Goal: Task Accomplishment & Management: Manage account settings

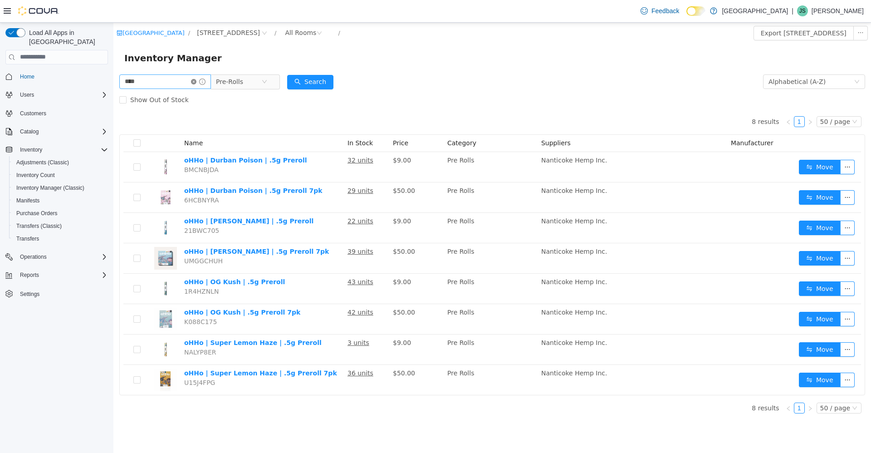
click at [196, 81] on icon "icon: close-circle" at bounding box center [193, 81] width 5 height 5
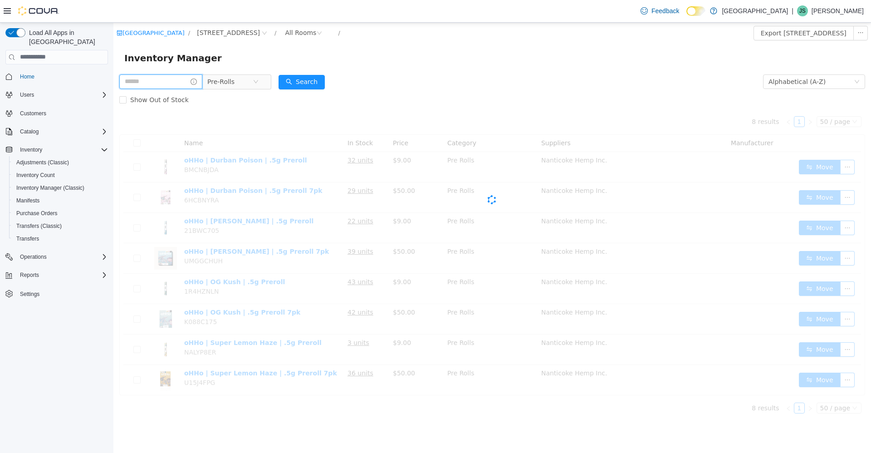
click at [180, 81] on input "text" at bounding box center [160, 81] width 83 height 15
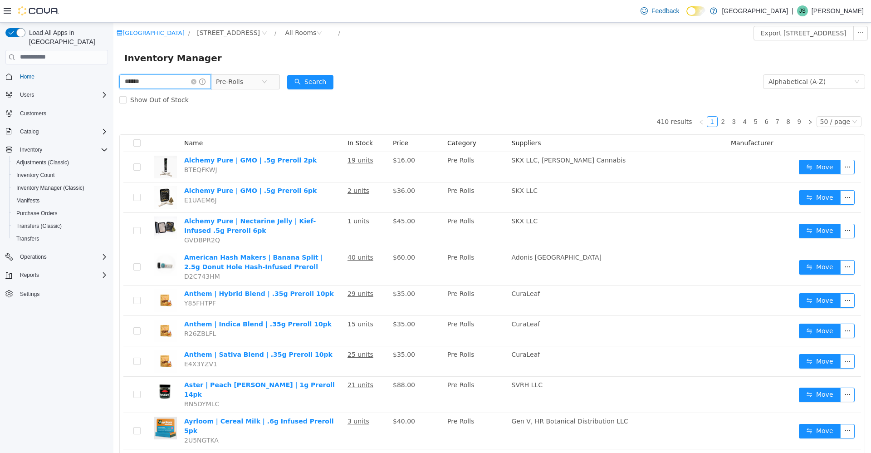
type input "******"
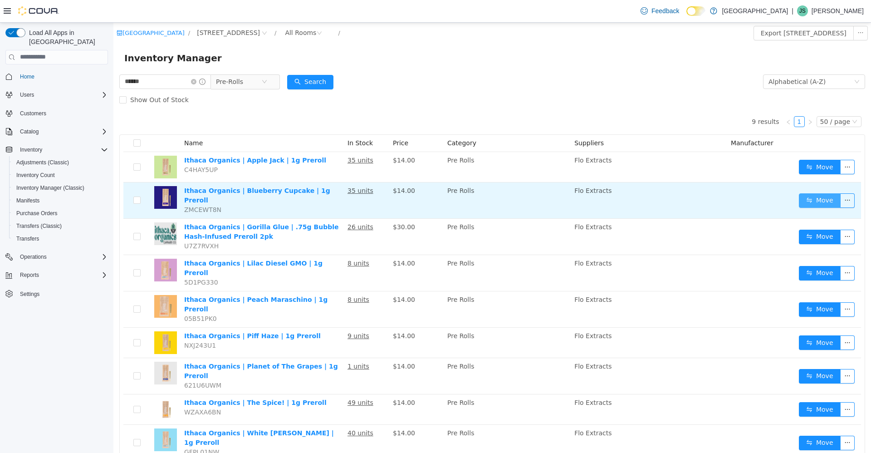
drag, startPoint x: 805, startPoint y: 197, endPoint x: 787, endPoint y: 199, distance: 17.8
click at [804, 197] on button "Move" at bounding box center [820, 200] width 42 height 15
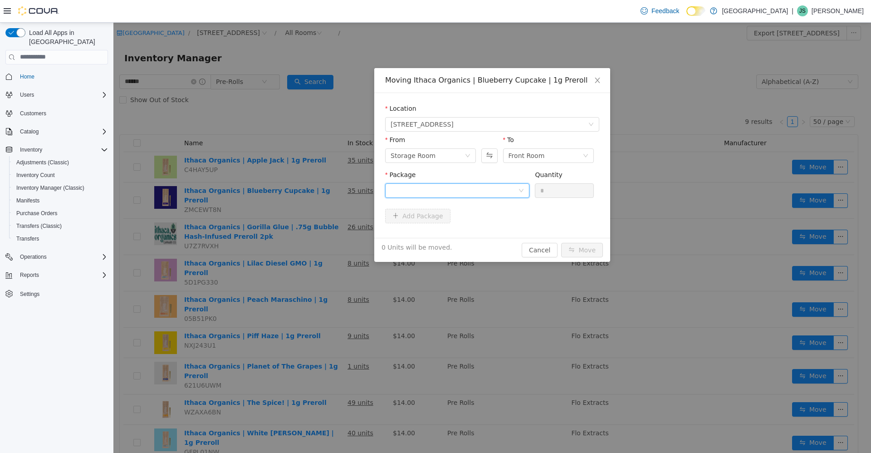
click at [469, 184] on div at bounding box center [455, 190] width 128 height 14
drag, startPoint x: 493, startPoint y: 228, endPoint x: 527, endPoint y: 216, distance: 36.0
click at [494, 228] on li "PR-BC-001 Quantity : 32 Units" at bounding box center [457, 228] width 144 height 25
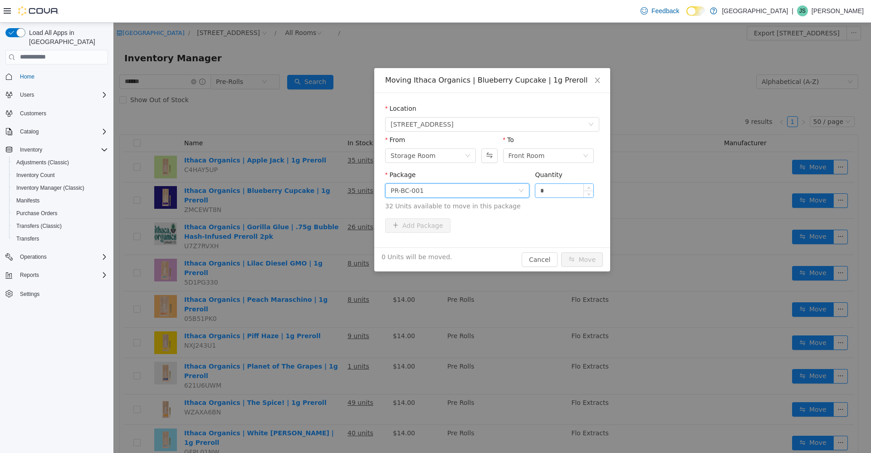
drag, startPoint x: 555, startPoint y: 191, endPoint x: 552, endPoint y: 185, distance: 5.9
click at [555, 191] on input "*" at bounding box center [564, 190] width 58 height 14
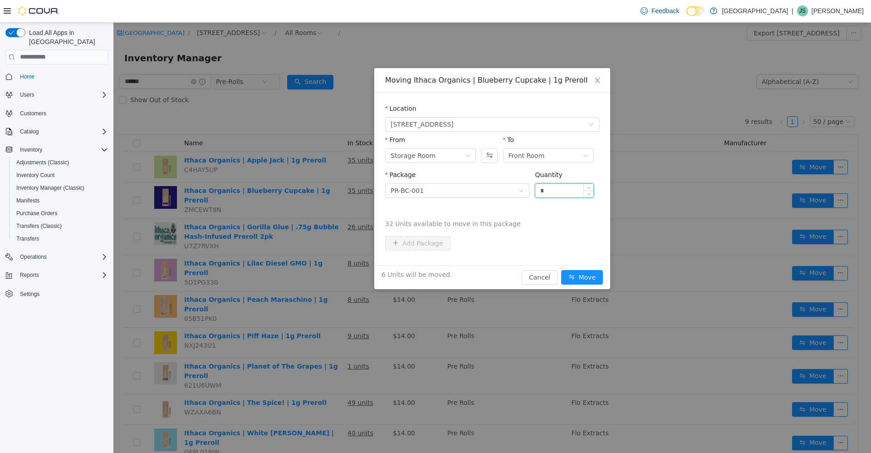
type input "*"
click at [561, 270] on button "Move" at bounding box center [582, 277] width 42 height 15
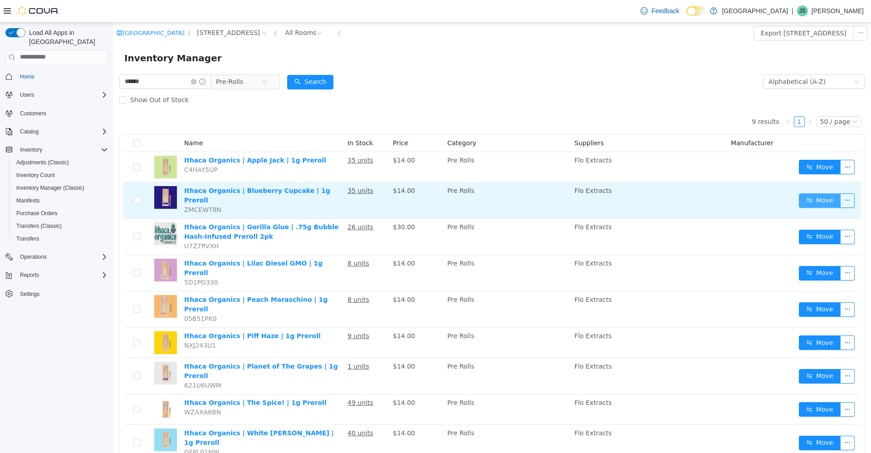
click at [810, 201] on button "Move" at bounding box center [820, 200] width 42 height 15
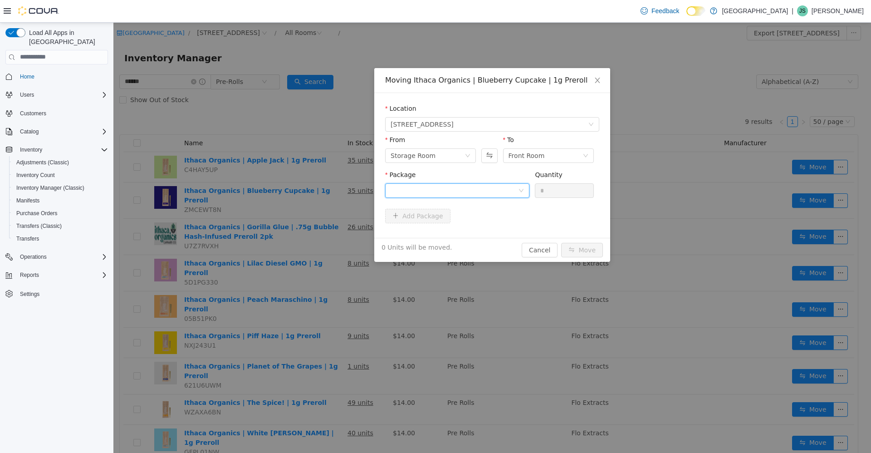
click at [486, 191] on div at bounding box center [455, 190] width 128 height 14
click at [482, 226] on li "PR-BC-001 Quantity : 26 Units" at bounding box center [457, 228] width 144 height 25
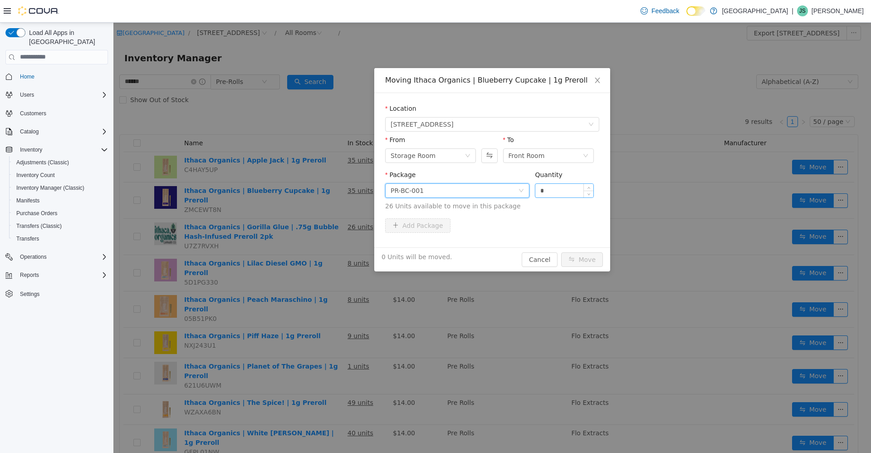
click at [565, 192] on input "*" at bounding box center [564, 190] width 58 height 14
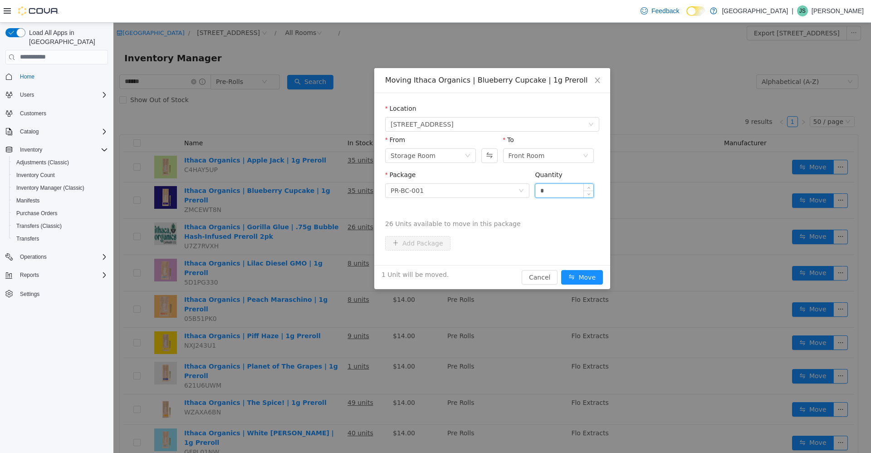
type input "*"
click at [561, 270] on button "Move" at bounding box center [582, 277] width 42 height 15
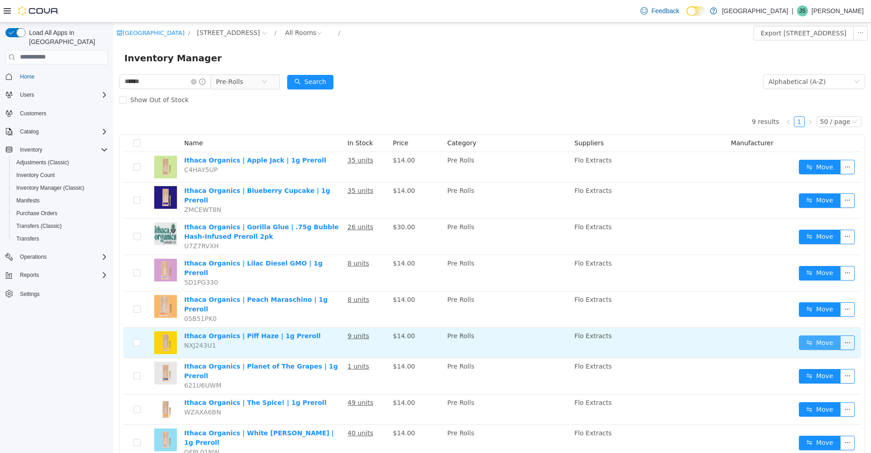
click at [815, 335] on button "Move" at bounding box center [820, 342] width 42 height 15
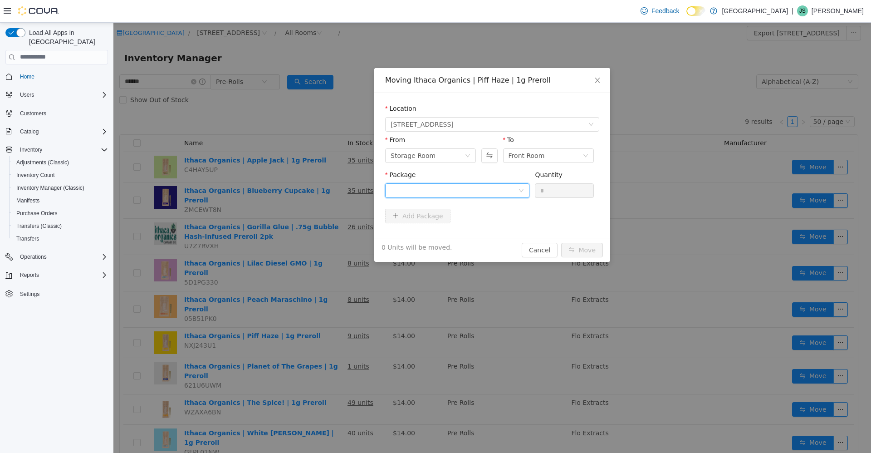
click at [484, 191] on div at bounding box center [455, 190] width 128 height 14
click at [483, 229] on li "PR-PF-003 Quantity : 7 Units" at bounding box center [457, 228] width 144 height 25
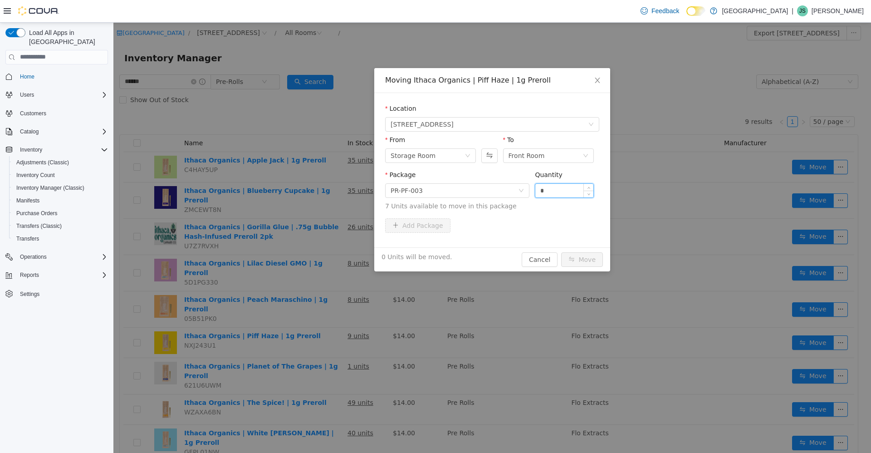
click at [575, 186] on input "*" at bounding box center [564, 190] width 58 height 14
type input "*"
click at [561, 252] on button "Move" at bounding box center [582, 259] width 42 height 15
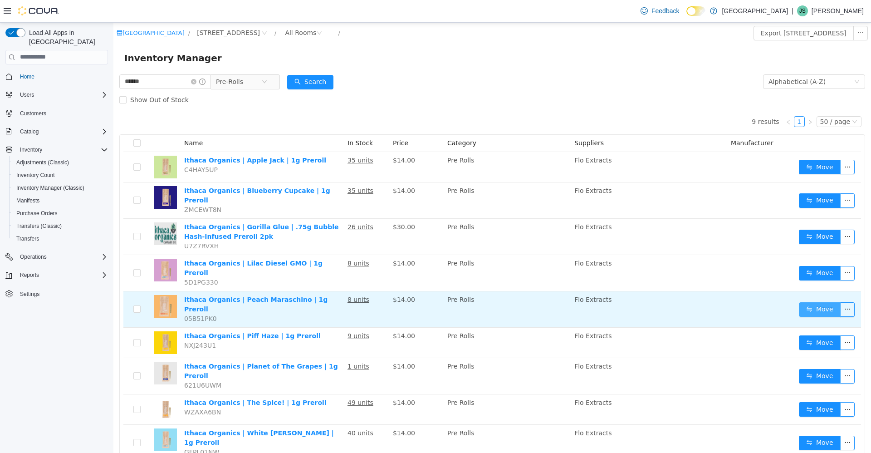
click at [811, 302] on button "Move" at bounding box center [820, 309] width 42 height 15
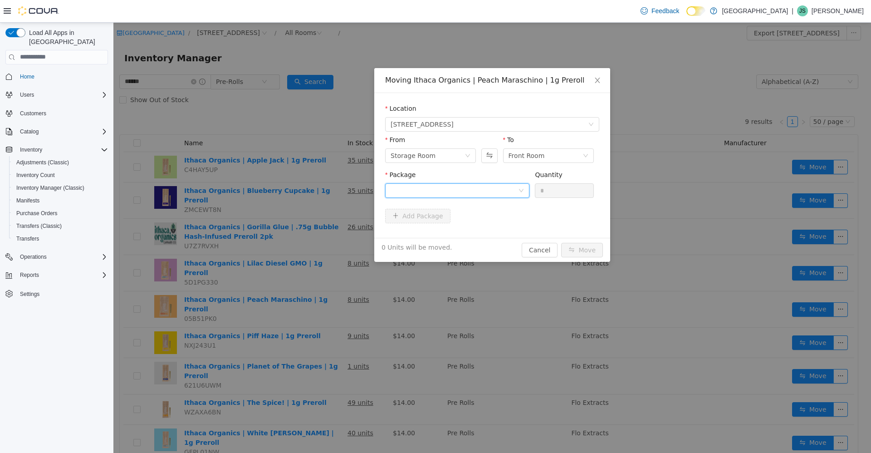
click at [459, 191] on div at bounding box center [455, 190] width 128 height 14
click at [450, 232] on li "PR-PM-001 Quantity : 5 Units" at bounding box center [457, 228] width 144 height 25
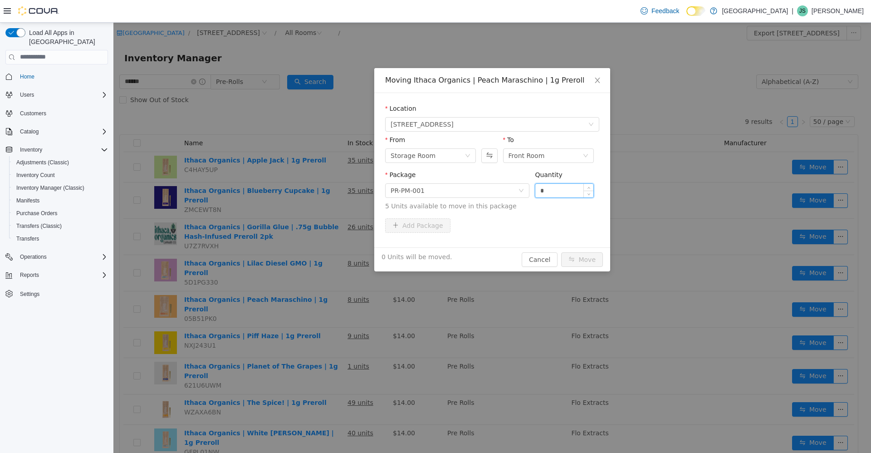
click at [559, 190] on input "*" at bounding box center [564, 190] width 58 height 14
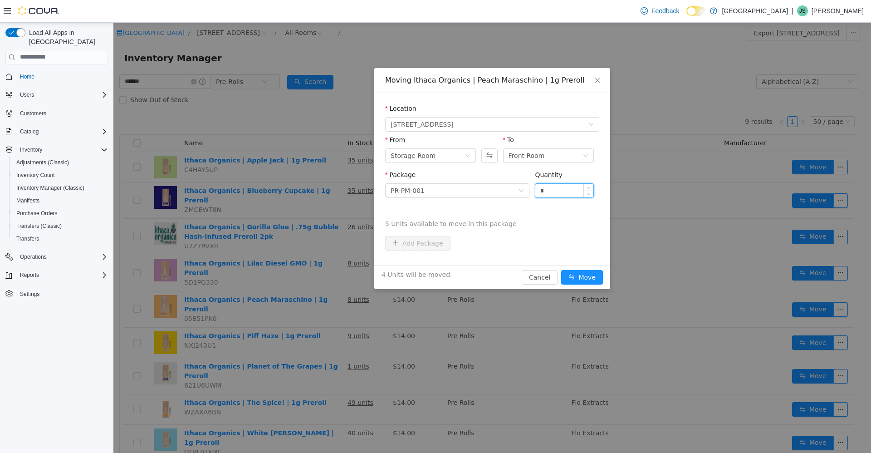
type input "*"
click at [561, 270] on button "Move" at bounding box center [582, 277] width 42 height 15
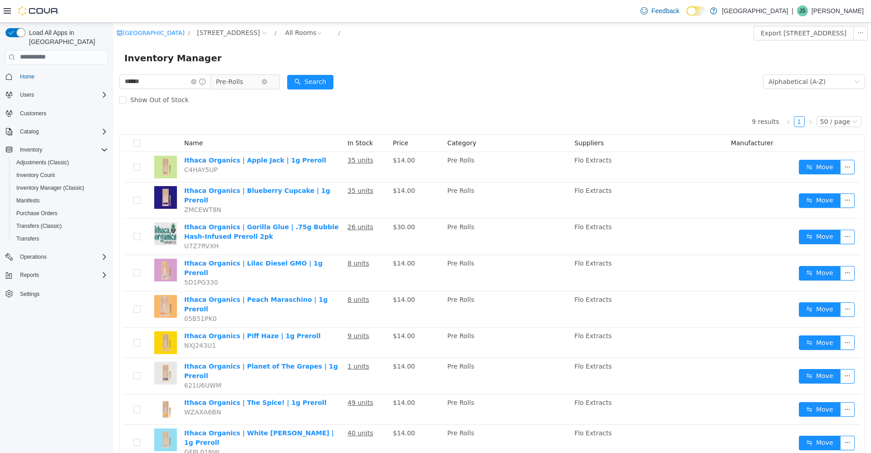
click at [231, 75] on span "Pre-Rolls" at bounding box center [229, 81] width 27 height 14
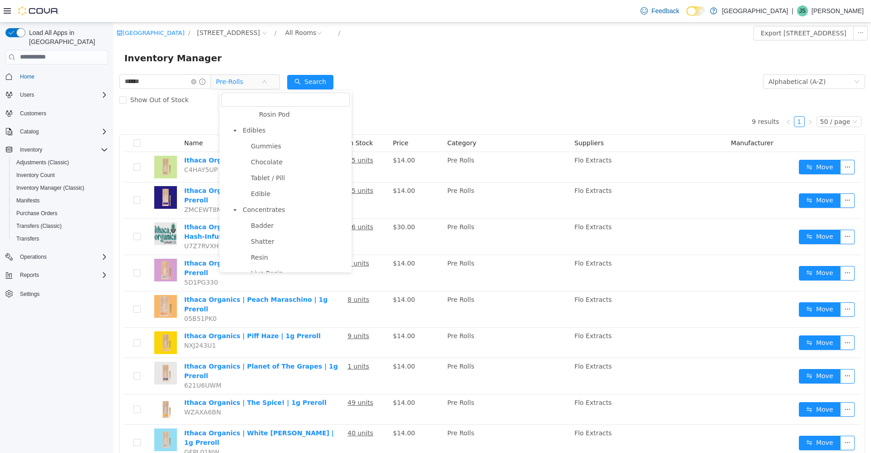
scroll to position [501, 0]
click at [249, 126] on span "Edibles" at bounding box center [254, 122] width 23 height 7
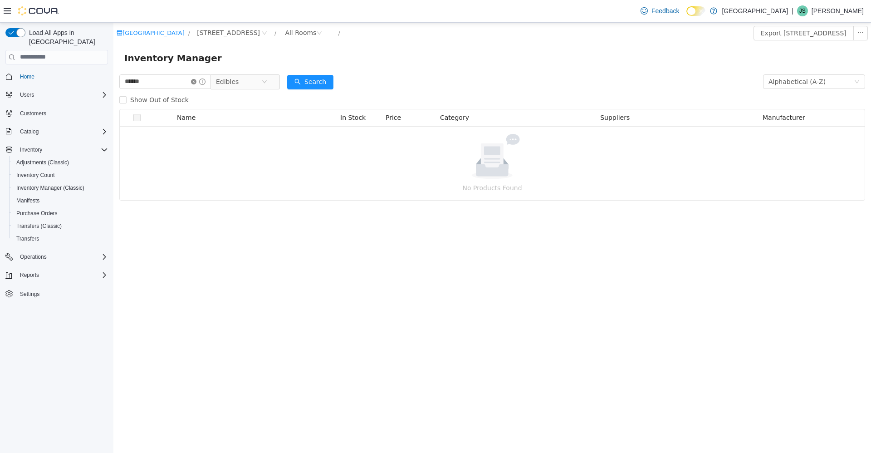
click at [196, 80] on icon "icon: close-circle" at bounding box center [193, 81] width 5 height 5
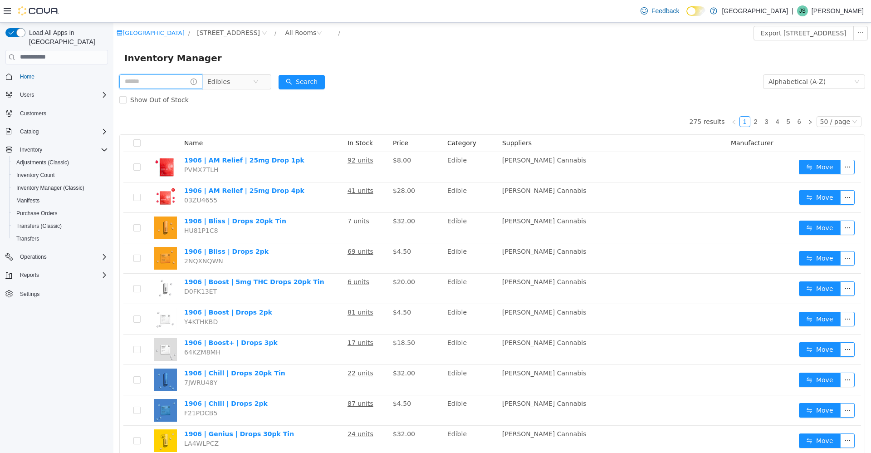
click at [166, 82] on input "text" at bounding box center [160, 81] width 83 height 15
type input "**********"
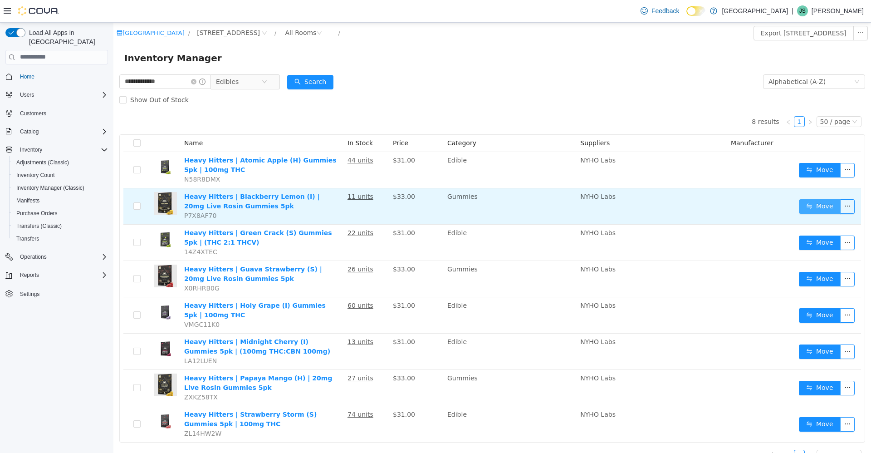
click at [808, 205] on button "Move" at bounding box center [820, 206] width 42 height 15
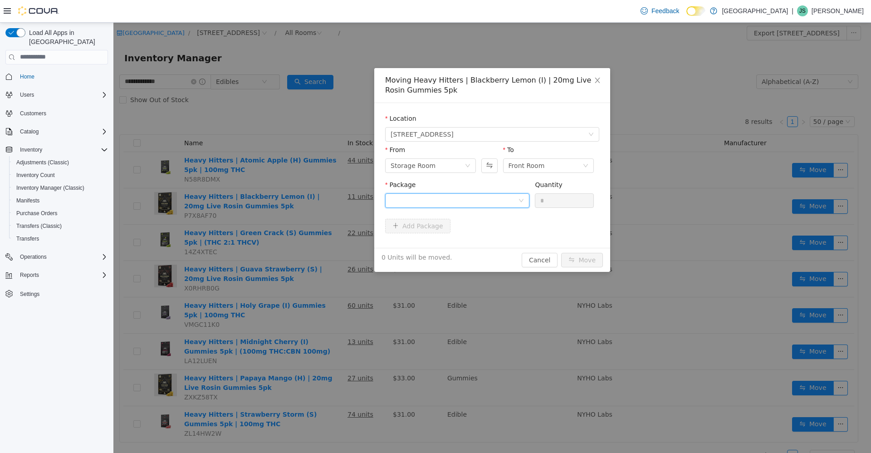
click at [480, 197] on div at bounding box center [455, 200] width 128 height 14
click at [463, 235] on li "RG0110 Quantity : 3 Units" at bounding box center [457, 238] width 144 height 25
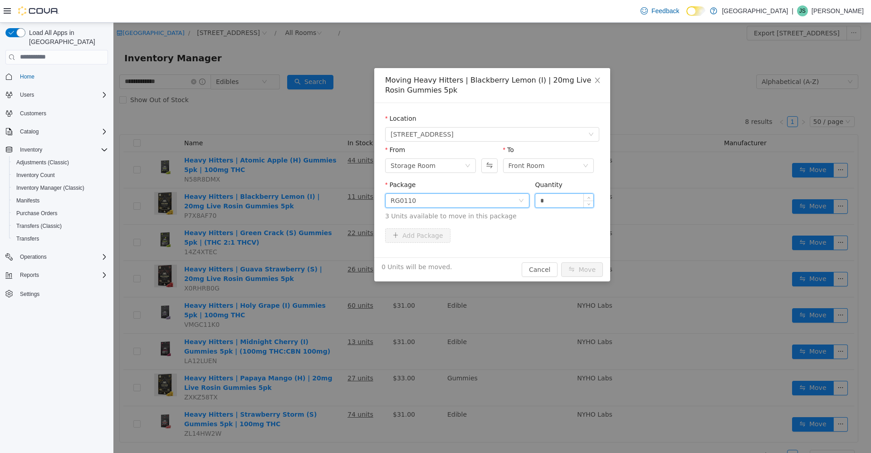
click at [556, 203] on input "*" at bounding box center [564, 200] width 58 height 14
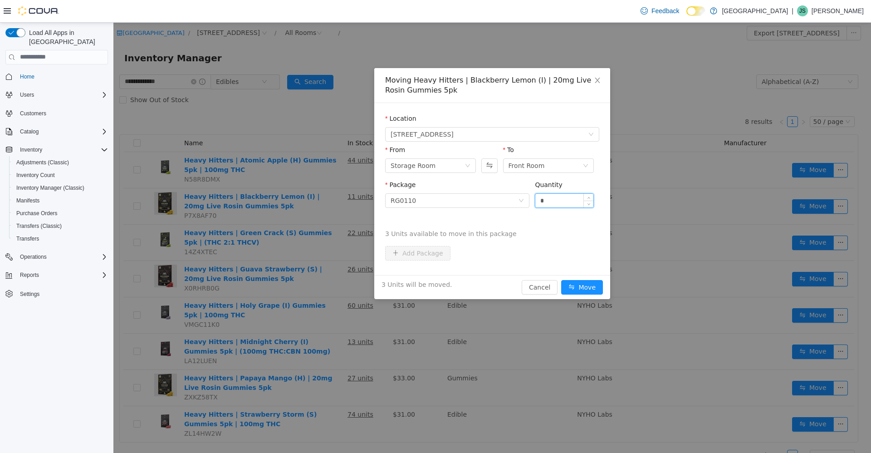
type input "*"
click at [561, 280] on button "Move" at bounding box center [582, 287] width 42 height 15
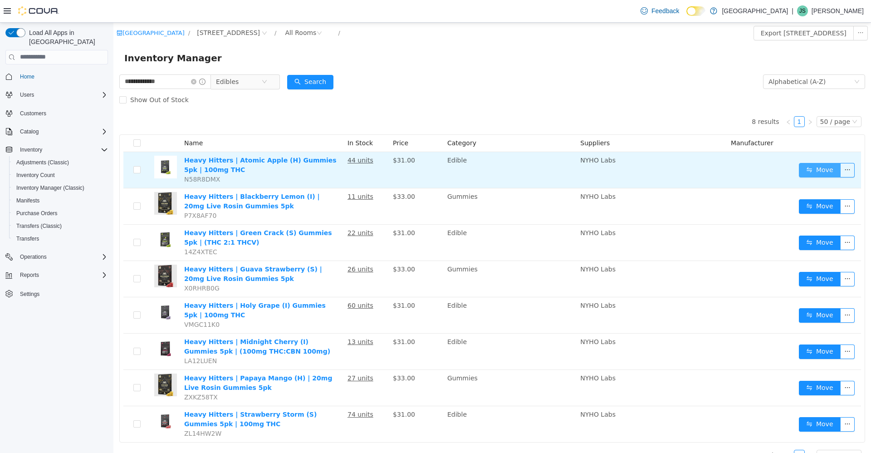
click at [825, 166] on button "Move" at bounding box center [820, 169] width 42 height 15
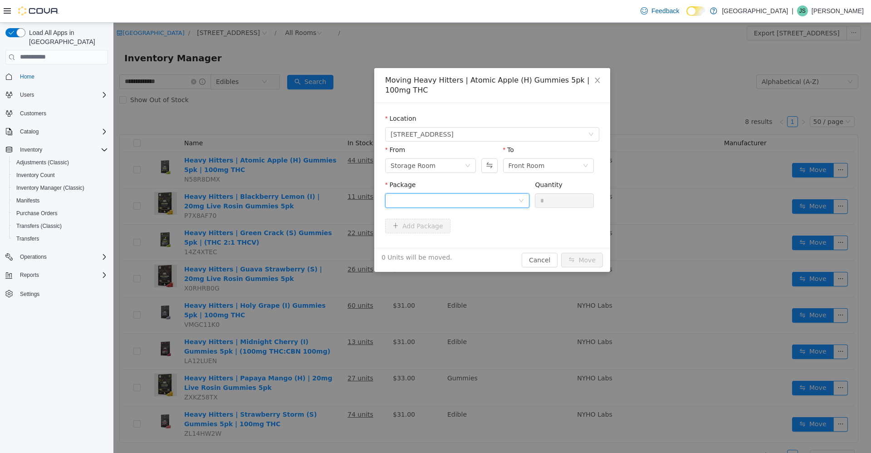
click at [473, 206] on div at bounding box center [455, 200] width 128 height 14
click at [457, 242] on li "G0027 Quantity : 37 Units" at bounding box center [457, 238] width 144 height 25
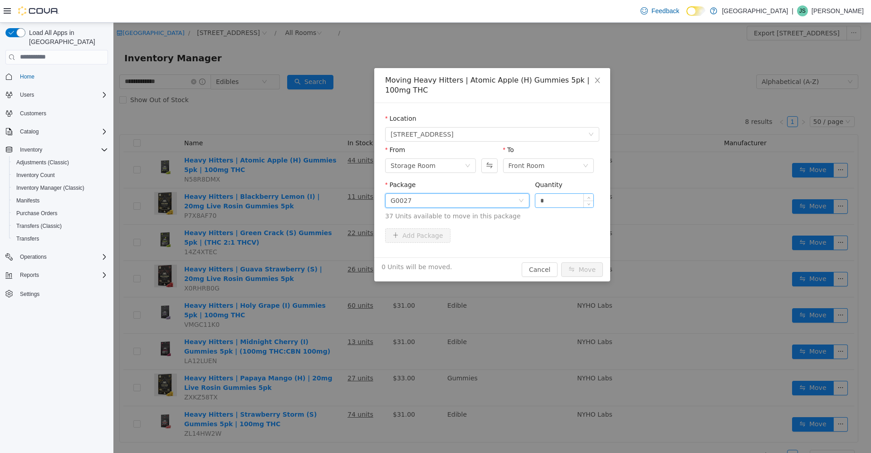
click at [553, 198] on input "*" at bounding box center [564, 200] width 58 height 14
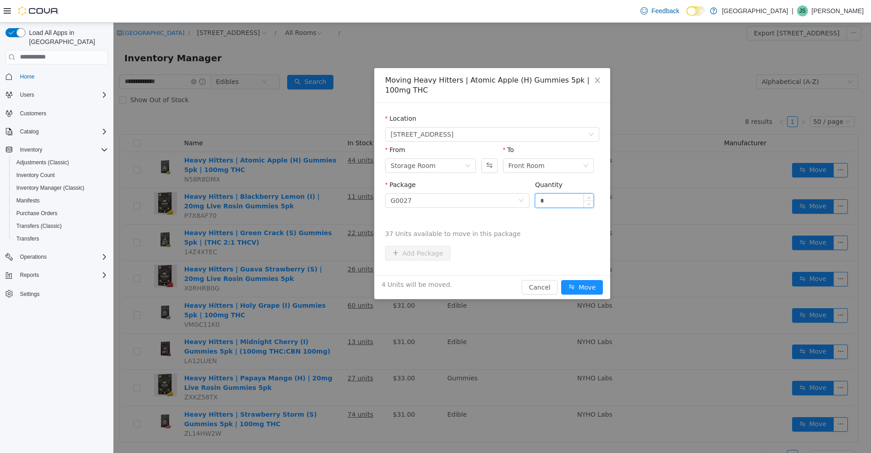
type input "*"
click at [561, 280] on button "Move" at bounding box center [582, 287] width 42 height 15
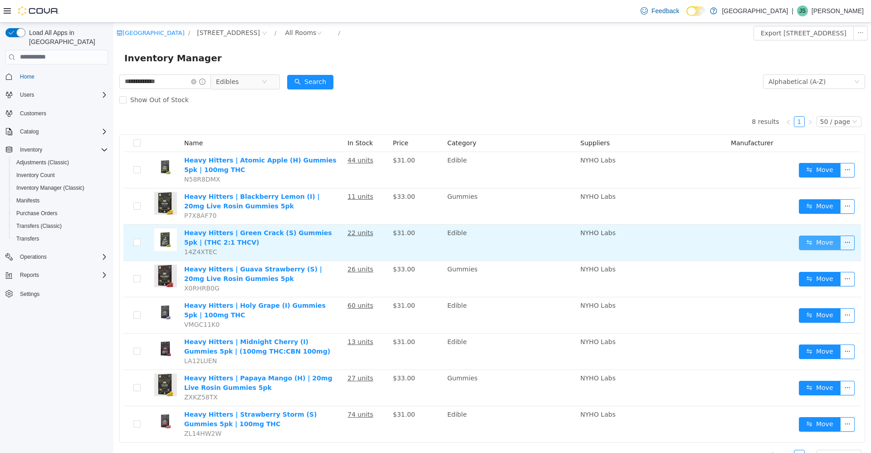
click at [820, 237] on button "Move" at bounding box center [820, 242] width 42 height 15
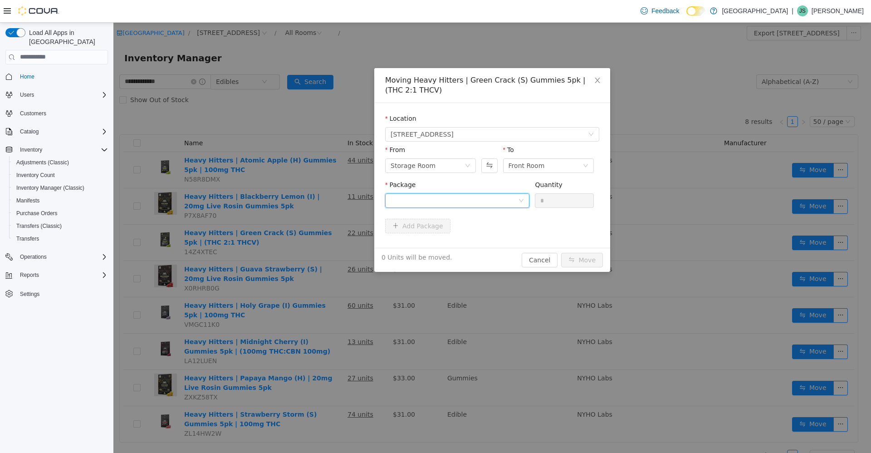
click at [481, 201] on div at bounding box center [455, 200] width 128 height 14
click at [476, 232] on li "G0025 Quantity : 14 Units" at bounding box center [457, 238] width 144 height 25
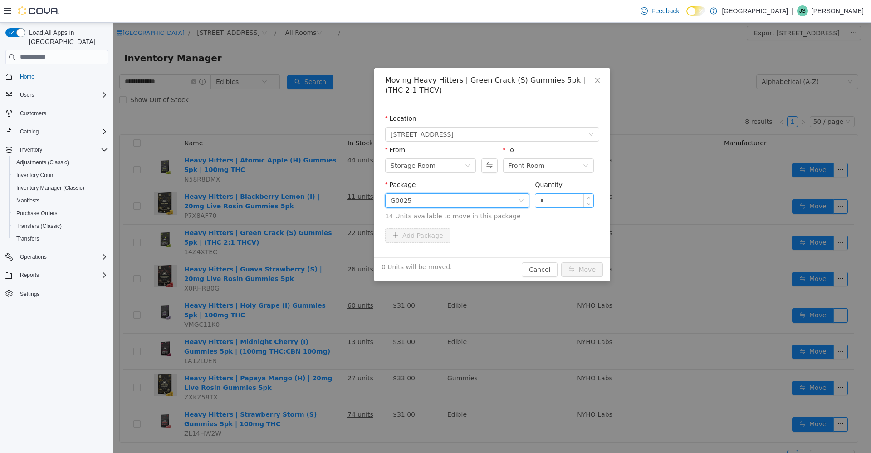
click at [574, 197] on input "*" at bounding box center [564, 200] width 58 height 14
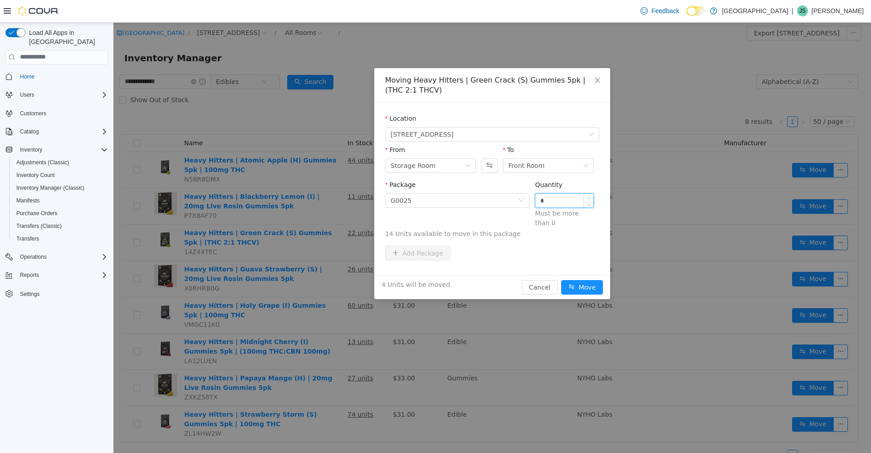
type input "*"
click at [561, 280] on button "Move" at bounding box center [582, 287] width 42 height 15
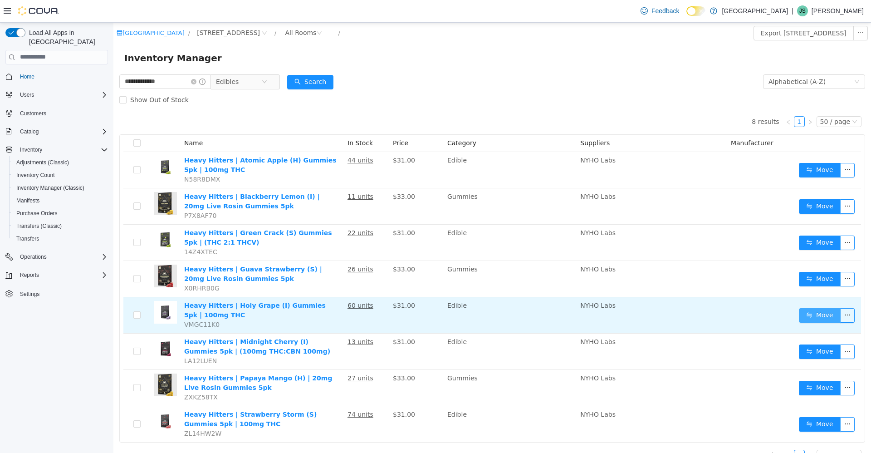
click at [814, 309] on button "Move" at bounding box center [820, 315] width 42 height 15
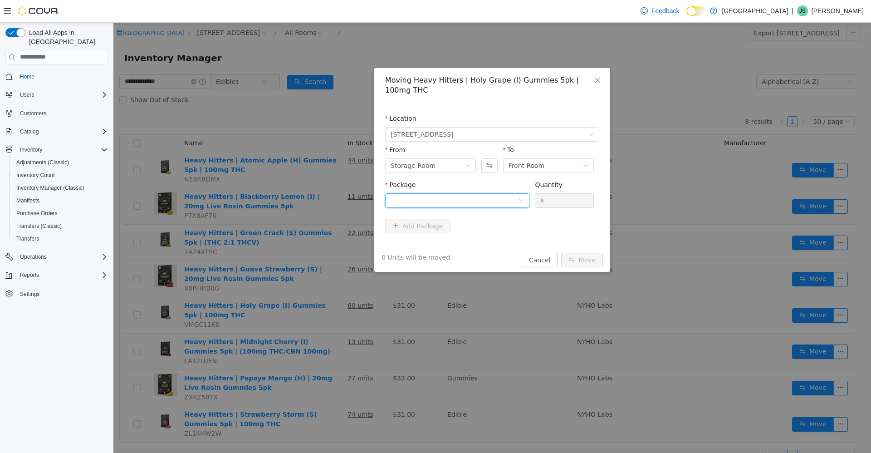
click at [491, 201] on div at bounding box center [455, 200] width 128 height 14
click at [479, 233] on li "G0028 Quantity : 53 Units" at bounding box center [457, 238] width 144 height 25
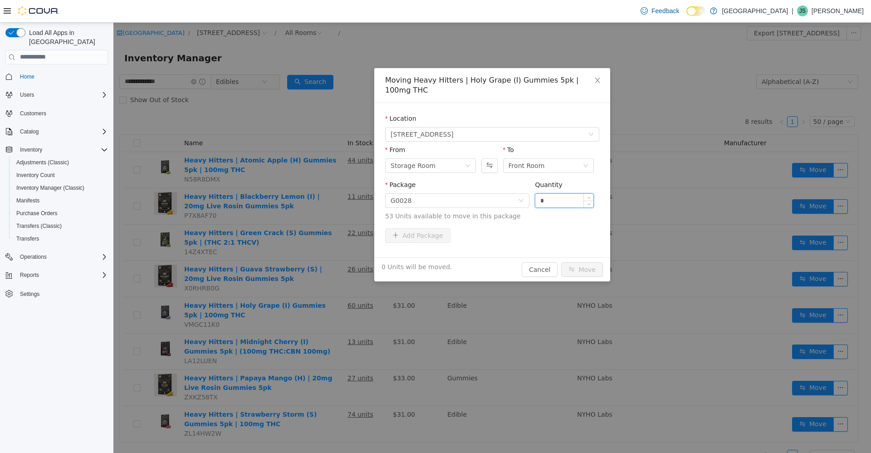
click at [549, 205] on input "*" at bounding box center [564, 200] width 58 height 14
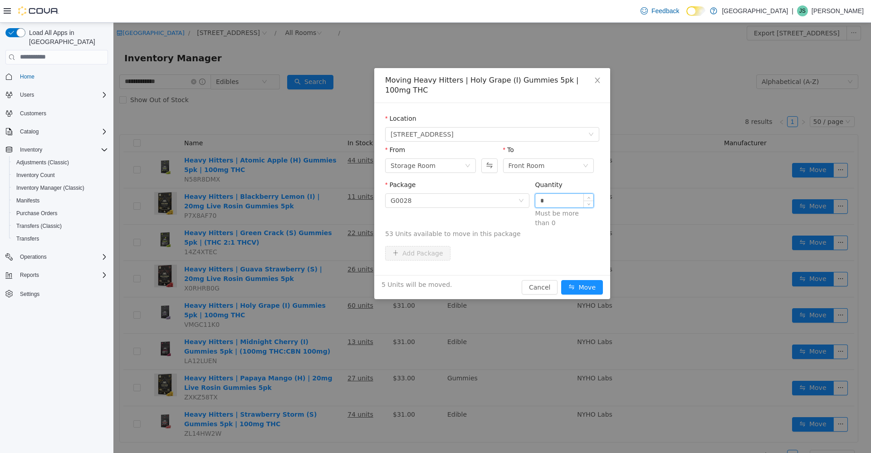
type input "*"
click at [561, 280] on button "Move" at bounding box center [582, 287] width 42 height 15
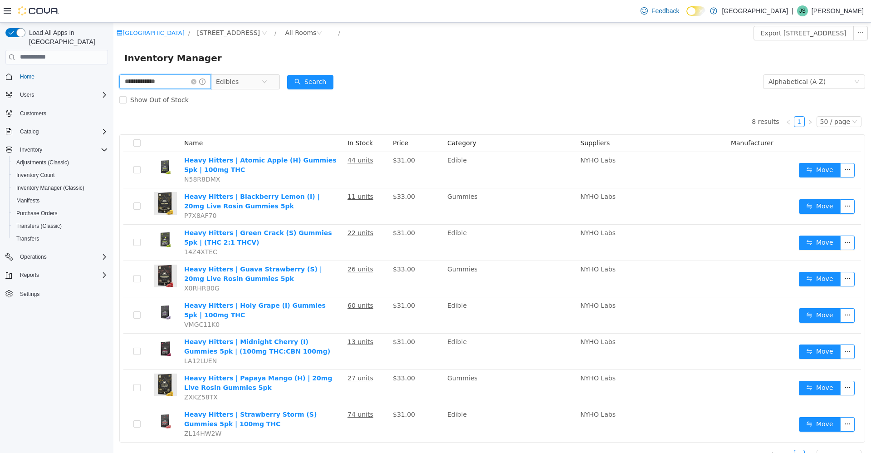
click at [179, 87] on input "**********" at bounding box center [165, 81] width 92 height 15
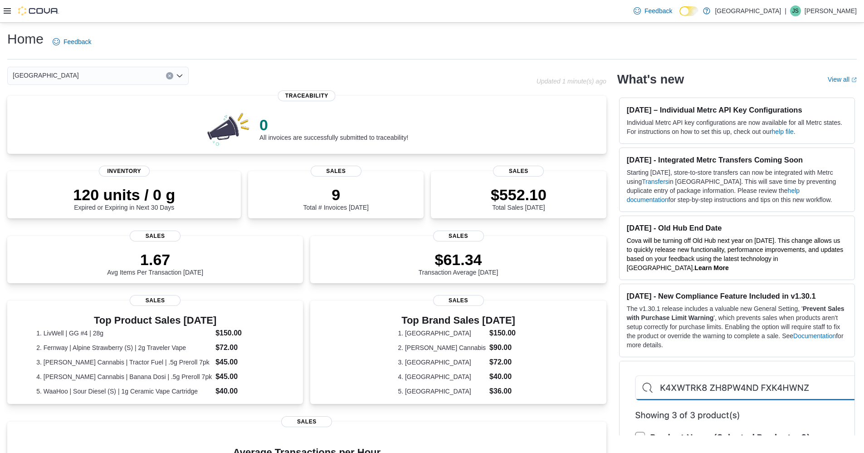
drag, startPoint x: 205, startPoint y: 12, endPoint x: 433, endPoint y: 45, distance: 230.3
click at [226, 45] on div "Home Feedback" at bounding box center [432, 42] width 850 height 24
click at [8, 10] on icon at bounding box center [7, 10] width 7 height 7
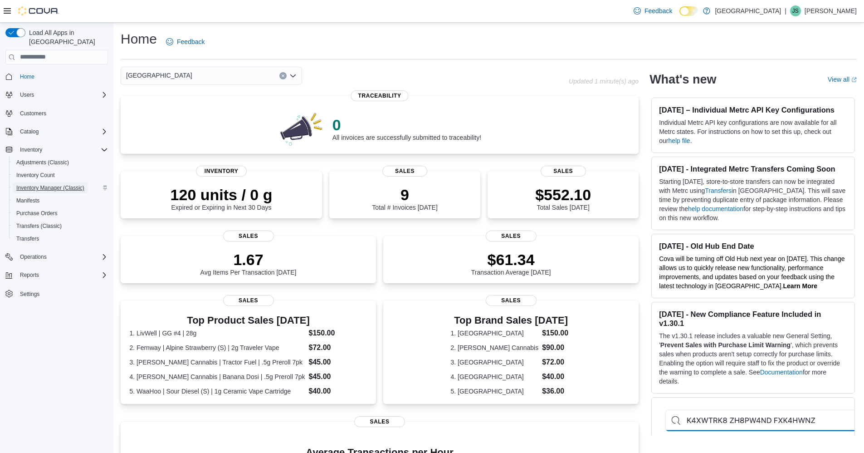
click at [57, 184] on span "Inventory Manager (Classic)" at bounding box center [50, 187] width 68 height 7
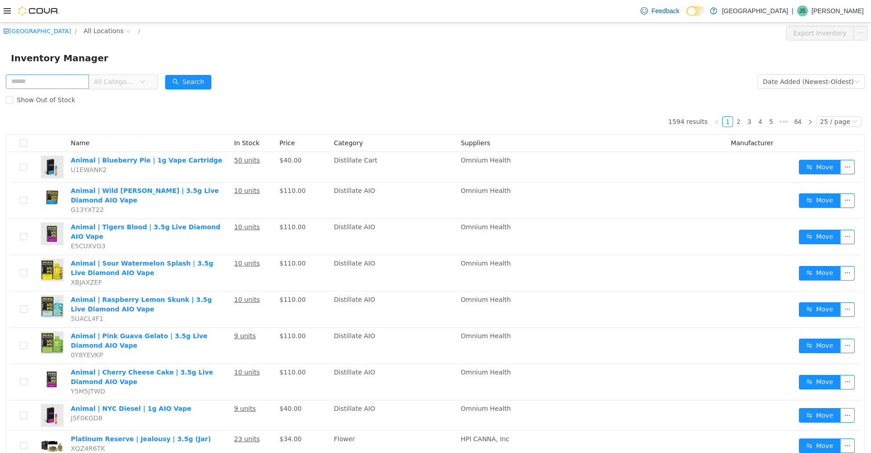
click at [37, 76] on input "text" at bounding box center [47, 81] width 83 height 15
type input "**********"
click at [122, 82] on span "All Categories" at bounding box center [114, 81] width 41 height 9
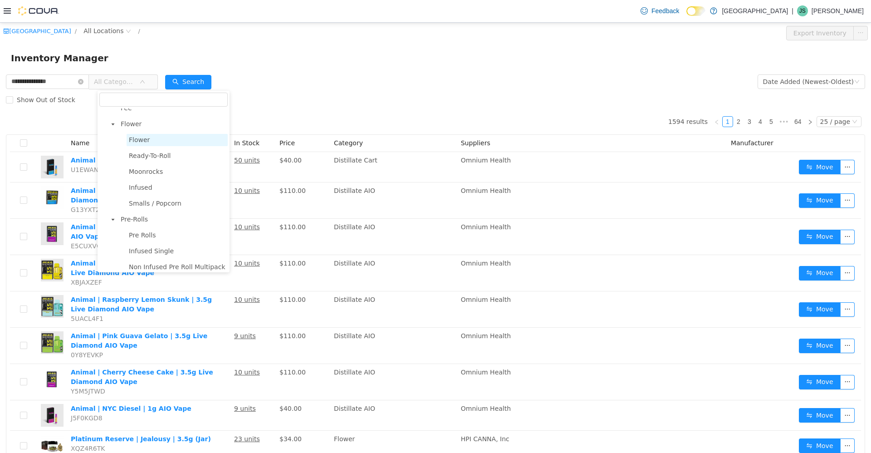
scroll to position [91, 0]
click at [136, 165] on span "Pre-Rolls" at bounding box center [172, 168] width 109 height 12
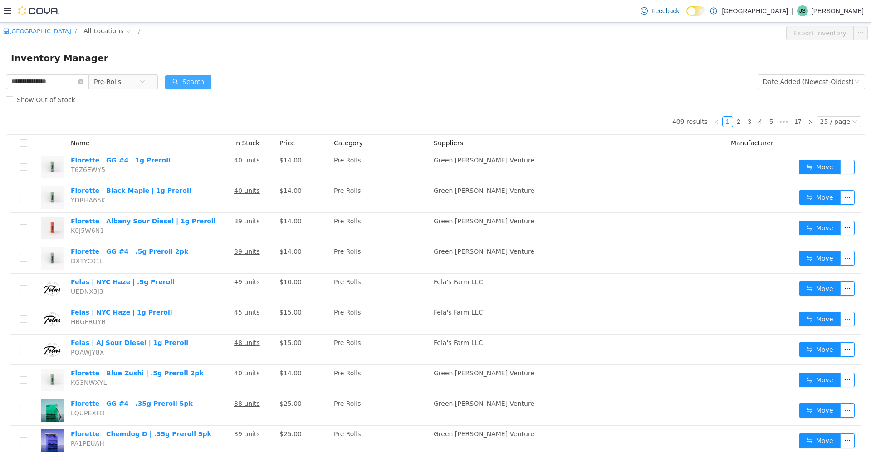
click at [192, 80] on button "Search" at bounding box center [188, 81] width 46 height 15
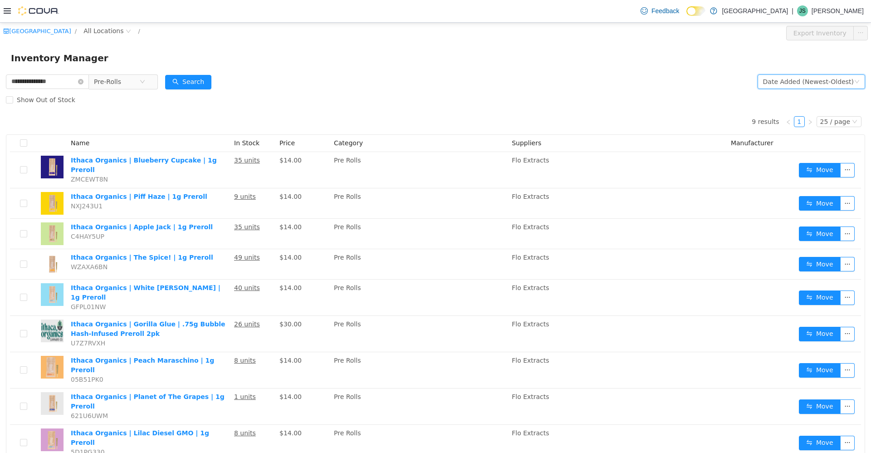
drag, startPoint x: 822, startPoint y: 78, endPoint x: 820, endPoint y: 82, distance: 4.7
click at [226, 78] on div "Date Added (Newest-Oldest)" at bounding box center [808, 81] width 91 height 14
click at [226, 98] on li "Alphabetical (A-Z)" at bounding box center [807, 99] width 102 height 15
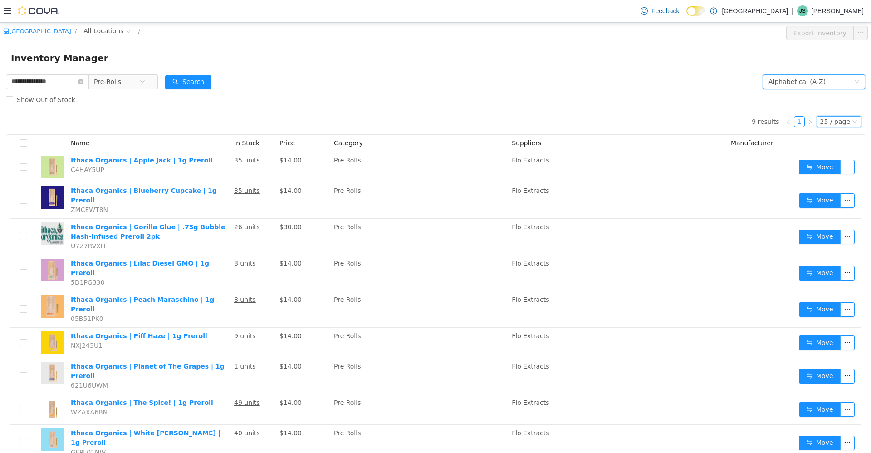
click at [226, 123] on div "25 / page" at bounding box center [835, 121] width 30 height 10
click at [226, 179] on li "50 / page" at bounding box center [835, 179] width 44 height 15
click at [89, 84] on input "**********" at bounding box center [47, 81] width 83 height 15
click at [87, 78] on input "**********" at bounding box center [47, 81] width 83 height 15
click at [83, 79] on icon "icon: close-circle" at bounding box center [80, 81] width 5 height 5
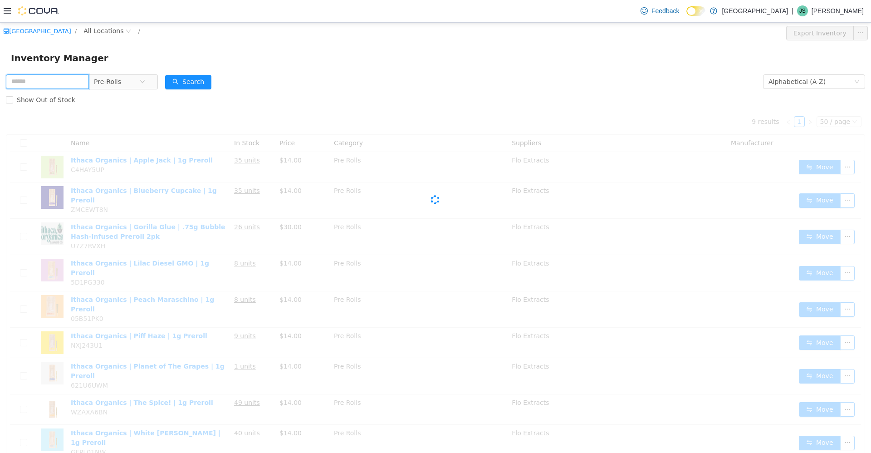
click at [76, 80] on input "text" at bounding box center [47, 81] width 83 height 15
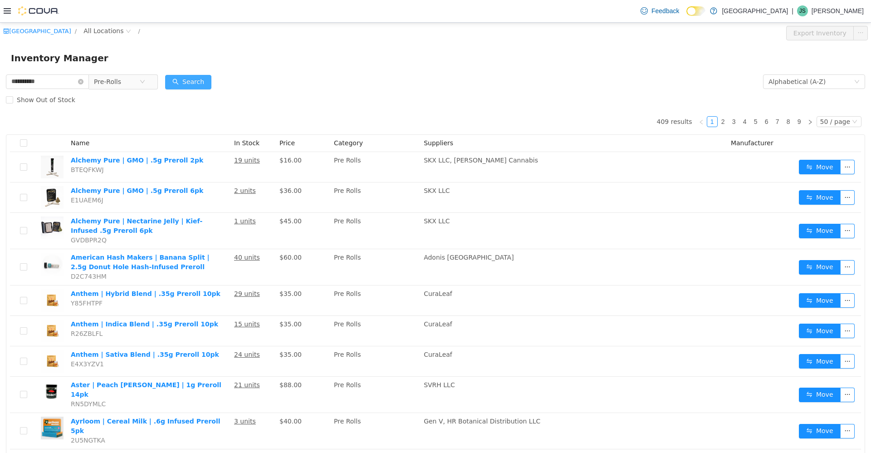
click at [182, 81] on button "Search" at bounding box center [188, 81] width 46 height 15
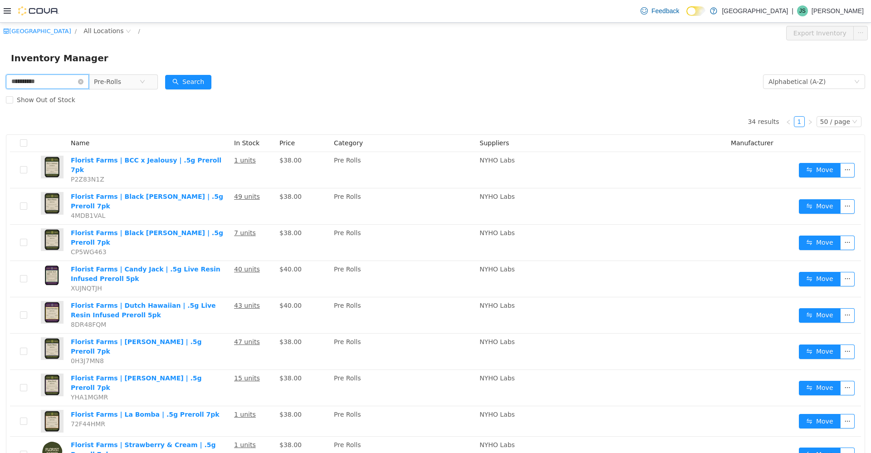
click at [11, 83] on input "**********" at bounding box center [47, 81] width 83 height 15
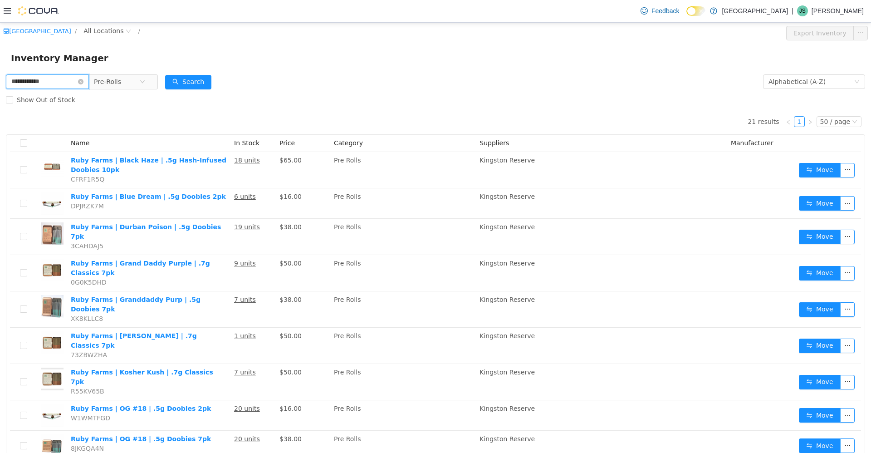
drag, startPoint x: 53, startPoint y: 84, endPoint x: 11, endPoint y: 81, distance: 41.5
click at [11, 81] on input "**********" at bounding box center [47, 81] width 83 height 15
type input "**********"
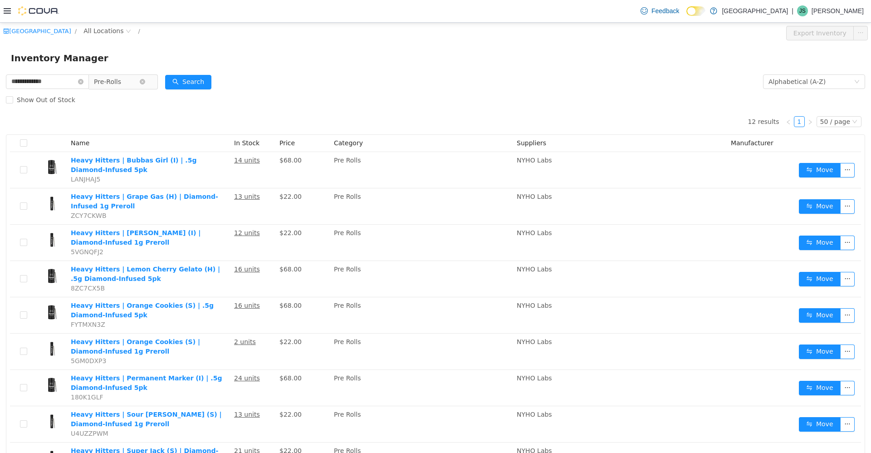
click at [128, 81] on span "Pre-Rolls" at bounding box center [116, 81] width 45 height 14
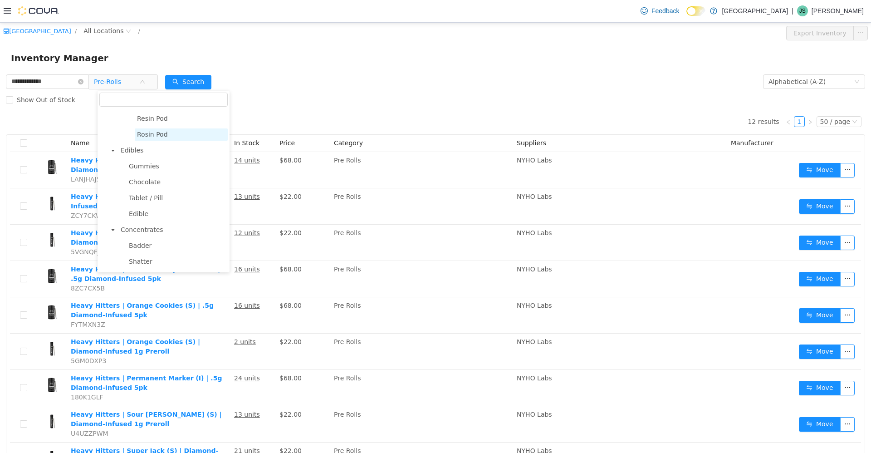
scroll to position [410, 0]
click at [132, 217] on span "Edibles" at bounding box center [132, 213] width 23 height 7
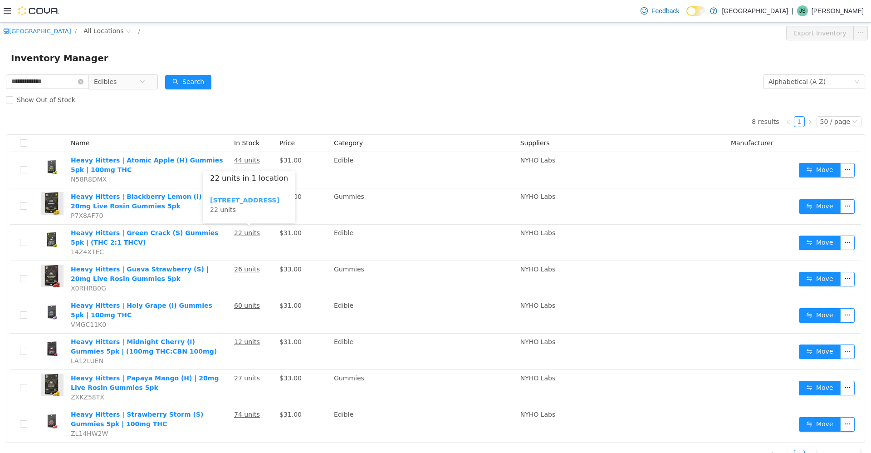
click at [226, 201] on b "245 W 14th St." at bounding box center [244, 199] width 69 height 7
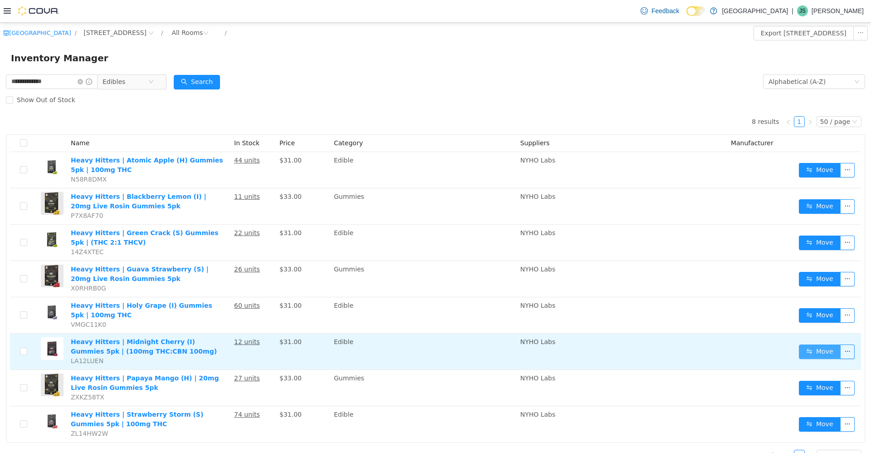
click at [226, 347] on button "Move" at bounding box center [820, 351] width 42 height 15
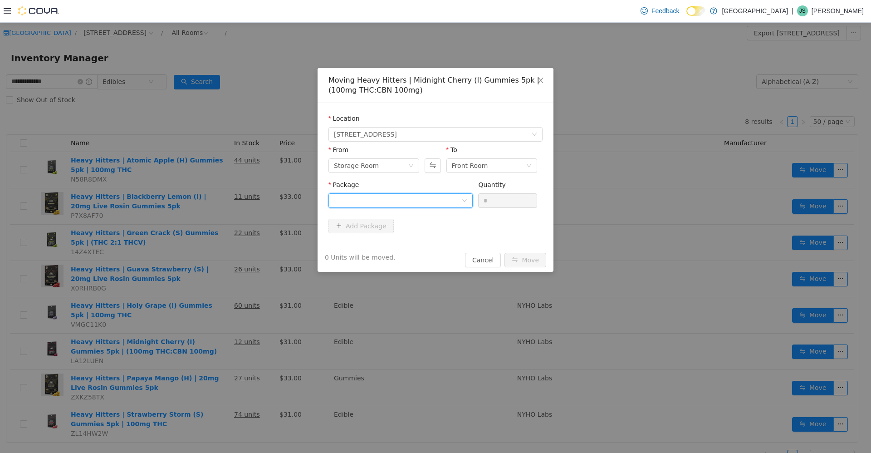
click at [226, 199] on div at bounding box center [398, 200] width 128 height 14
click at [226, 243] on li "G0023A Quantity : 12 Units" at bounding box center [401, 238] width 144 height 25
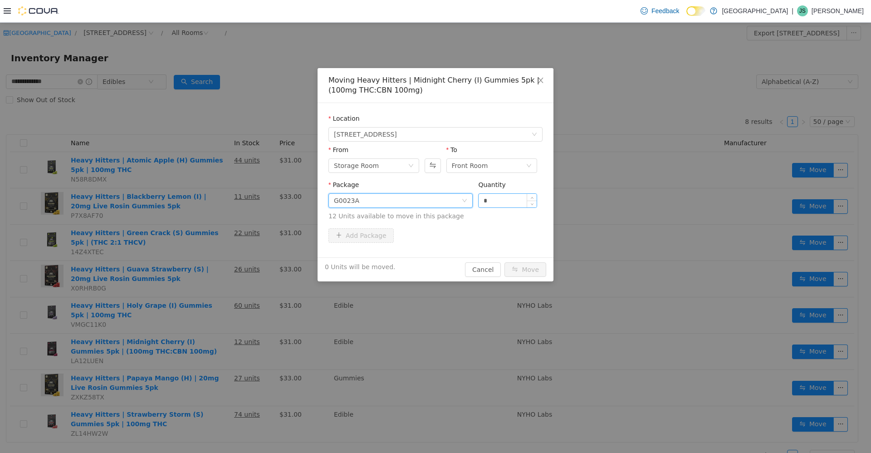
click at [226, 199] on input "*" at bounding box center [508, 200] width 58 height 14
type input "**"
click at [226, 262] on button "Move" at bounding box center [526, 269] width 42 height 15
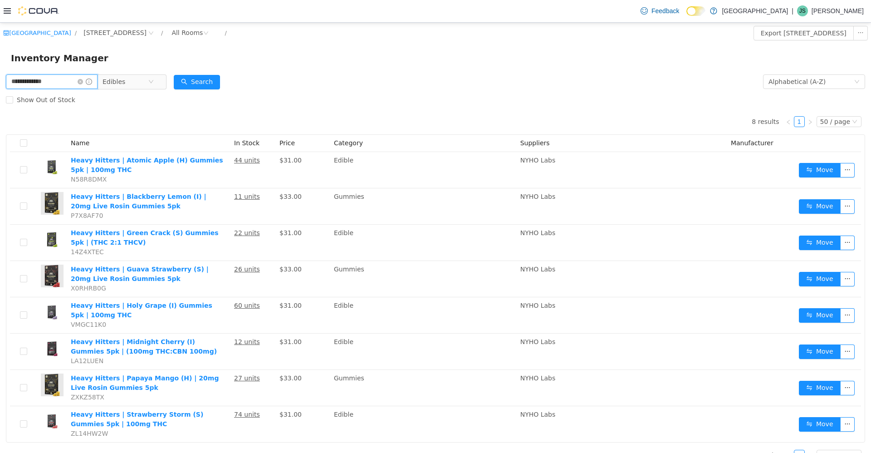
click at [91, 77] on input "**********" at bounding box center [52, 81] width 92 height 15
click at [83, 81] on icon "icon: close-circle" at bounding box center [80, 81] width 5 height 5
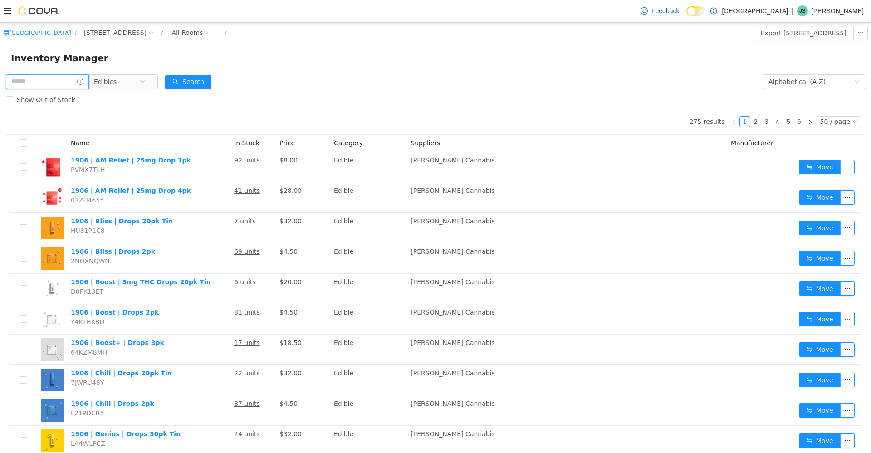
click at [48, 78] on input "text" at bounding box center [47, 81] width 83 height 15
type input "**********"
click at [134, 82] on span "Edibles" at bounding box center [125, 81] width 45 height 14
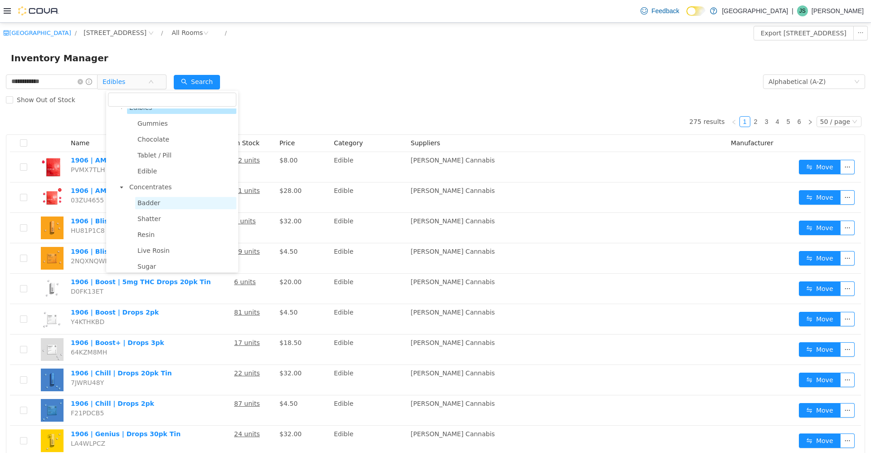
scroll to position [437, 0]
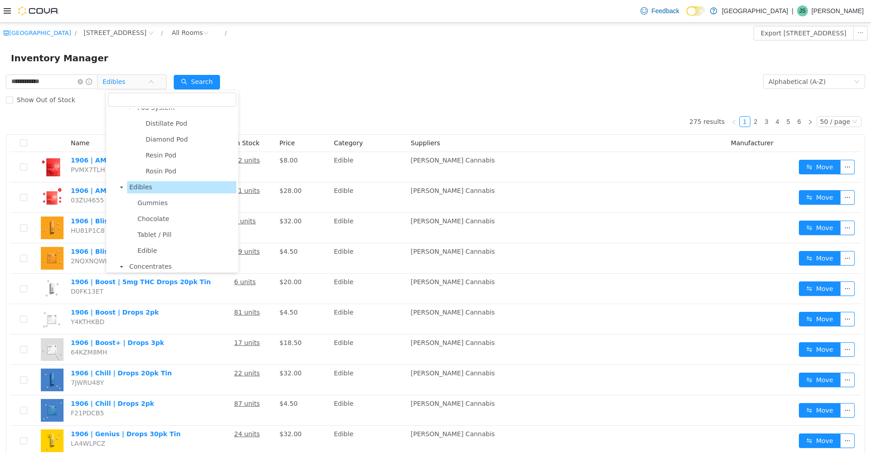
click at [136, 189] on span "Edibles" at bounding box center [140, 186] width 23 height 7
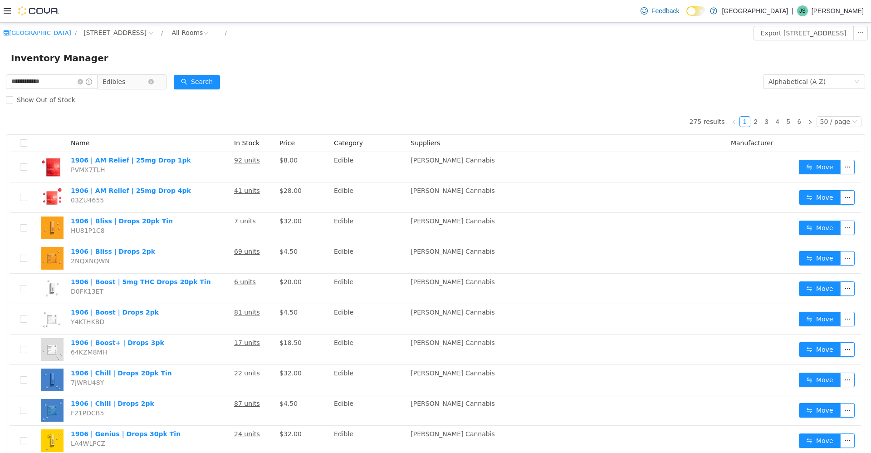
click at [146, 83] on span "Edibles" at bounding box center [125, 81] width 45 height 14
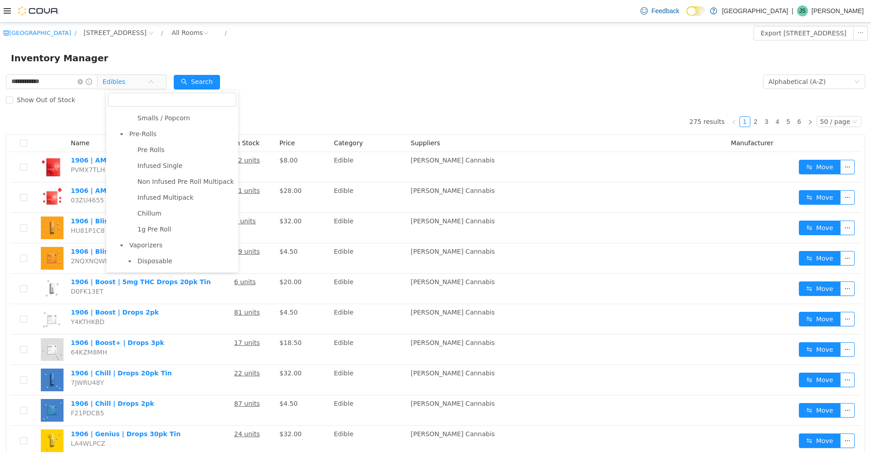
scroll to position [120, 0]
click at [150, 140] on span "Pre-Rolls" at bounding box center [142, 138] width 27 height 7
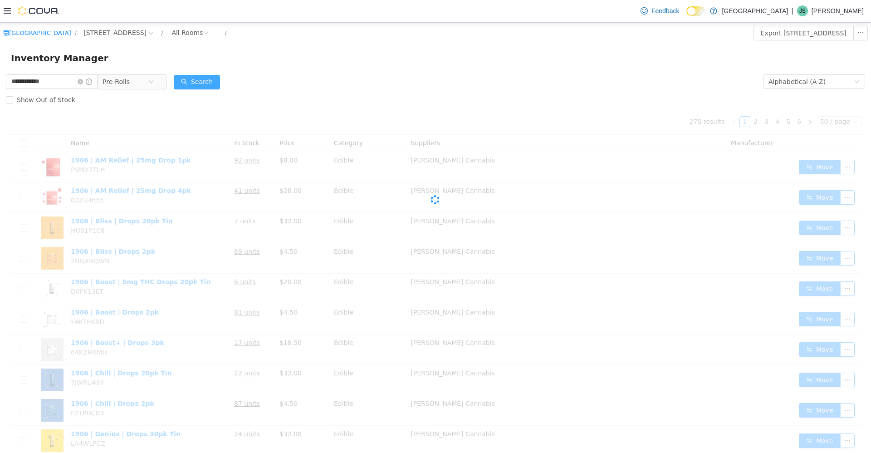
click at [201, 78] on button "Search" at bounding box center [197, 81] width 46 height 15
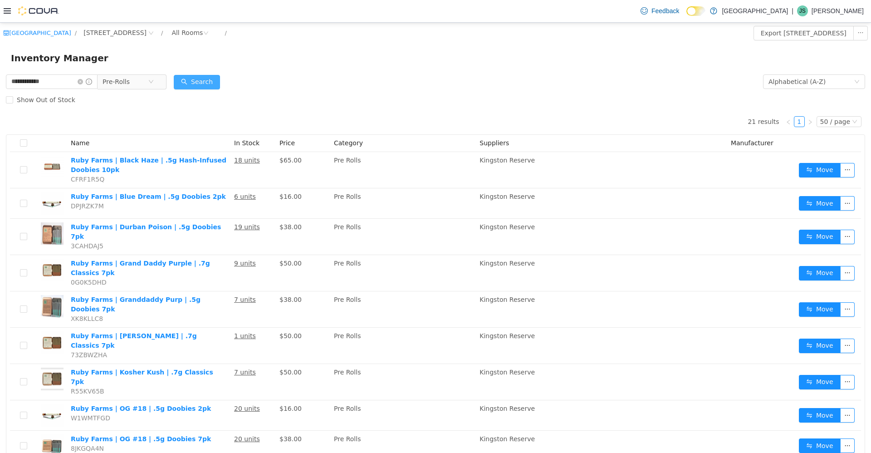
click at [174, 74] on button "Search" at bounding box center [197, 81] width 46 height 15
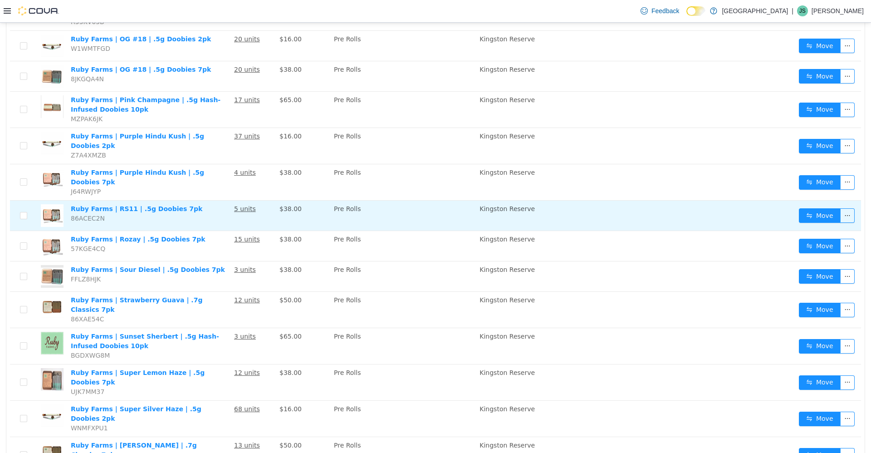
scroll to position [381, 0]
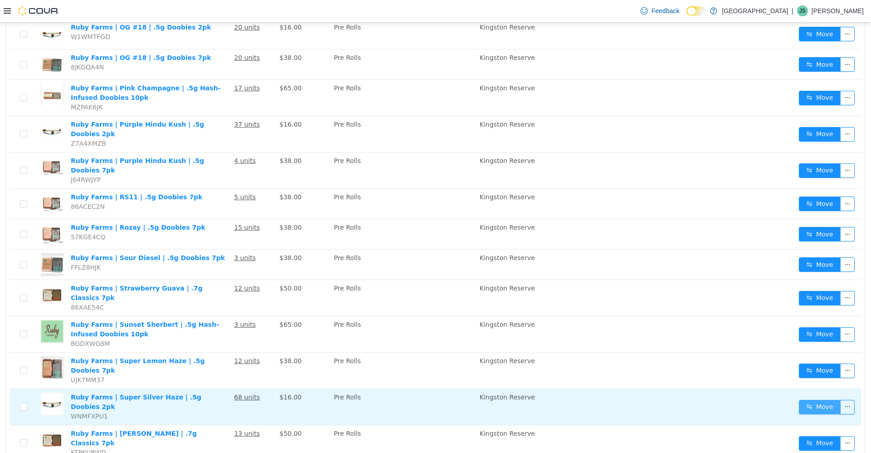
click at [226, 399] on button "Move" at bounding box center [820, 406] width 42 height 15
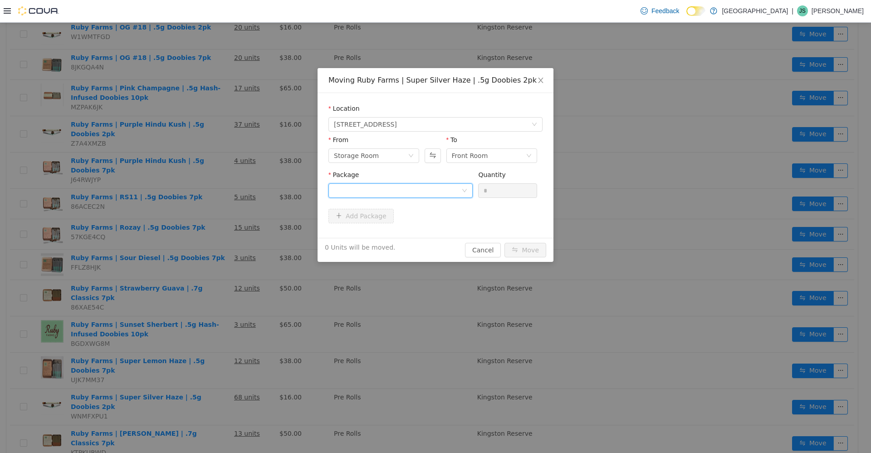
click at [226, 191] on div at bounding box center [398, 190] width 128 height 14
click at [226, 240] on ul "Select Package hd24l21r6-7 Quantity : 68 Units" at bounding box center [401, 220] width 144 height 43
click at [226, 237] on li "hd24l21r6-7 Quantity : 68 Units" at bounding box center [401, 228] width 144 height 25
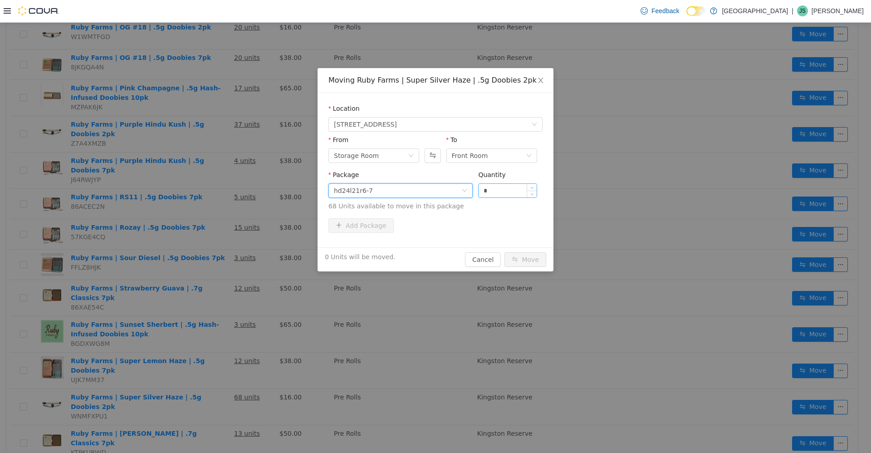
click at [226, 195] on input "*" at bounding box center [508, 190] width 58 height 14
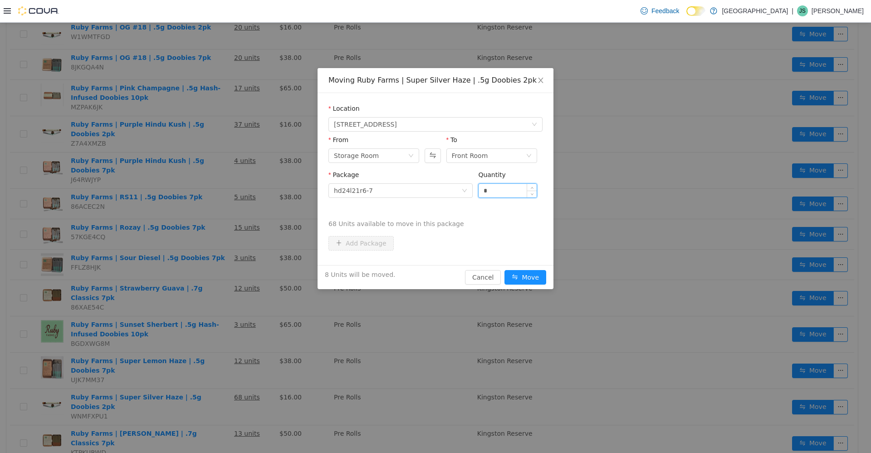
type input "*"
click at [226, 270] on button "Move" at bounding box center [526, 277] width 42 height 15
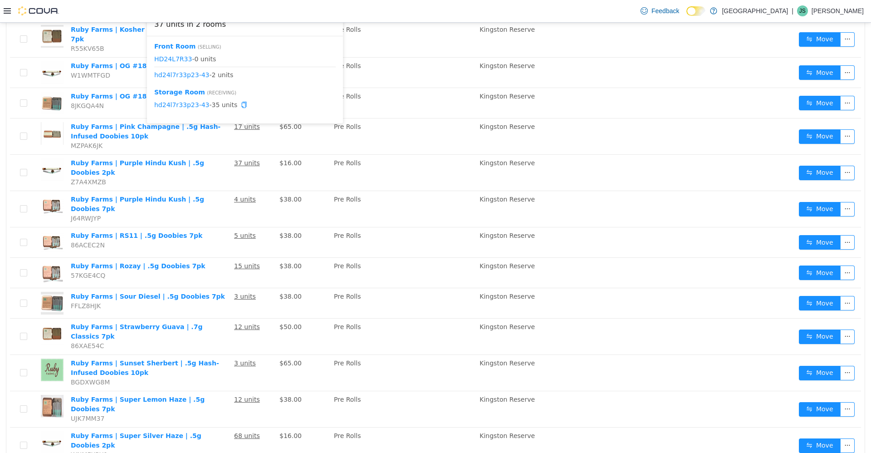
scroll to position [336, 0]
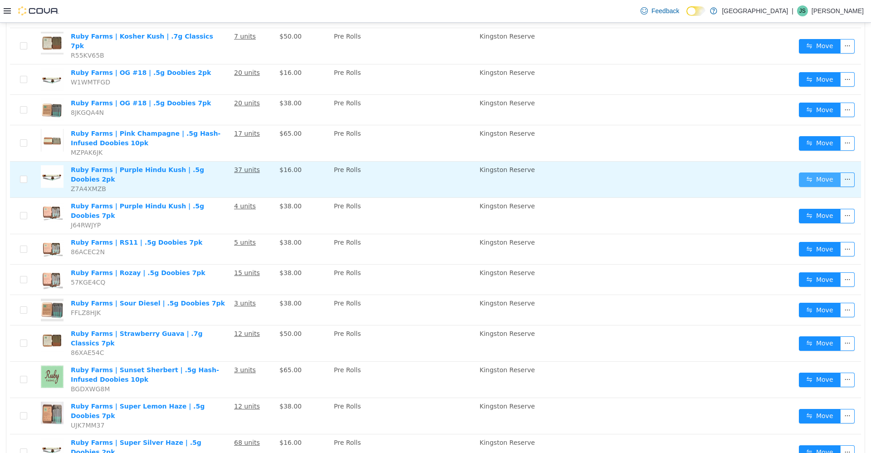
click at [226, 172] on button "Move" at bounding box center [820, 179] width 42 height 15
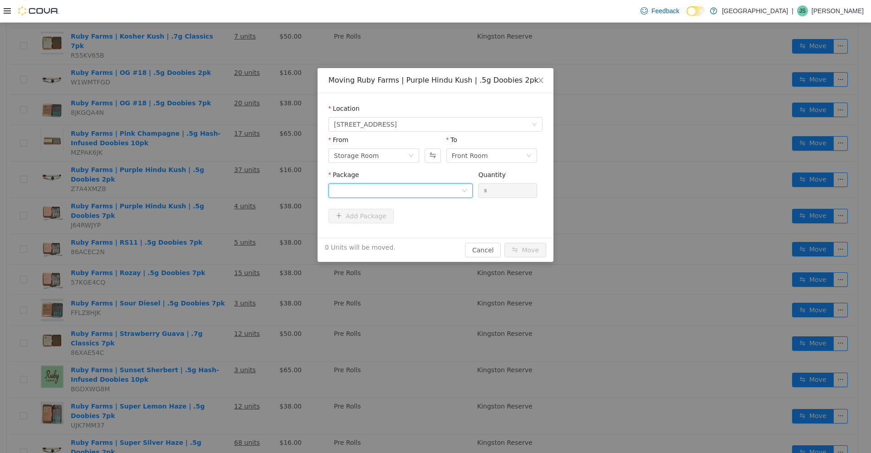
click at [226, 191] on div at bounding box center [398, 190] width 128 height 14
click at [226, 226] on li "hd24l7r33p23-43 Quantity : 35 Units" at bounding box center [401, 228] width 144 height 25
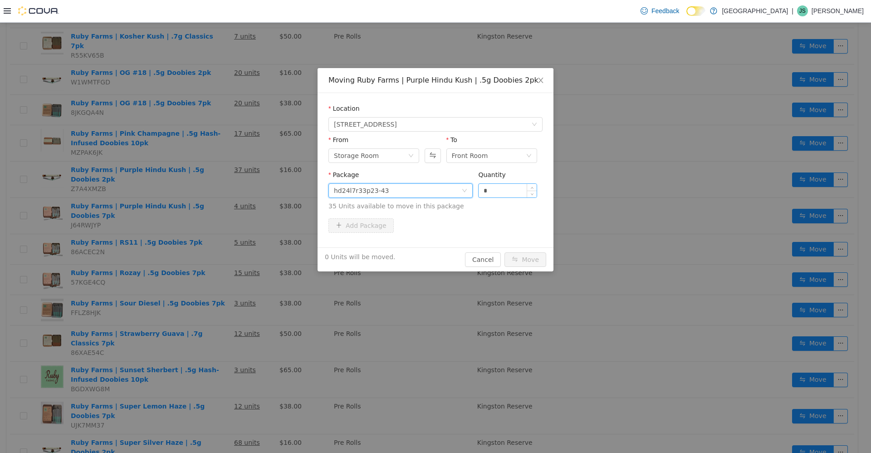
click at [226, 187] on input "*" at bounding box center [508, 190] width 58 height 14
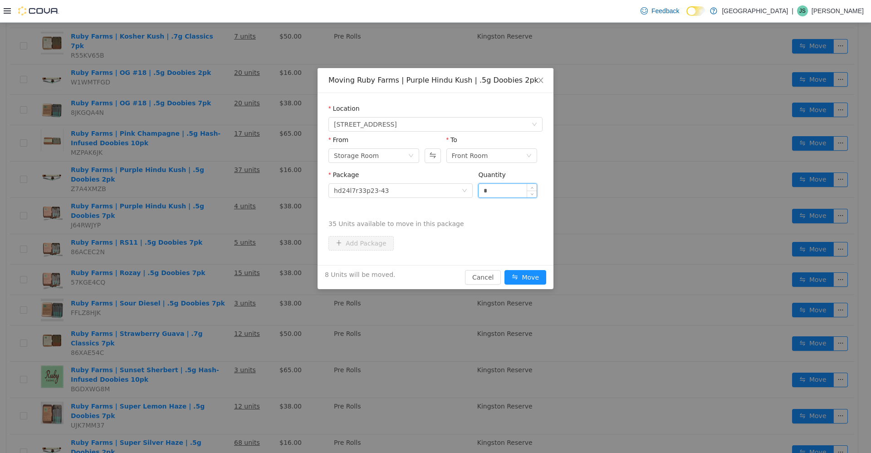
type input "*"
click at [226, 270] on button "Move" at bounding box center [526, 277] width 42 height 15
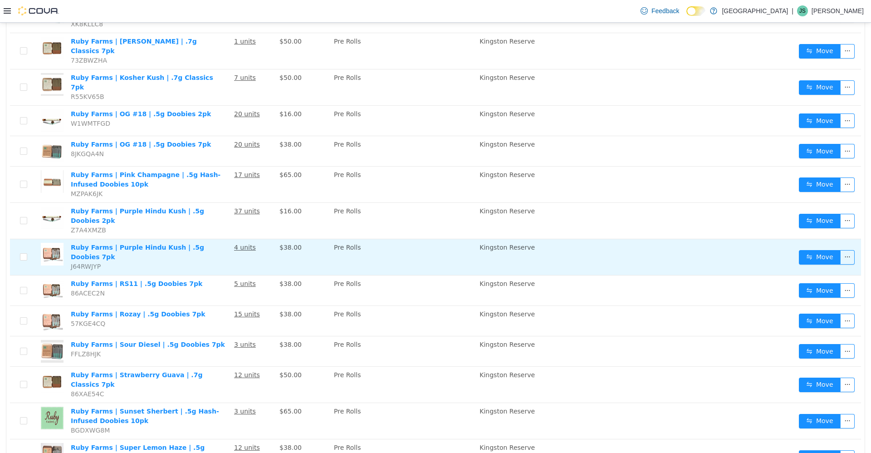
scroll to position [245, 0]
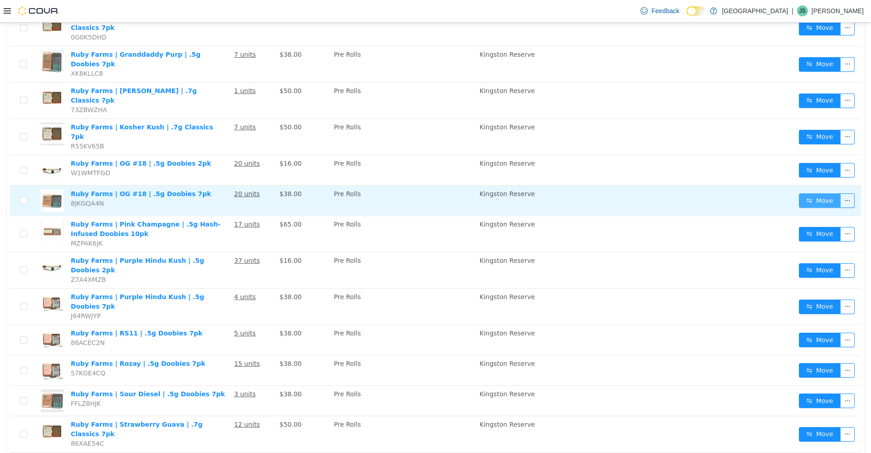
click at [226, 193] on button "Move" at bounding box center [820, 200] width 42 height 15
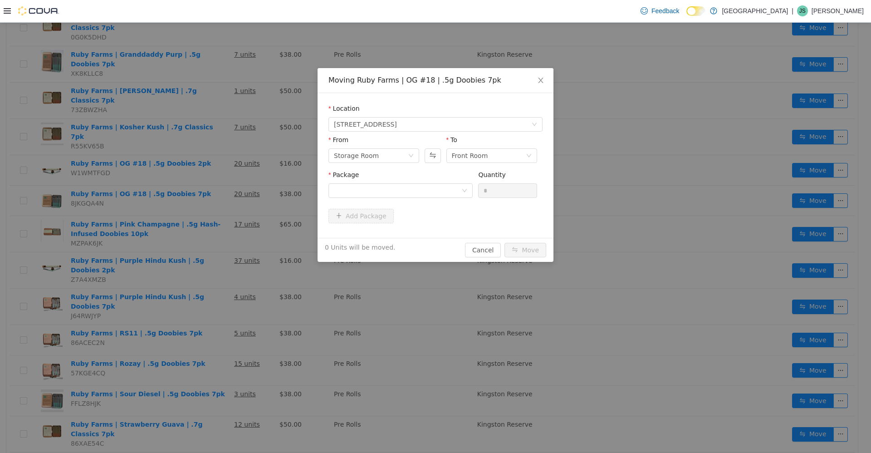
click at [226, 198] on div "Package" at bounding box center [401, 185] width 144 height 31
click at [226, 196] on div at bounding box center [398, 190] width 128 height 14
click at [226, 231] on li "hd24l9r5 Quantity : 16 Units" at bounding box center [401, 228] width 144 height 25
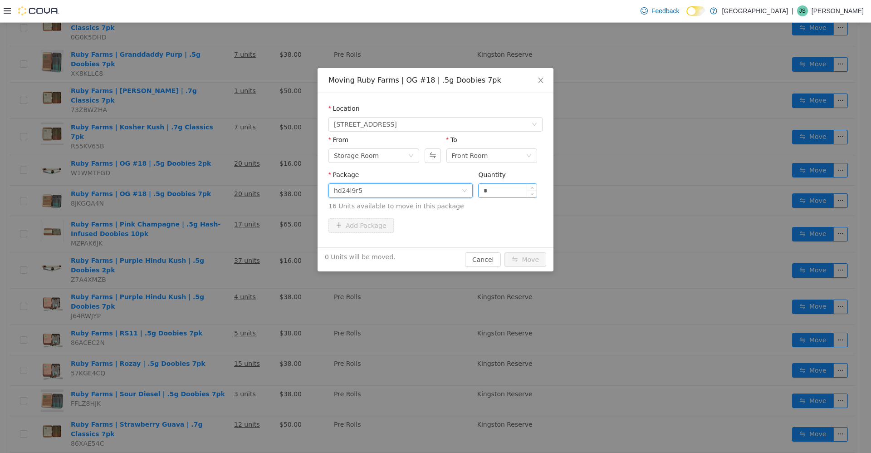
click at [226, 194] on input "*" at bounding box center [508, 190] width 58 height 14
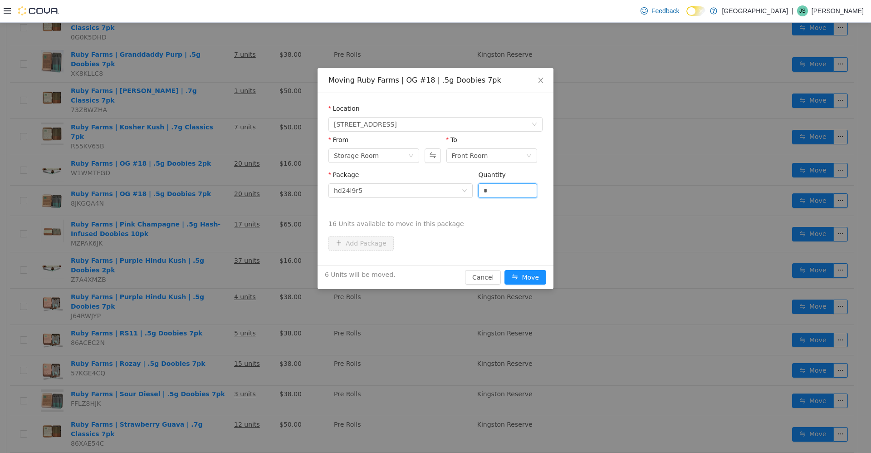
type input "*"
click at [226, 270] on button "Move" at bounding box center [526, 277] width 42 height 15
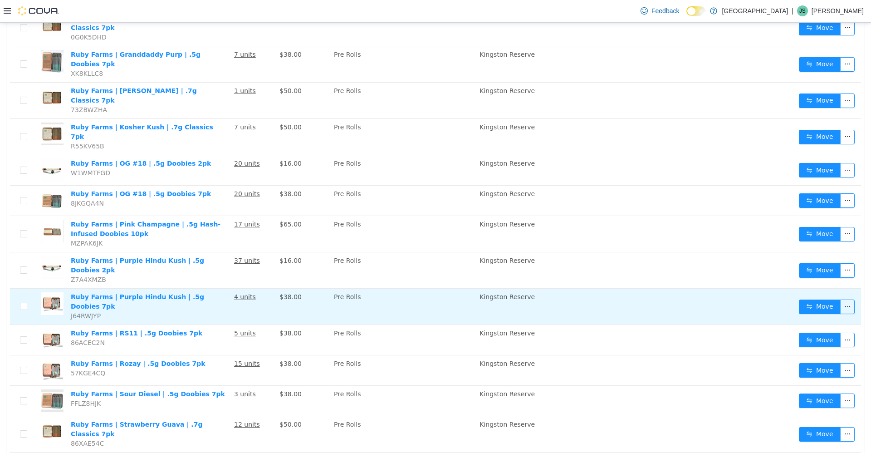
scroll to position [18, 0]
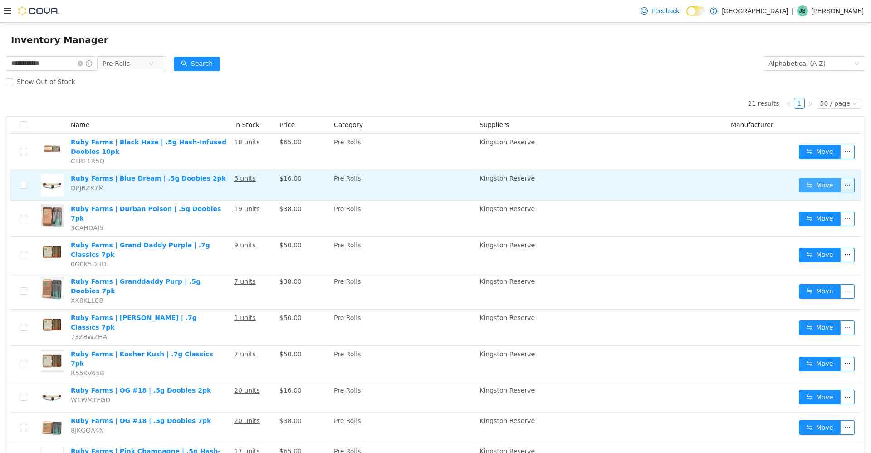
click at [226, 180] on button "Move" at bounding box center [820, 184] width 42 height 15
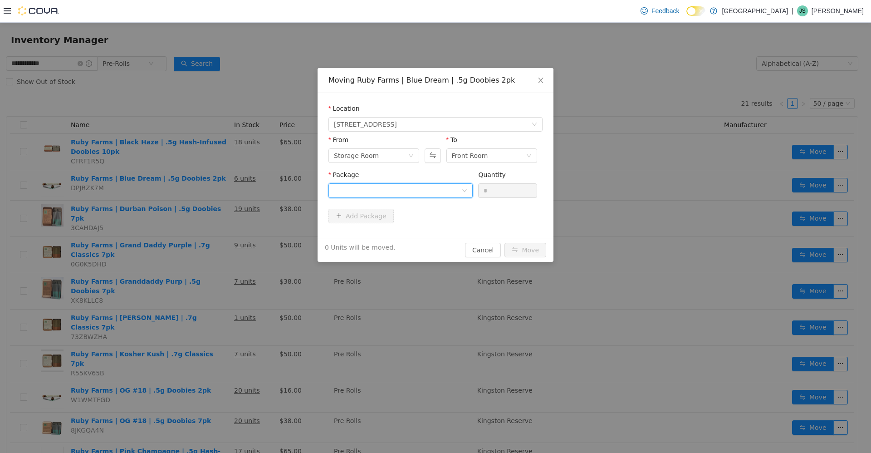
click at [226, 190] on div at bounding box center [398, 190] width 128 height 14
click at [226, 233] on li "HD24L10R9P47-70 Quantity : 5 Units" at bounding box center [401, 228] width 144 height 25
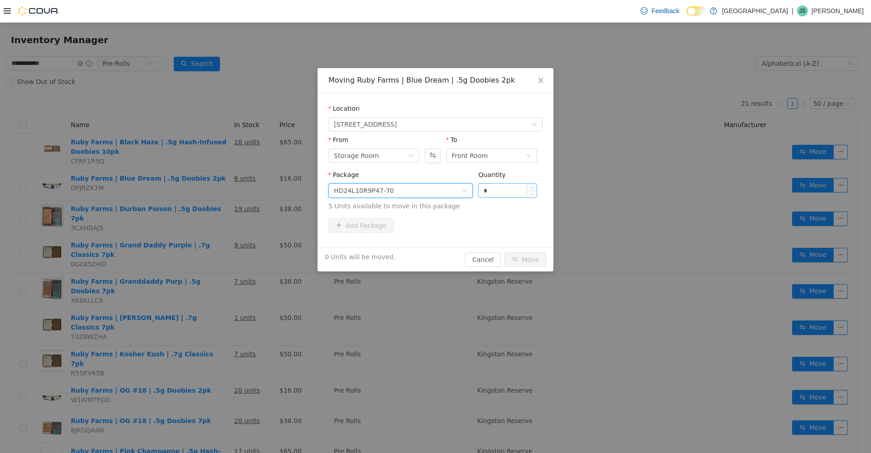
click at [226, 193] on input "*" at bounding box center [508, 190] width 58 height 14
type input "*"
click at [226, 252] on button "Move" at bounding box center [526, 259] width 42 height 15
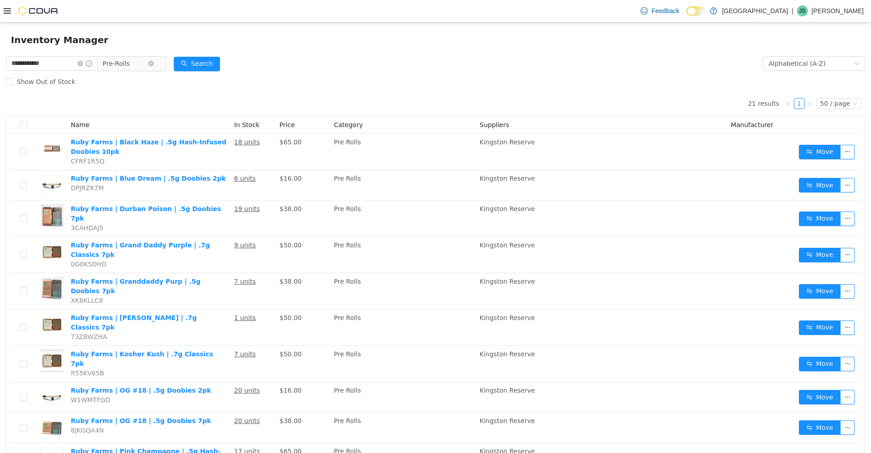
click at [128, 66] on span "Pre-Rolls" at bounding box center [116, 63] width 27 height 14
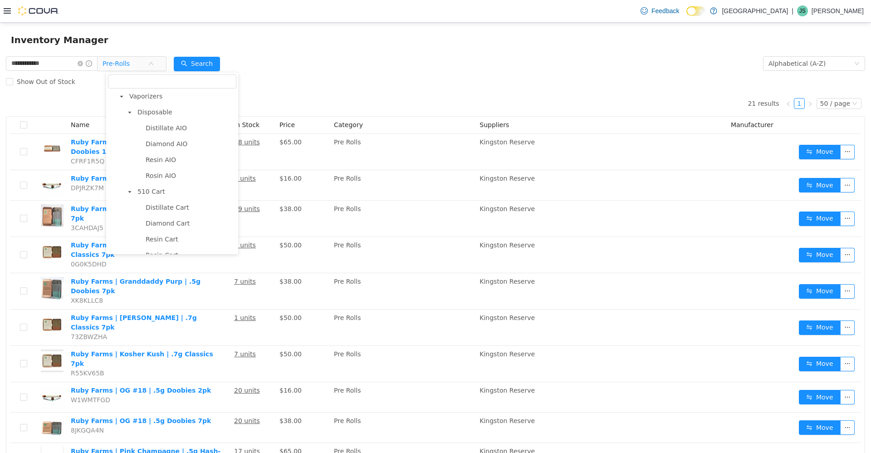
scroll to position [392, 0]
click at [170, 220] on span "Edibles" at bounding box center [181, 214] width 109 height 12
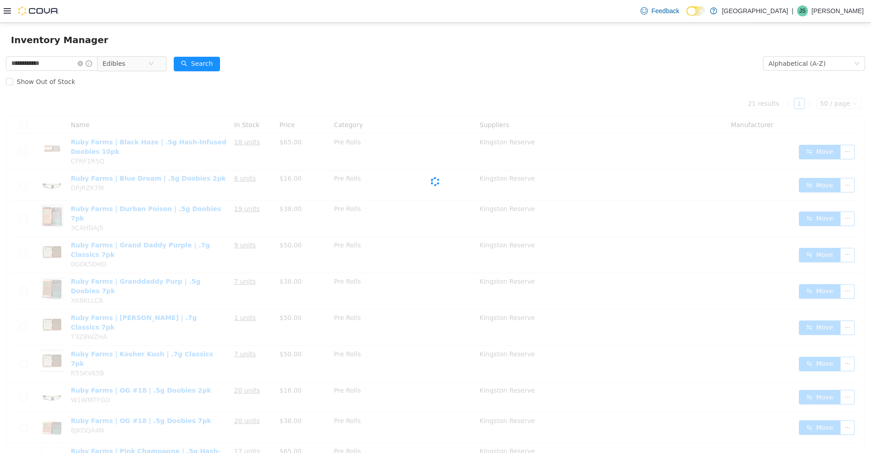
scroll to position [0, 0]
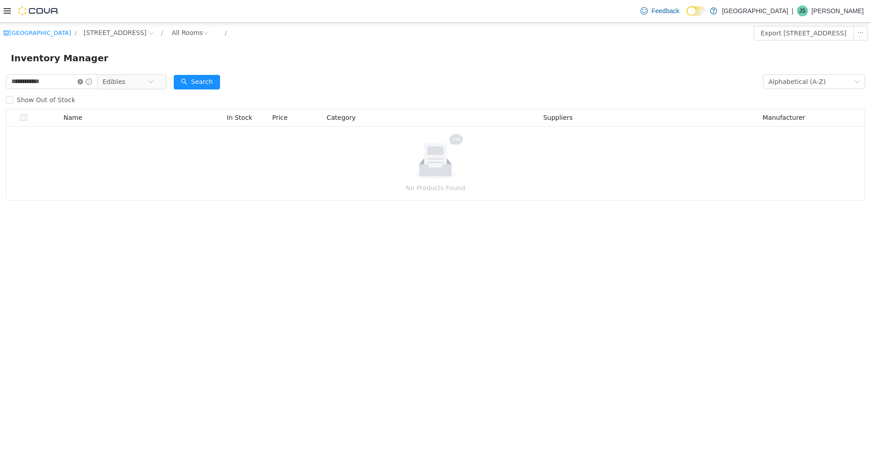
click at [83, 79] on icon "icon: close-circle" at bounding box center [80, 81] width 5 height 5
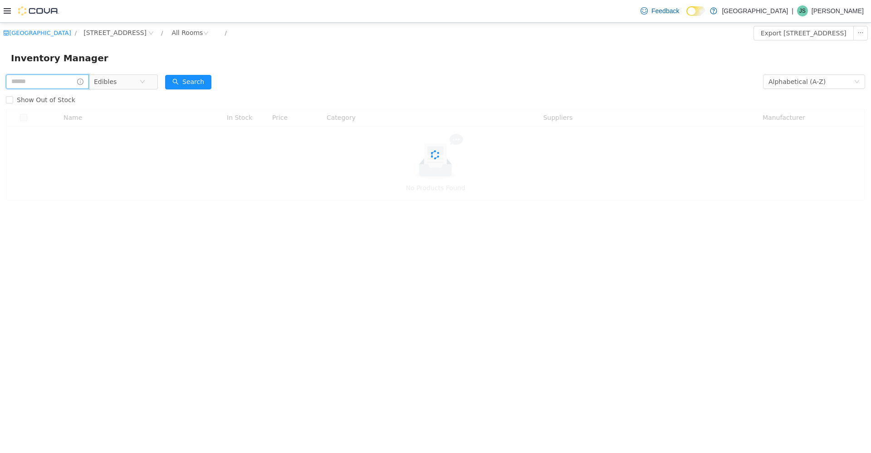
drag, startPoint x: 71, startPoint y: 82, endPoint x: 63, endPoint y: 76, distance: 10.3
click at [71, 82] on input "text" at bounding box center [47, 81] width 83 height 15
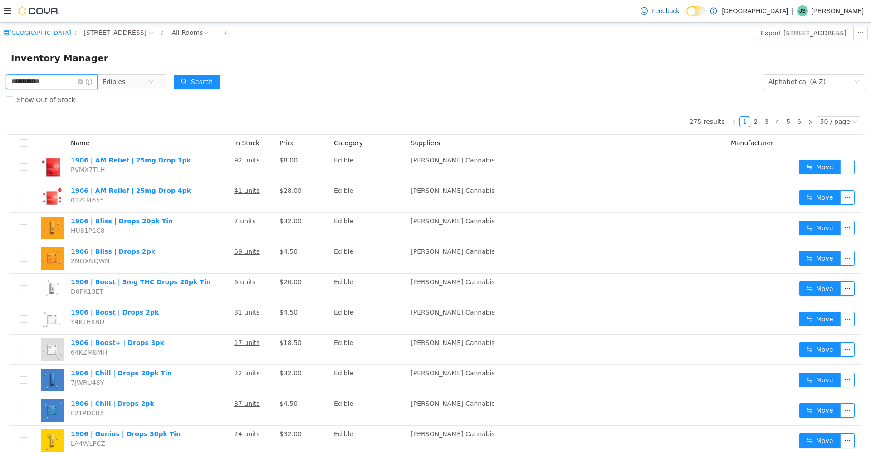
type input "**********"
click at [207, 81] on button "Search" at bounding box center [197, 81] width 46 height 15
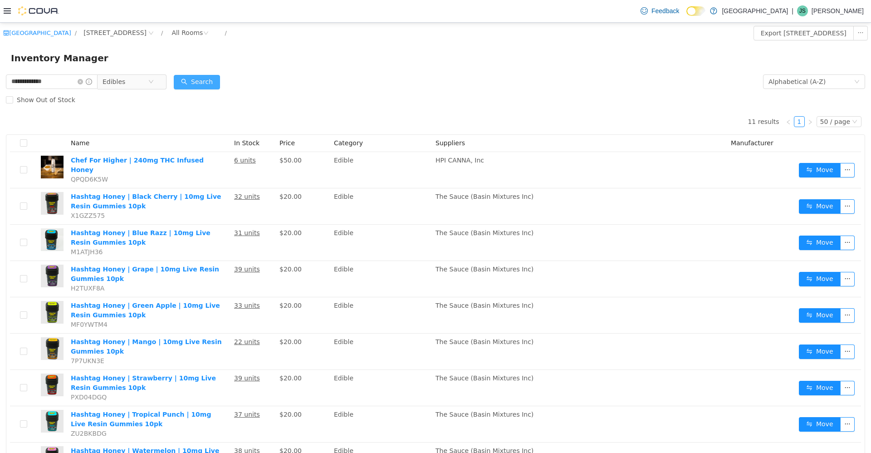
scroll to position [91, 0]
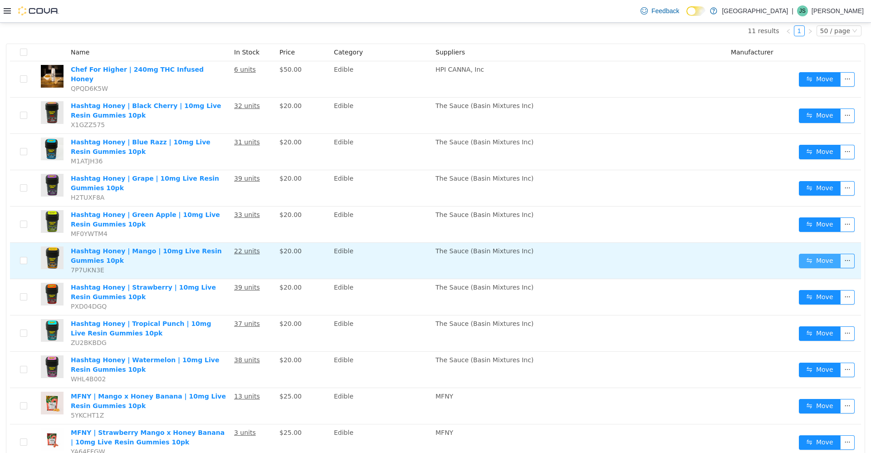
click at [226, 253] on button "Move" at bounding box center [820, 260] width 42 height 15
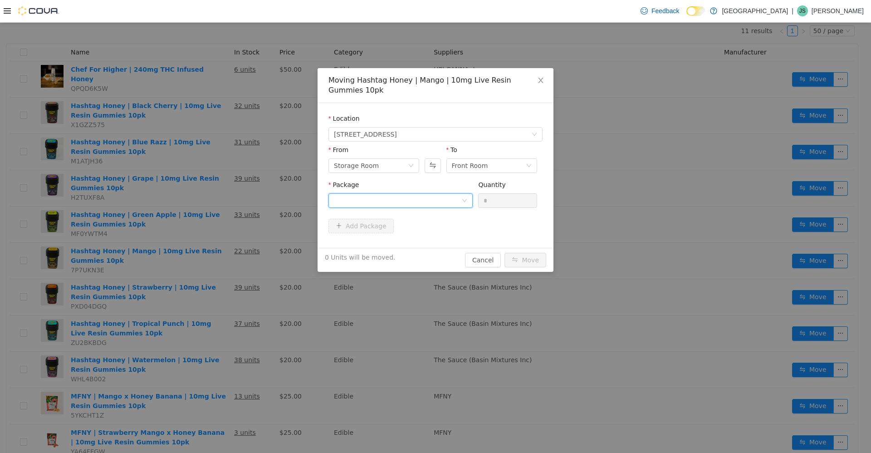
click at [226, 199] on div at bounding box center [398, 200] width 128 height 14
click at [226, 238] on li "HH-MG-0225-001 Quantity : 15 Units" at bounding box center [401, 238] width 144 height 25
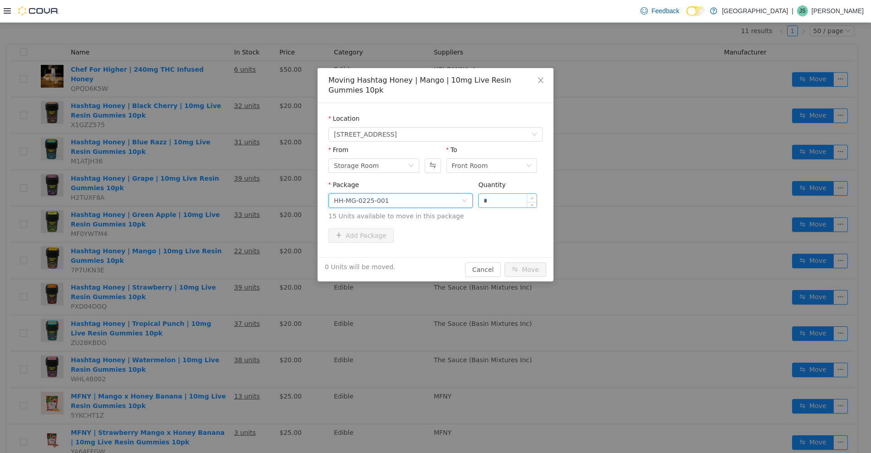
type input "*"
click at [226, 195] on span "Increase Value" at bounding box center [532, 197] width 10 height 8
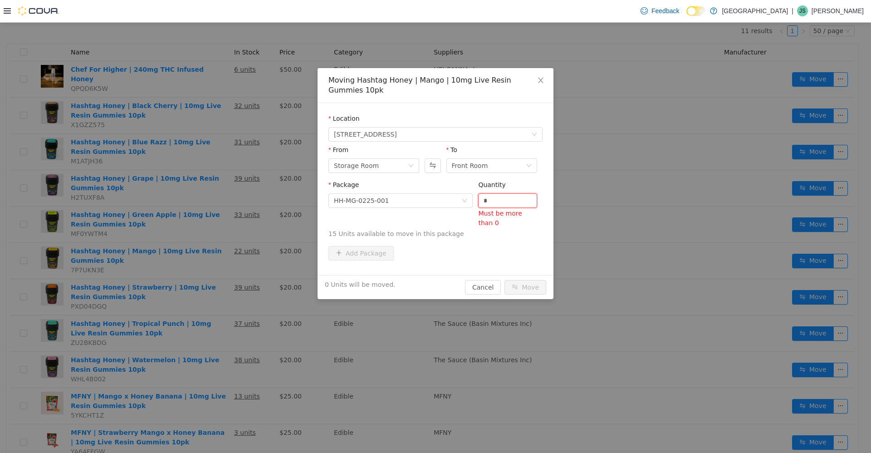
type input "*"
click at [226, 280] on button "Move" at bounding box center [526, 287] width 42 height 15
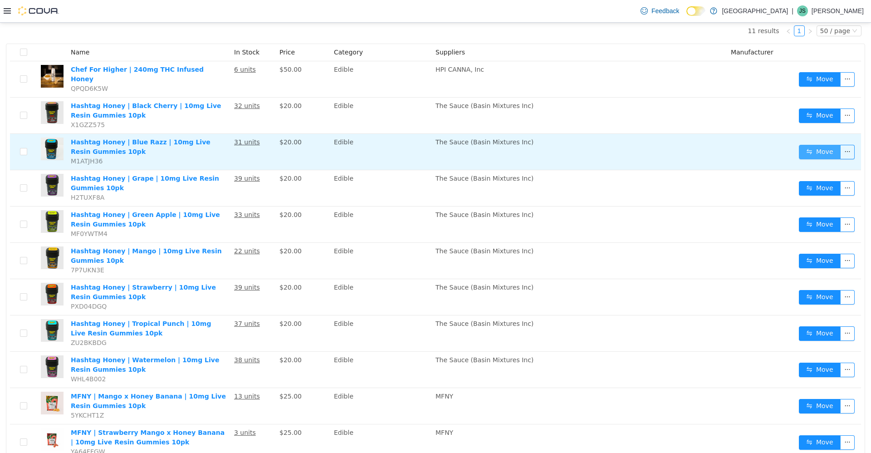
click at [226, 144] on button "Move" at bounding box center [820, 151] width 42 height 15
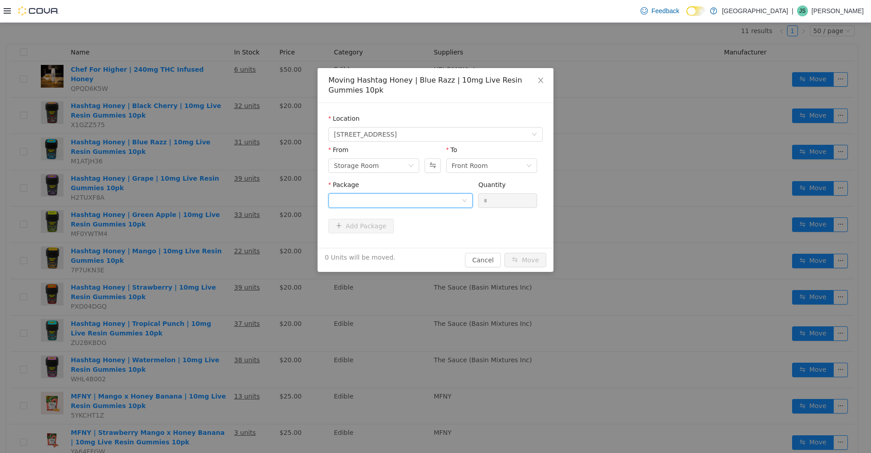
click at [226, 200] on div at bounding box center [398, 200] width 128 height 14
click at [226, 240] on li "hh-br-0225-001 Quantity : 23 Units" at bounding box center [401, 238] width 144 height 25
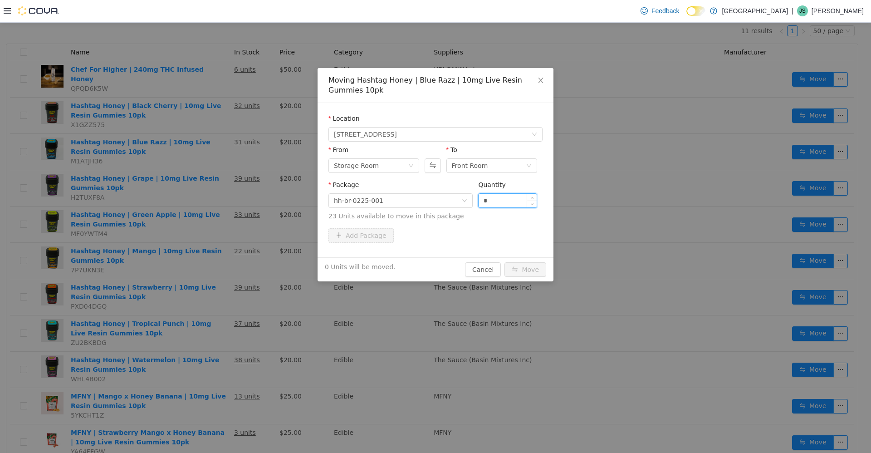
click at [226, 198] on input "*" at bounding box center [508, 200] width 58 height 14
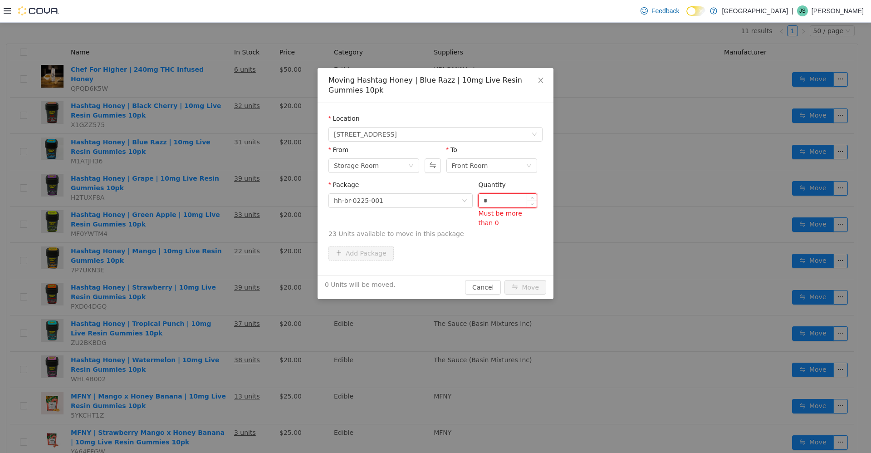
type input "*"
click at [226, 280] on button "Move" at bounding box center [526, 287] width 42 height 15
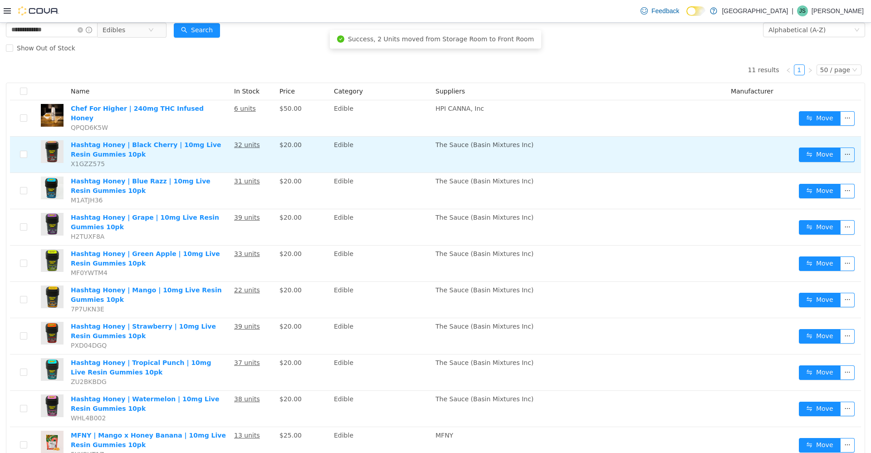
scroll to position [0, 0]
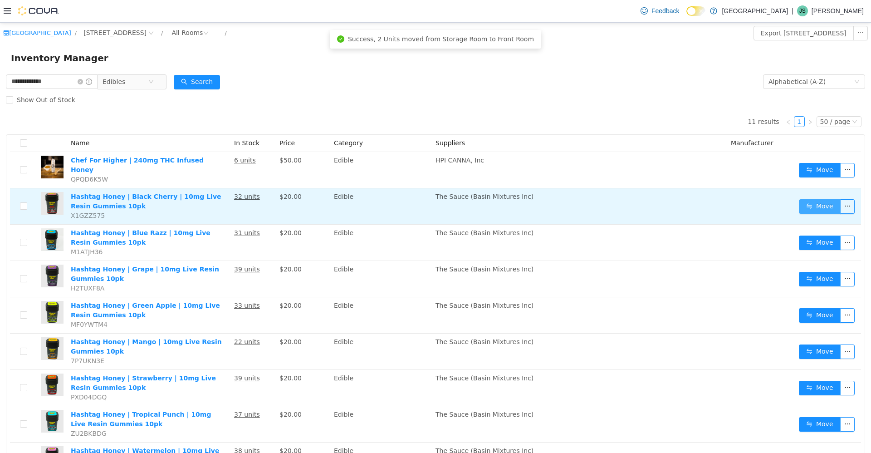
click at [226, 200] on button "Move" at bounding box center [820, 206] width 42 height 15
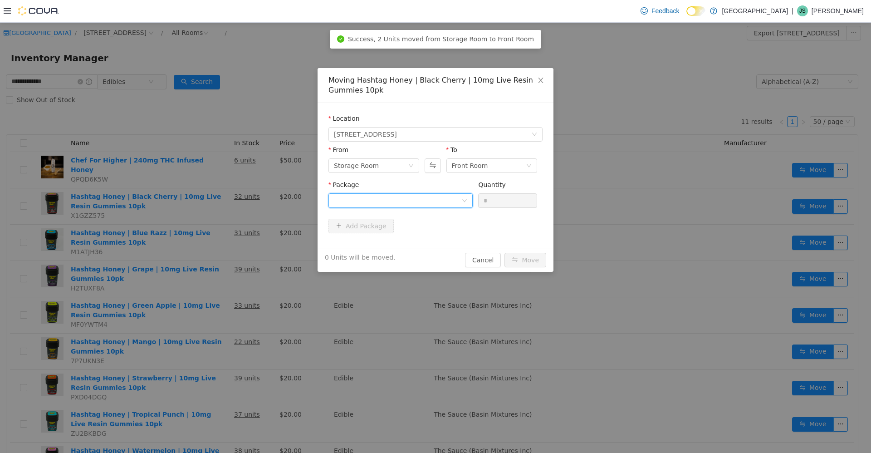
click at [226, 201] on div at bounding box center [398, 200] width 128 height 14
click at [226, 241] on li "hh-bc-0225-001 Quantity : 24 Units" at bounding box center [401, 238] width 144 height 25
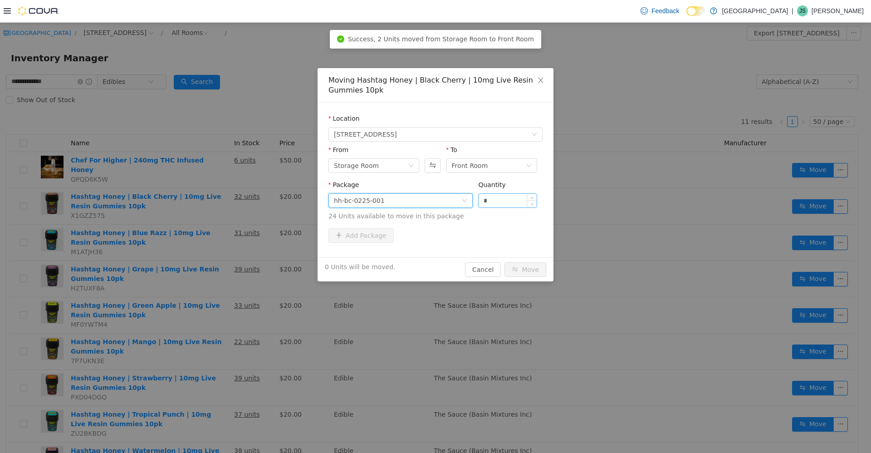
click at [226, 198] on input "*" at bounding box center [508, 200] width 58 height 14
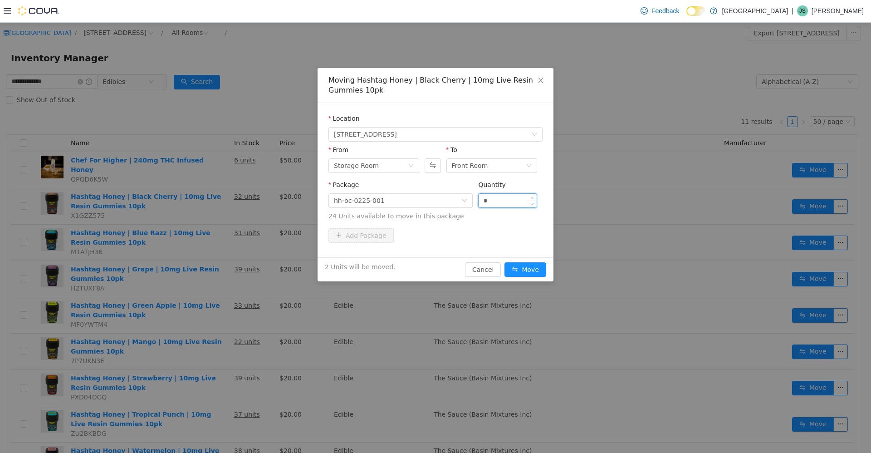
type input "*"
click at [226, 262] on button "Move" at bounding box center [526, 269] width 42 height 15
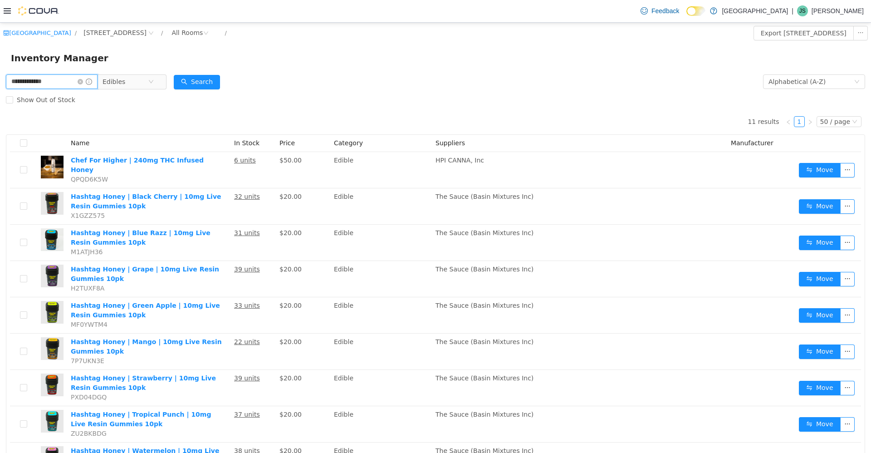
click at [88, 78] on input "**********" at bounding box center [52, 81] width 92 height 15
click at [83, 82] on icon "icon: close-circle" at bounding box center [80, 81] width 5 height 5
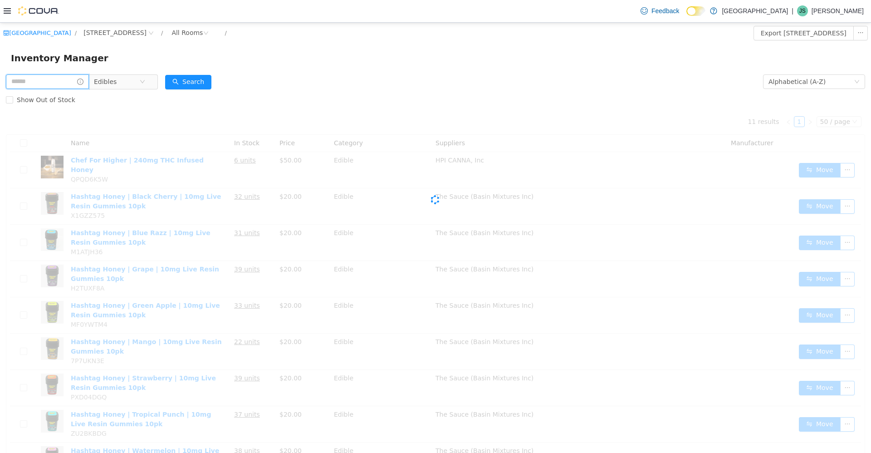
click at [82, 80] on input "text" at bounding box center [47, 81] width 83 height 15
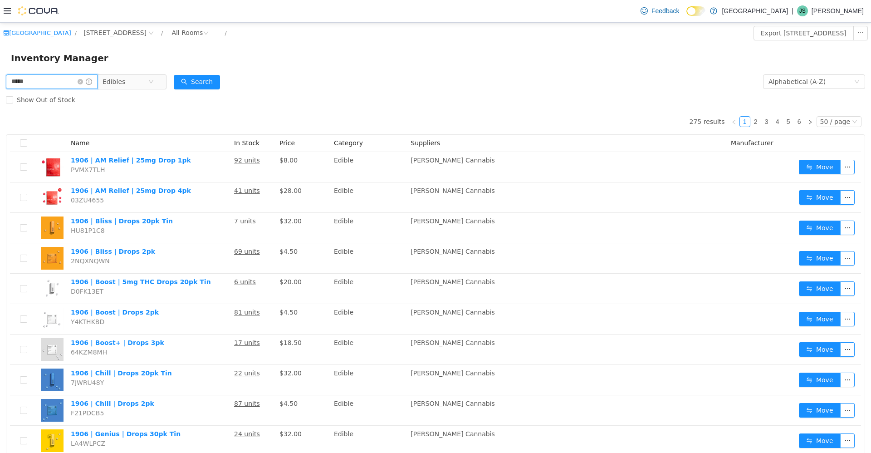
type input "**********"
click at [200, 79] on button "Search" at bounding box center [197, 81] width 46 height 15
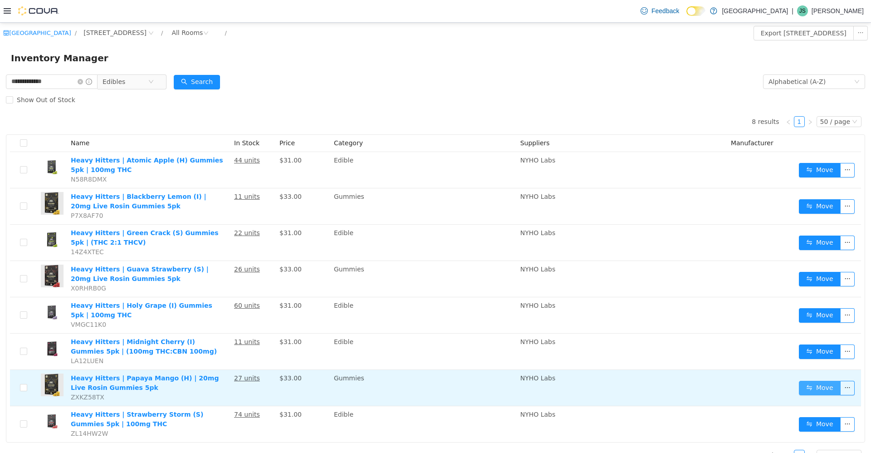
click at [226, 386] on button "Move" at bounding box center [820, 387] width 42 height 15
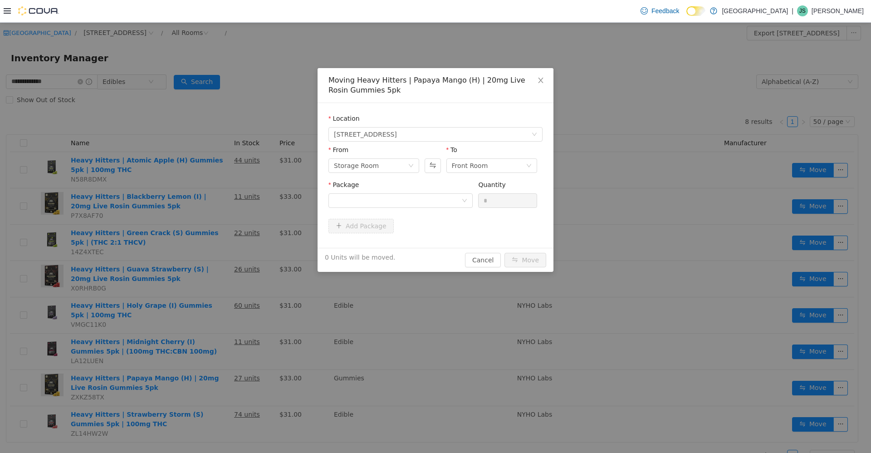
click at [226, 151] on div at bounding box center [433, 151] width 16 height 13
drag, startPoint x: 433, startPoint y: 160, endPoint x: 434, endPoint y: 173, distance: 13.2
click at [226, 152] on div at bounding box center [433, 160] width 16 height 31
click at [226, 201] on div at bounding box center [398, 200] width 128 height 14
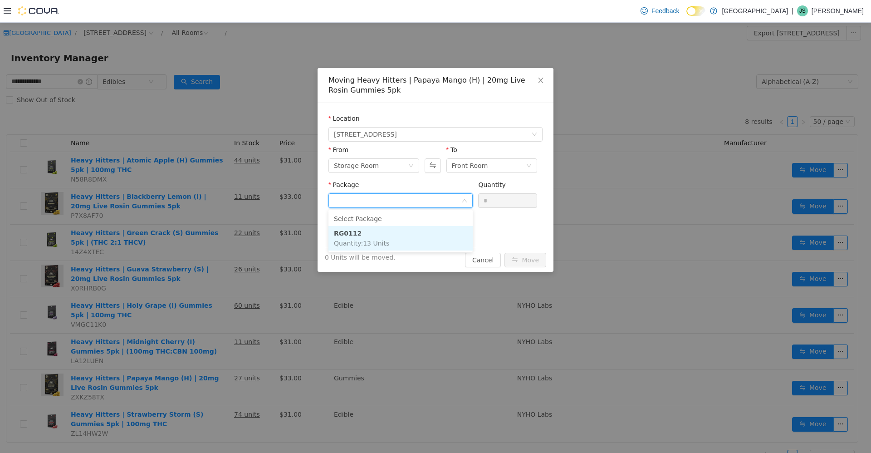
drag, startPoint x: 412, startPoint y: 238, endPoint x: 419, endPoint y: 235, distance: 6.9
click at [226, 238] on li "RG0112 Quantity : 13 Units" at bounding box center [401, 238] width 144 height 25
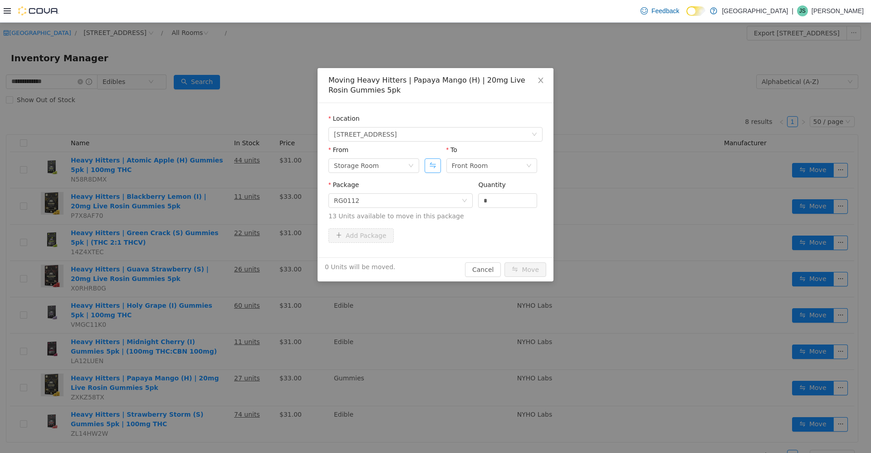
click at [226, 159] on button "Swap" at bounding box center [433, 165] width 16 height 15
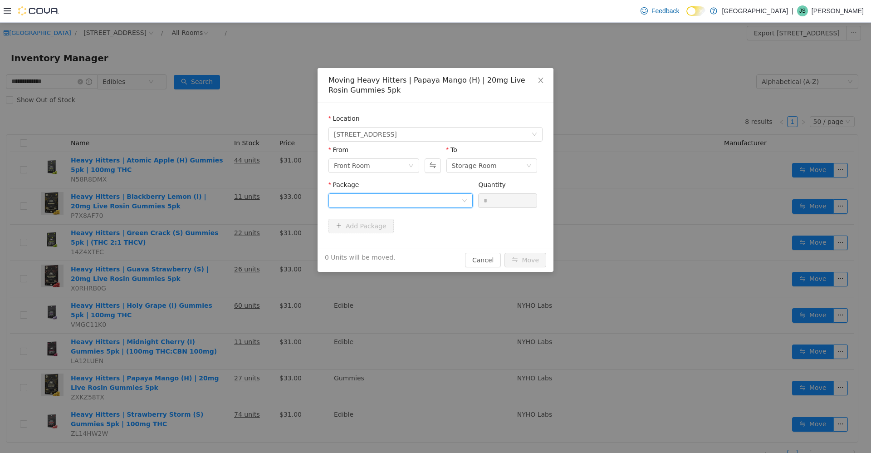
click at [226, 201] on div at bounding box center [398, 200] width 128 height 14
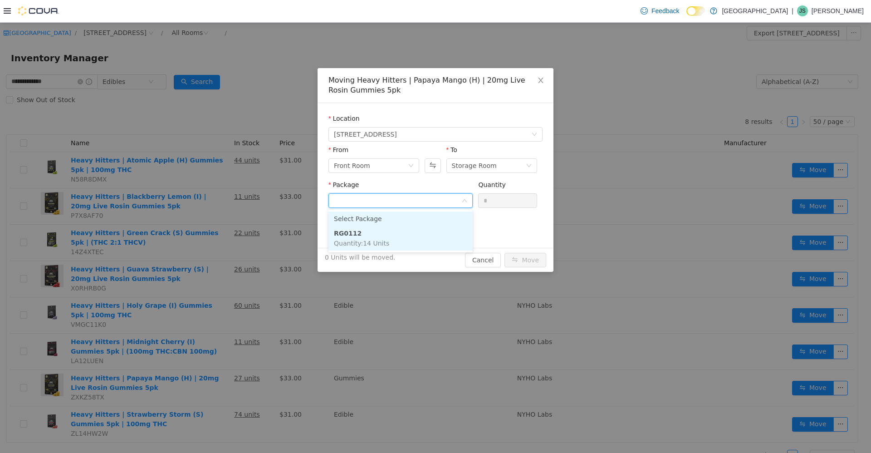
drag, startPoint x: 421, startPoint y: 236, endPoint x: 441, endPoint y: 221, distance: 24.4
click at [226, 223] on ul "Select Package RG0112 Quantity : 14 Units" at bounding box center [401, 230] width 144 height 43
drag, startPoint x: 431, startPoint y: 236, endPoint x: 436, endPoint y: 226, distance: 11.0
click at [226, 229] on li "RG0112 Quantity : 14 Units" at bounding box center [401, 238] width 144 height 25
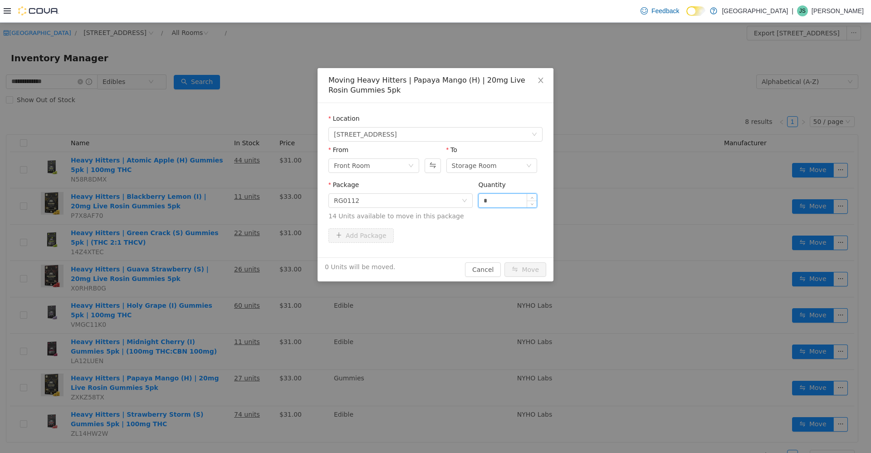
click at [226, 206] on input "*" at bounding box center [508, 200] width 58 height 14
type input "*"
click at [226, 262] on button "Move" at bounding box center [526, 269] width 42 height 15
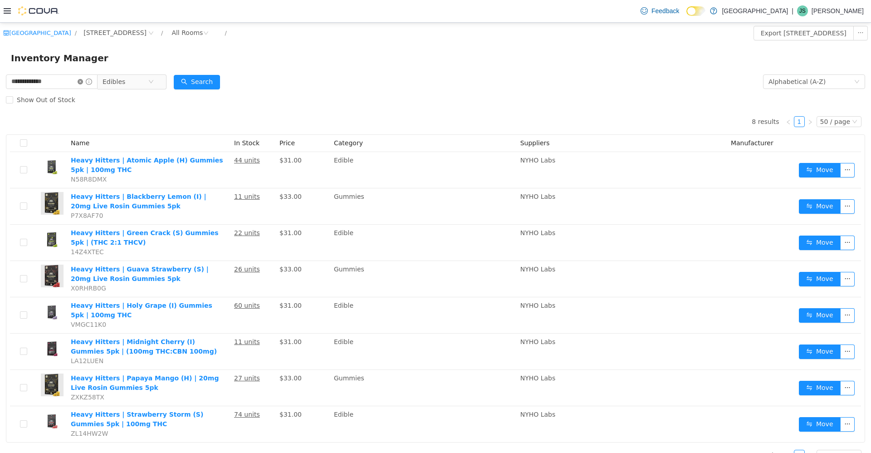
click at [83, 82] on icon "icon: close-circle" at bounding box center [80, 81] width 5 height 5
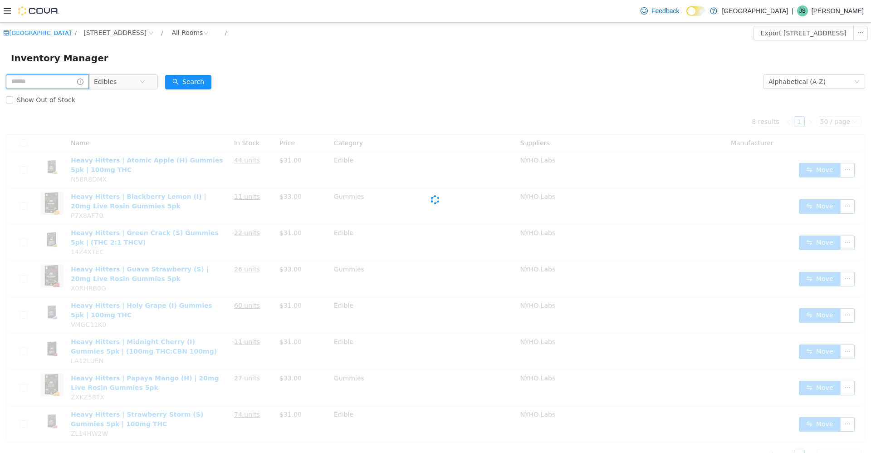
click at [69, 81] on input "text" at bounding box center [47, 81] width 83 height 15
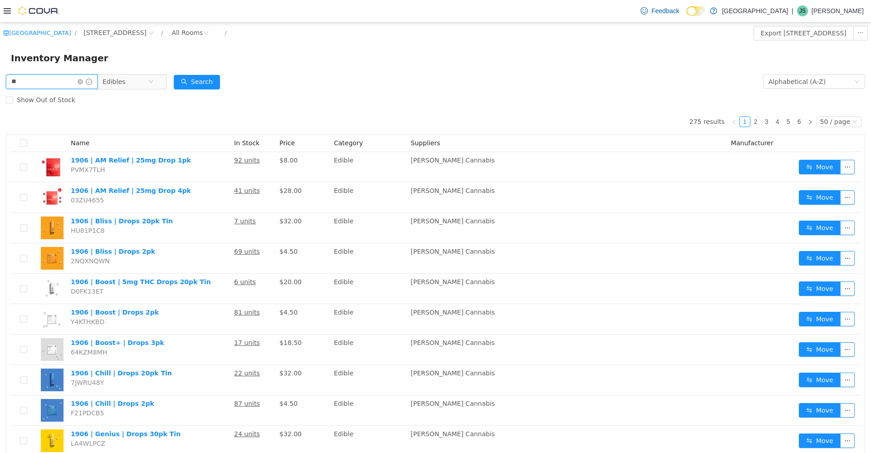
type input "*"
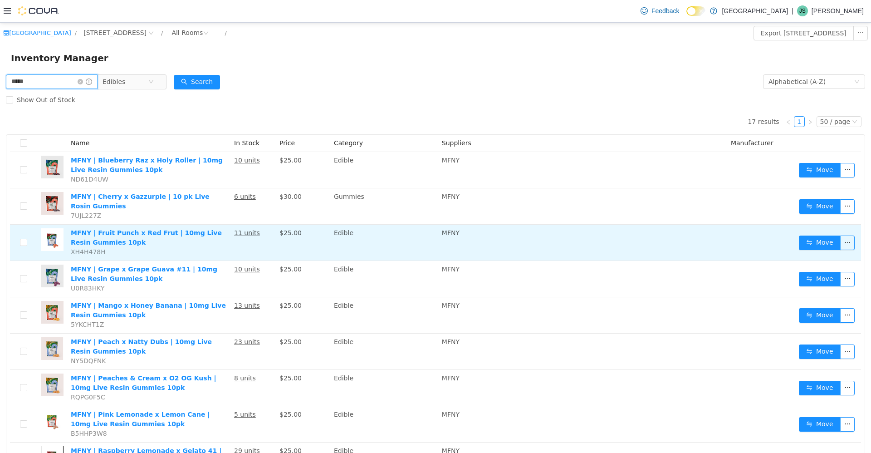
type input "****"
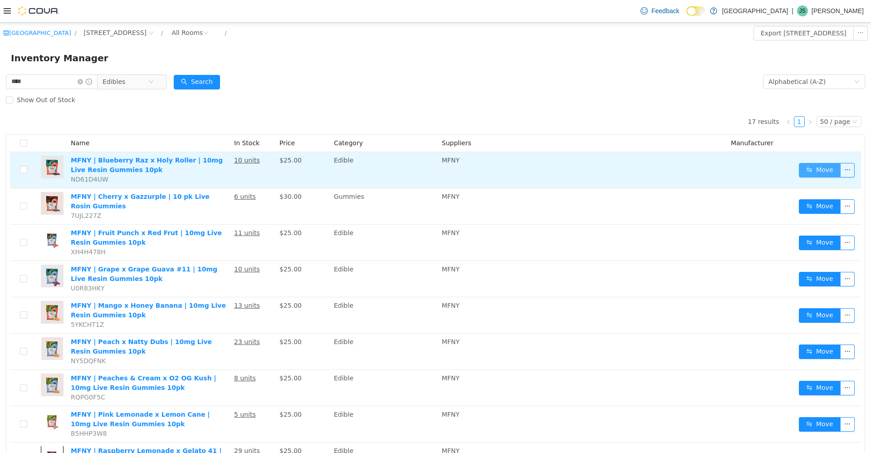
click at [226, 175] on button "Move" at bounding box center [820, 169] width 42 height 15
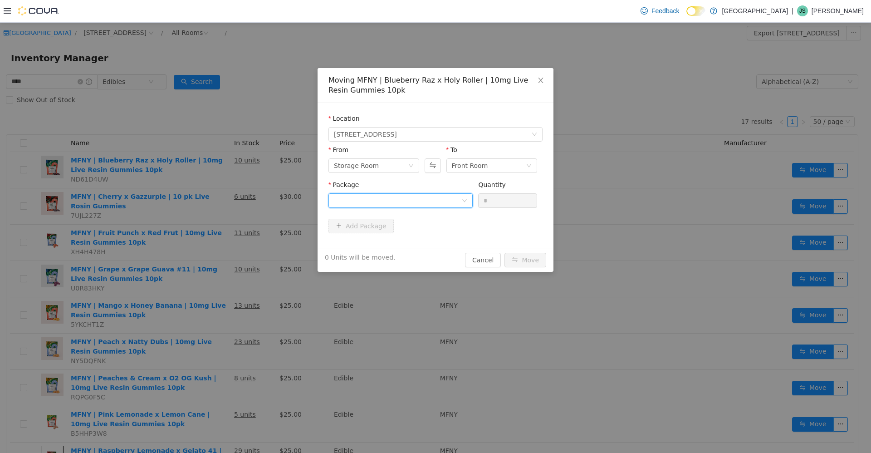
click at [226, 197] on div at bounding box center [398, 200] width 128 height 14
click at [226, 236] on li "BBRHRREG1 Quantity : 10 Units" at bounding box center [401, 238] width 144 height 25
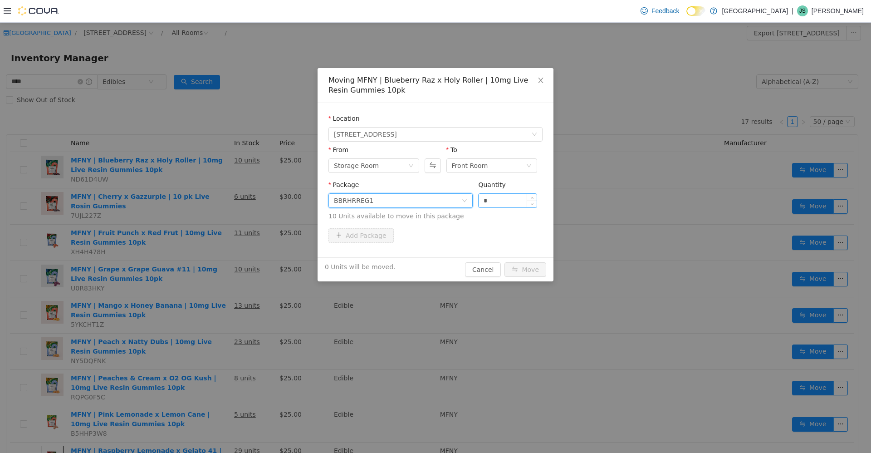
click at [226, 197] on input "*" at bounding box center [508, 200] width 58 height 14
type input "*"
click at [226, 262] on button "Move" at bounding box center [526, 269] width 42 height 15
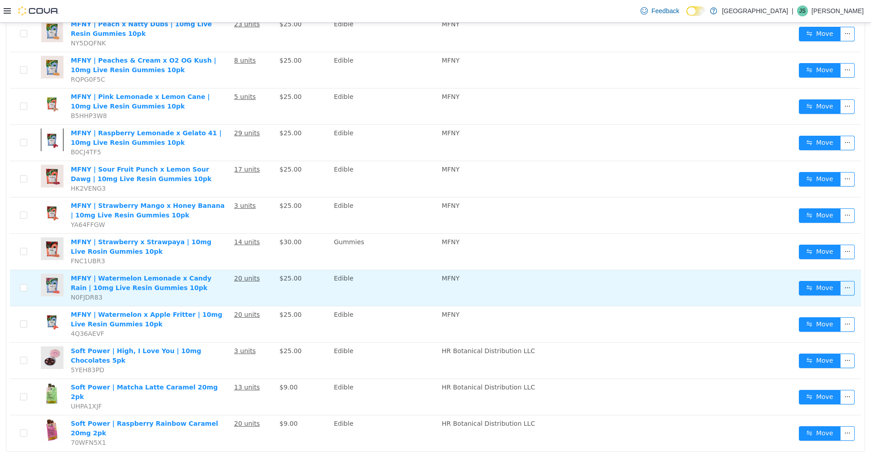
scroll to position [324, 0]
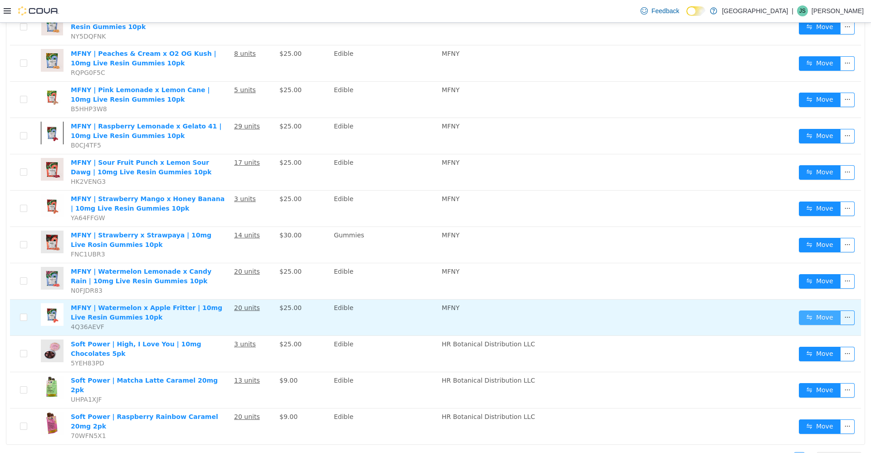
click at [226, 317] on button "Move" at bounding box center [820, 317] width 42 height 15
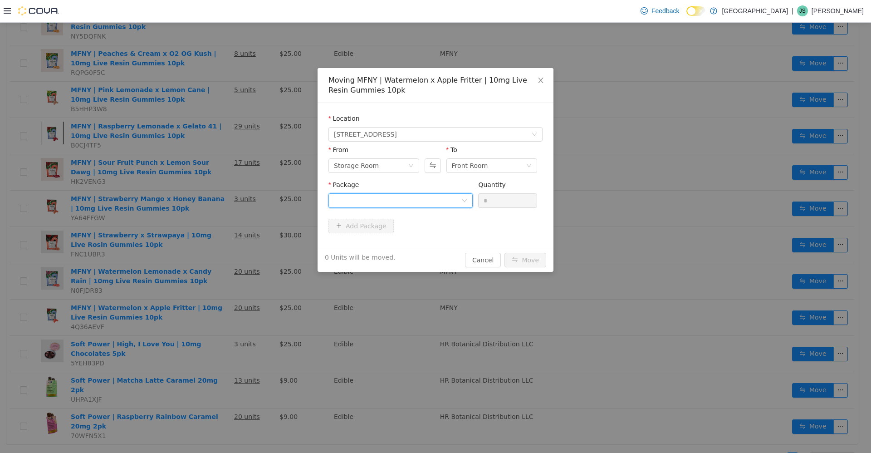
click at [226, 198] on div at bounding box center [398, 200] width 128 height 14
click at [226, 246] on li "WMAFRES3 Quantity : 13 Units" at bounding box center [401, 238] width 144 height 25
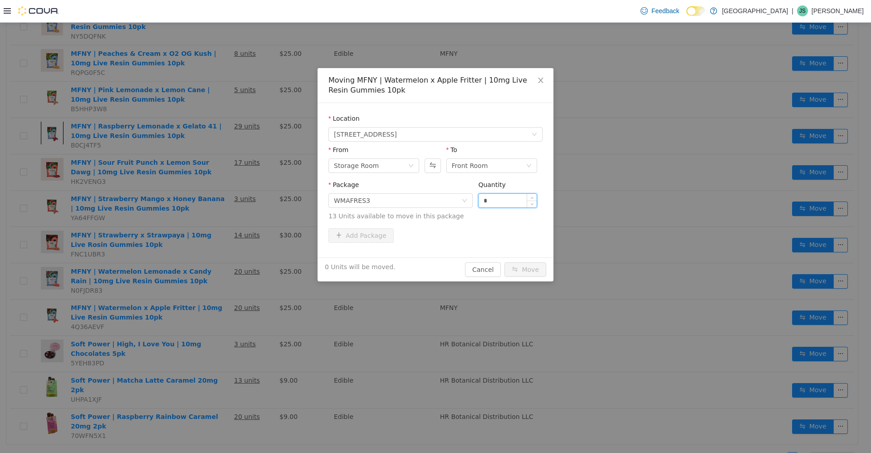
click at [226, 200] on input "*" at bounding box center [508, 200] width 58 height 14
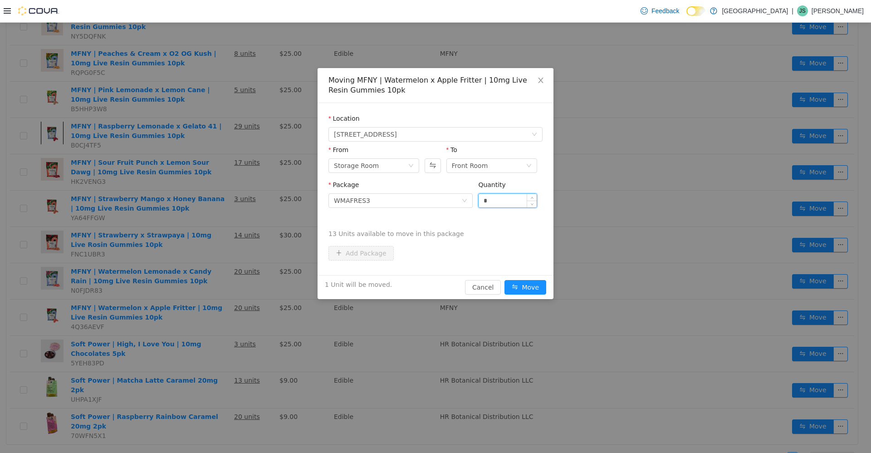
type input "*"
click at [226, 280] on button "Move" at bounding box center [526, 287] width 42 height 15
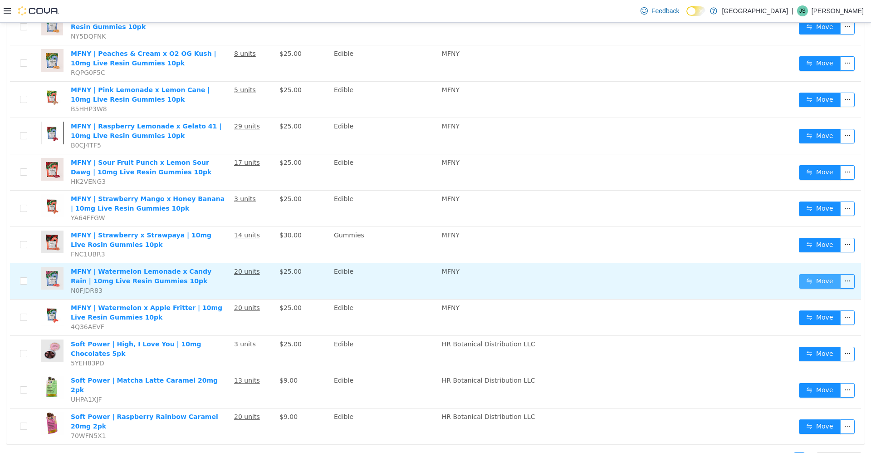
click at [226, 278] on button "Move" at bounding box center [820, 281] width 42 height 15
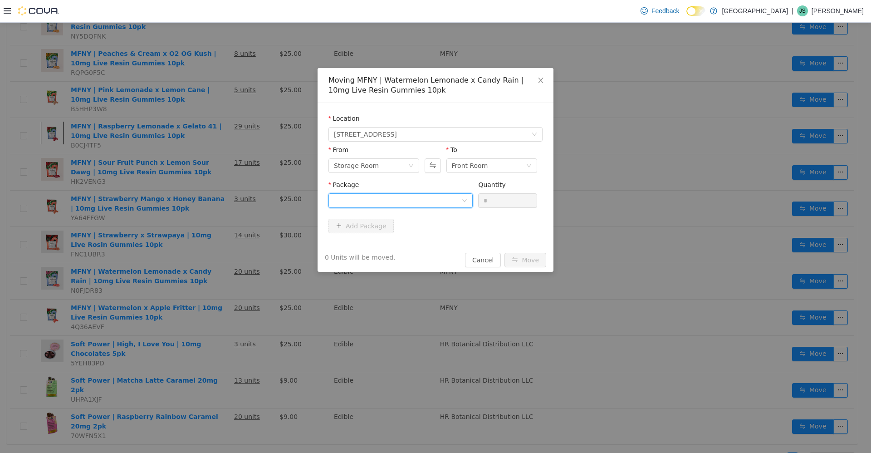
click at [226, 197] on div at bounding box center [398, 200] width 128 height 14
click at [226, 228] on li "WMLCDRG1 Quantity : 16 Units" at bounding box center [401, 238] width 144 height 25
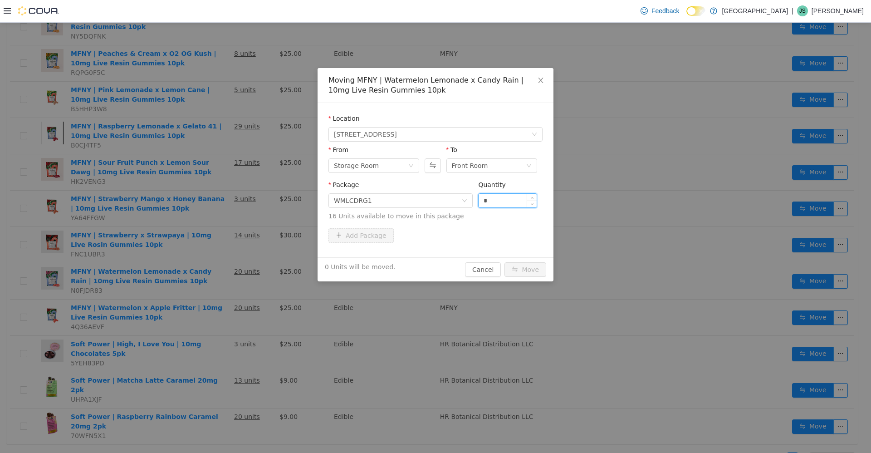
click at [226, 196] on input "*" at bounding box center [508, 200] width 58 height 14
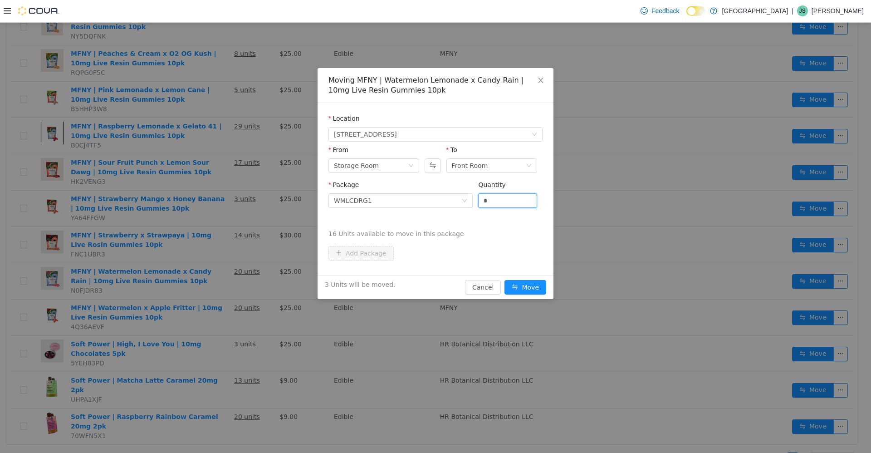
type input "*"
click at [226, 280] on button "Move" at bounding box center [526, 287] width 42 height 15
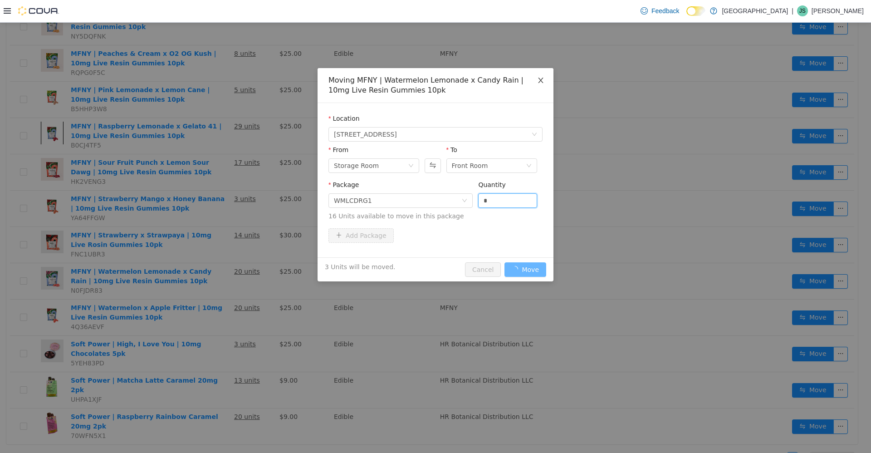
click at [226, 81] on icon "icon: close" at bounding box center [540, 79] width 7 height 7
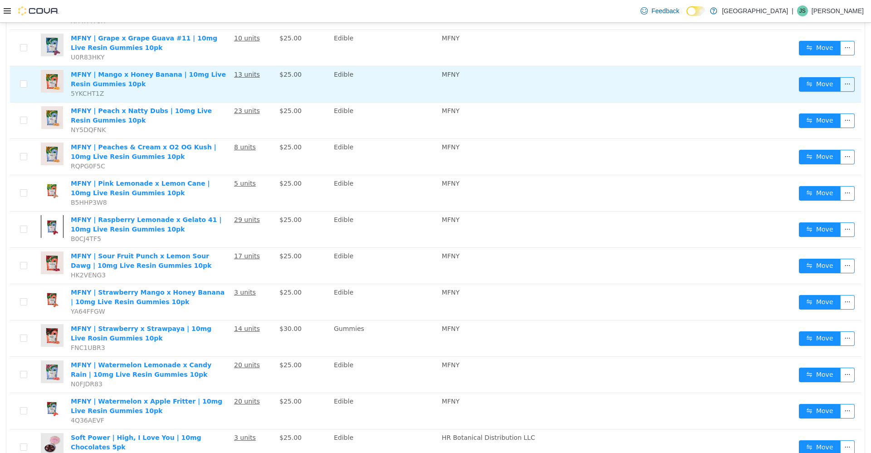
scroll to position [188, 0]
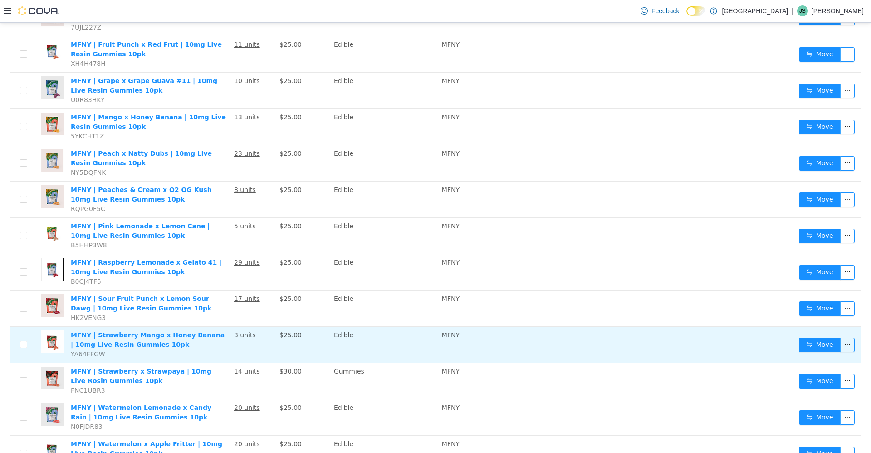
click at [226, 329] on td "MFNY" at bounding box center [582, 344] width 289 height 36
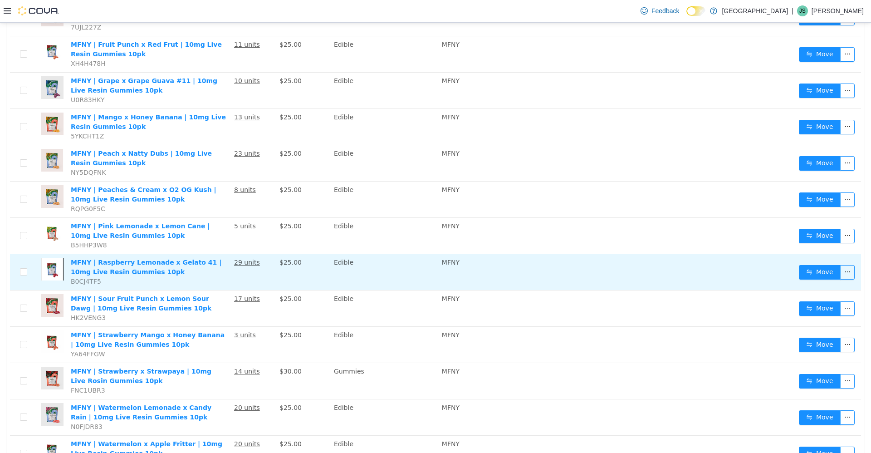
click at [226, 261] on td "MFNY" at bounding box center [582, 272] width 289 height 36
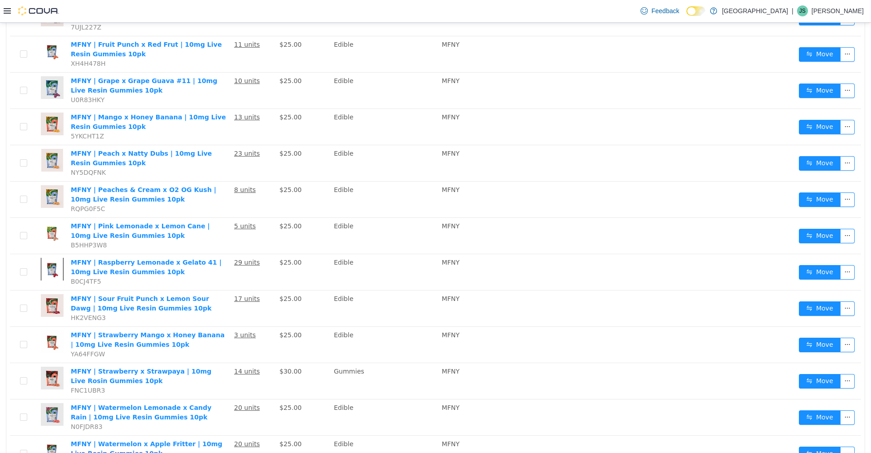
scroll to position [122, 0]
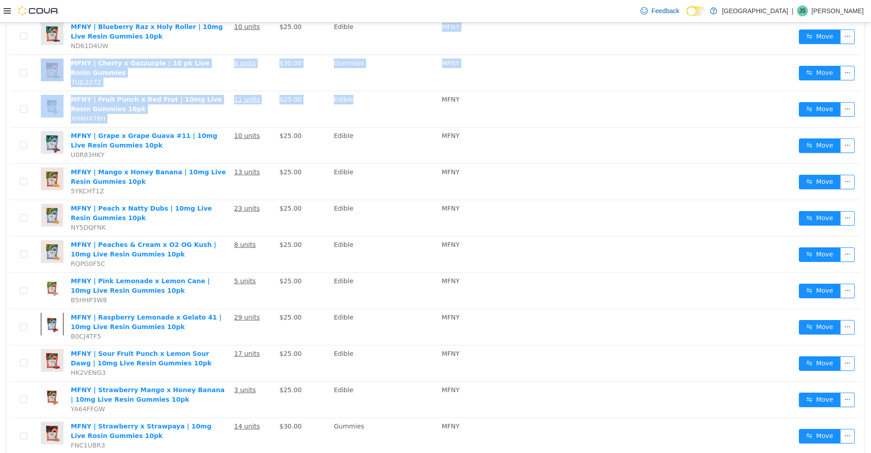
drag, startPoint x: 0, startPoint y: 185, endPoint x: 419, endPoint y: 17, distance: 451.5
click at [226, 17] on html "New Amsterdam / 245 W 14th St. / All Rooms / Export 245 W 14th St. Inventory In…" at bounding box center [435, 104] width 871 height 430
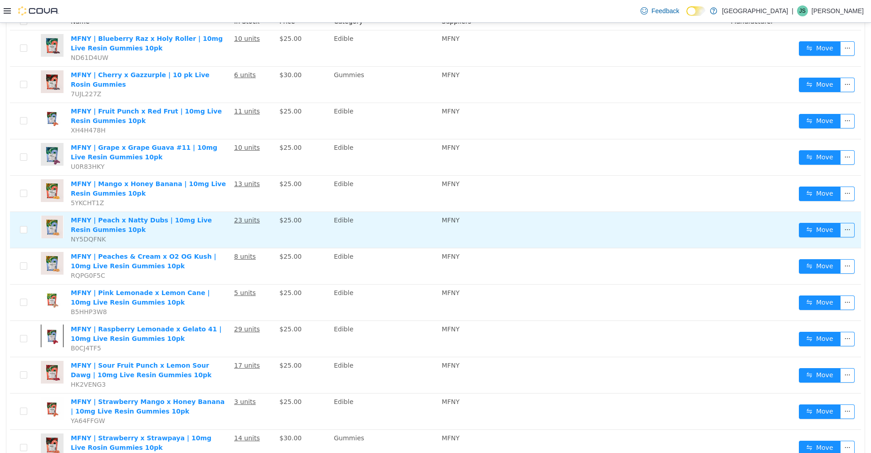
click at [226, 234] on td "MFNY" at bounding box center [582, 229] width 289 height 36
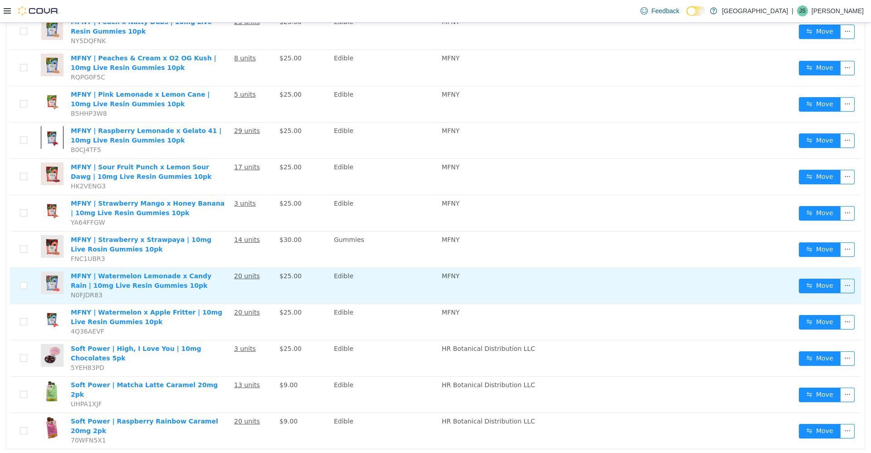
scroll to position [324, 0]
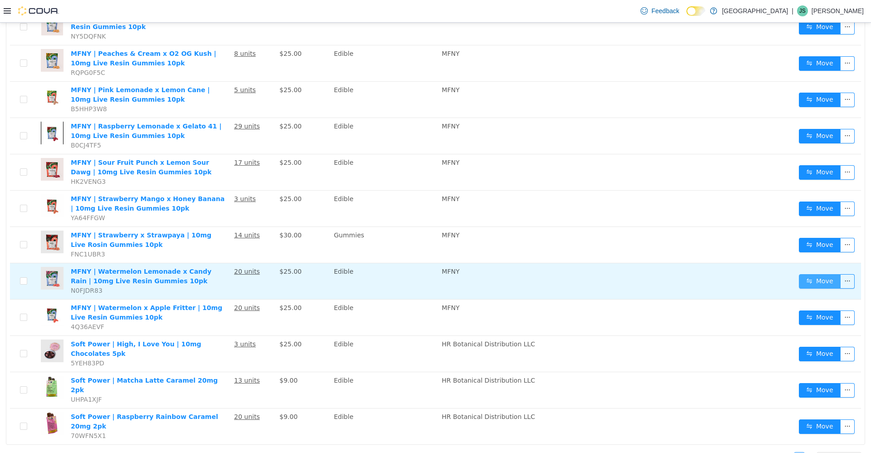
click at [226, 276] on button "Move" at bounding box center [820, 281] width 42 height 15
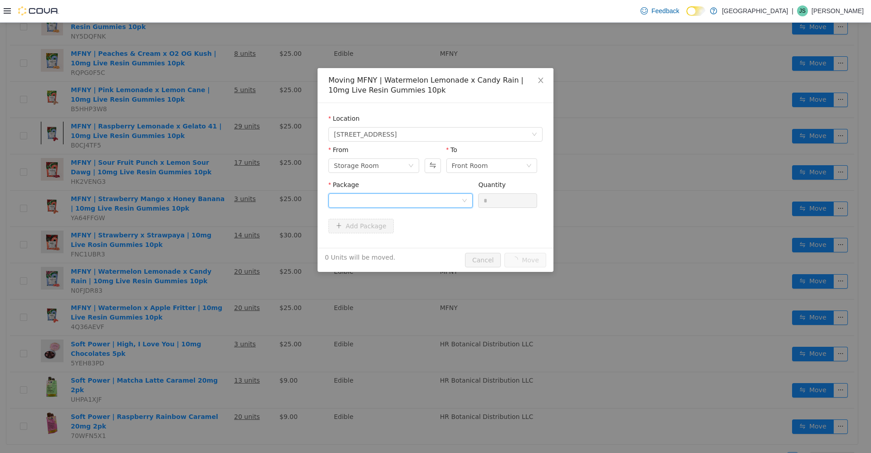
click at [226, 201] on div at bounding box center [398, 200] width 128 height 14
click at [226, 230] on li "WMLCDRG1 Quantity : 16 Units" at bounding box center [401, 238] width 144 height 25
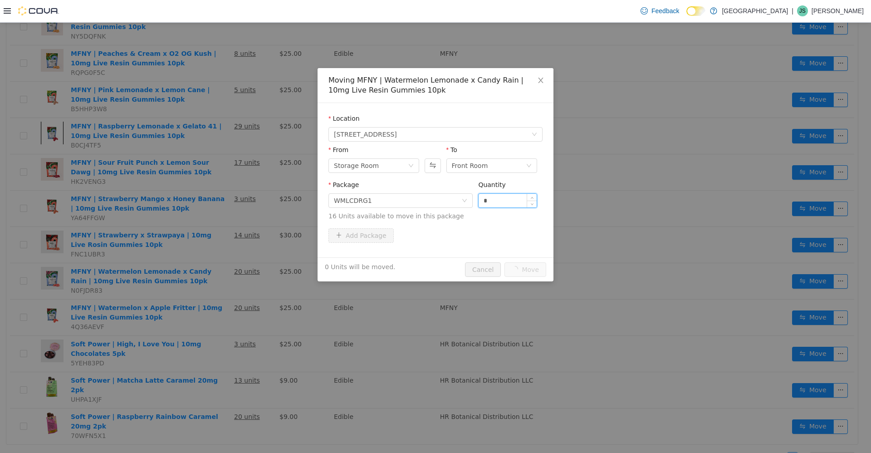
click at [226, 196] on input "*" at bounding box center [508, 200] width 58 height 14
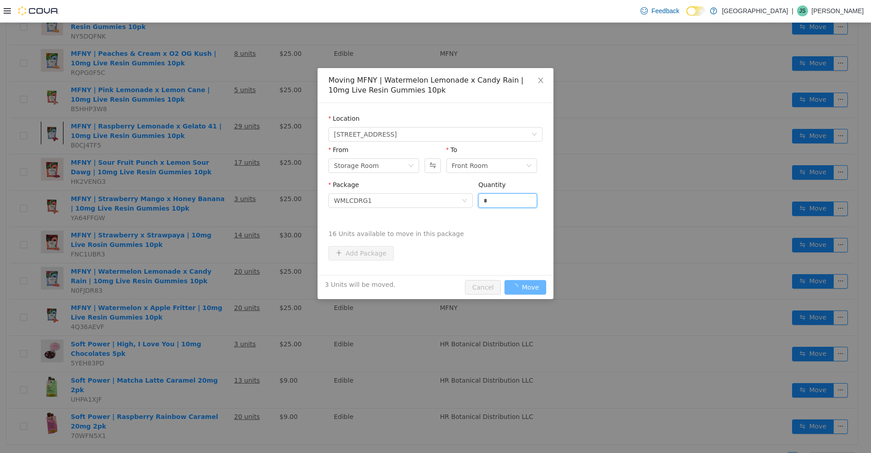
type input "*"
click at [226, 280] on button "Move" at bounding box center [526, 287] width 42 height 15
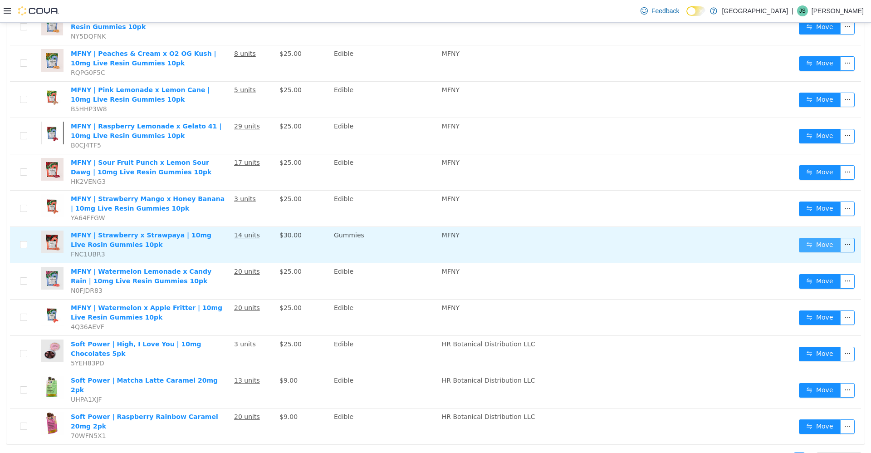
click at [226, 245] on button "Move" at bounding box center [820, 244] width 42 height 15
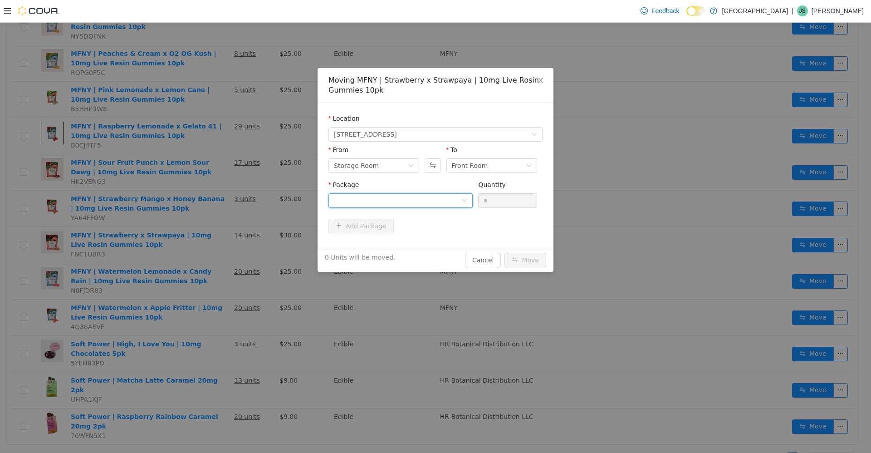
click at [226, 198] on div at bounding box center [398, 200] width 128 height 14
click at [226, 245] on li "SSPLRG2 Quantity : 14 Units" at bounding box center [401, 238] width 144 height 25
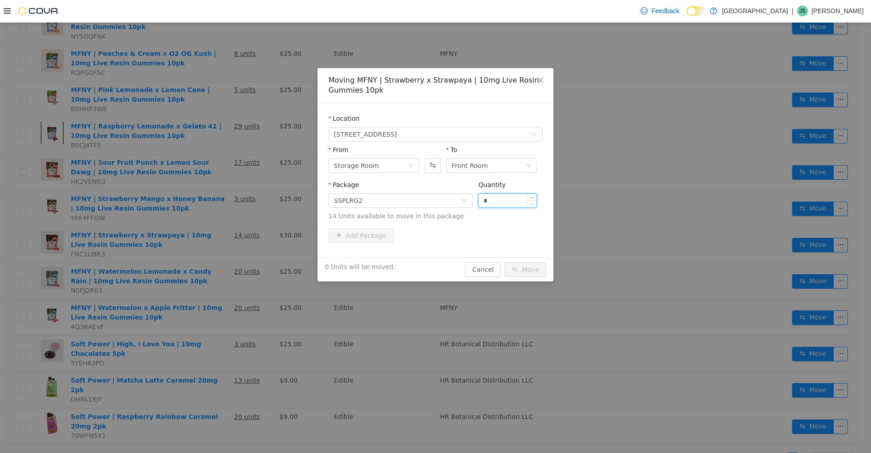
click at [226, 196] on input "*" at bounding box center [508, 200] width 58 height 14
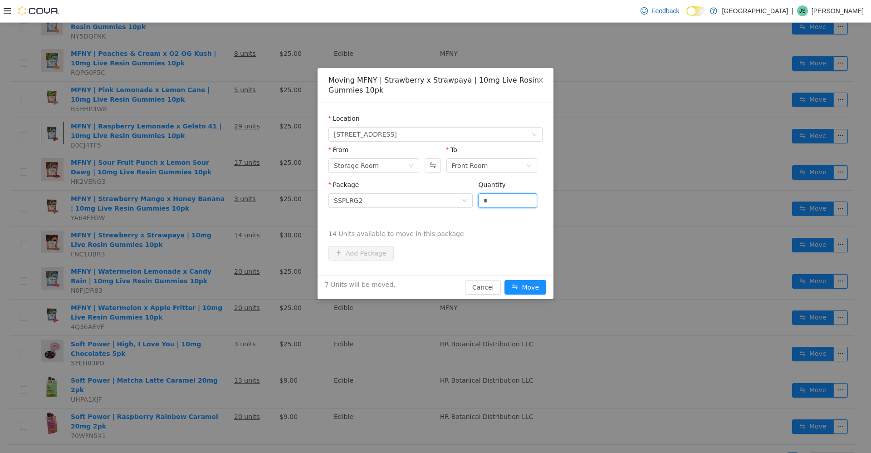
type input "*"
click at [226, 280] on button "Move" at bounding box center [526, 287] width 42 height 15
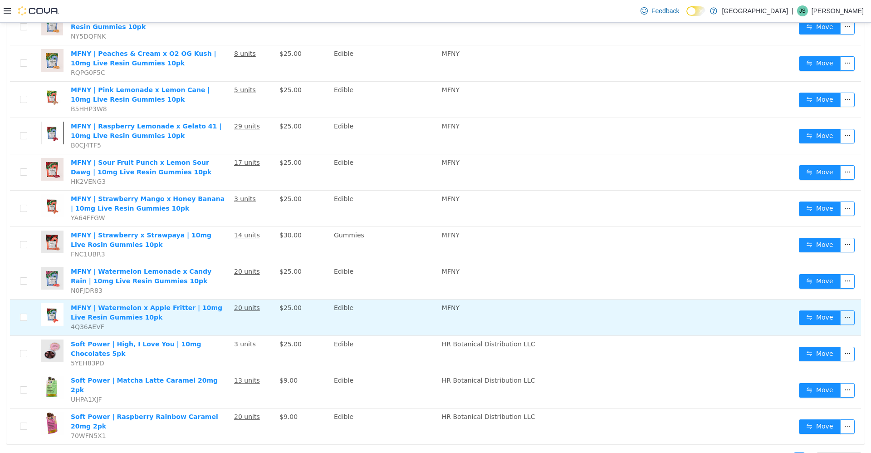
scroll to position [279, 0]
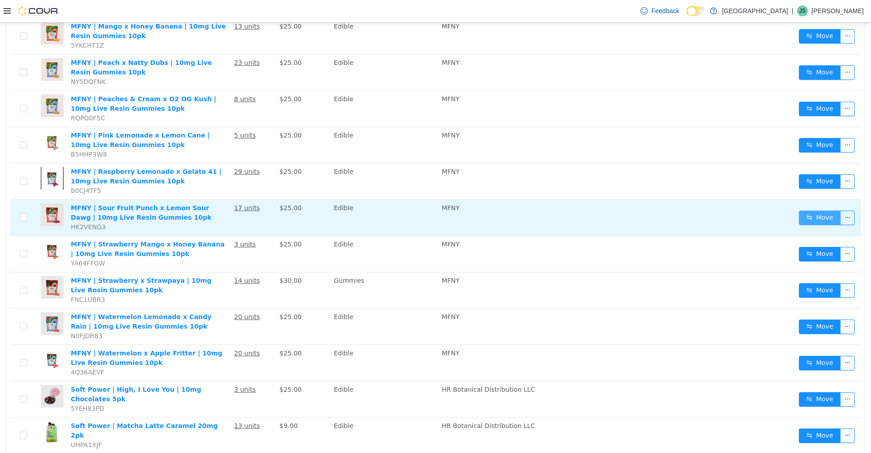
click at [226, 215] on button "Move" at bounding box center [820, 217] width 42 height 15
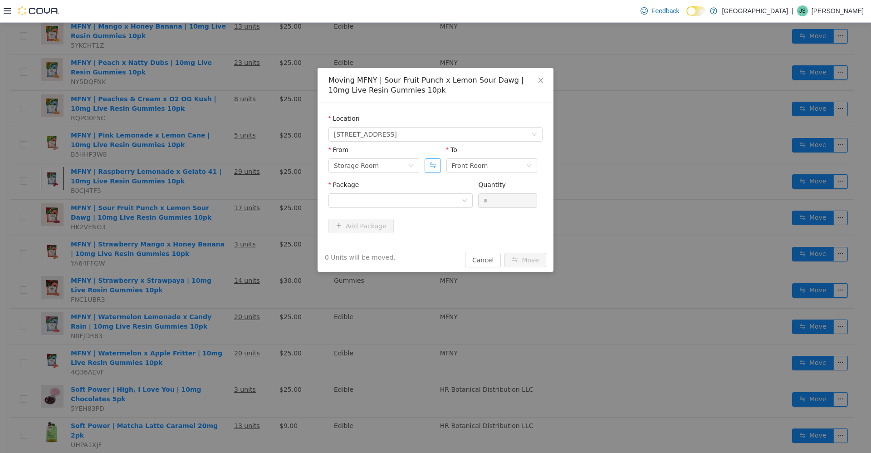
click at [226, 166] on button "Swap" at bounding box center [433, 165] width 16 height 15
click at [226, 160] on button "Swap" at bounding box center [433, 165] width 16 height 15
click at [226, 200] on div at bounding box center [398, 200] width 128 height 14
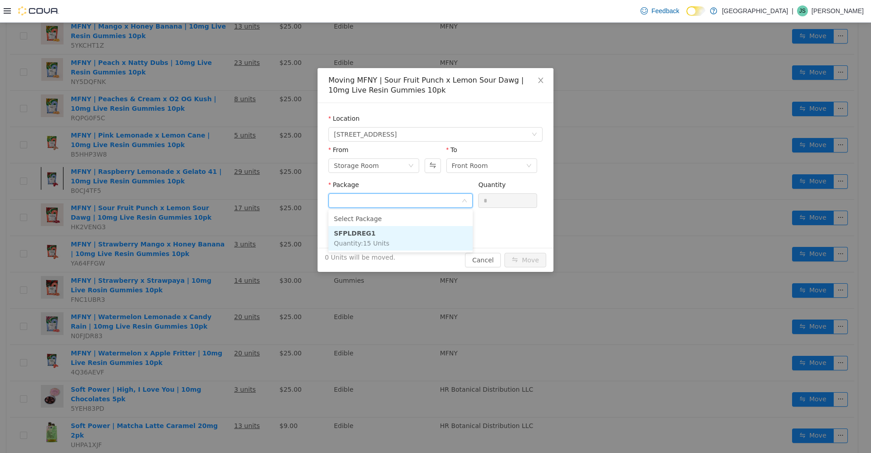
click at [226, 241] on li "SFPLDREG1 Quantity : 15 Units" at bounding box center [401, 238] width 144 height 25
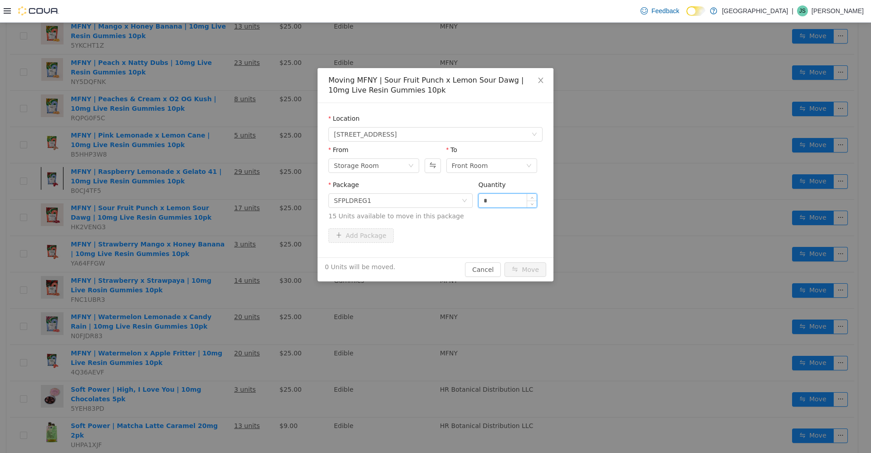
click at [226, 197] on input "*" at bounding box center [508, 200] width 58 height 14
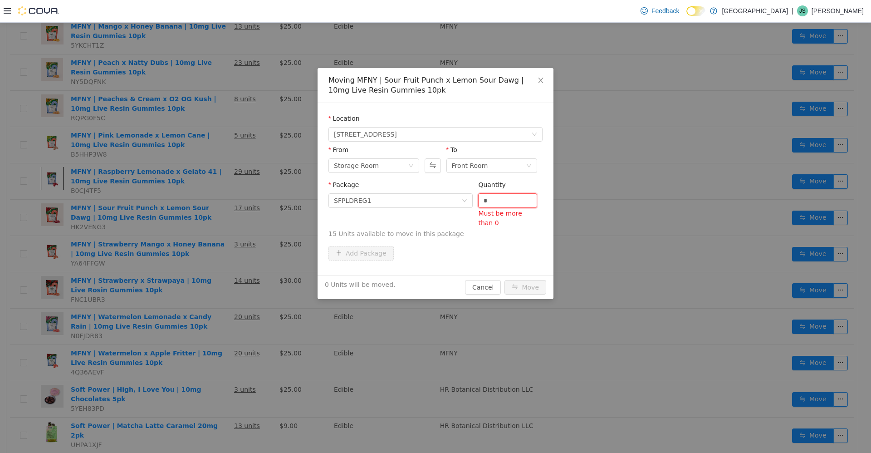
type input "*"
click at [226, 280] on button "Move" at bounding box center [526, 287] width 42 height 15
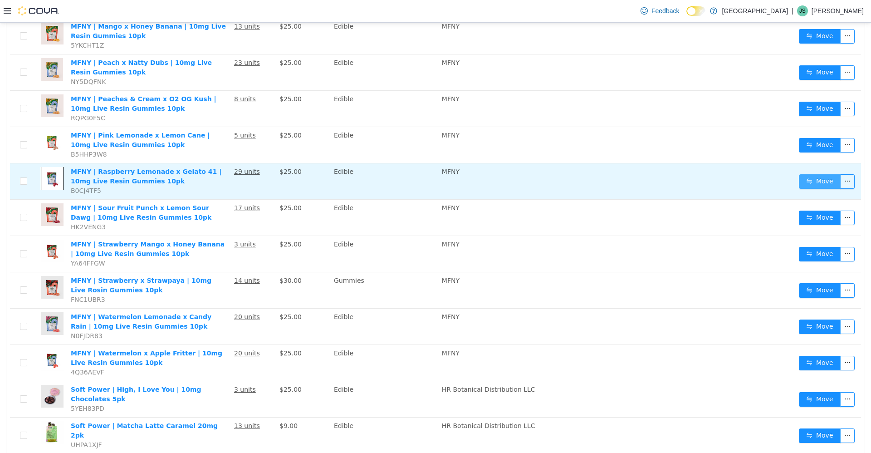
click at [226, 178] on button "Move" at bounding box center [820, 181] width 42 height 15
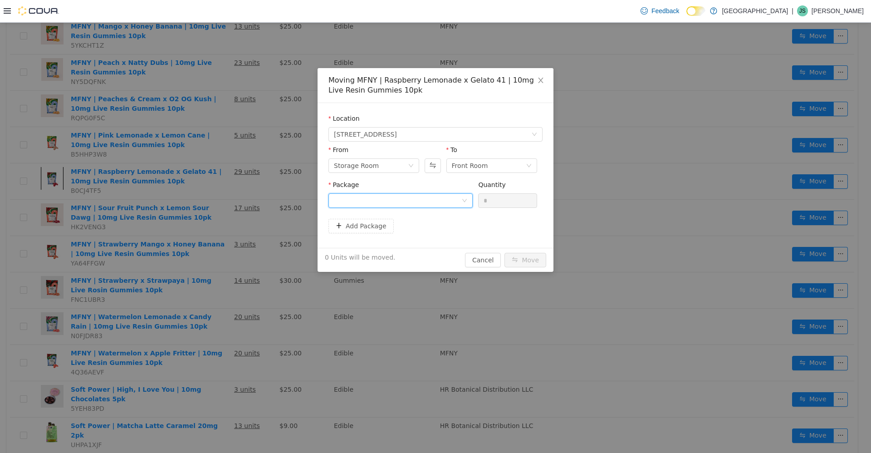
click at [226, 200] on div at bounding box center [398, 200] width 128 height 14
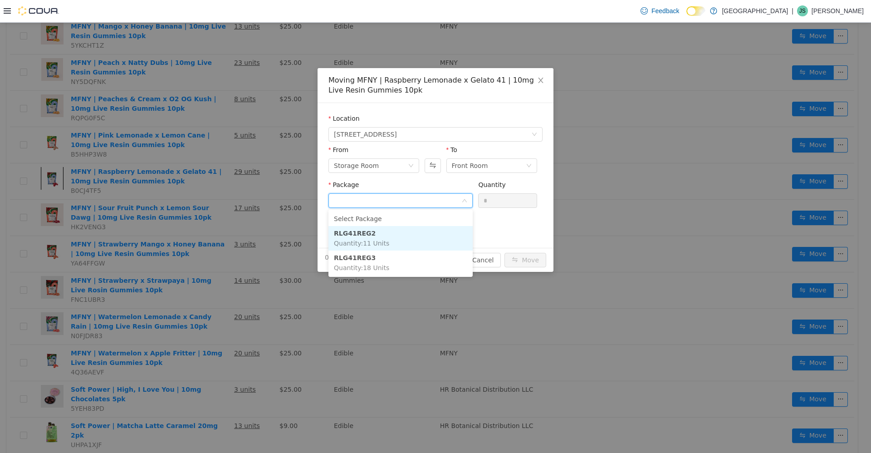
click at [226, 241] on li "RLG41REG2 Quantity : 11 Units" at bounding box center [401, 238] width 144 height 25
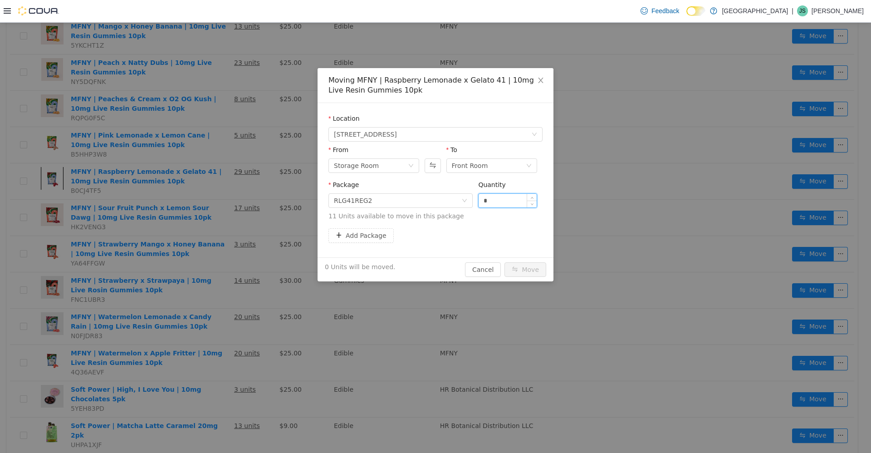
click at [226, 198] on input "*" at bounding box center [508, 200] width 58 height 14
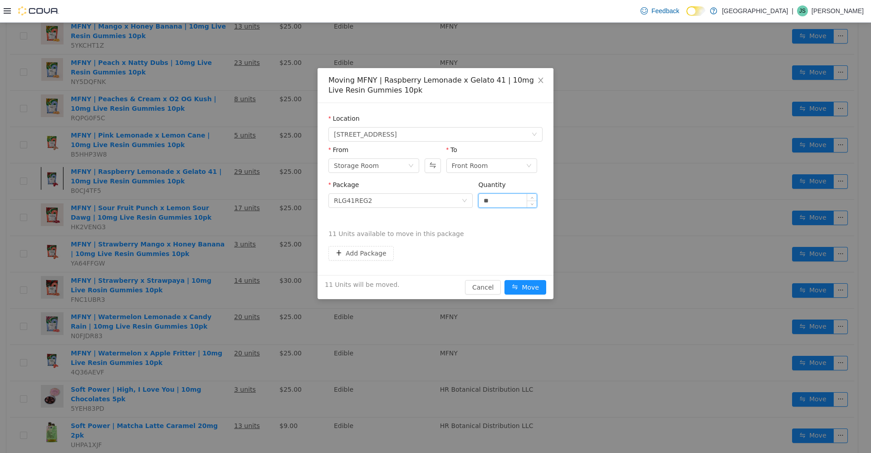
type input "**"
click at [226, 280] on button "Move" at bounding box center [526, 287] width 42 height 15
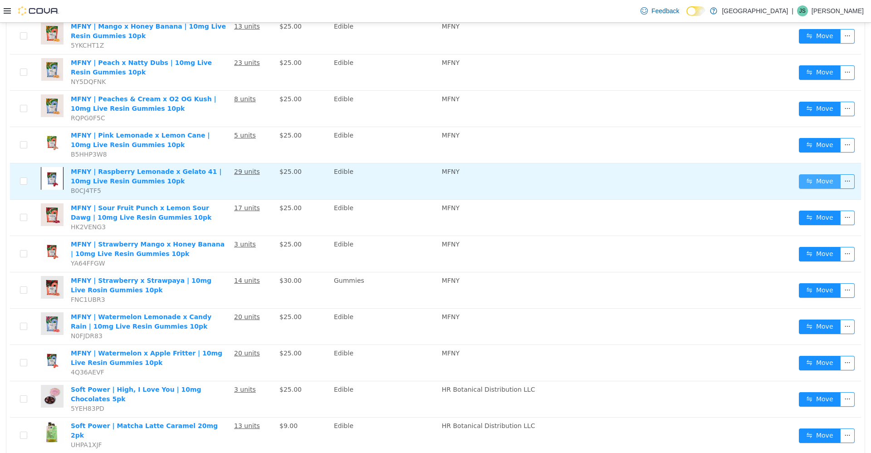
click at [226, 179] on button "Move" at bounding box center [820, 181] width 42 height 15
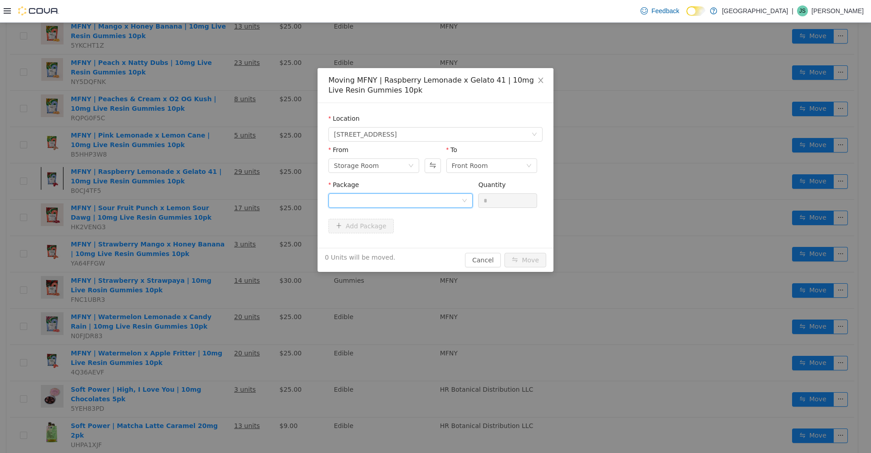
click at [226, 203] on div at bounding box center [398, 200] width 128 height 14
click at [226, 244] on li "RLG41REG3 Quantity : 18 Units" at bounding box center [401, 238] width 144 height 25
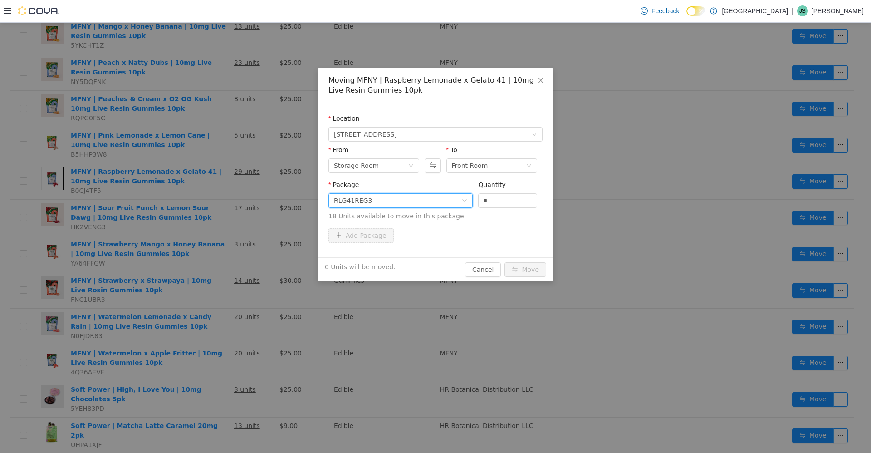
click at [165, 190] on div "Moving MFNY | Raspberry Lemonade x Gelato 41 | 10mg Live Resin Gummies 10pk Loc…" at bounding box center [435, 237] width 871 height 430
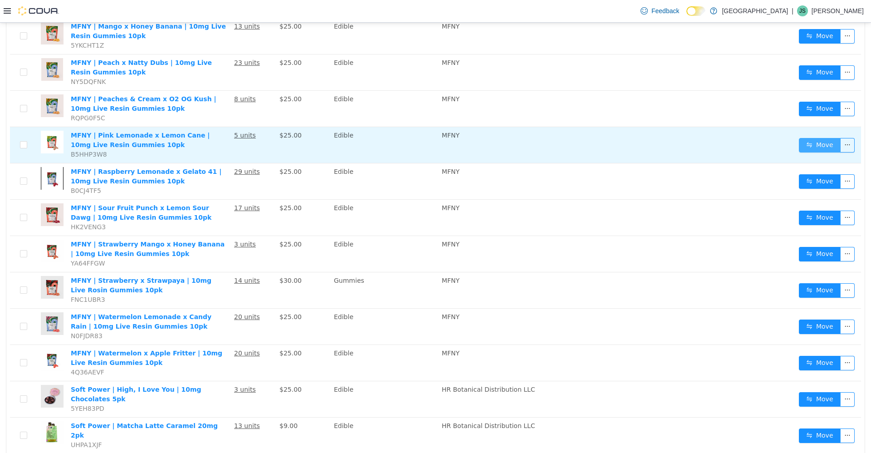
click at [226, 140] on button "Move" at bounding box center [820, 144] width 42 height 15
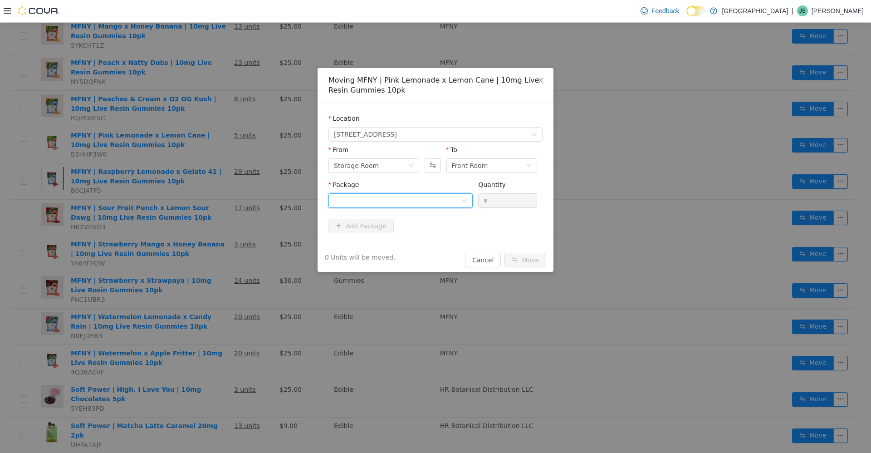
click at [226, 199] on div at bounding box center [398, 200] width 128 height 14
click at [226, 238] on li "PLLCREG4 Quantity : 5 Units" at bounding box center [401, 238] width 144 height 25
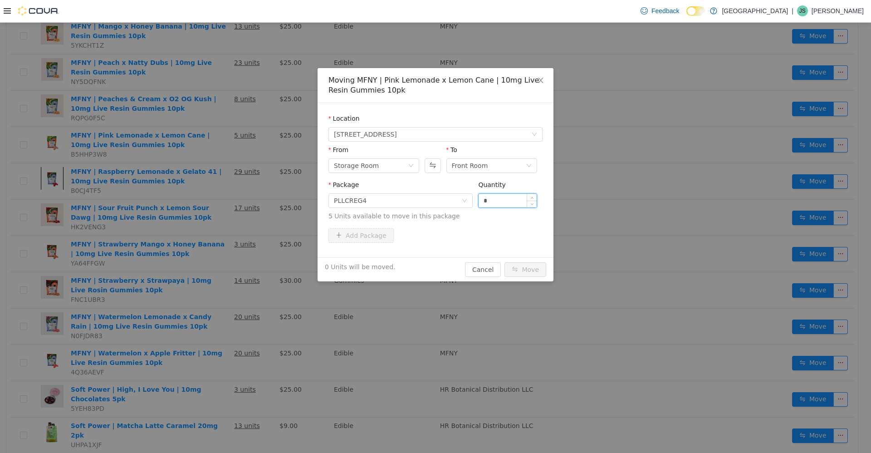
click at [226, 197] on input "*" at bounding box center [508, 200] width 58 height 14
type input "*"
click at [226, 262] on button "Move" at bounding box center [526, 269] width 42 height 15
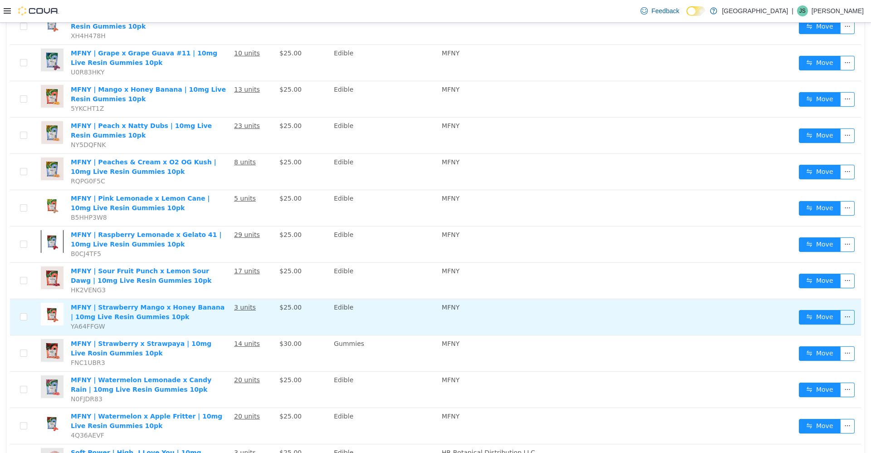
scroll to position [143, 0]
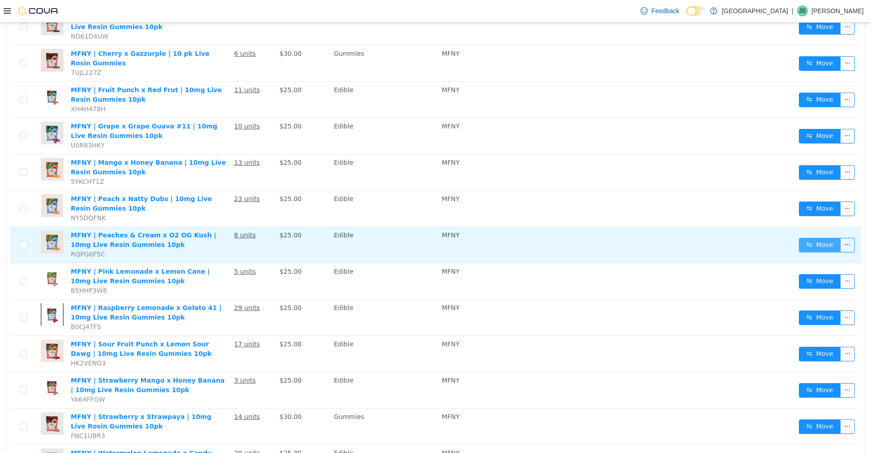
click at [226, 241] on button "Move" at bounding box center [820, 244] width 42 height 15
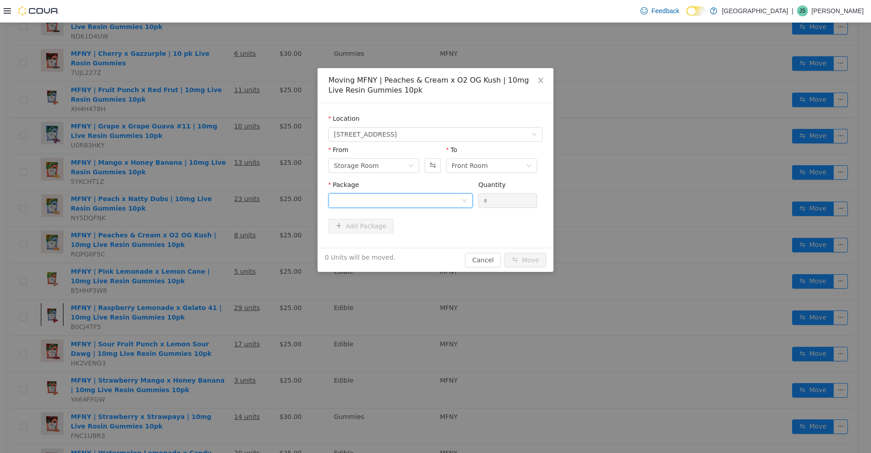
click at [226, 202] on div at bounding box center [398, 200] width 128 height 14
click at [226, 235] on li "PACO2REG1 Quantity : 7 Units" at bounding box center [401, 238] width 144 height 25
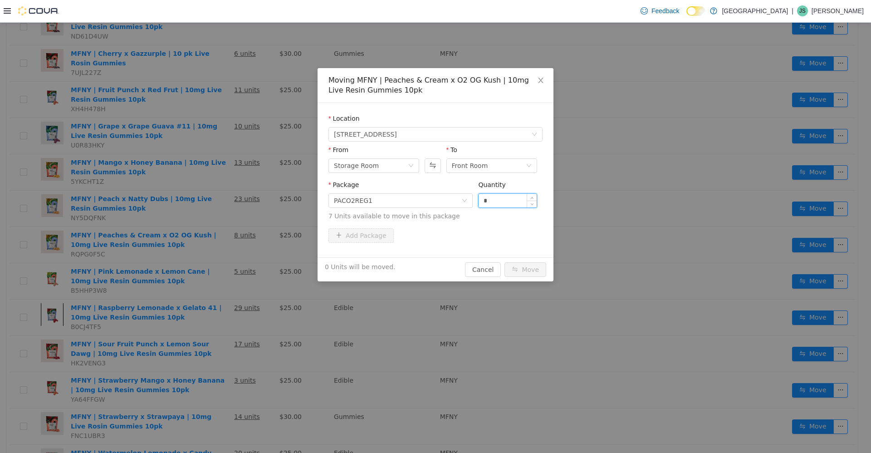
click at [226, 196] on input "*" at bounding box center [508, 200] width 58 height 14
type input "*"
click at [226, 262] on button "Move" at bounding box center [526, 269] width 42 height 15
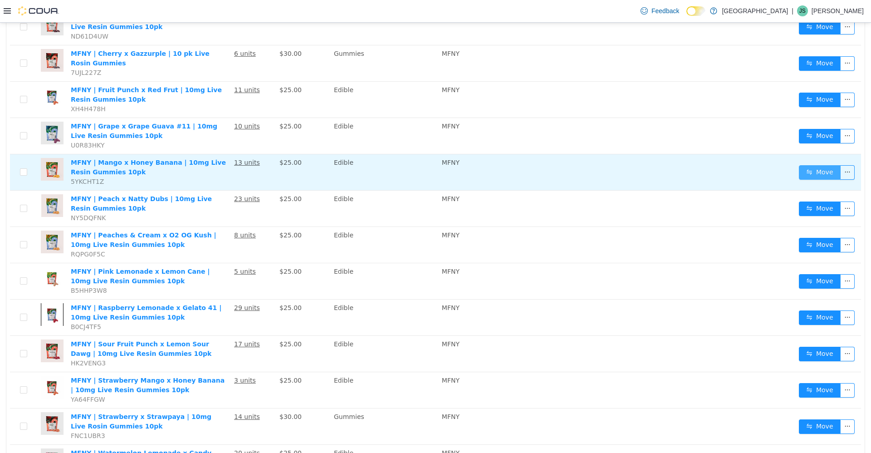
click at [226, 170] on button "Move" at bounding box center [820, 172] width 42 height 15
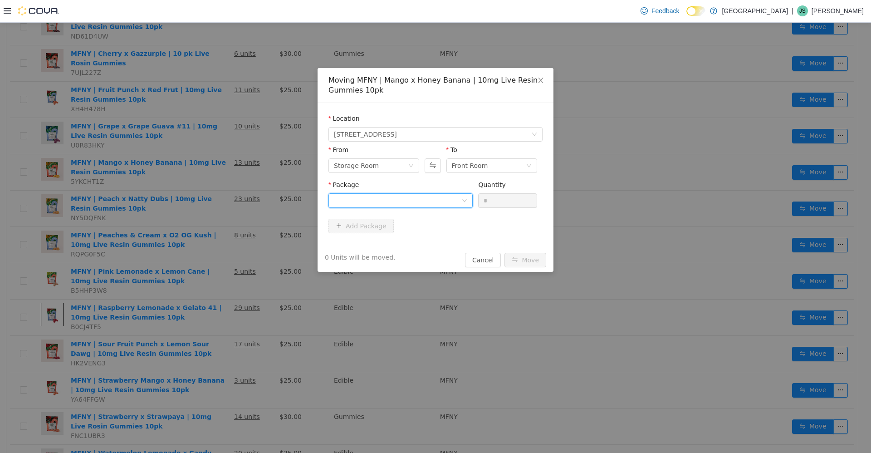
click at [226, 202] on div at bounding box center [398, 200] width 128 height 14
click at [226, 245] on li "MHBREG1 Quantity : 13 Units" at bounding box center [401, 238] width 144 height 25
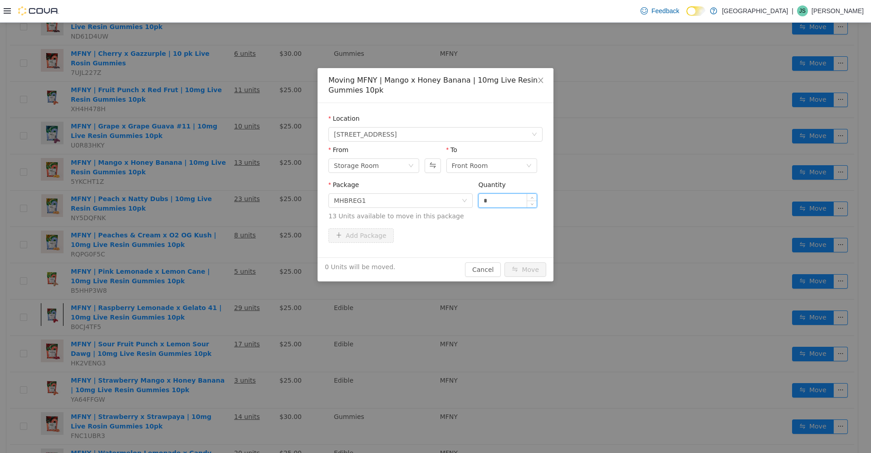
click at [226, 196] on input "*" at bounding box center [508, 200] width 58 height 14
type input "**"
click at [226, 262] on button "Move" at bounding box center [526, 269] width 42 height 15
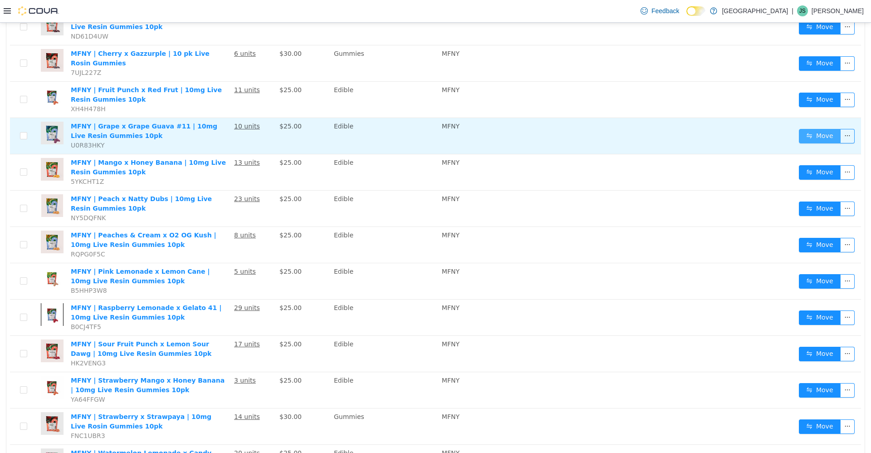
drag, startPoint x: 820, startPoint y: 134, endPoint x: 795, endPoint y: 135, distance: 25.4
click at [226, 134] on button "Move" at bounding box center [820, 135] width 42 height 15
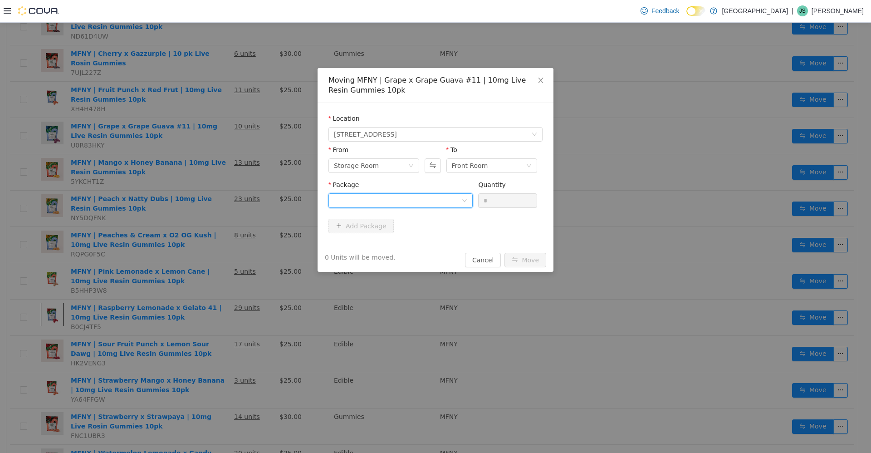
click at [226, 204] on div at bounding box center [398, 200] width 128 height 14
click at [226, 234] on li "GGGREG2 Quantity : 9 Units" at bounding box center [401, 238] width 144 height 25
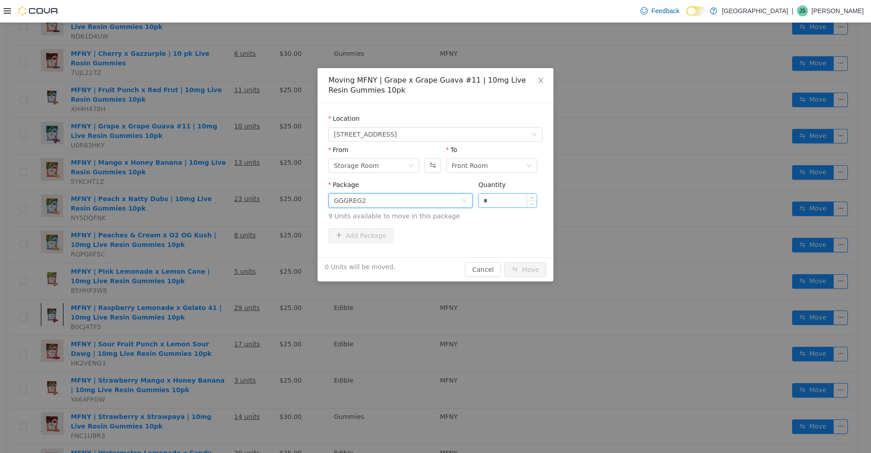
click at [226, 201] on input "*" at bounding box center [508, 200] width 58 height 14
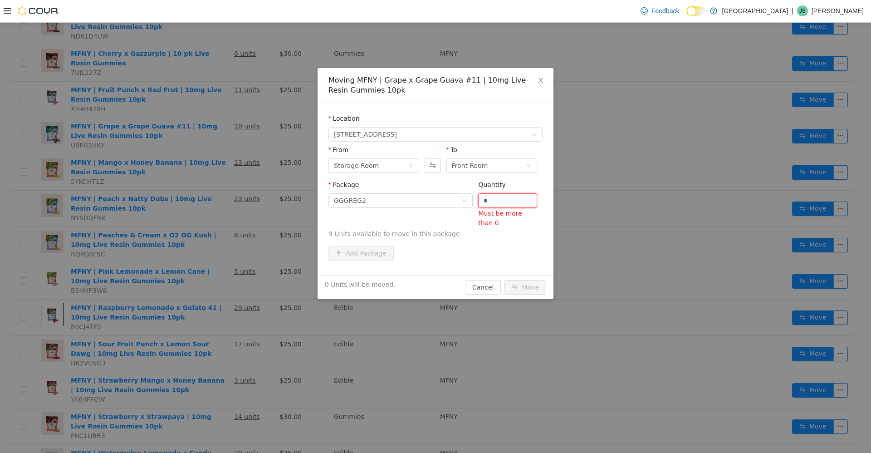
type input "*"
click at [226, 280] on button "Move" at bounding box center [526, 287] width 42 height 15
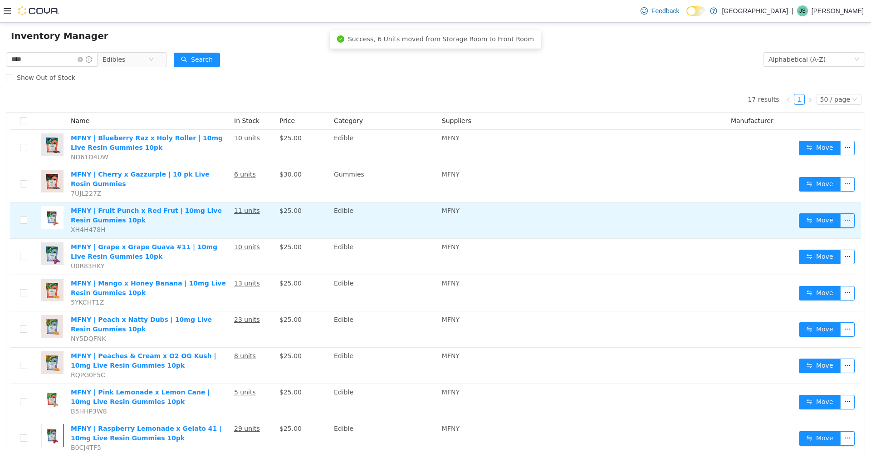
scroll to position [7, 0]
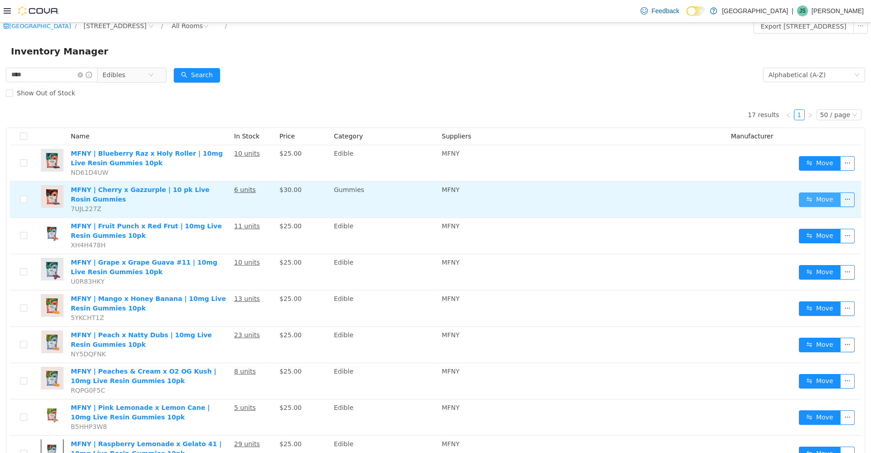
click at [226, 199] on button "Move" at bounding box center [820, 199] width 42 height 15
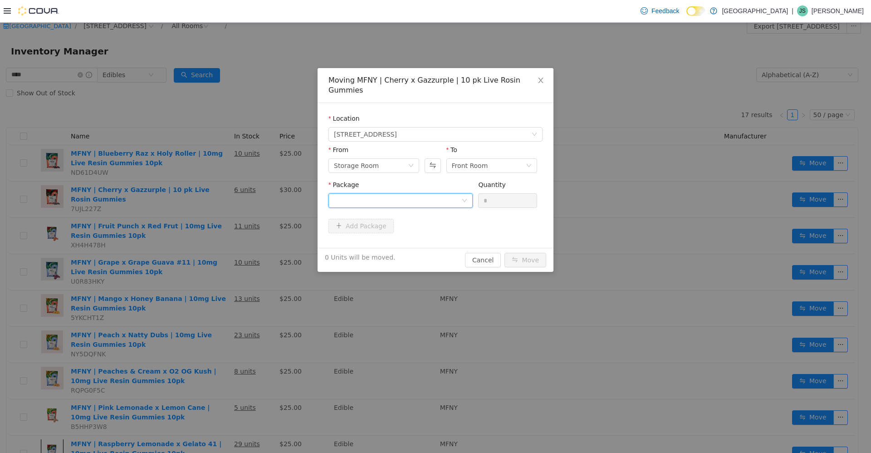
click at [226, 193] on div at bounding box center [398, 200] width 128 height 14
click at [226, 231] on li "CHGZPLRG1 Quantity : 6 Units" at bounding box center [401, 228] width 144 height 25
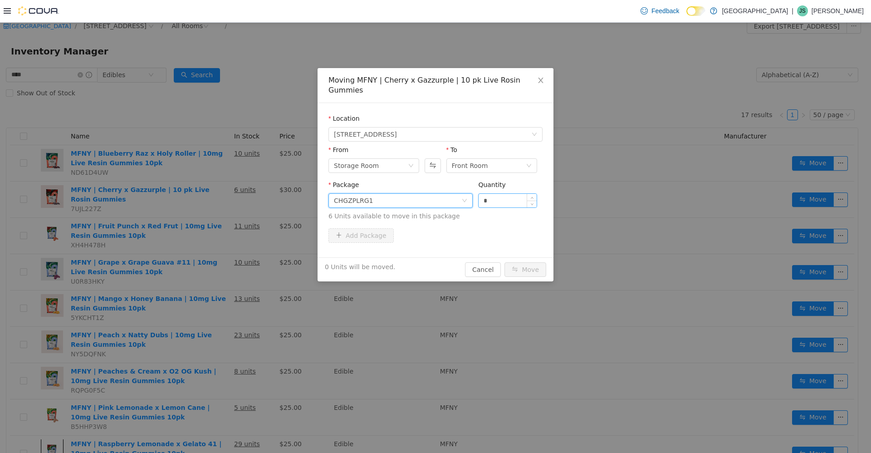
click at [226, 193] on input "*" at bounding box center [508, 200] width 58 height 14
type input "*"
click at [226, 262] on button "Move" at bounding box center [526, 269] width 42 height 15
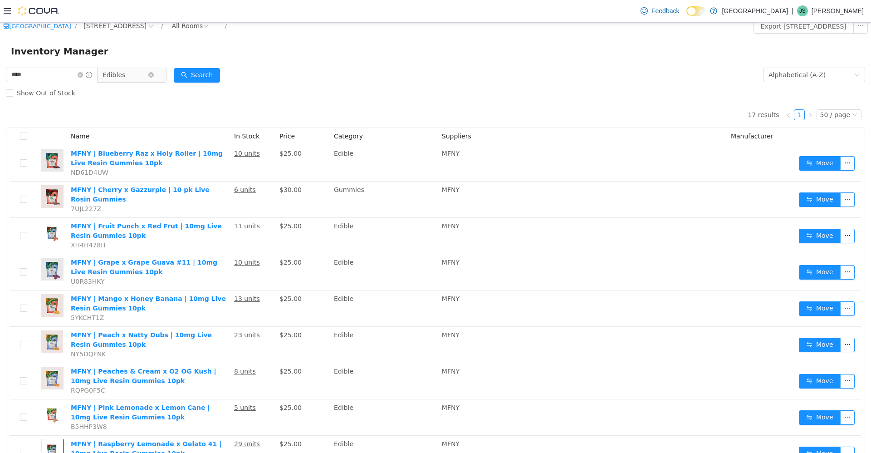
drag, startPoint x: 136, startPoint y: 70, endPoint x: 129, endPoint y: 81, distance: 12.6
click at [136, 70] on span "Edibles" at bounding box center [125, 75] width 45 height 14
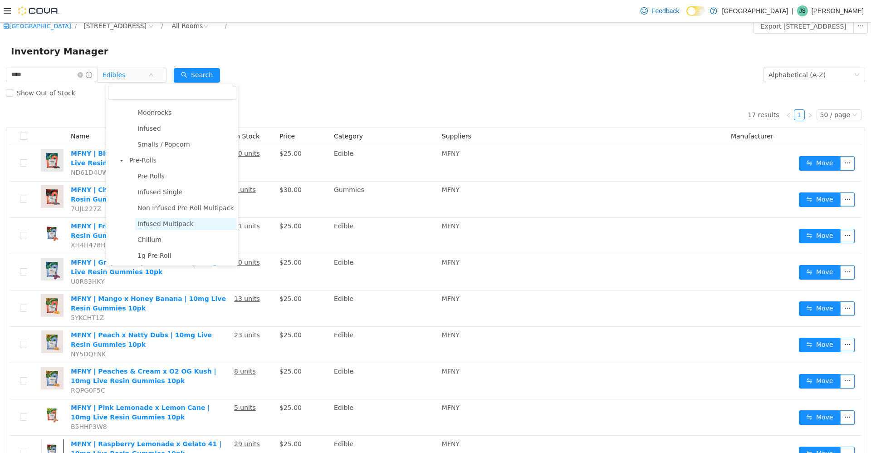
scroll to position [0, 0]
drag, startPoint x: 147, startPoint y: 253, endPoint x: 23, endPoint y: 29, distance: 256.3
click at [148, 253] on span "Pre-Rolls" at bounding box center [142, 251] width 27 height 7
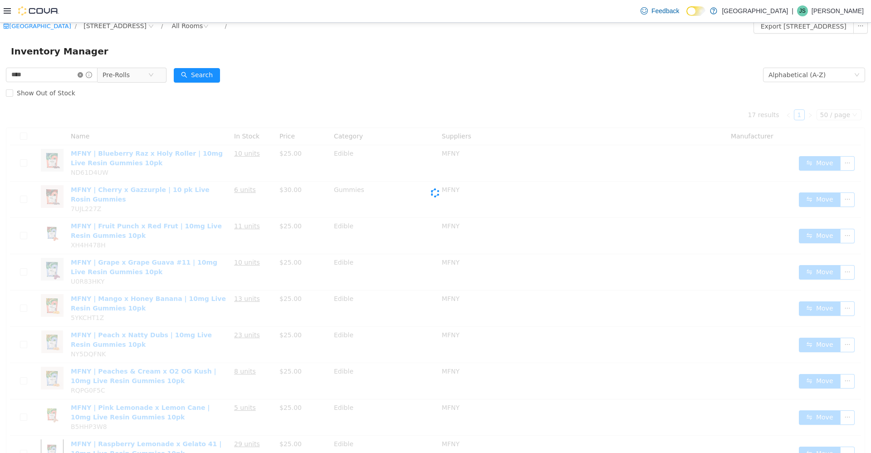
click at [83, 73] on icon "icon: close-circle" at bounding box center [80, 74] width 5 height 5
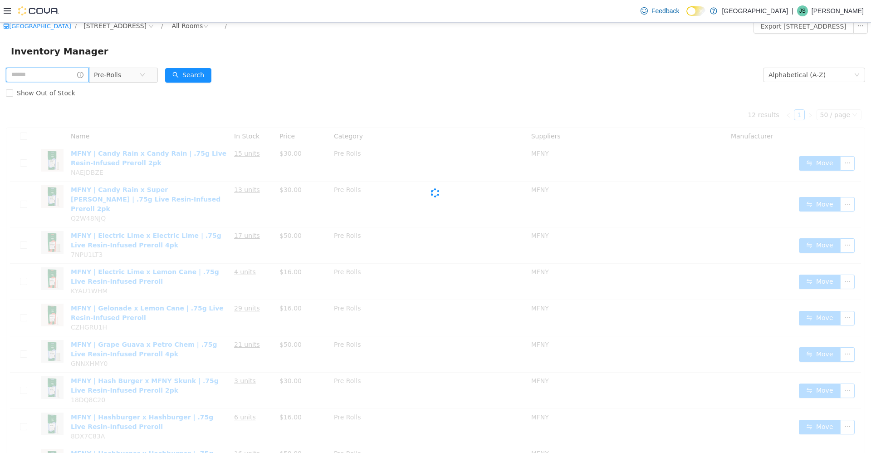
click at [59, 69] on input "text" at bounding box center [47, 74] width 83 height 15
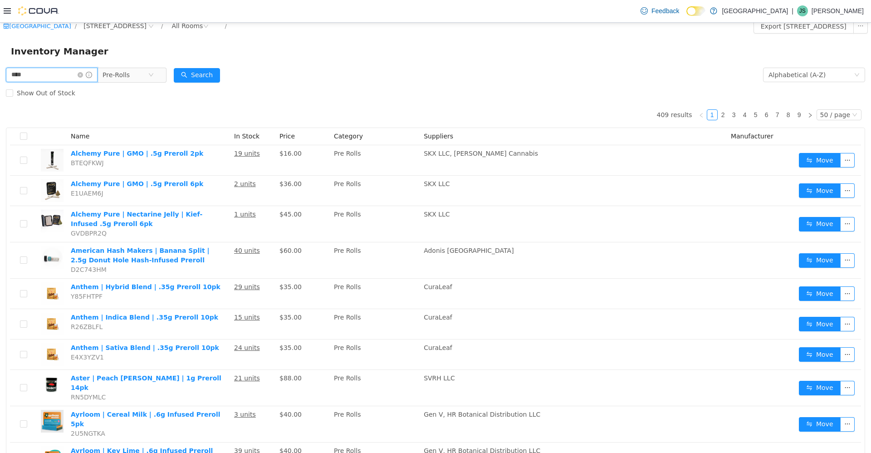
type input "****"
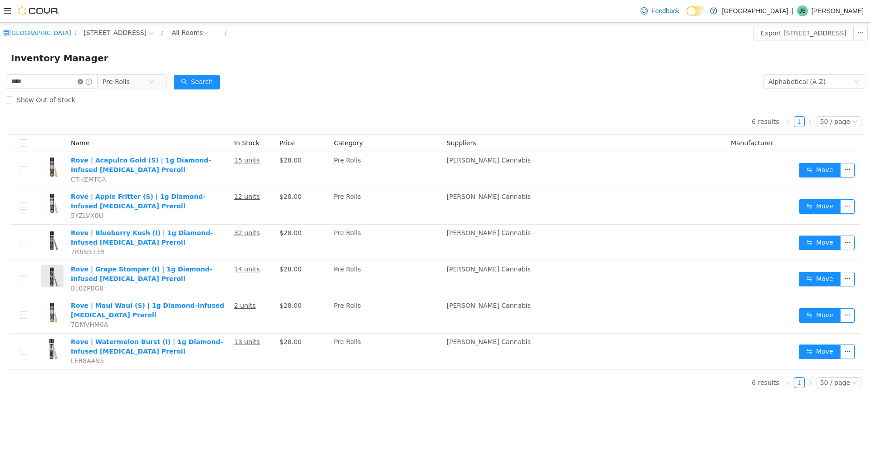
click at [83, 81] on icon "icon: close-circle" at bounding box center [80, 81] width 5 height 5
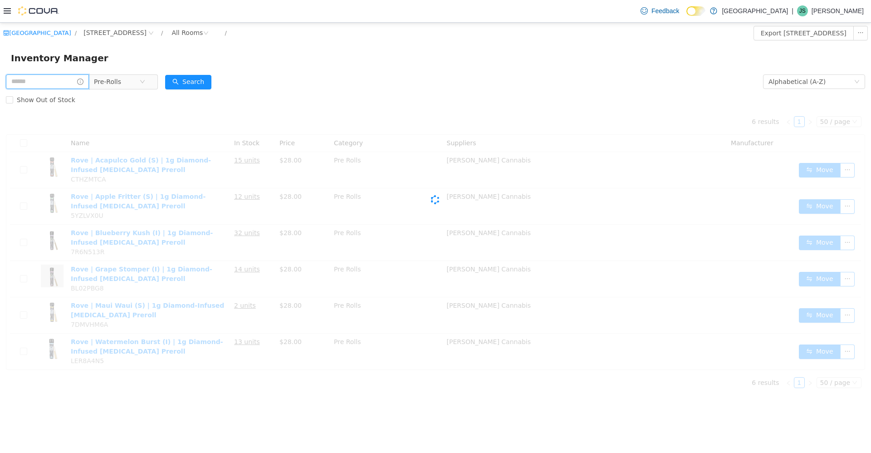
click at [52, 82] on input "text" at bounding box center [47, 81] width 83 height 15
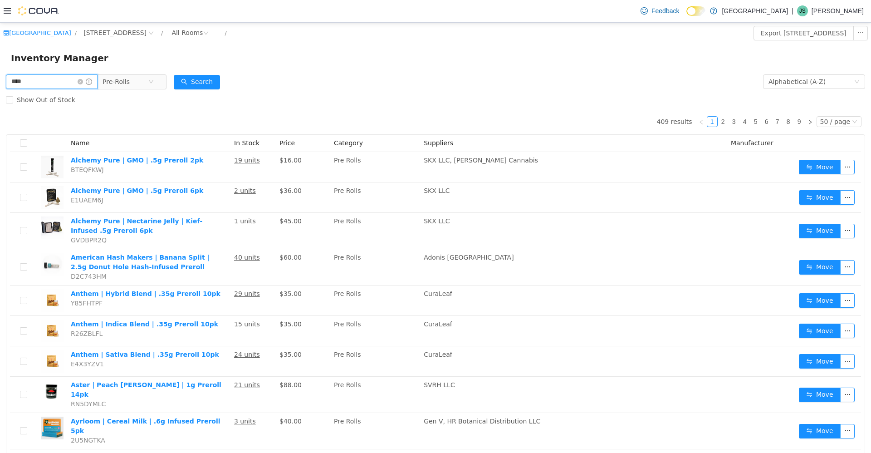
type input "****"
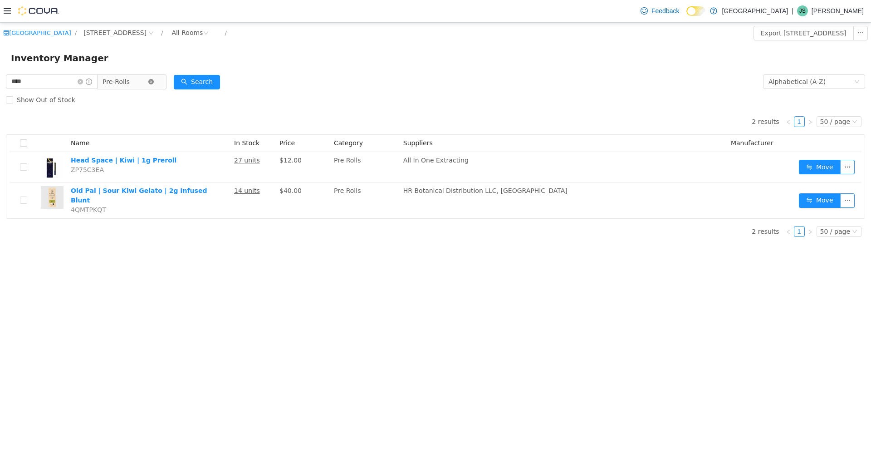
click at [154, 83] on icon "icon: close-circle" at bounding box center [150, 81] width 5 height 5
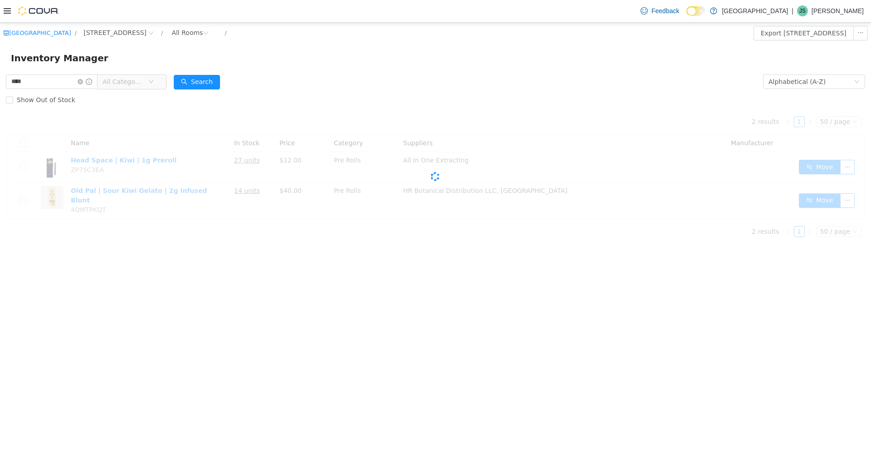
click at [154, 83] on icon "icon: down" at bounding box center [150, 81] width 5 height 5
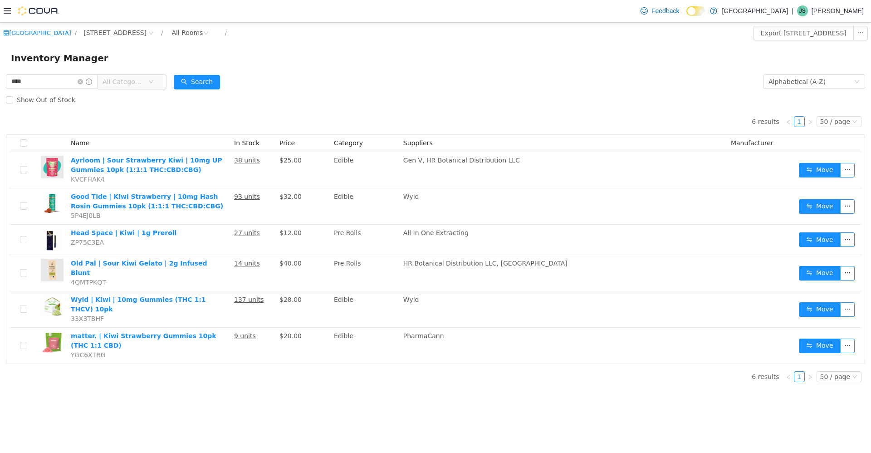
click at [222, 393] on div "New Amsterdam / 245 W 14th St. / All Rooms / Export 245 W 14th St. Inventory In…" at bounding box center [435, 237] width 871 height 430
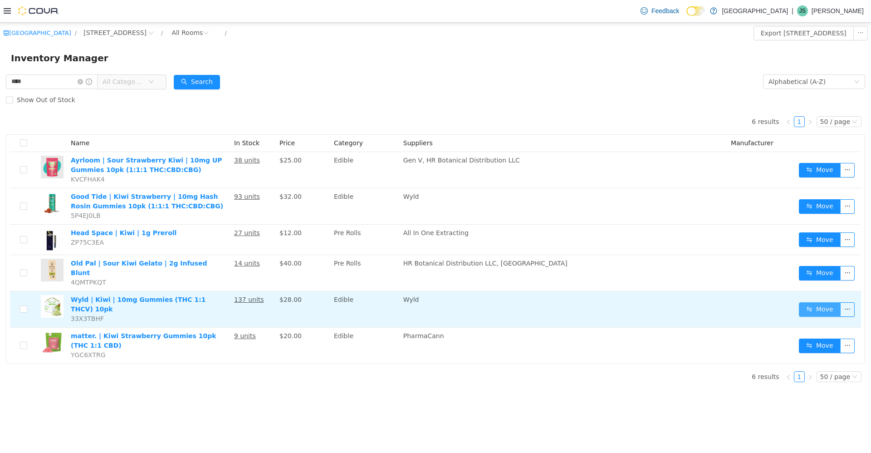
click at [226, 306] on button "Move" at bounding box center [820, 309] width 42 height 15
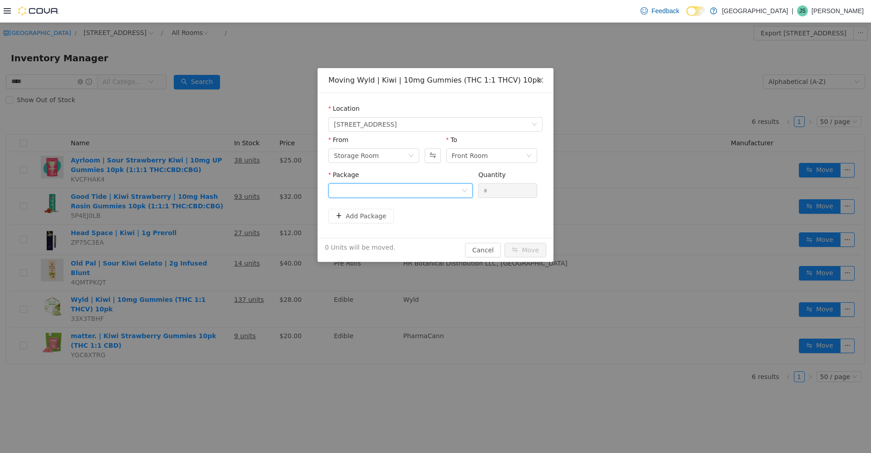
click at [226, 196] on div at bounding box center [401, 190] width 144 height 15
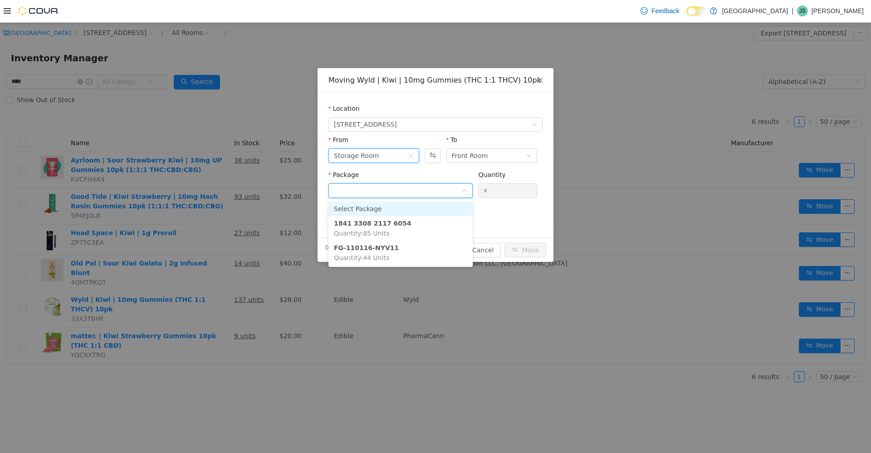
click at [226, 155] on div "Storage Room" at bounding box center [356, 155] width 45 height 14
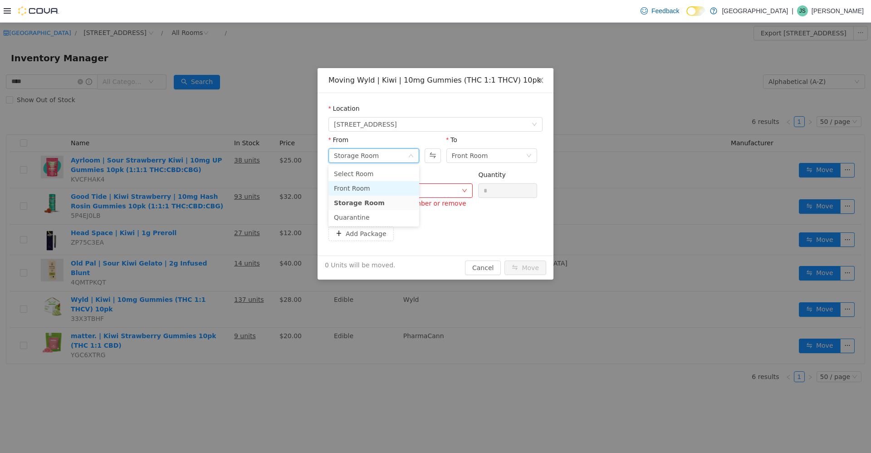
click at [226, 186] on li "Front Room" at bounding box center [374, 188] width 91 height 15
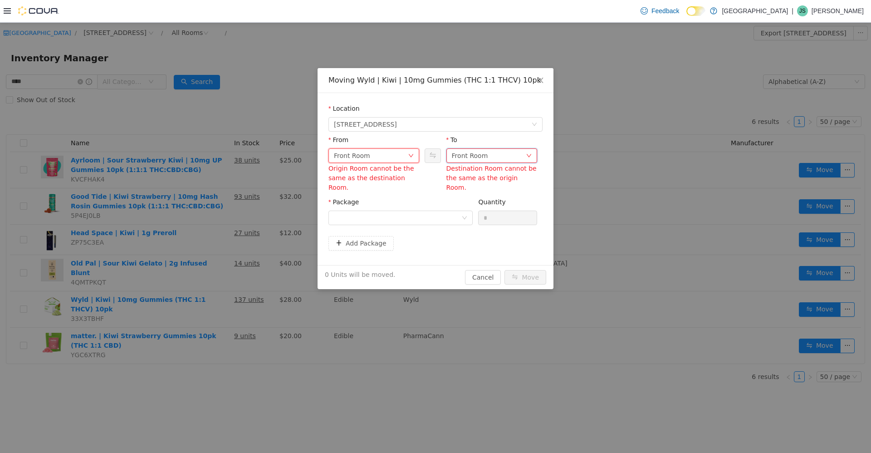
click at [226, 159] on div "Front Room" at bounding box center [470, 155] width 36 height 14
click at [226, 201] on li "Storage Room" at bounding box center [492, 202] width 91 height 15
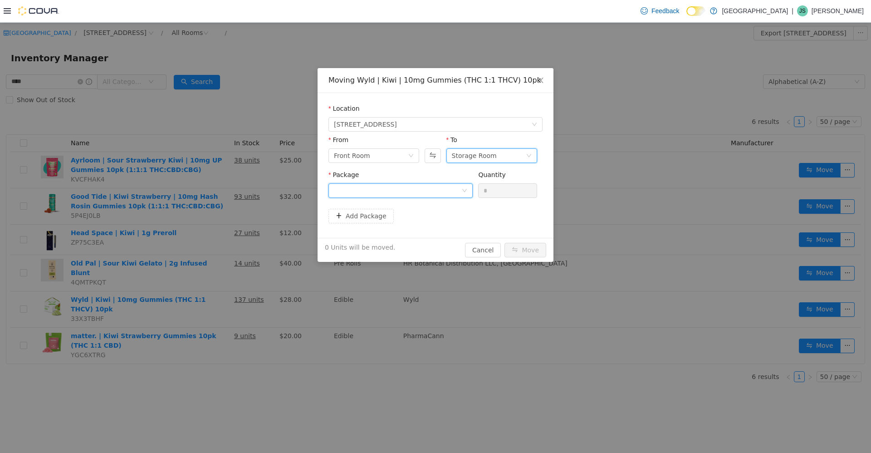
click at [226, 190] on div at bounding box center [398, 190] width 128 height 14
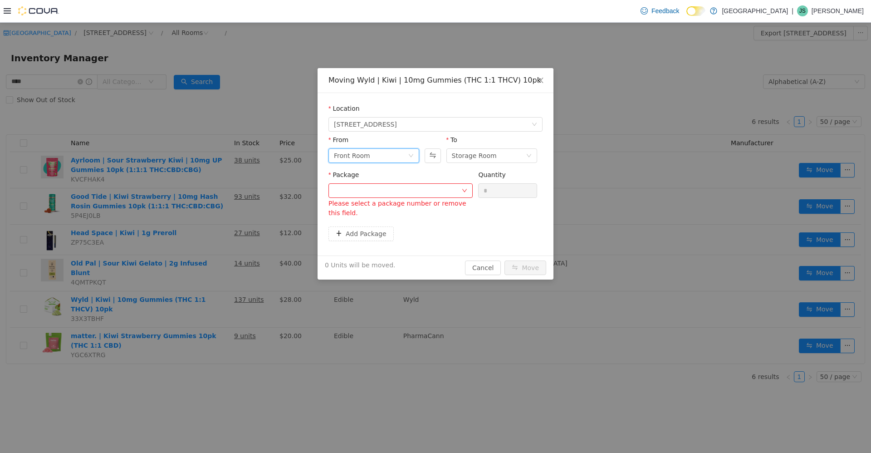
click at [226, 155] on div "Front Room" at bounding box center [371, 155] width 74 height 14
click at [226, 206] on li "Storage Room" at bounding box center [374, 202] width 91 height 15
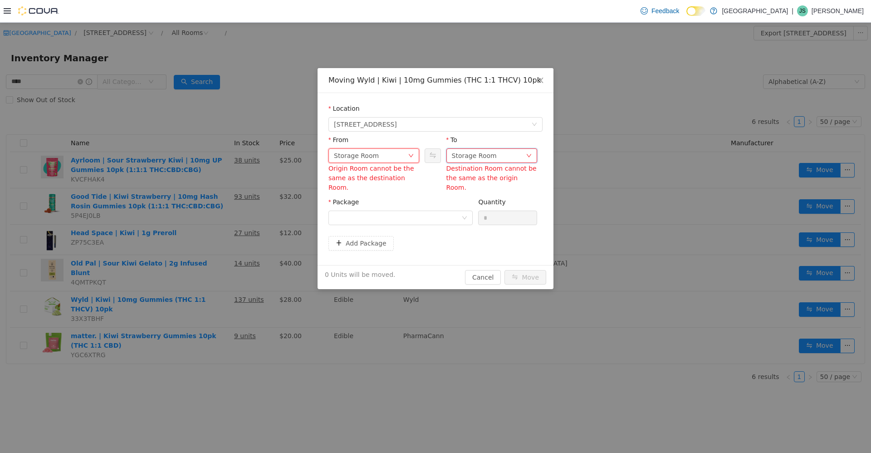
click at [226, 158] on div "Storage Room" at bounding box center [489, 155] width 74 height 14
click at [226, 184] on li "Front Room" at bounding box center [492, 188] width 91 height 15
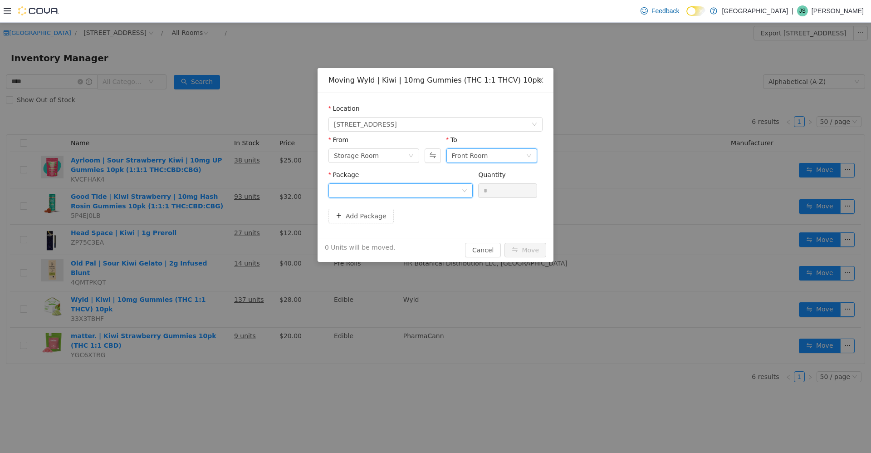
click at [226, 188] on div at bounding box center [398, 190] width 128 height 14
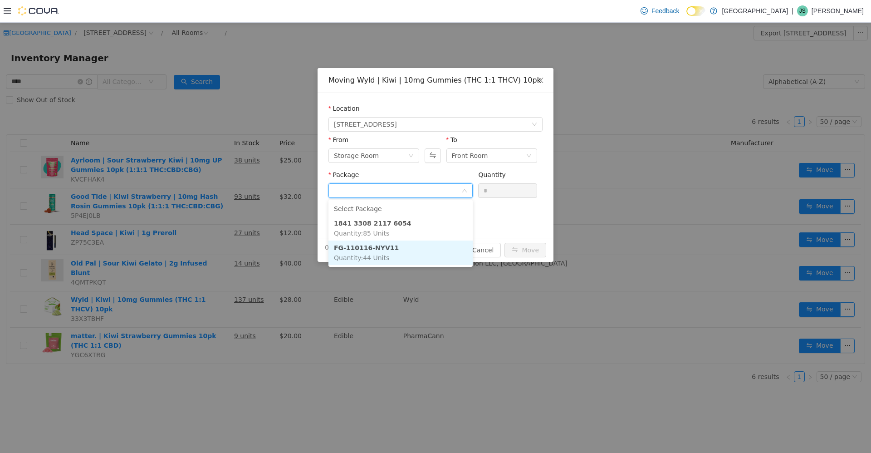
click at [226, 248] on li "FG-110116-NYV11 Quantity : 44 Units" at bounding box center [401, 252] width 144 height 25
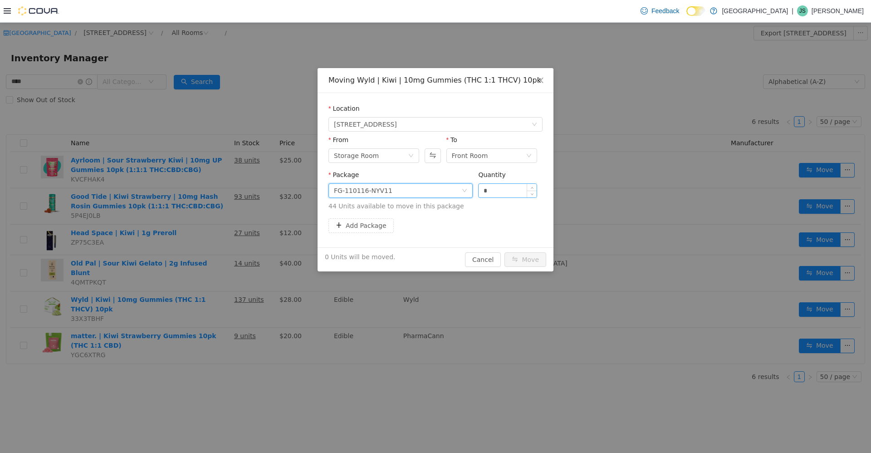
click at [226, 192] on input "*" at bounding box center [508, 190] width 58 height 14
click at [226, 187] on span "Increase Value" at bounding box center [532, 187] width 10 height 8
type input "*"
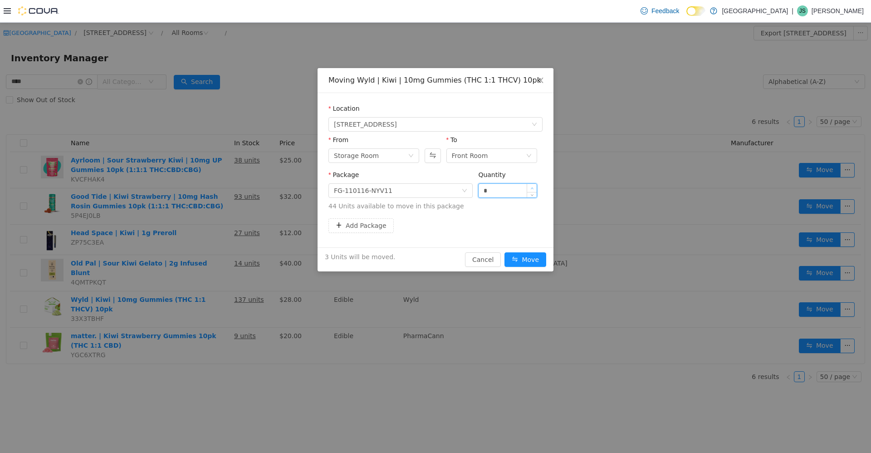
click at [226, 187] on span "Increase Value" at bounding box center [532, 187] width 10 height 8
click at [226, 252] on button "Move" at bounding box center [526, 259] width 42 height 15
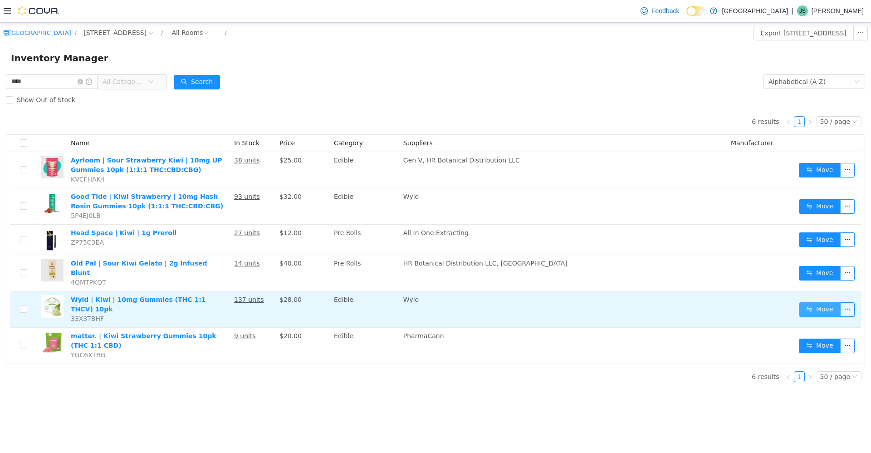
click at [226, 302] on button "Move" at bounding box center [820, 309] width 42 height 15
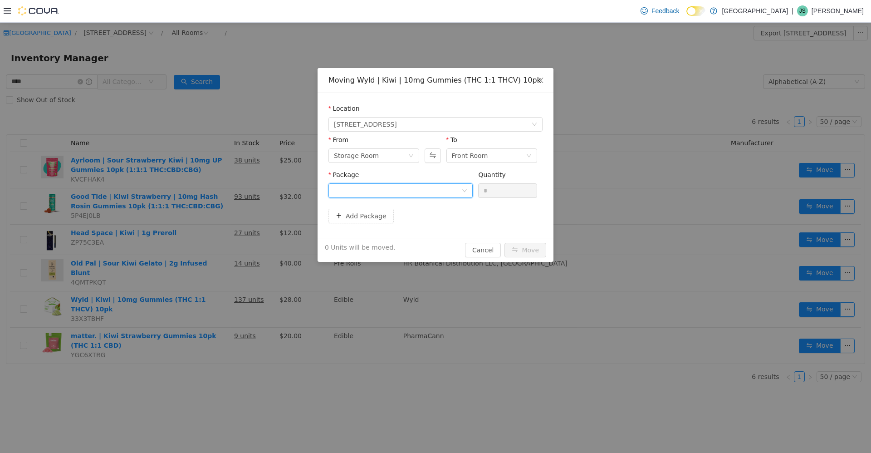
click at [226, 187] on div at bounding box center [398, 190] width 128 height 14
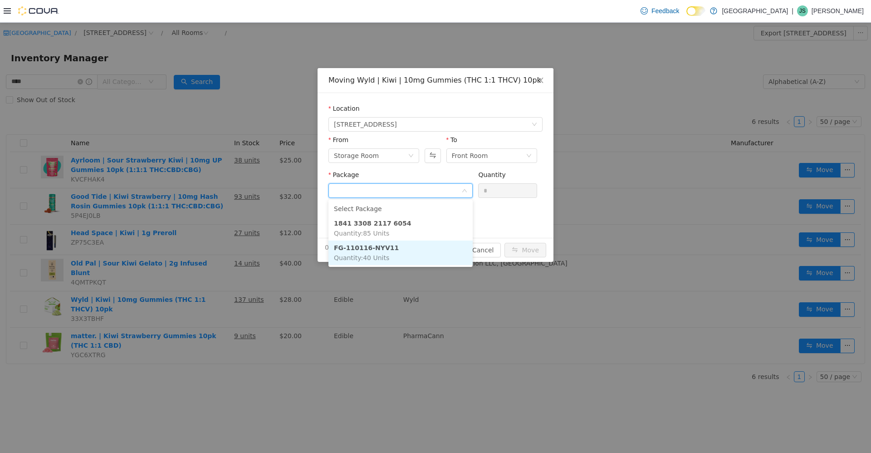
drag, startPoint x: 409, startPoint y: 250, endPoint x: 414, endPoint y: 246, distance: 6.1
click at [226, 249] on li "FG-110116-NYV11 Quantity : 40 Units" at bounding box center [401, 252] width 144 height 25
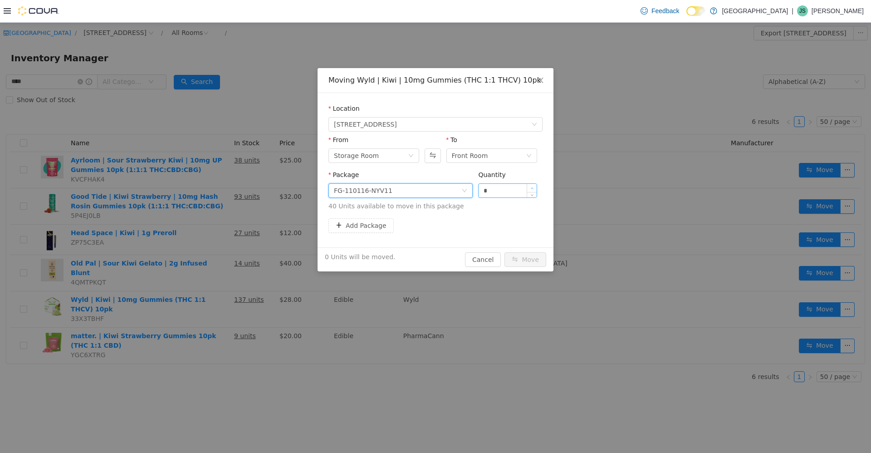
type input "*"
click at [226, 188] on icon "icon: up" at bounding box center [532, 188] width 3 height 2
click at [226, 255] on button "Move" at bounding box center [526, 259] width 42 height 15
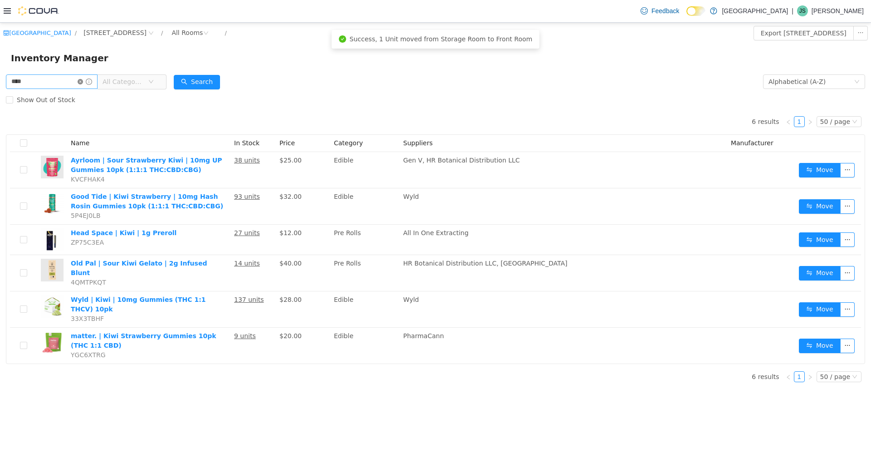
click at [83, 80] on icon "icon: close-circle" at bounding box center [80, 81] width 5 height 5
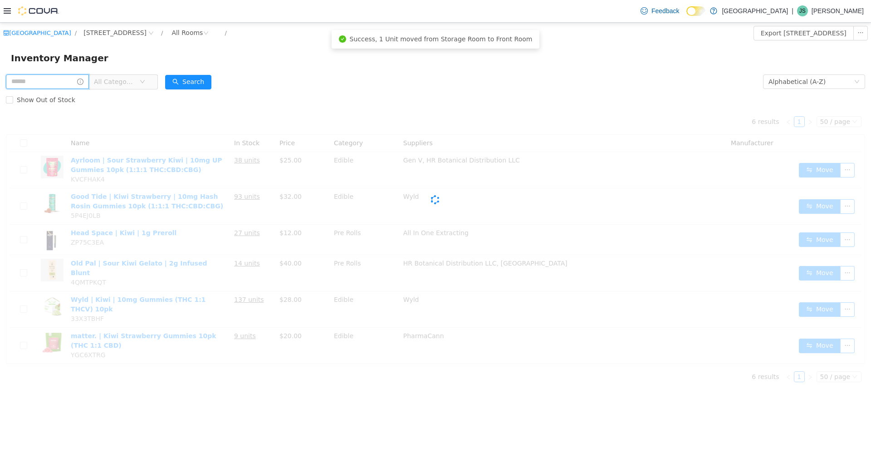
click at [82, 83] on input "text" at bounding box center [47, 81] width 83 height 15
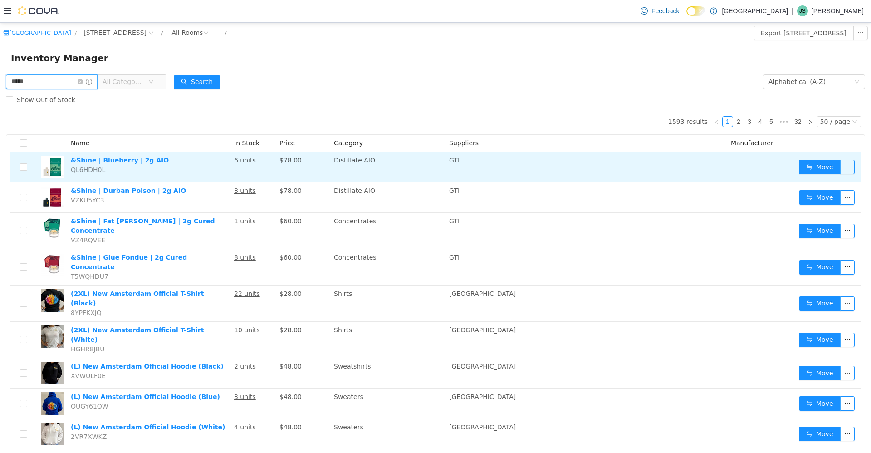
type input "*****"
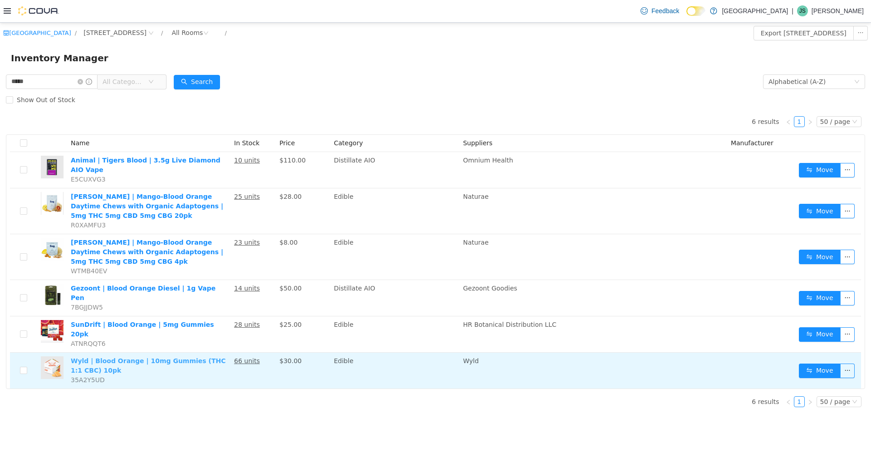
click at [126, 357] on link "Wyld | Blood Orange | 10mg Gummies (THC 1:1 CBC) 10pk" at bounding box center [148, 365] width 155 height 17
click at [226, 363] on button "Move" at bounding box center [820, 370] width 42 height 15
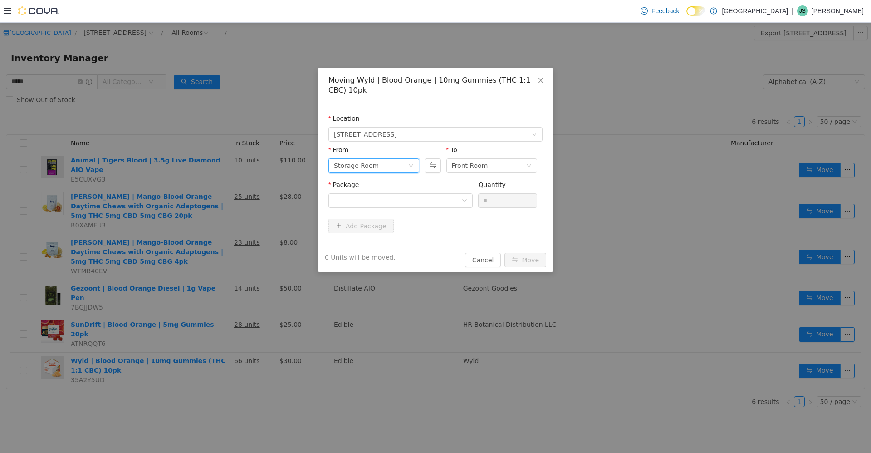
click at [226, 162] on icon "icon: down" at bounding box center [410, 164] width 5 height 5
click at [226, 199] on li "Front Room" at bounding box center [374, 198] width 91 height 15
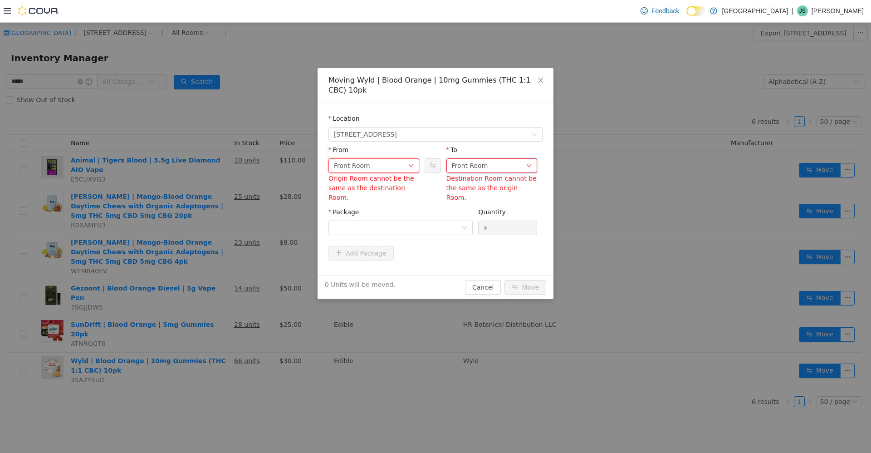
click at [226, 162] on div "Front Room" at bounding box center [470, 165] width 36 height 14
click at [226, 207] on li "Storage Room" at bounding box center [492, 212] width 91 height 15
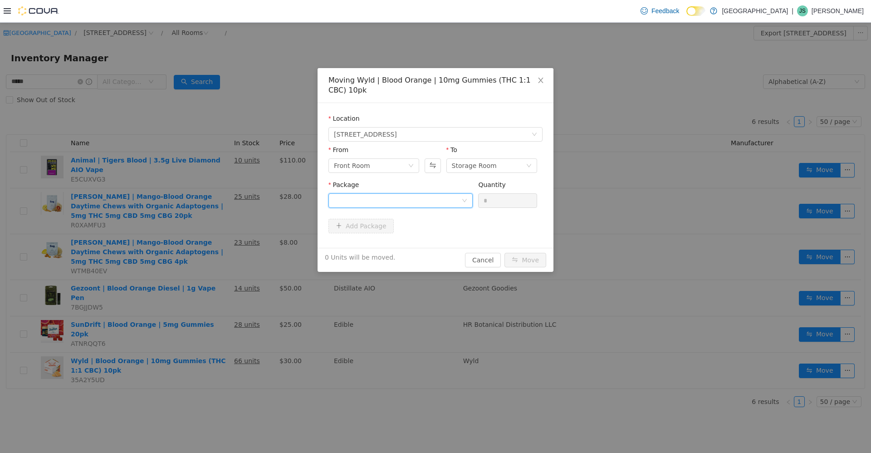
click at [226, 207] on div at bounding box center [401, 200] width 144 height 15
click at [226, 164] on icon "icon: down" at bounding box center [410, 164] width 5 height 5
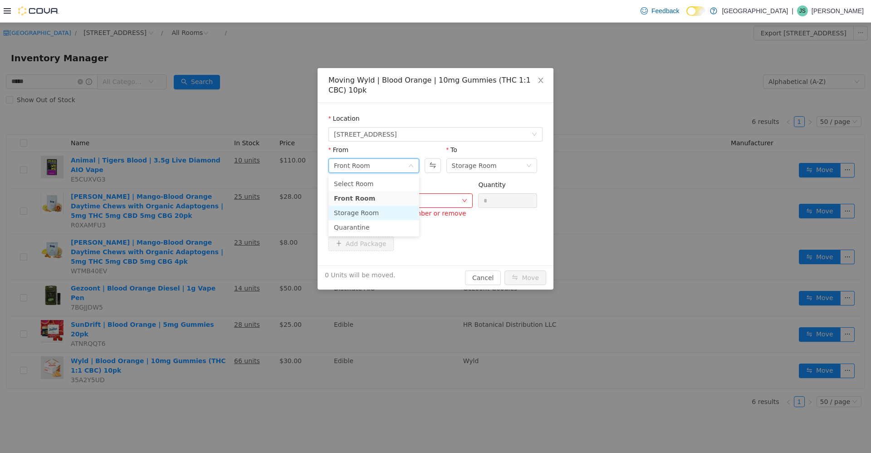
click at [226, 211] on li "Storage Room" at bounding box center [374, 212] width 91 height 15
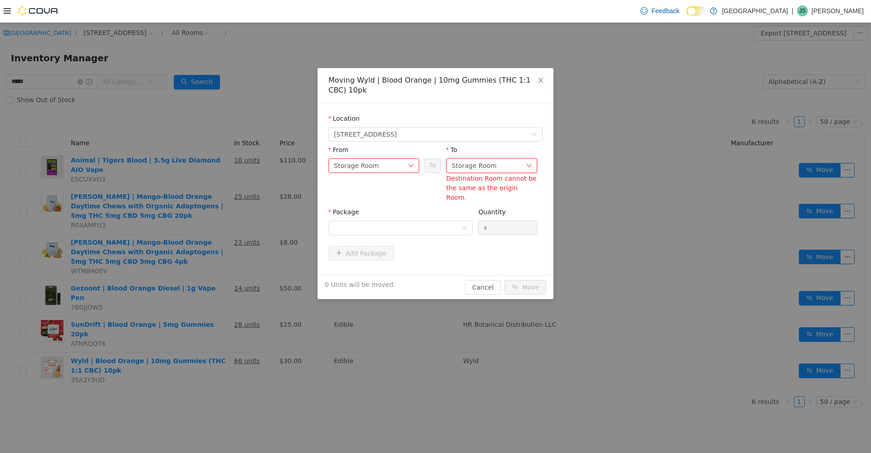
click at [226, 163] on div "Storage Room" at bounding box center [474, 165] width 45 height 14
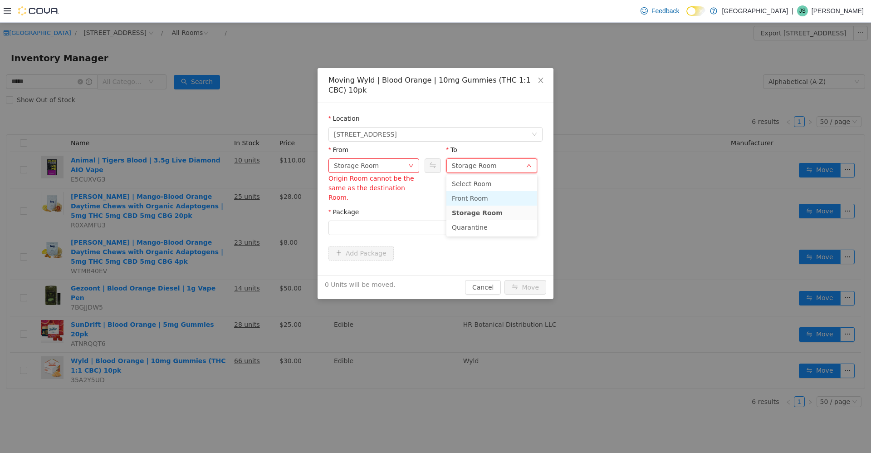
click at [226, 195] on li "Front Room" at bounding box center [492, 198] width 91 height 15
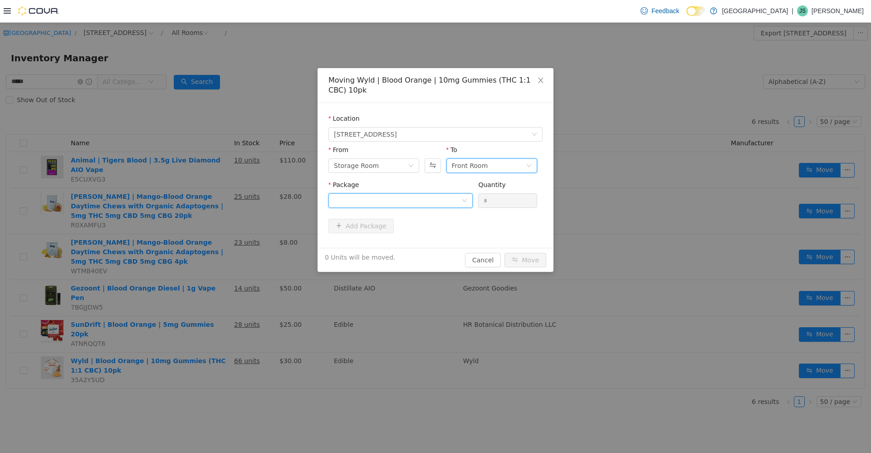
click at [226, 199] on div at bounding box center [398, 200] width 128 height 14
click at [226, 236] on li "NY-BO-B15 Quantity : 57 Units" at bounding box center [401, 238] width 144 height 25
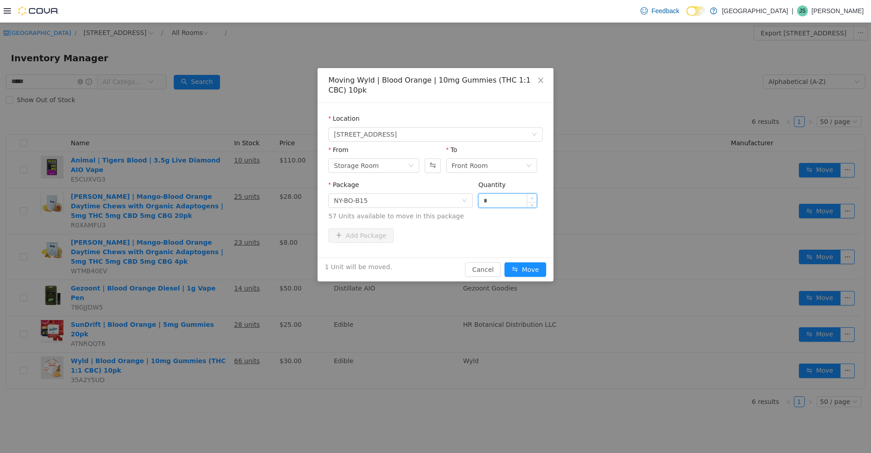
click at [226, 198] on icon "icon: up" at bounding box center [532, 198] width 3 height 2
click at [226, 198] on icon "icon: up" at bounding box center [531, 197] width 3 height 3
type input "*"
click at [226, 198] on icon "icon: up" at bounding box center [531, 197] width 3 height 3
click at [226, 269] on button "Move" at bounding box center [526, 269] width 42 height 15
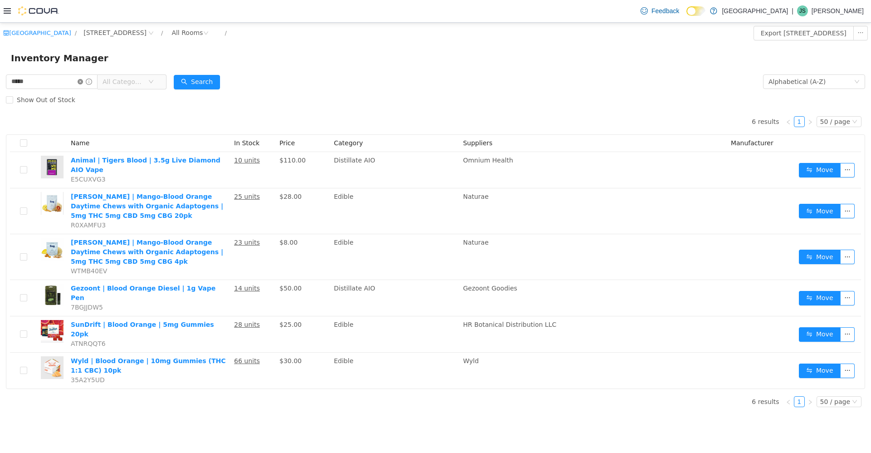
click at [83, 82] on icon "icon: close-circle" at bounding box center [80, 81] width 5 height 5
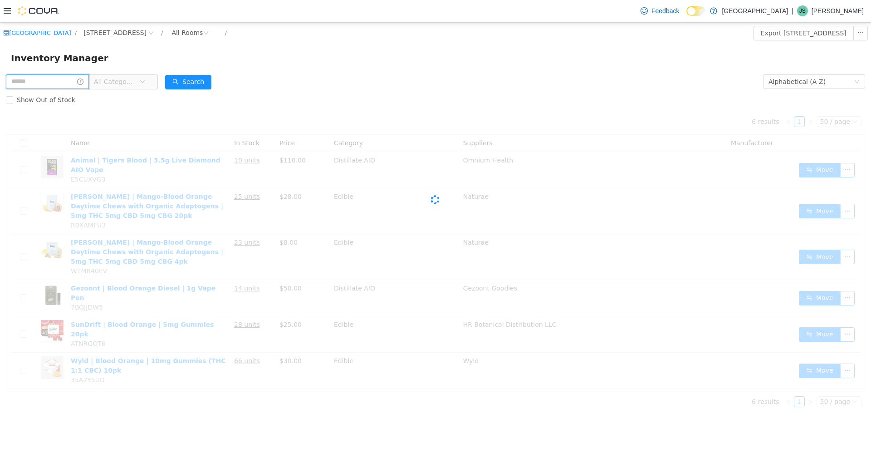
click at [70, 85] on input "text" at bounding box center [47, 81] width 83 height 15
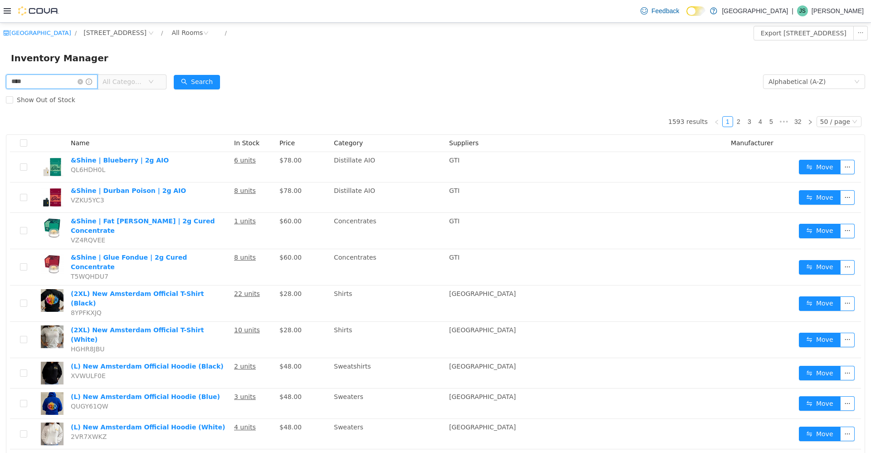
type input "****"
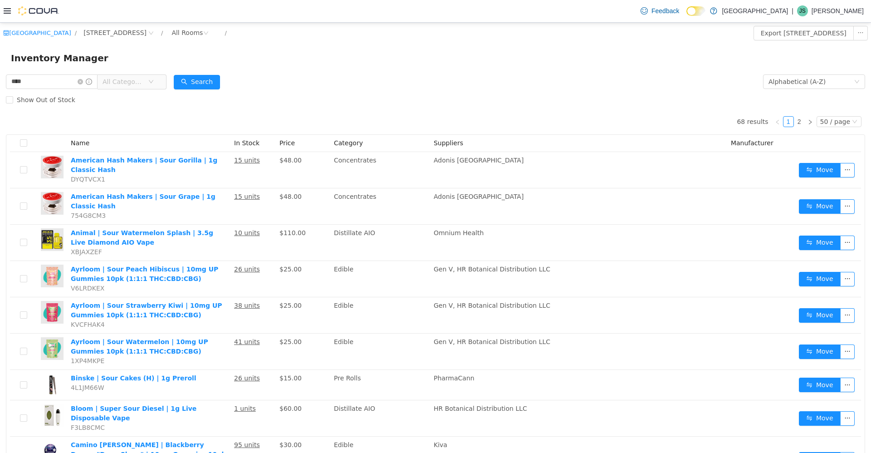
click at [88, 84] on span at bounding box center [85, 81] width 15 height 6
click at [83, 83] on icon "icon: close-circle" at bounding box center [80, 81] width 5 height 5
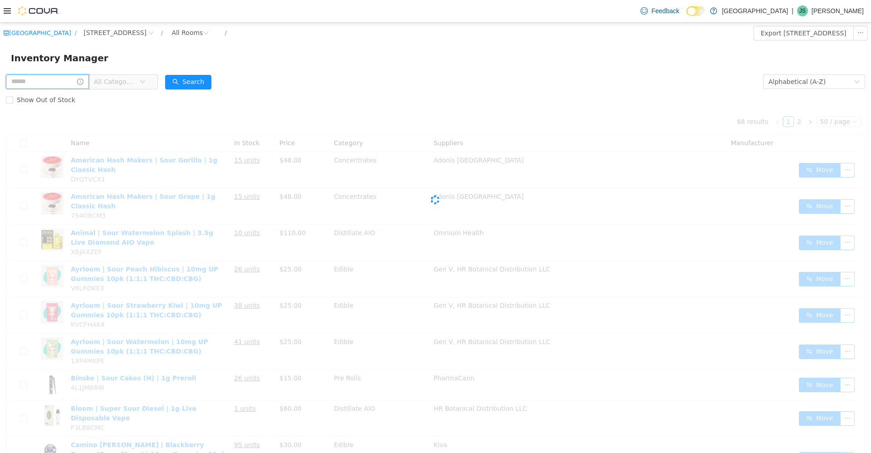
click at [51, 81] on input "text" at bounding box center [47, 81] width 83 height 15
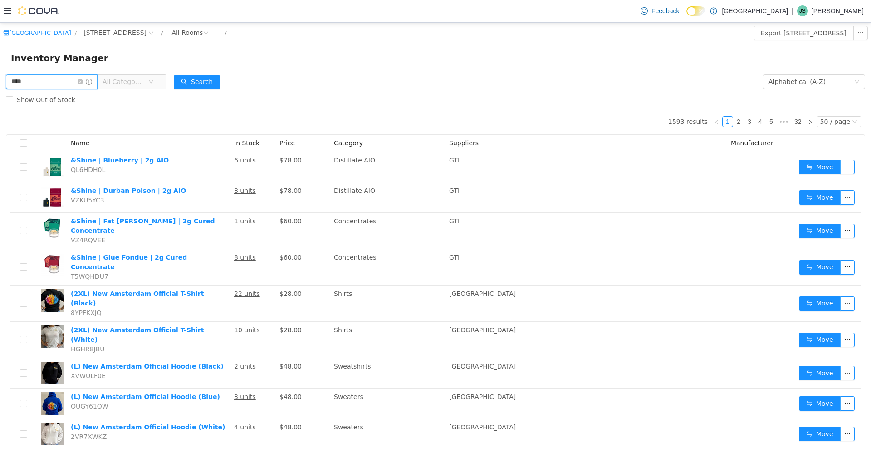
type input "****"
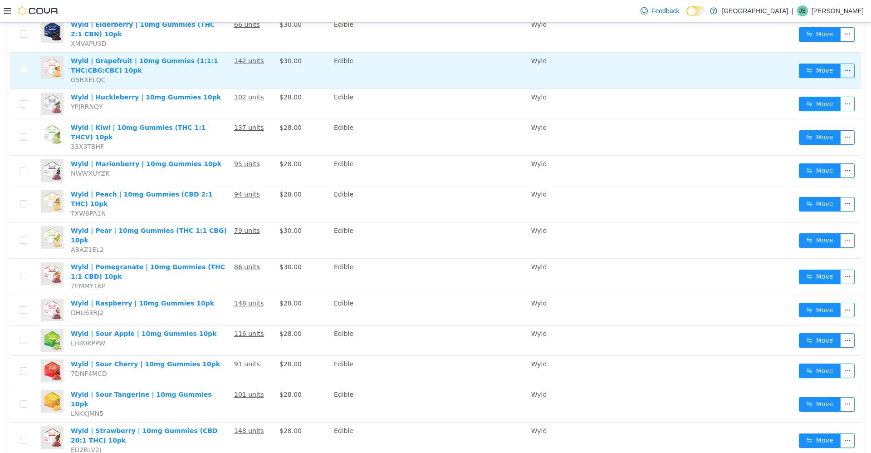
scroll to position [216, 0]
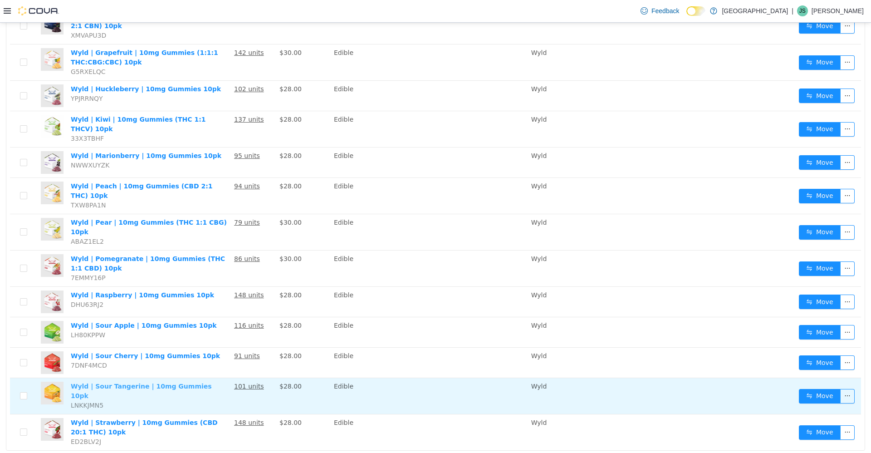
click at [98, 382] on link "Wyld | Sour Tangerine | 10mg Gummies 10pk" at bounding box center [141, 390] width 141 height 17
click at [226, 388] on button "Move" at bounding box center [820, 395] width 42 height 15
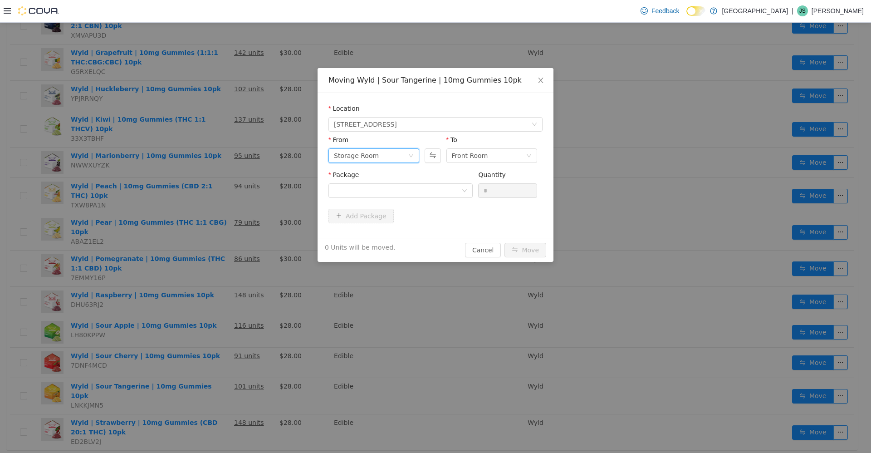
click at [226, 162] on div "Storage Room" at bounding box center [374, 155] width 91 height 15
click at [226, 185] on li "Front Room" at bounding box center [374, 188] width 91 height 15
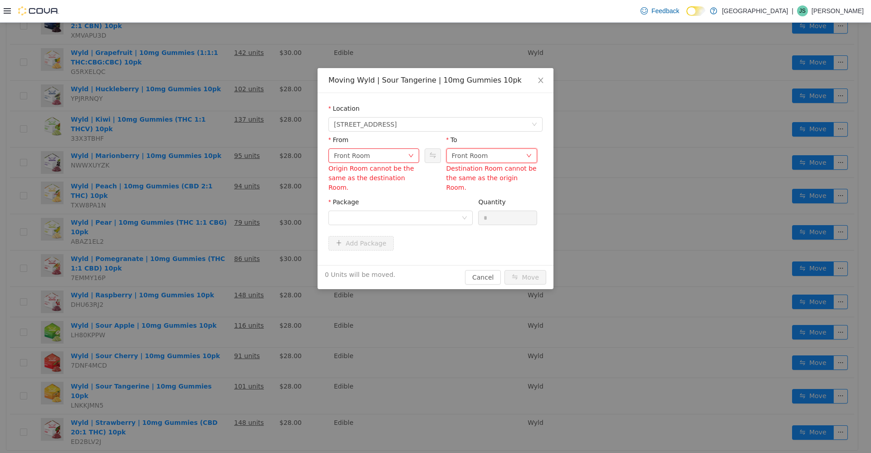
click at [226, 152] on div "Front Room" at bounding box center [470, 155] width 36 height 14
click at [226, 199] on li "Storage Room" at bounding box center [492, 202] width 91 height 15
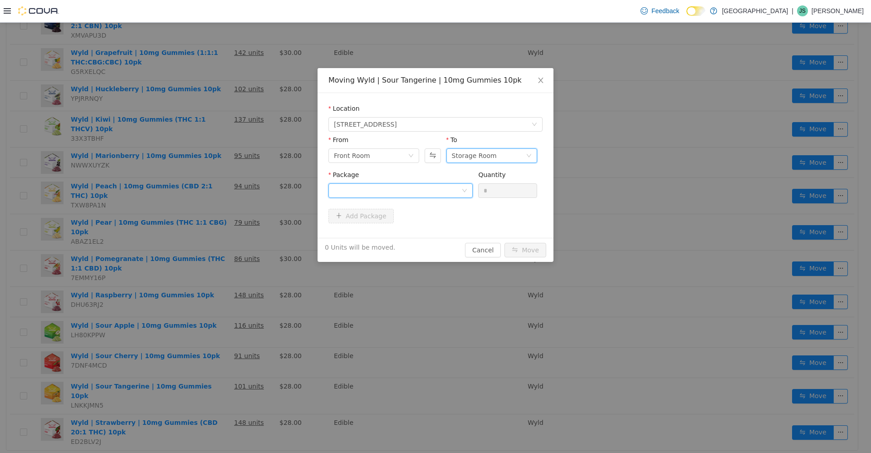
click at [226, 191] on div at bounding box center [398, 190] width 128 height 14
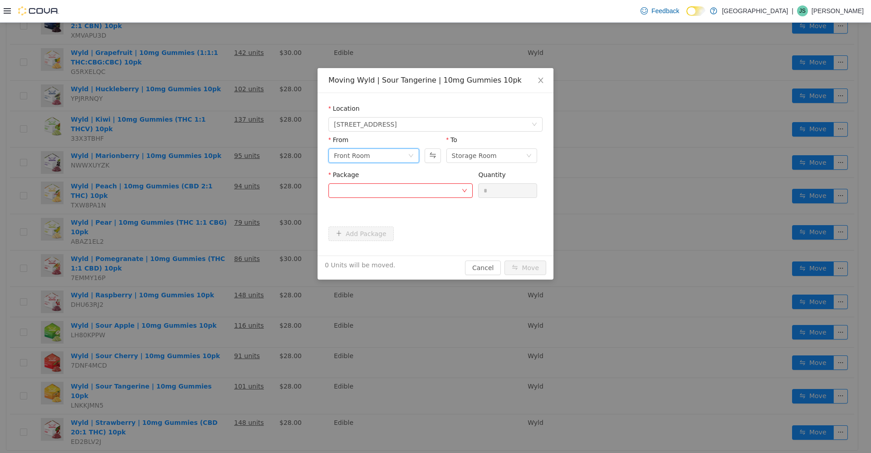
click at [226, 159] on div "Front Room" at bounding box center [371, 155] width 74 height 14
click at [226, 201] on li "Storage Room" at bounding box center [374, 202] width 91 height 15
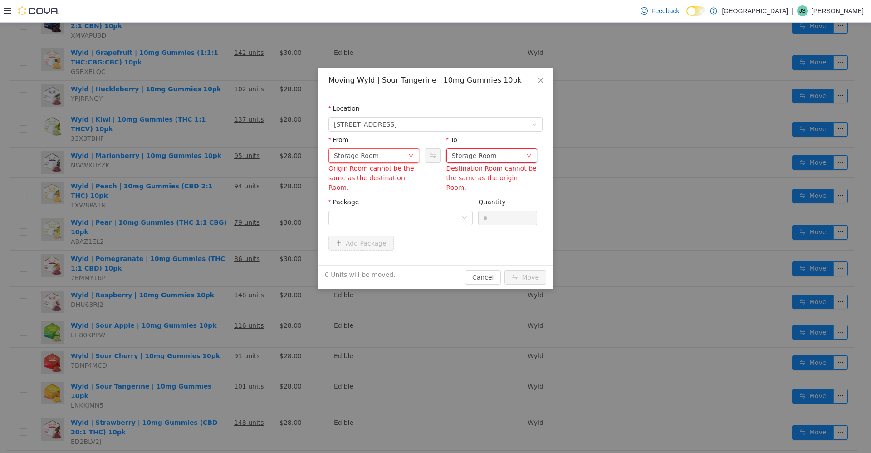
click at [226, 155] on div "Storage Room" at bounding box center [489, 155] width 74 height 14
click at [226, 186] on li "Front Room" at bounding box center [492, 188] width 91 height 15
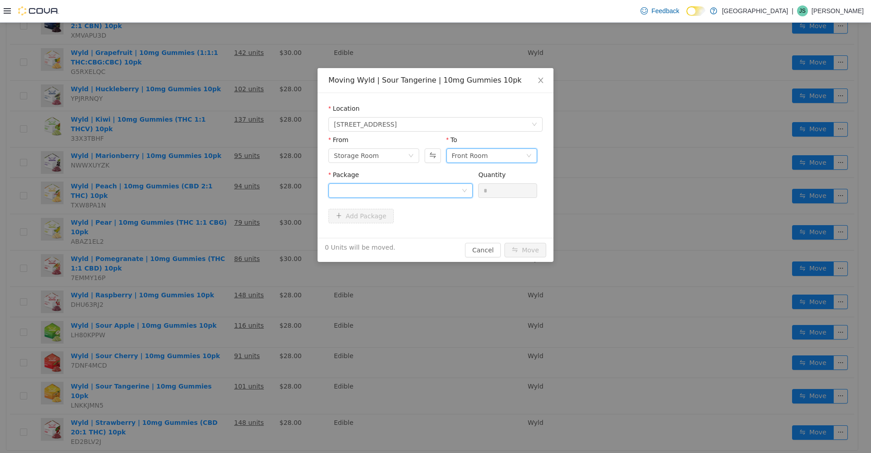
click at [226, 191] on div at bounding box center [398, 190] width 128 height 14
drag, startPoint x: 407, startPoint y: 220, endPoint x: 418, endPoint y: 220, distance: 11.3
click at [226, 220] on li "NY-TAN-B10 Quantity : 93 Units" at bounding box center [401, 228] width 144 height 25
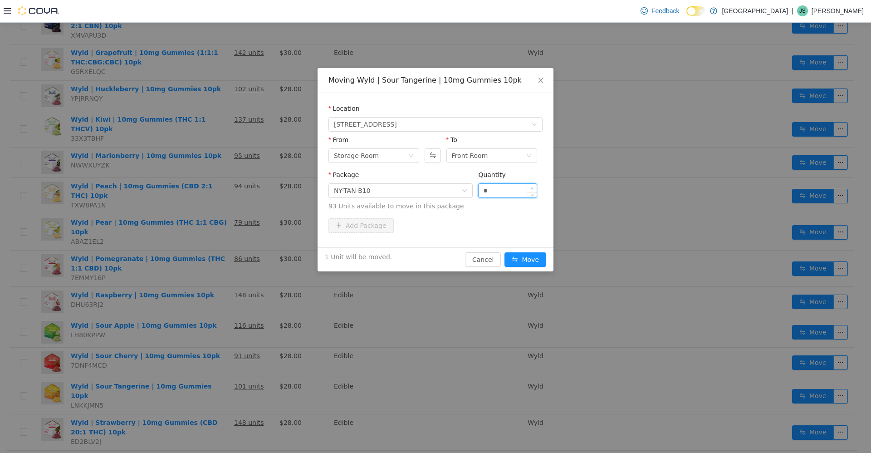
click at [226, 188] on icon "icon: up" at bounding box center [531, 188] width 3 height 3
type input "*"
click at [226, 188] on icon "icon: up" at bounding box center [531, 188] width 3 height 3
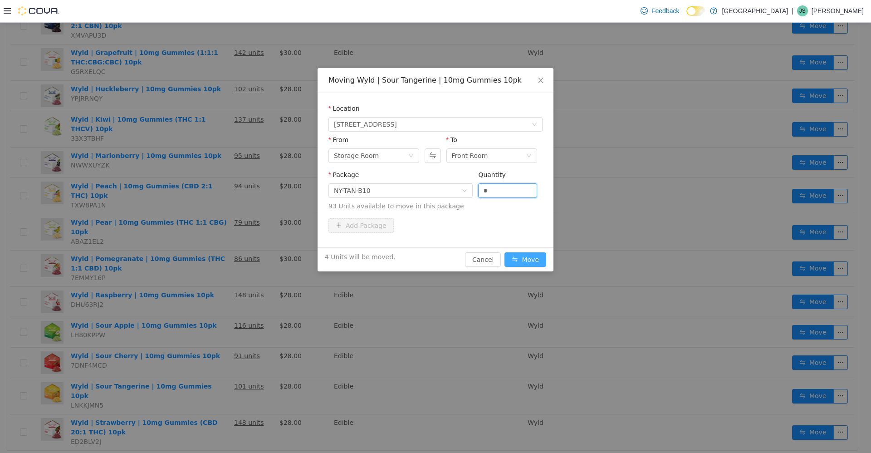
click at [226, 259] on button "Move" at bounding box center [526, 259] width 42 height 15
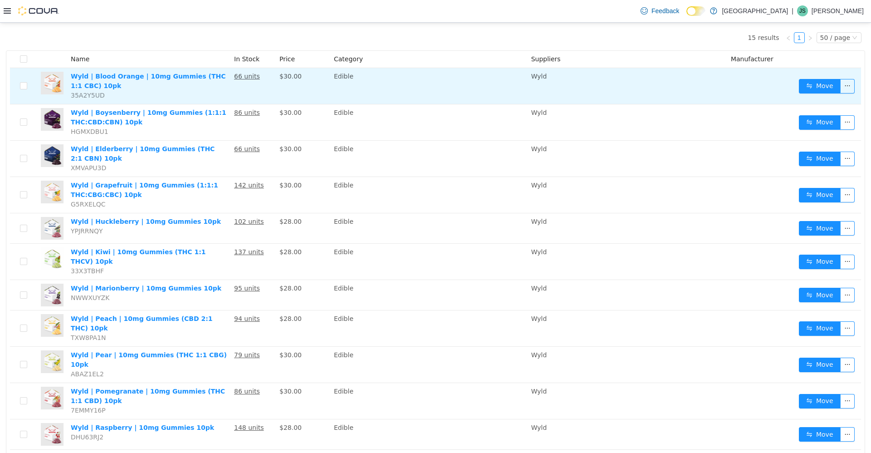
scroll to position [80, 0]
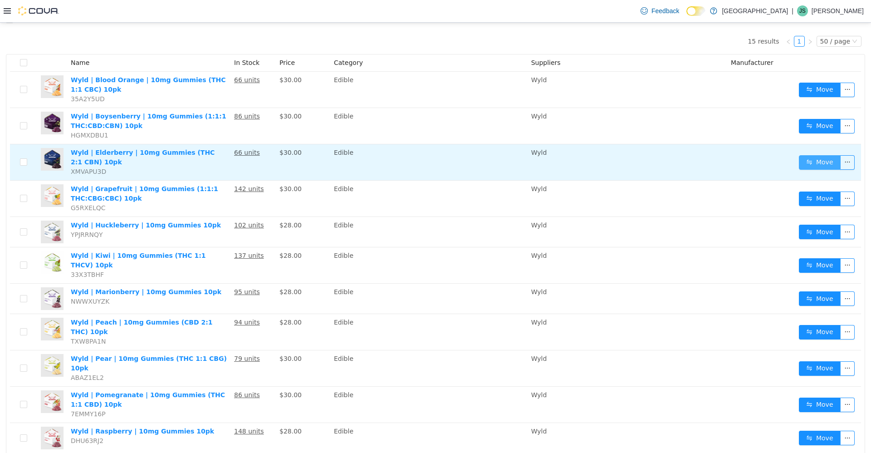
click at [226, 158] on button "Move" at bounding box center [820, 162] width 42 height 15
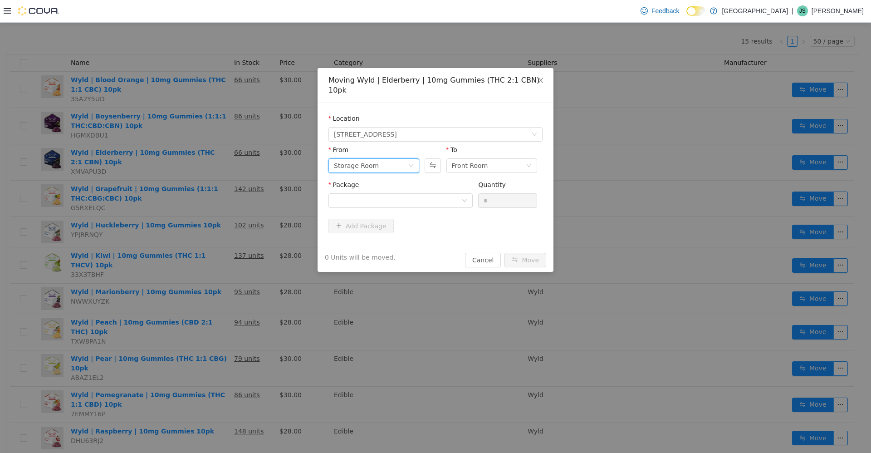
click at [226, 158] on div "Storage Room" at bounding box center [371, 165] width 74 height 14
click at [226, 187] on li "Front Room" at bounding box center [374, 188] width 91 height 15
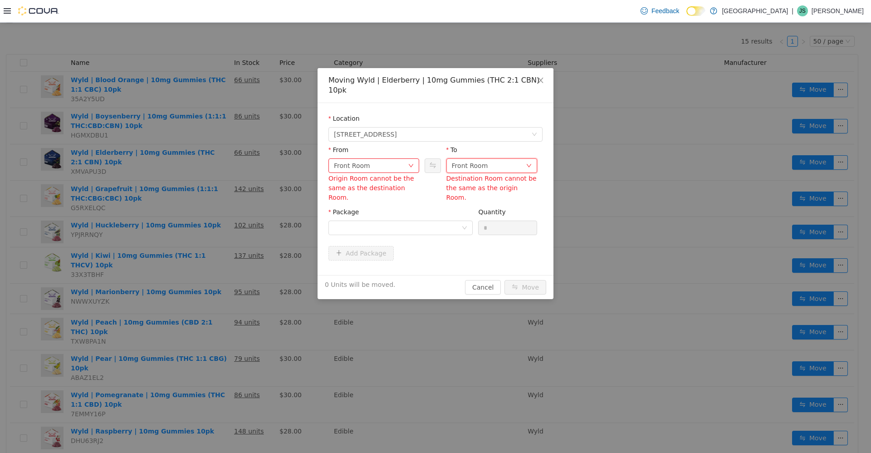
click at [226, 162] on icon "icon: down" at bounding box center [528, 164] width 5 height 5
click at [226, 200] on li "Storage Room" at bounding box center [492, 202] width 91 height 15
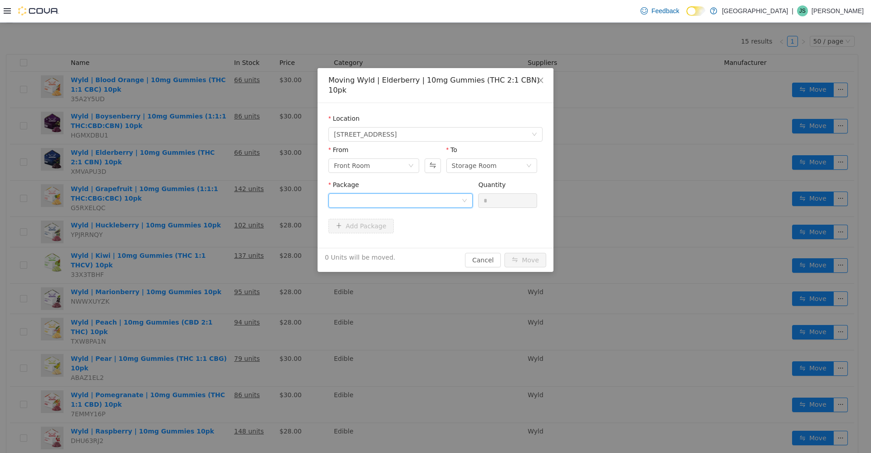
click at [226, 193] on div at bounding box center [398, 200] width 128 height 14
click at [226, 162] on icon "icon: down" at bounding box center [410, 164] width 5 height 5
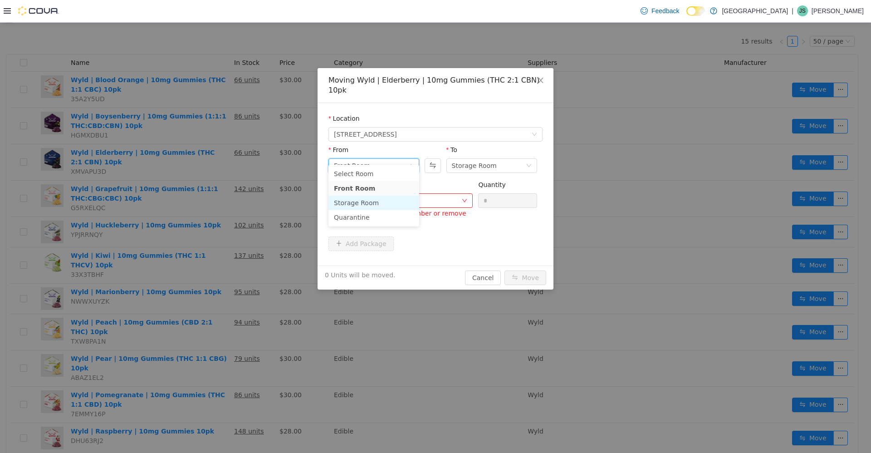
click at [226, 201] on li "Storage Room" at bounding box center [374, 202] width 91 height 15
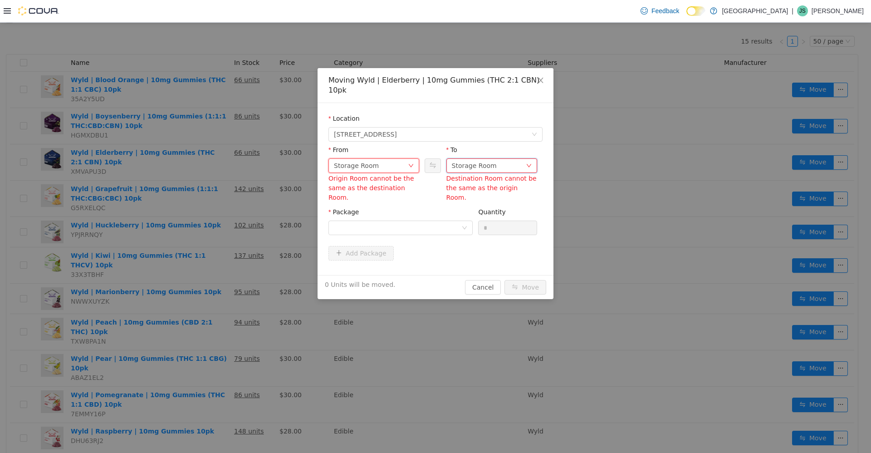
click at [226, 158] on div "Storage Room" at bounding box center [474, 165] width 45 height 14
click at [226, 190] on li "Front Room" at bounding box center [492, 188] width 91 height 15
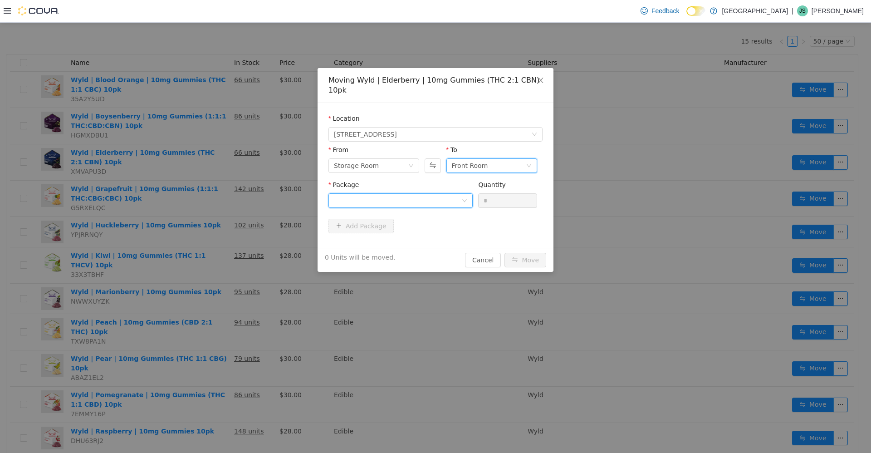
click at [226, 193] on div at bounding box center [398, 200] width 128 height 14
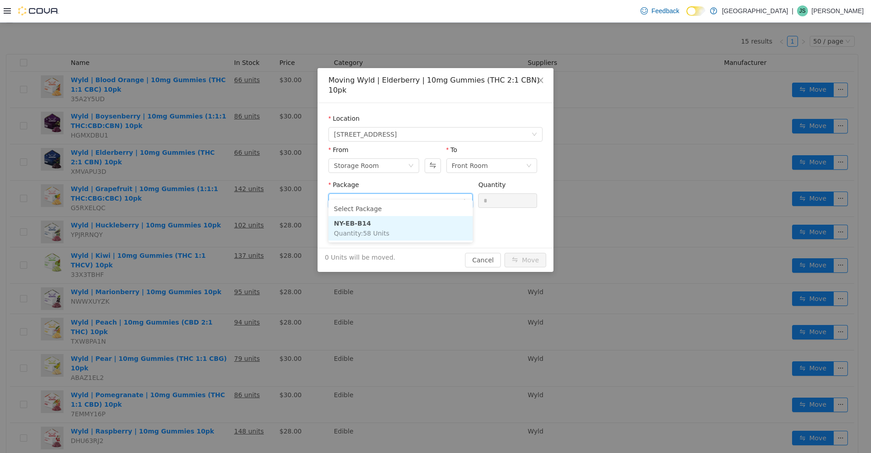
click at [226, 226] on li "NY-EB-B14 Quantity : 58 Units" at bounding box center [401, 228] width 144 height 25
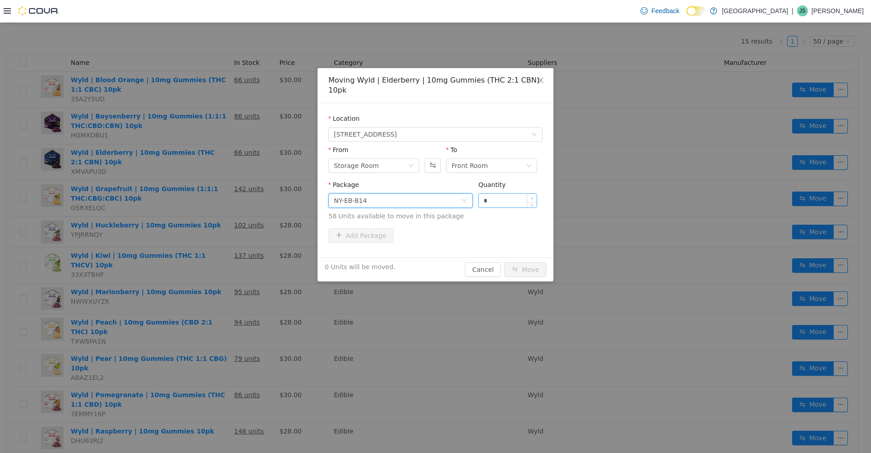
click at [226, 196] on icon "icon: up" at bounding box center [531, 197] width 3 height 3
type input "*"
click at [226, 196] on icon "icon: up" at bounding box center [531, 197] width 3 height 3
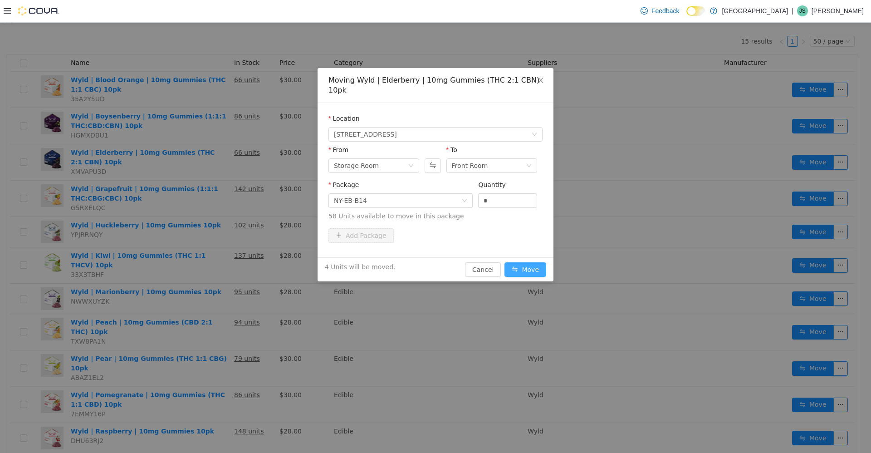
click at [226, 262] on button "Move" at bounding box center [526, 269] width 42 height 15
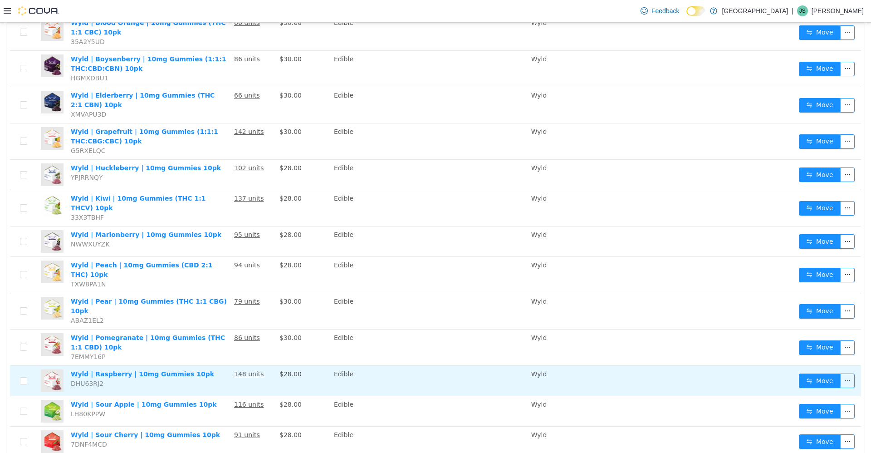
scroll to position [216, 0]
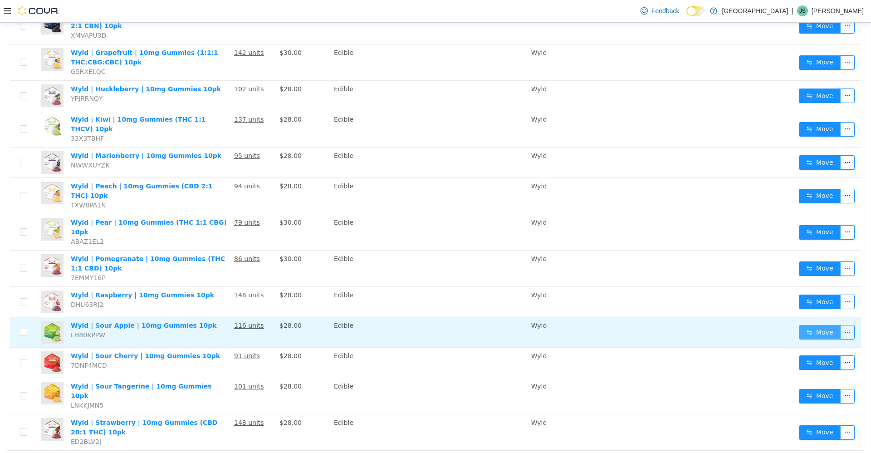
click at [226, 324] on button "Move" at bounding box center [820, 331] width 42 height 15
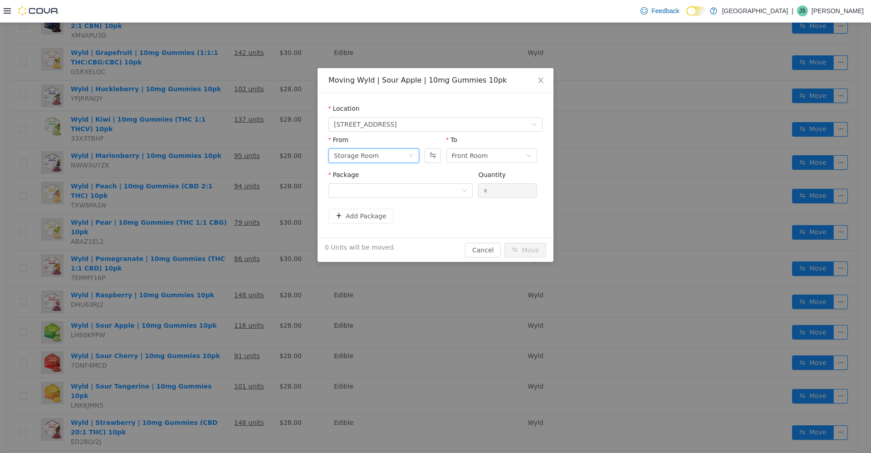
click at [226, 155] on div "Storage Room" at bounding box center [371, 155] width 74 height 14
click at [226, 192] on li "Front Room" at bounding box center [374, 188] width 91 height 15
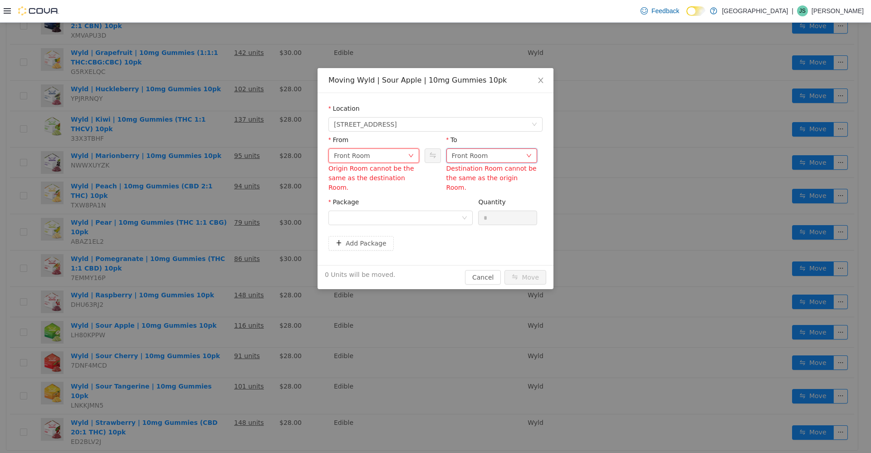
click at [226, 154] on div "Front Room" at bounding box center [470, 155] width 36 height 14
click at [226, 204] on li "Storage Room" at bounding box center [492, 202] width 91 height 15
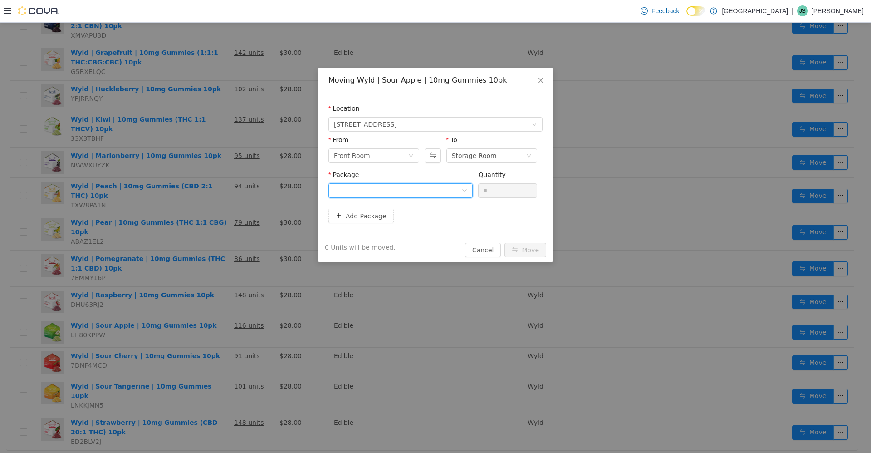
click at [226, 194] on div at bounding box center [398, 190] width 128 height 14
click at [226, 156] on div "Front Room" at bounding box center [371, 155] width 74 height 14
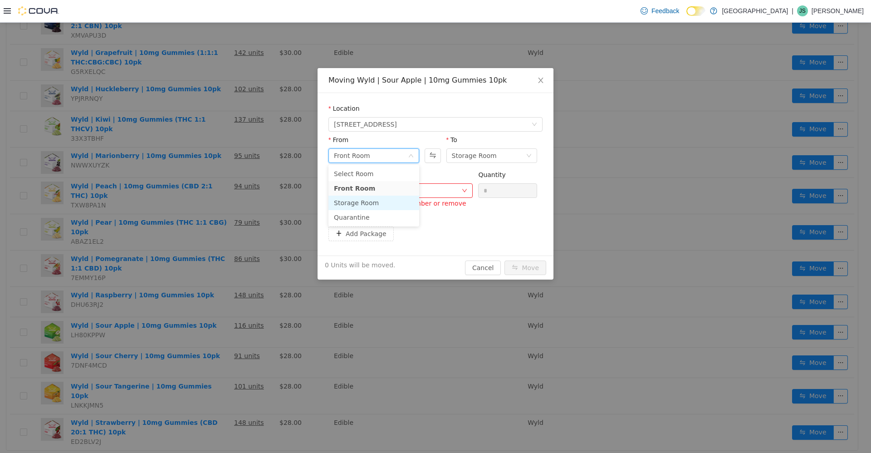
click at [226, 200] on li "Storage Room" at bounding box center [374, 202] width 91 height 15
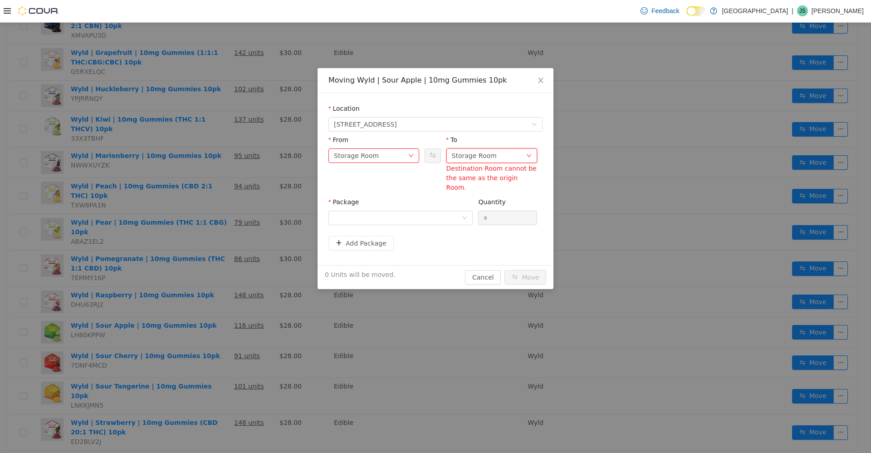
click at [226, 156] on div "Storage Room" at bounding box center [474, 155] width 45 height 14
click at [226, 190] on li "Front Room" at bounding box center [492, 188] width 91 height 15
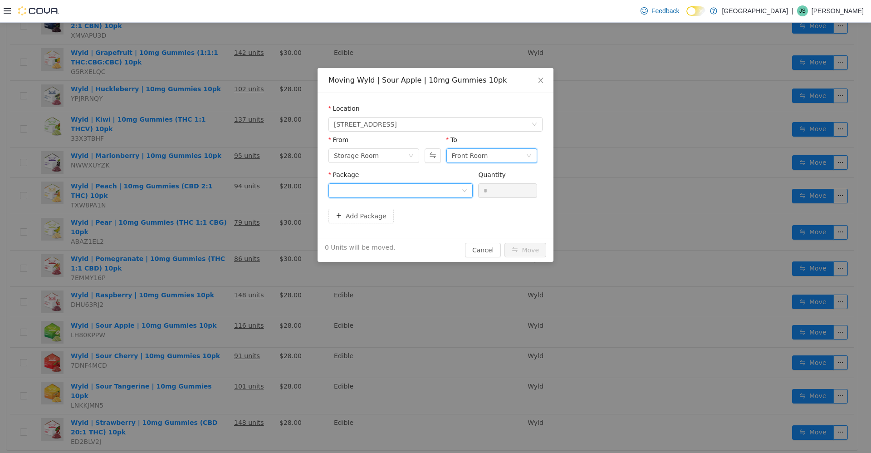
click at [226, 191] on div at bounding box center [398, 190] width 128 height 14
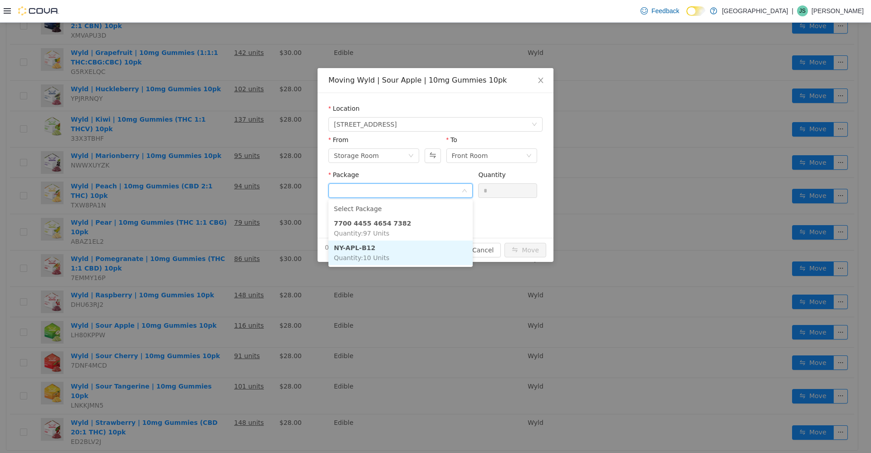
click at [226, 251] on li "NY-APL-B12 Quantity : 10 Units" at bounding box center [401, 252] width 144 height 25
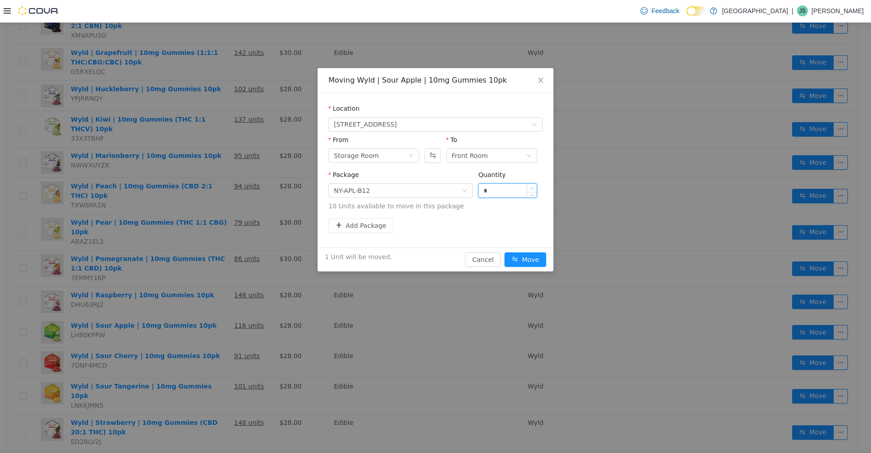
click at [226, 187] on icon "icon: up" at bounding box center [531, 188] width 3 height 3
type input "*"
click at [226, 187] on icon "icon: up" at bounding box center [531, 188] width 3 height 3
click at [226, 259] on button "Move" at bounding box center [526, 259] width 42 height 15
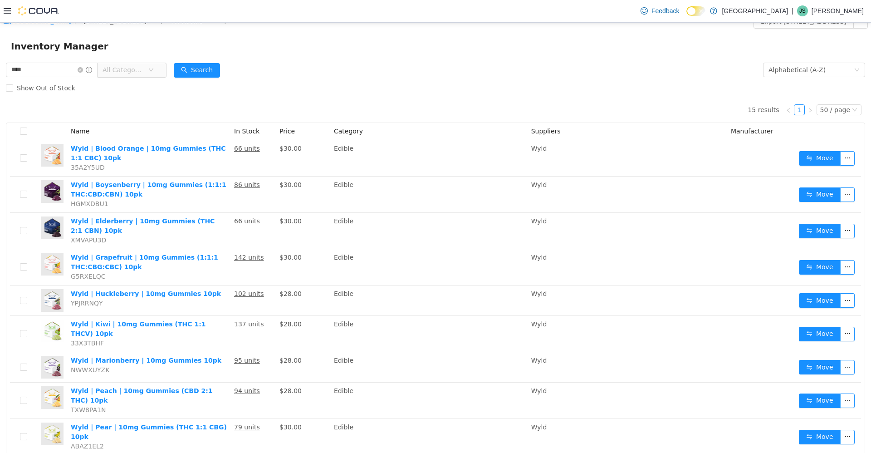
scroll to position [0, 0]
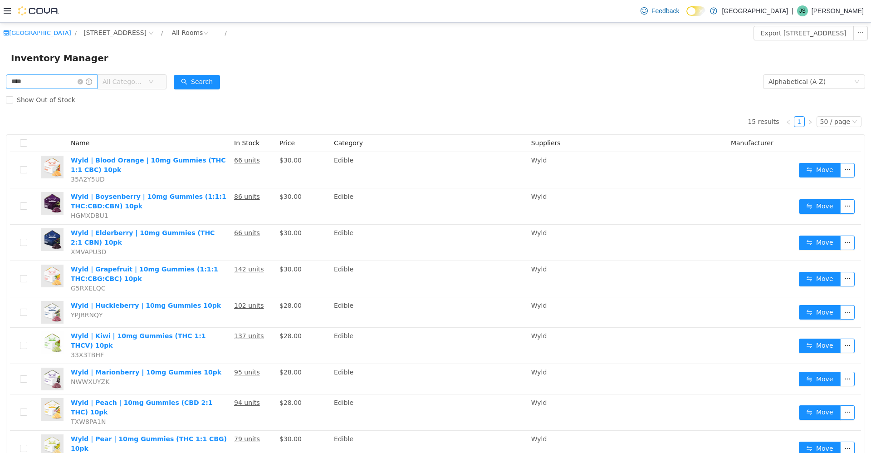
drag, startPoint x: 91, startPoint y: 82, endPoint x: 82, endPoint y: 82, distance: 8.6
click at [83, 82] on icon "icon: close-circle" at bounding box center [80, 81] width 5 height 5
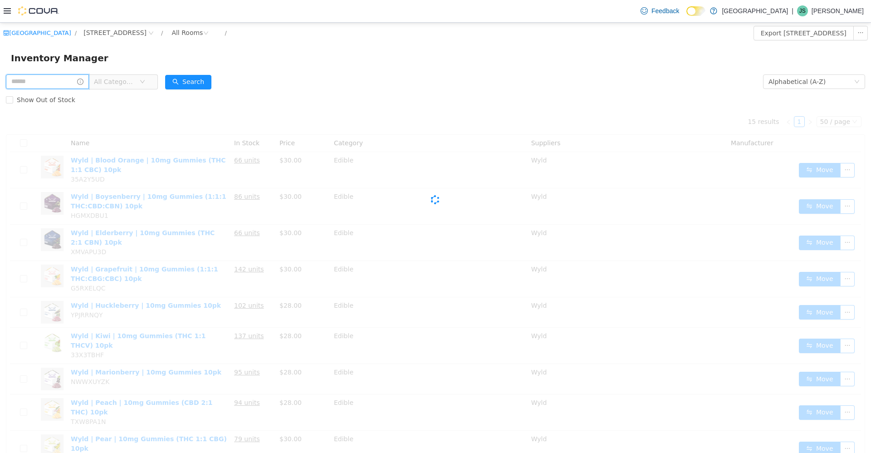
drag, startPoint x: 70, startPoint y: 81, endPoint x: 65, endPoint y: 81, distance: 5.5
click at [70, 81] on input "text" at bounding box center [47, 81] width 83 height 15
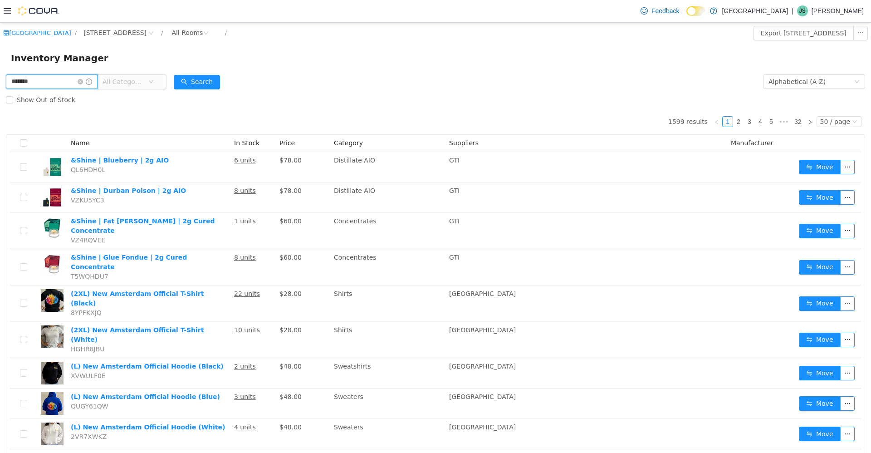
type input "*******"
click at [125, 83] on span "All Categories" at bounding box center [123, 81] width 41 height 9
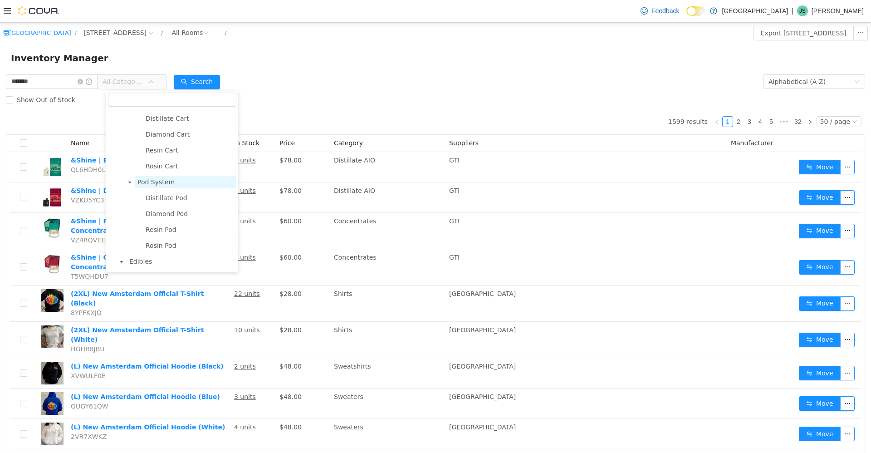
scroll to position [499, 0]
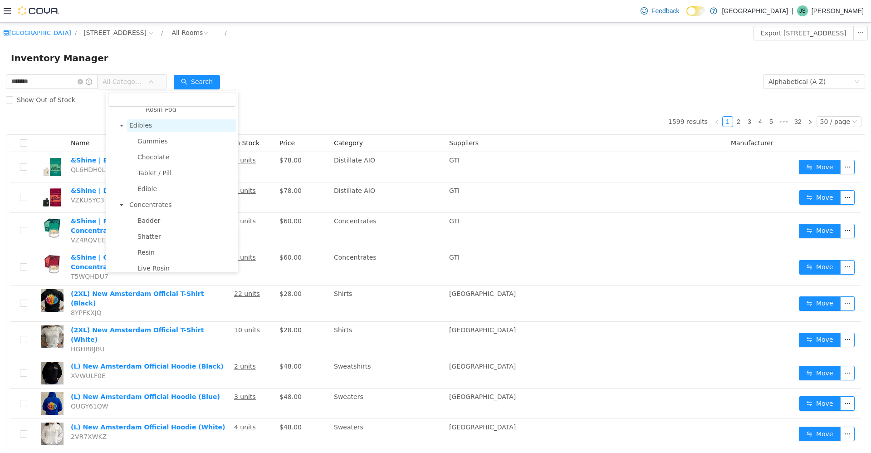
click at [141, 128] on span "Edibles" at bounding box center [140, 124] width 23 height 7
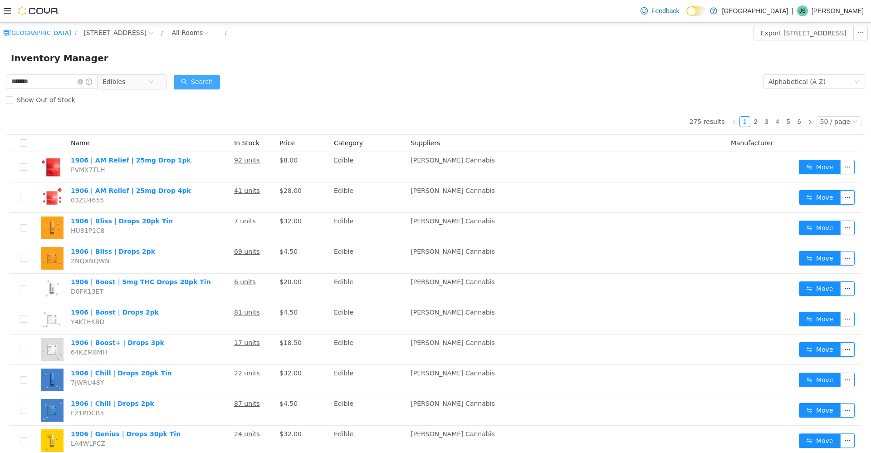
click at [198, 74] on button "Search" at bounding box center [197, 81] width 46 height 15
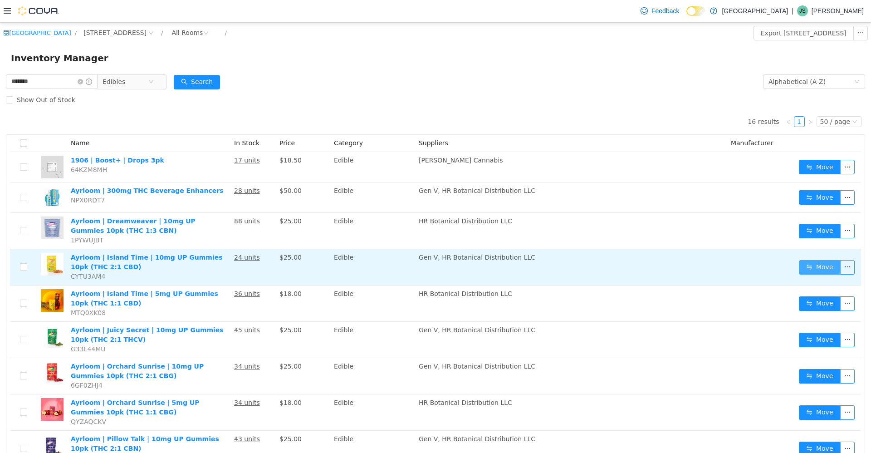
click at [226, 269] on button "Move" at bounding box center [820, 267] width 42 height 15
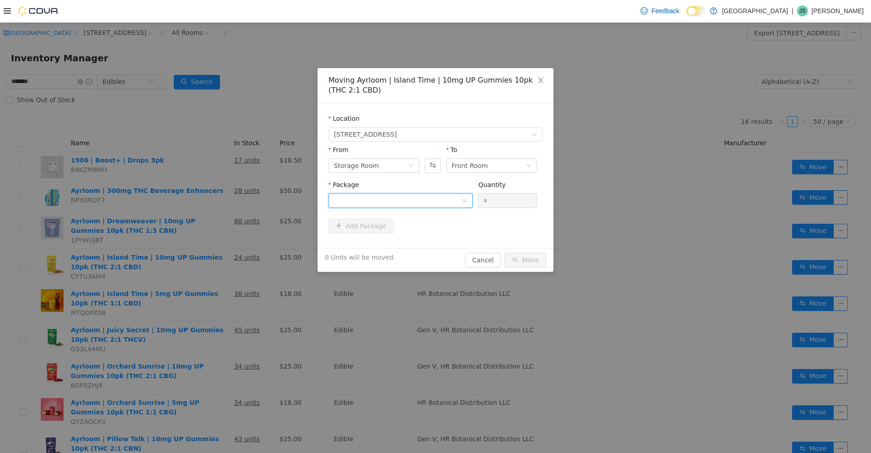
click at [226, 201] on div at bounding box center [398, 200] width 128 height 14
drag, startPoint x: 413, startPoint y: 235, endPoint x: 443, endPoint y: 229, distance: 30.4
click at [226, 235] on li "031726-G0622 Quantity : 24 Units" at bounding box center [401, 238] width 144 height 25
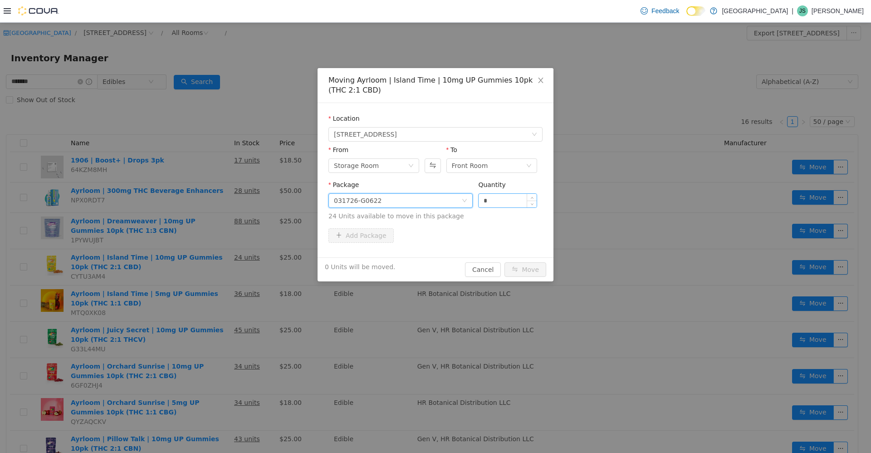
click at [226, 202] on input "*" at bounding box center [508, 200] width 58 height 14
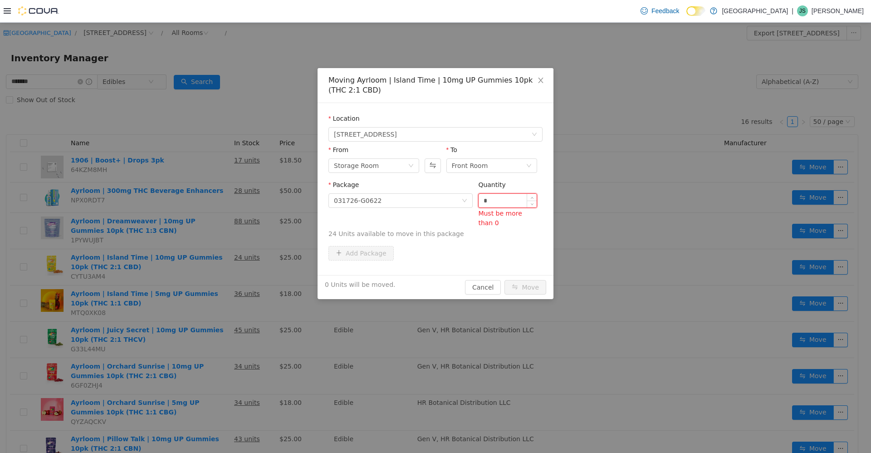
type input "*"
click at [226, 280] on button "Move" at bounding box center [526, 287] width 42 height 15
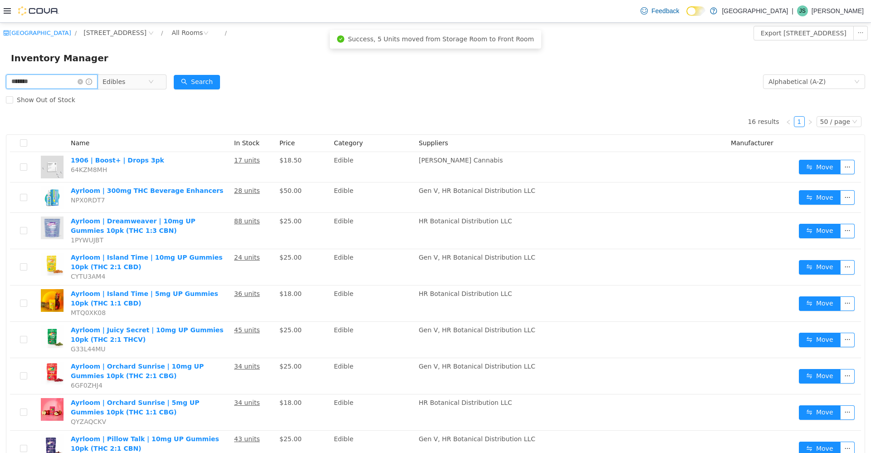
click at [85, 83] on input "*******" at bounding box center [52, 81] width 92 height 15
click at [83, 81] on icon "icon: close-circle" at bounding box center [80, 81] width 5 height 5
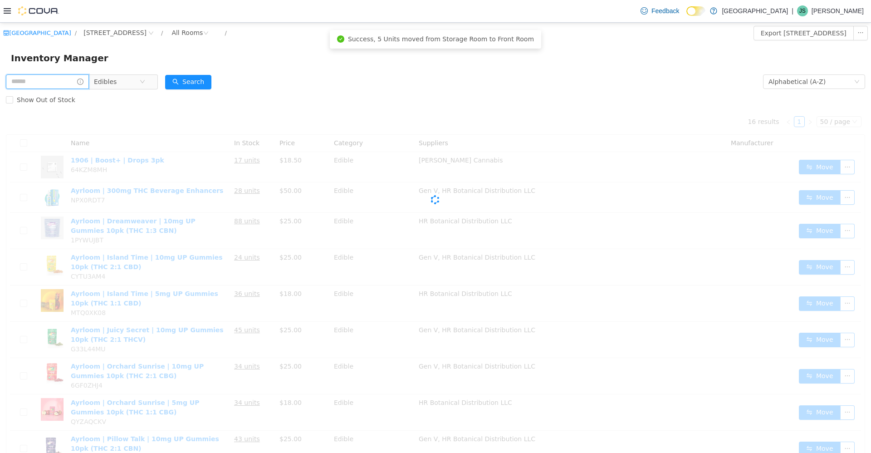
click at [64, 81] on input "text" at bounding box center [47, 81] width 83 height 15
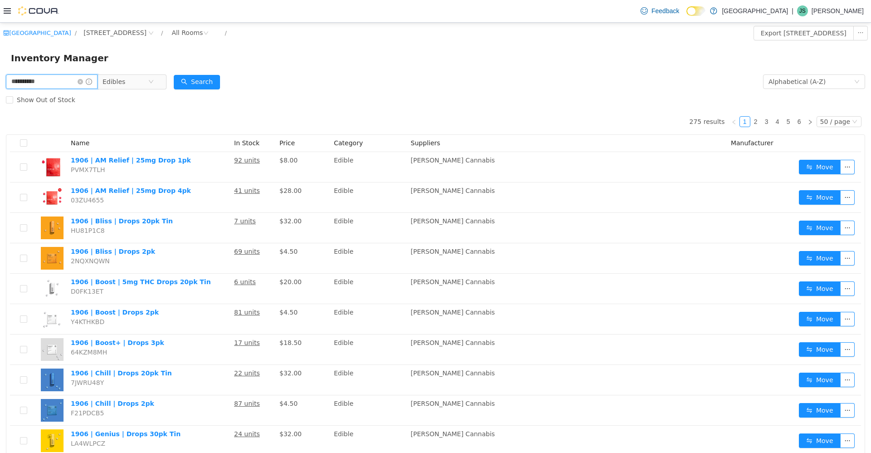
drag, startPoint x: 9, startPoint y: 83, endPoint x: 29, endPoint y: 85, distance: 21.0
click at [9, 83] on input "**********" at bounding box center [52, 81] width 92 height 15
click at [66, 79] on input "**********" at bounding box center [52, 81] width 92 height 15
type input "**********"
click at [138, 79] on span "Edibles" at bounding box center [125, 81] width 45 height 14
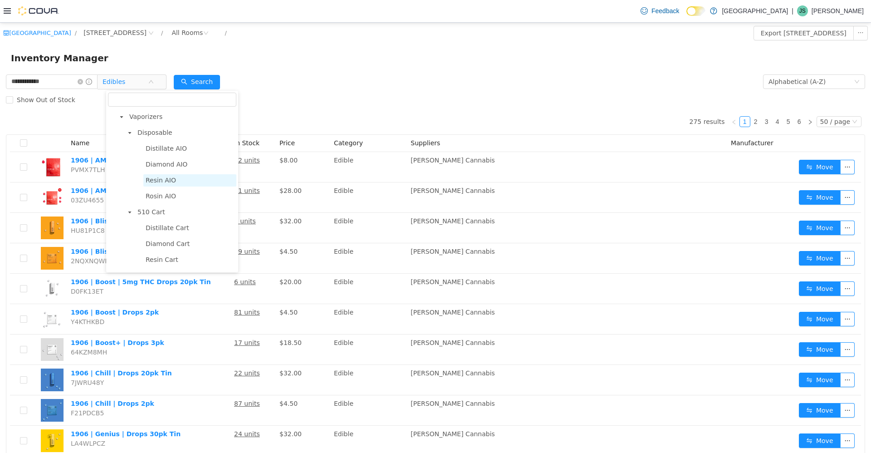
scroll to position [120, 0]
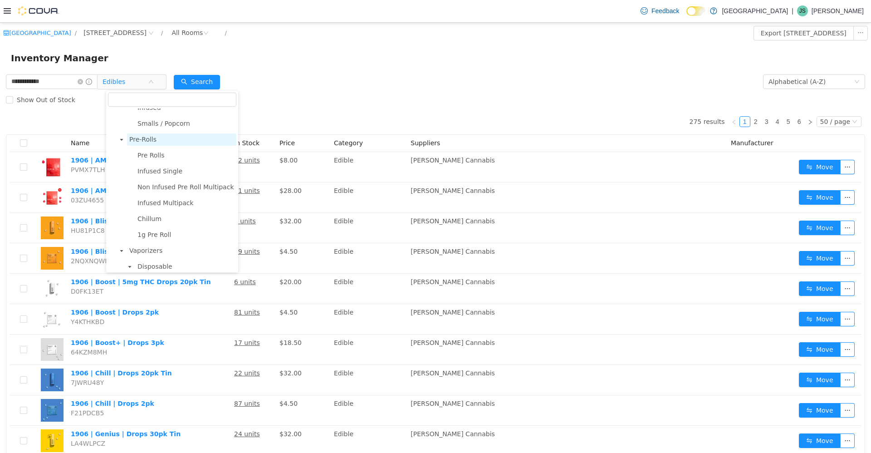
click at [137, 145] on span "Pre-Rolls" at bounding box center [181, 139] width 109 height 12
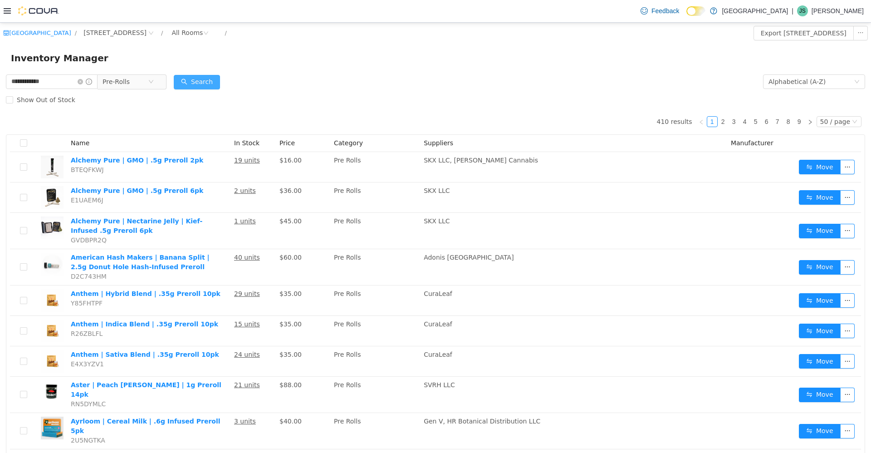
click at [206, 80] on button "Search" at bounding box center [197, 81] width 46 height 15
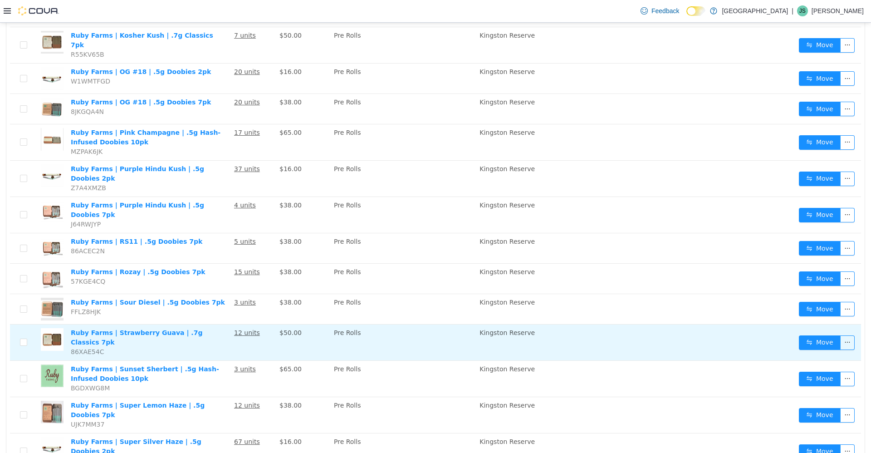
scroll to position [381, 0]
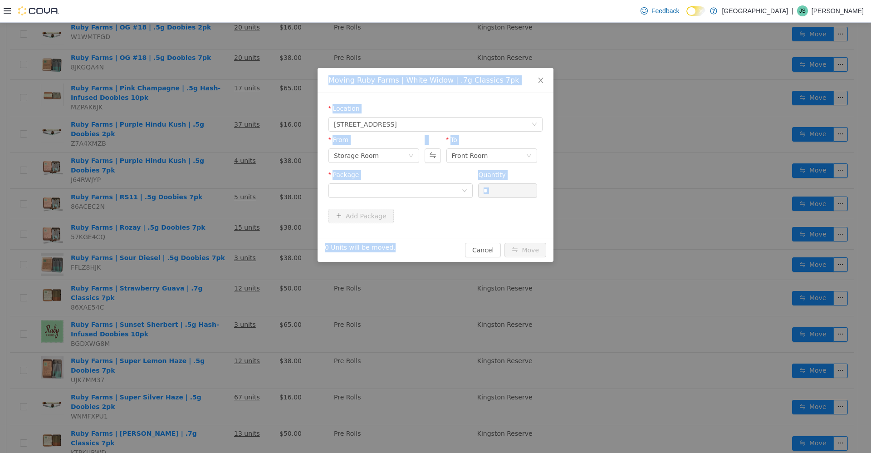
click at [226, 419] on div "Moving Ruby Farms | White Widow | .7g Classics 7pk Location 245 W 14th St. From…" at bounding box center [435, 237] width 871 height 430
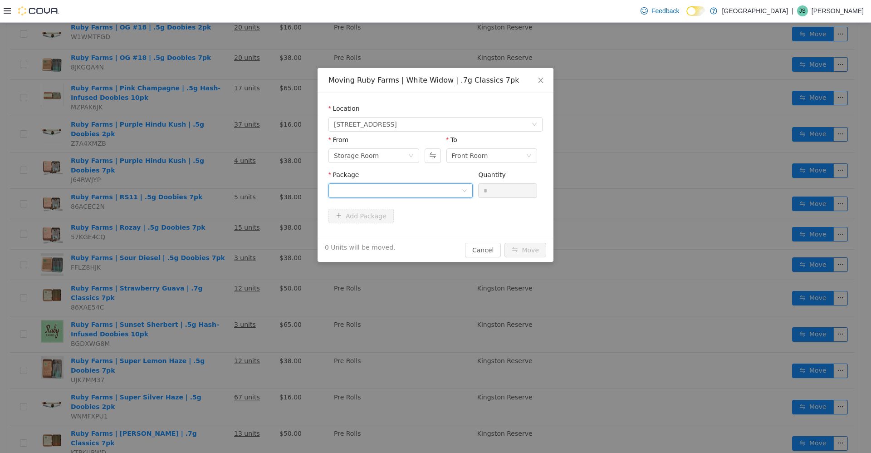
click at [226, 185] on div at bounding box center [398, 190] width 128 height 14
click at [226, 230] on li "hd24l1r4-5 Quantity : 10 Units" at bounding box center [401, 228] width 144 height 25
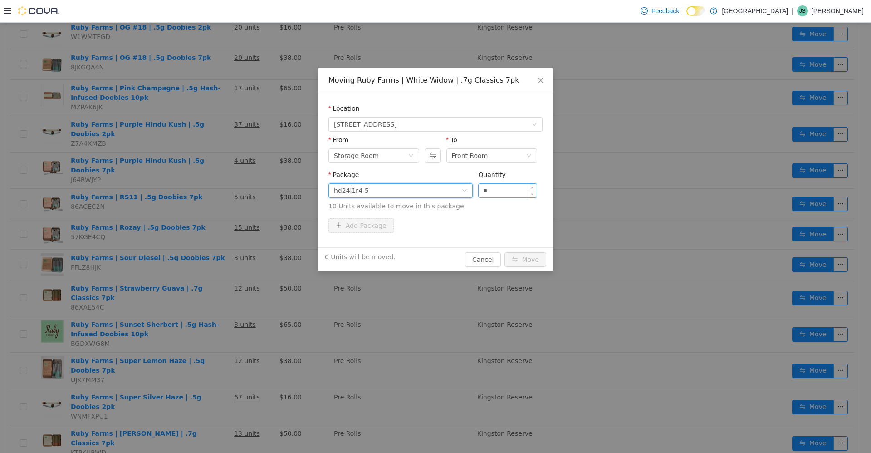
click at [226, 195] on input "*" at bounding box center [508, 190] width 58 height 14
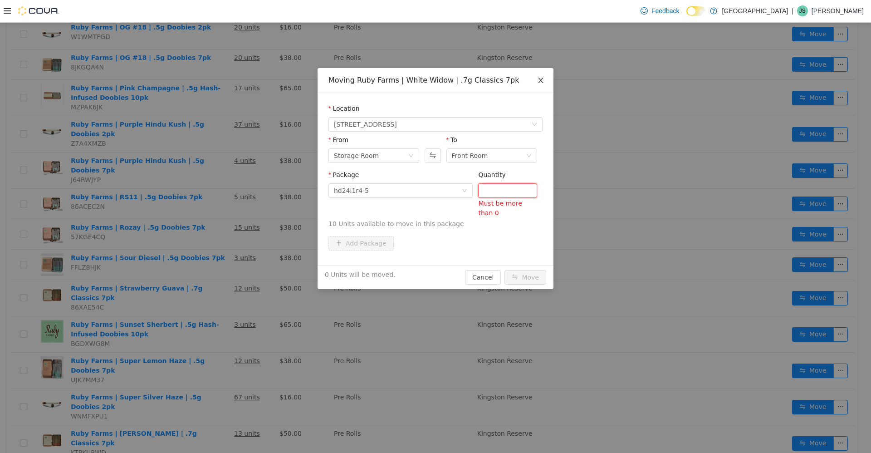
click at [226, 78] on icon "icon: close" at bounding box center [540, 79] width 7 height 7
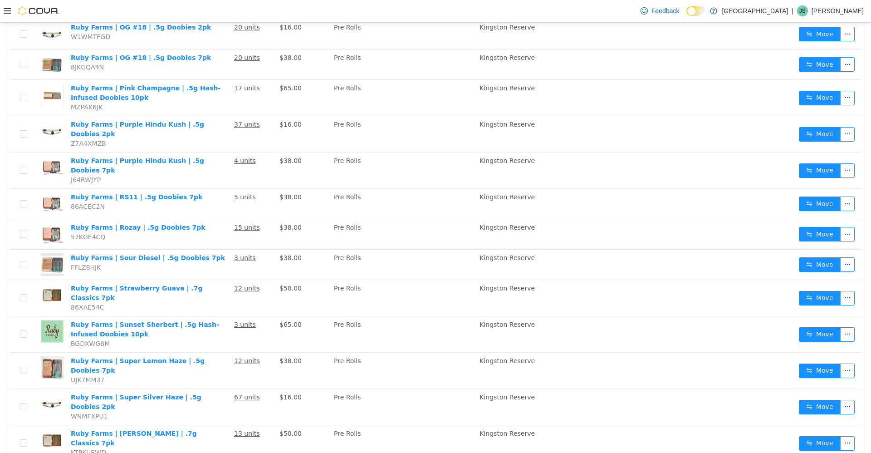
drag, startPoint x: 815, startPoint y: 410, endPoint x: 810, endPoint y: 410, distance: 5.4
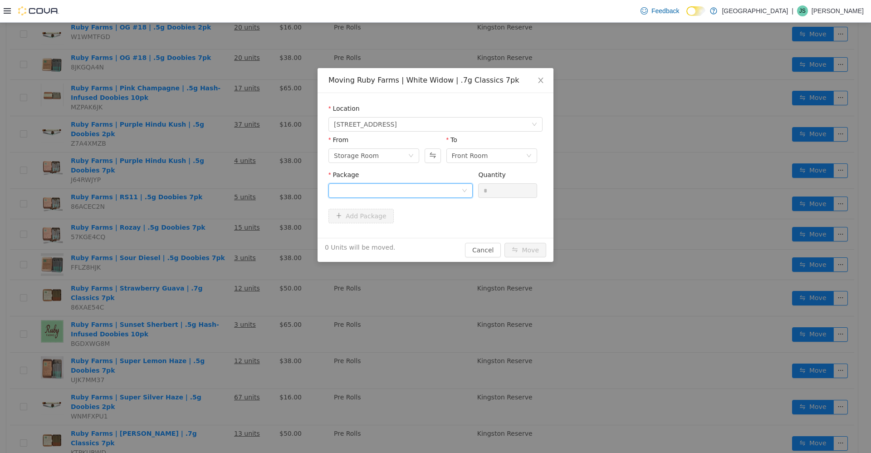
click at [226, 188] on div at bounding box center [398, 190] width 128 height 14
click at [226, 226] on li "hd24l1r4-5 Quantity : 10 Units" at bounding box center [401, 228] width 144 height 25
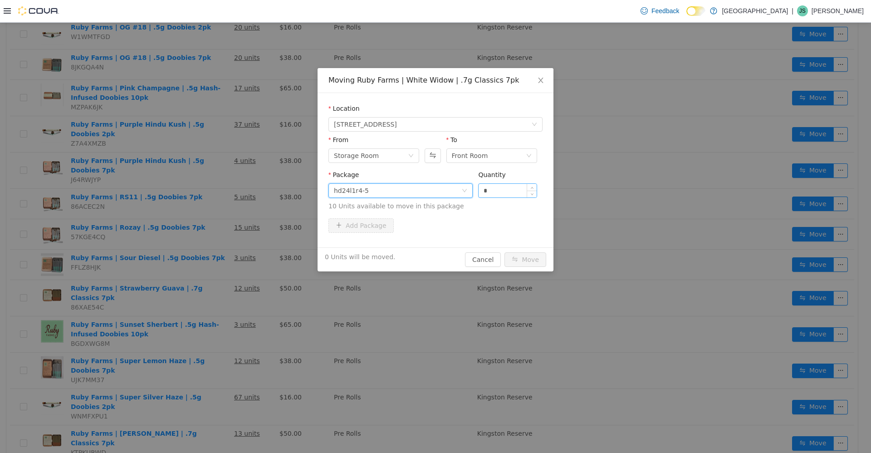
click at [226, 191] on input "*" at bounding box center [508, 190] width 58 height 14
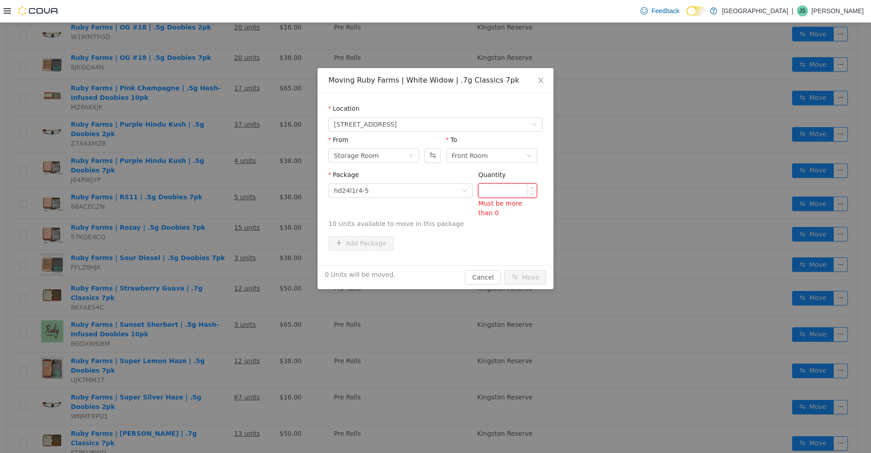
click at [226, 189] on input "Quantity" at bounding box center [508, 190] width 58 height 14
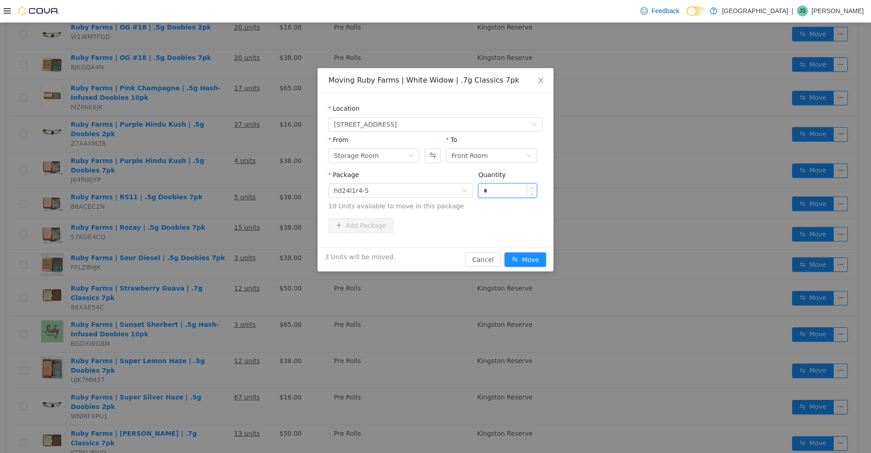
type input "*"
click at [226, 252] on button "Move" at bounding box center [526, 259] width 42 height 15
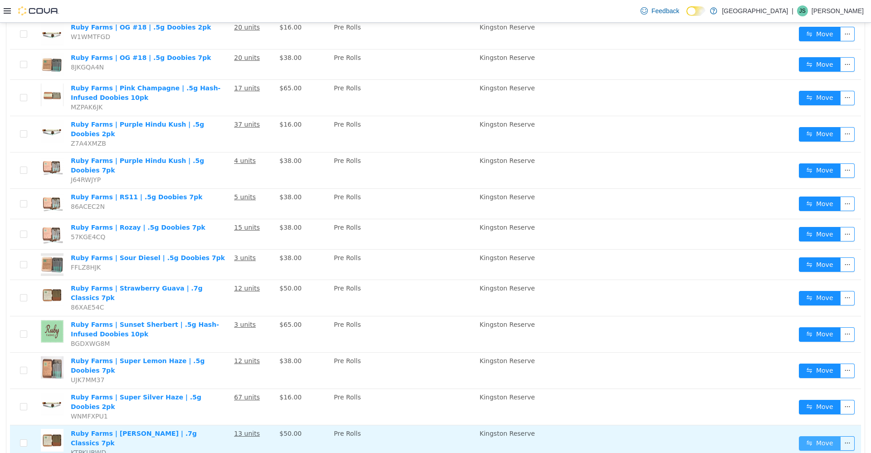
click at [226, 436] on button "Move" at bounding box center [820, 443] width 42 height 15
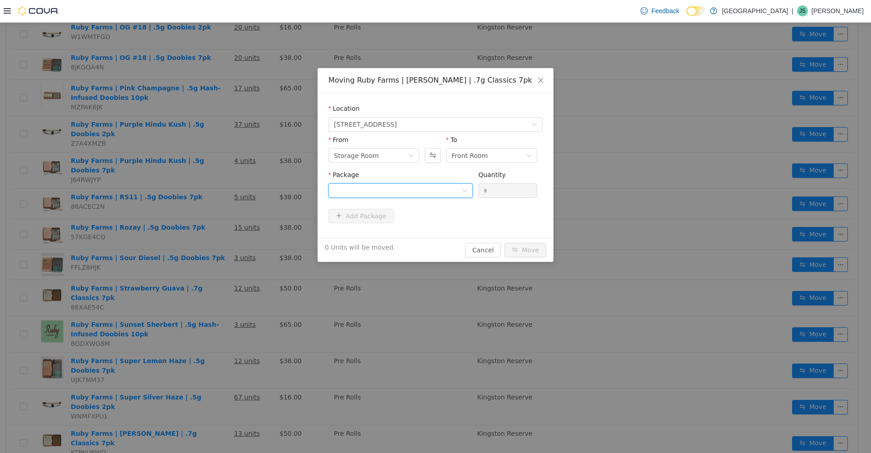
click at [226, 195] on div at bounding box center [398, 190] width 128 height 14
click at [226, 224] on li "HD24L18R32 Quantity : 12 Units" at bounding box center [401, 228] width 144 height 25
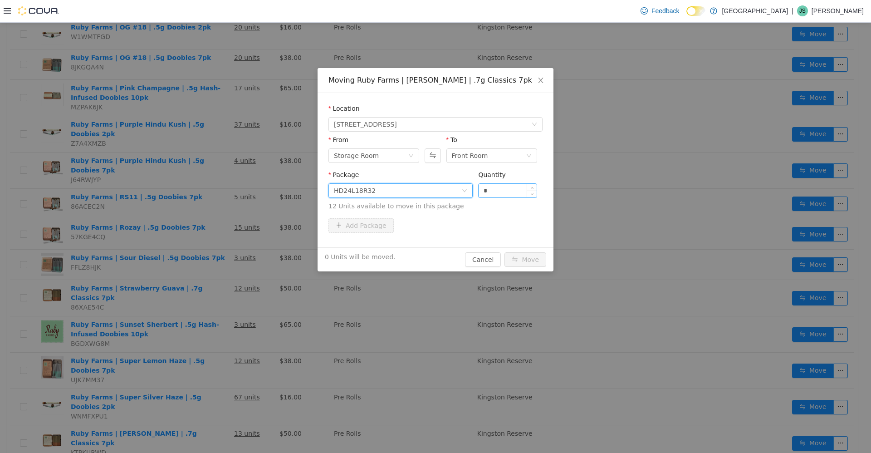
click at [226, 187] on input "*" at bounding box center [508, 190] width 58 height 14
type input "*"
click at [226, 252] on button "Move" at bounding box center [526, 259] width 42 height 15
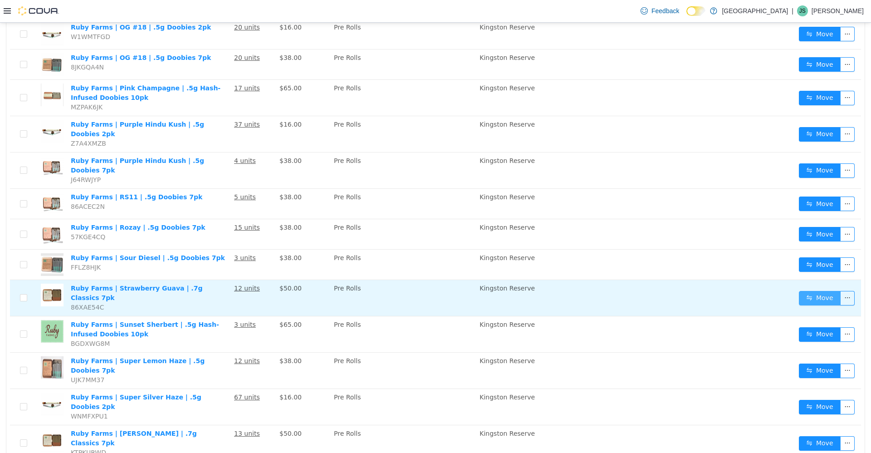
click at [226, 290] on button "Move" at bounding box center [820, 297] width 42 height 15
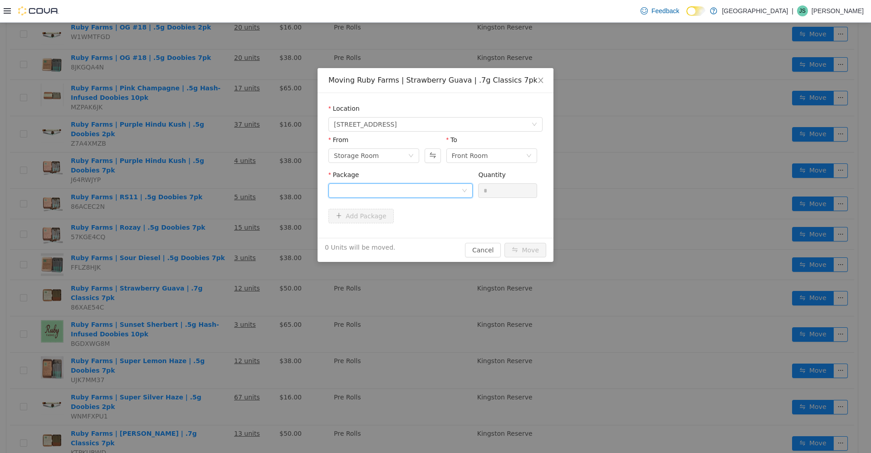
click at [226, 191] on div at bounding box center [398, 190] width 128 height 14
click at [226, 227] on li "HD24L37R8-9 Quantity : 7 Units" at bounding box center [401, 228] width 144 height 25
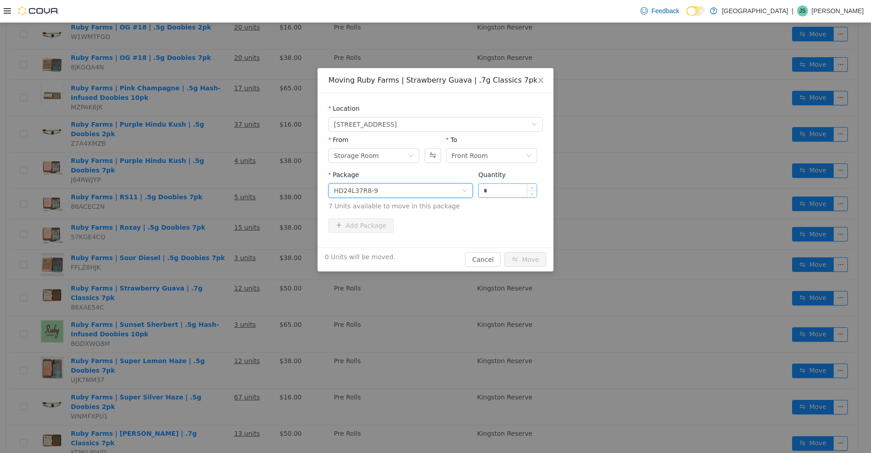
click at [226, 193] on input "*" at bounding box center [508, 190] width 58 height 14
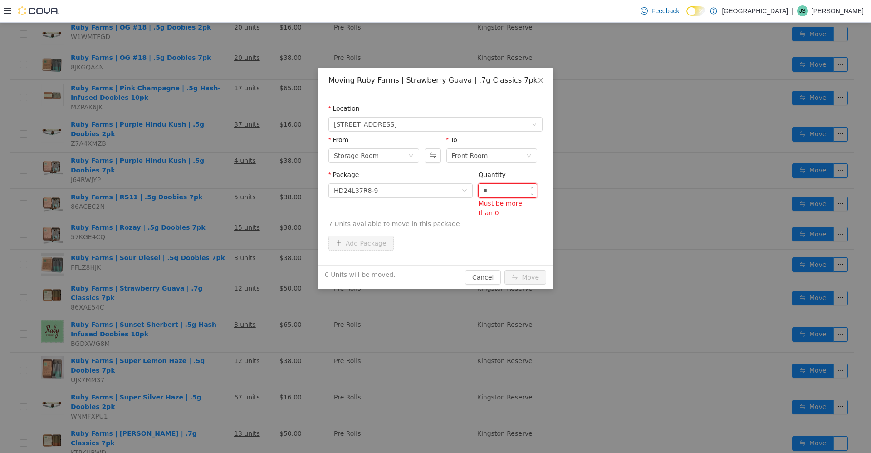
type input "*"
click at [226, 270] on button "Move" at bounding box center [526, 277] width 42 height 15
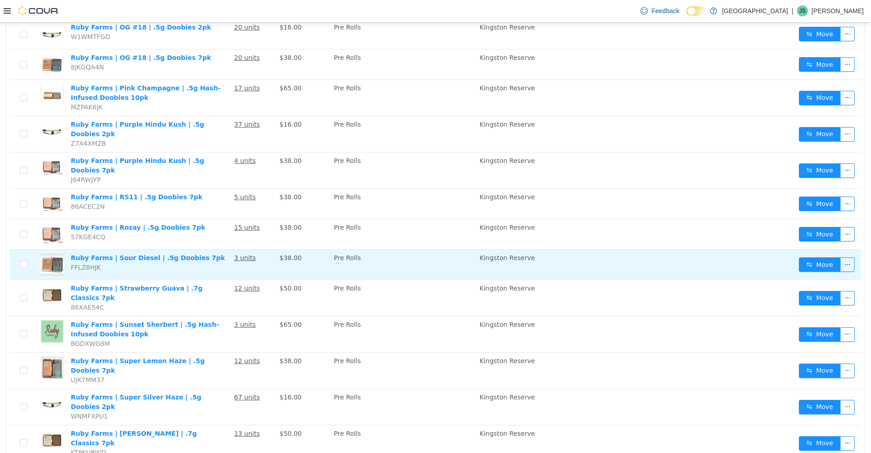
click at [226, 249] on td "3 units" at bounding box center [253, 264] width 45 height 30
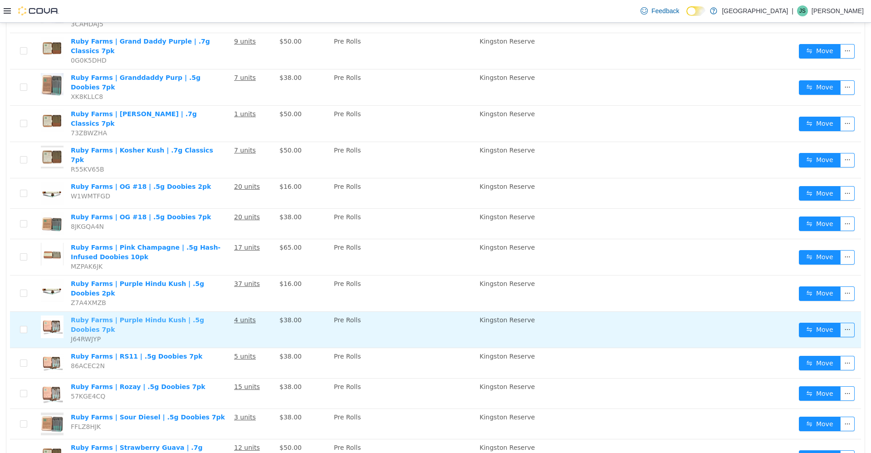
scroll to position [154, 0]
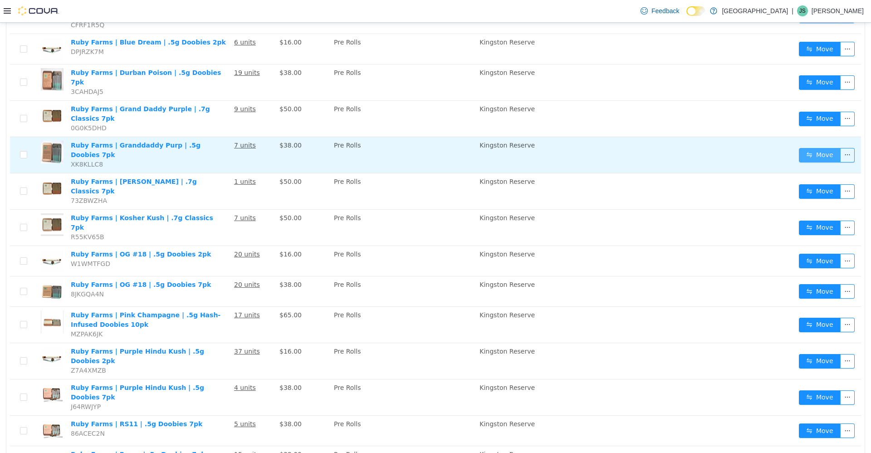
click at [226, 147] on button "Move" at bounding box center [820, 154] width 42 height 15
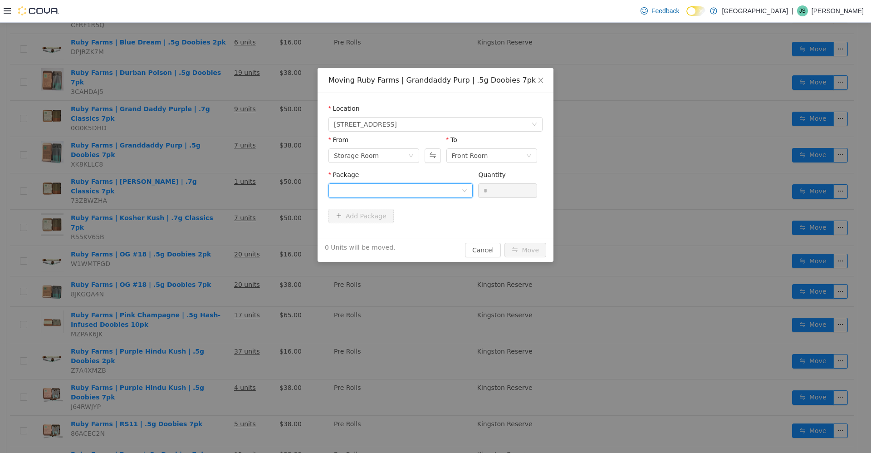
click at [226, 189] on div at bounding box center [398, 190] width 128 height 14
click at [226, 222] on li "HD24L2R10 Quantity : 3 Units" at bounding box center [401, 228] width 144 height 25
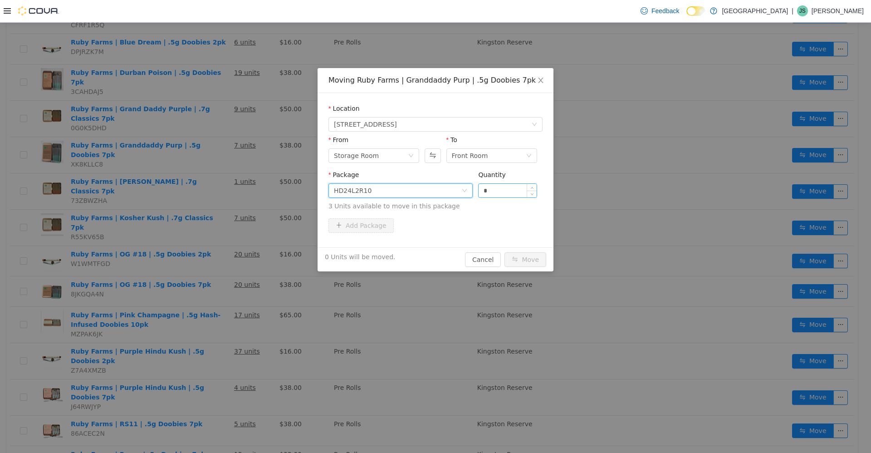
click at [226, 187] on input "*" at bounding box center [508, 190] width 58 height 14
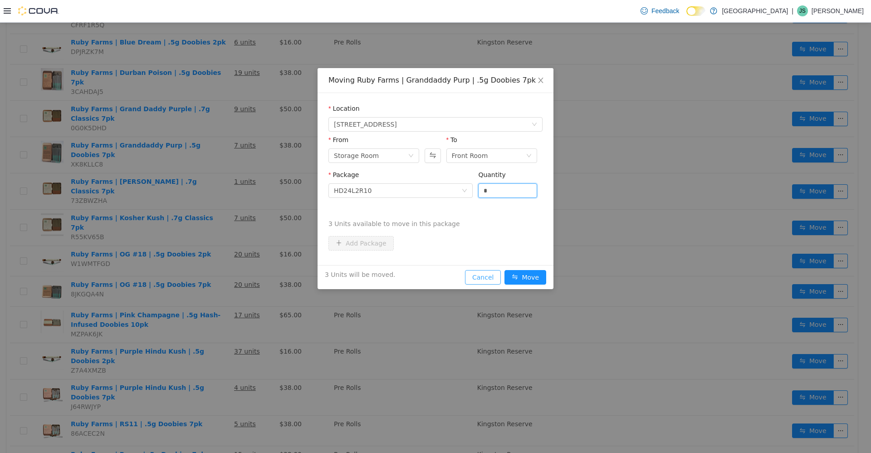
type input "*"
click at [226, 270] on button "Move" at bounding box center [526, 277] width 42 height 15
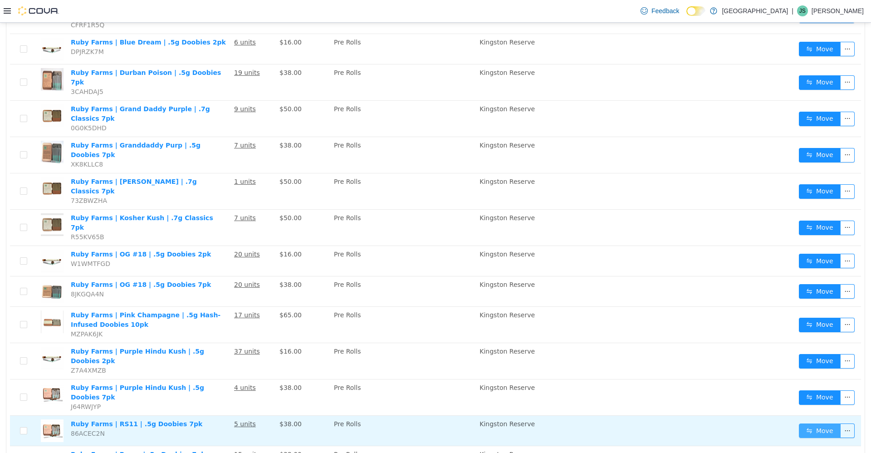
click at [226, 423] on button "Move" at bounding box center [820, 430] width 42 height 15
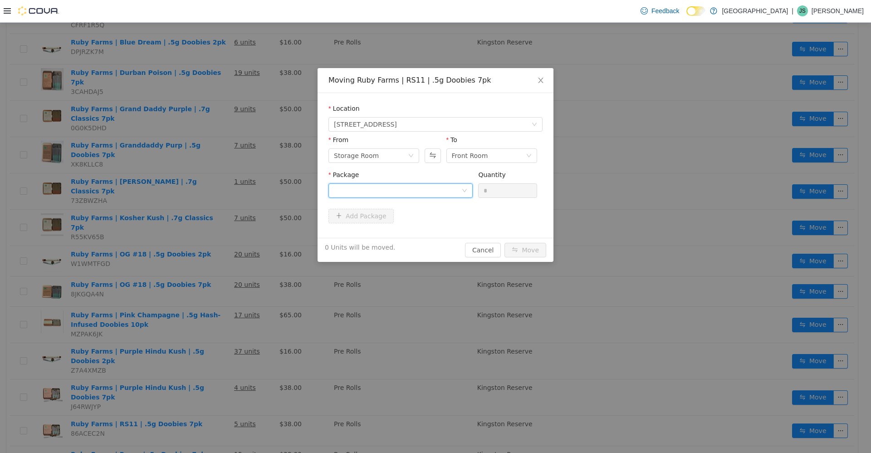
click at [226, 193] on div at bounding box center [398, 190] width 128 height 14
click at [226, 226] on li "HD24L16R26 Quantity : 4 Units" at bounding box center [401, 228] width 144 height 25
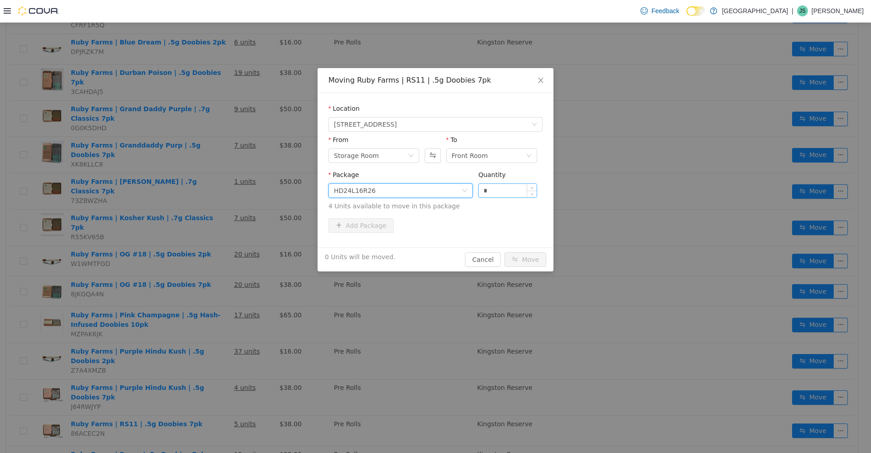
click at [226, 193] on input "*" at bounding box center [508, 190] width 58 height 14
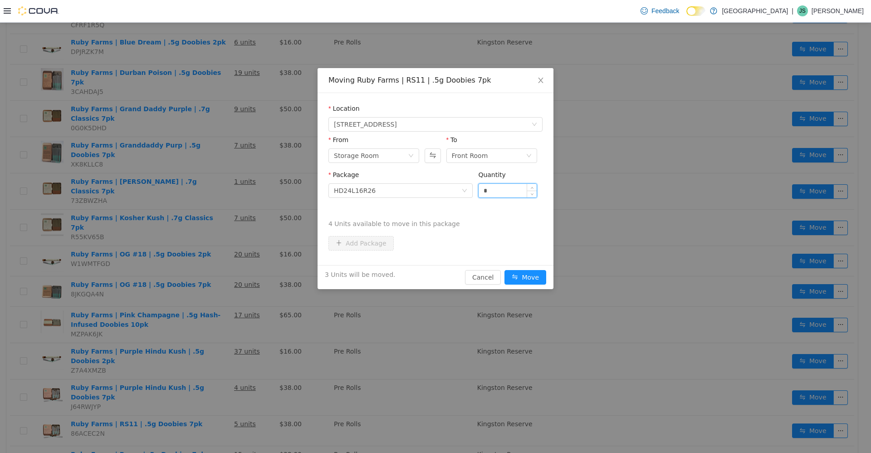
type input "*"
click at [226, 270] on button "Move" at bounding box center [526, 277] width 42 height 15
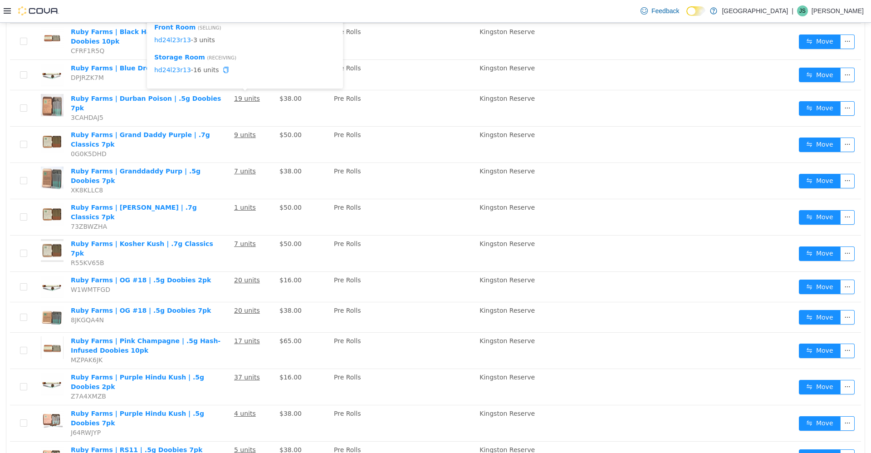
scroll to position [109, 0]
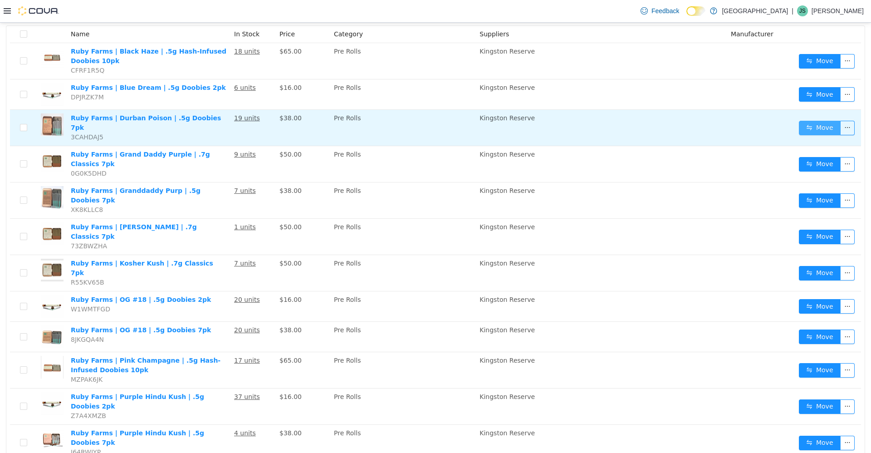
click at [226, 121] on button "Move" at bounding box center [820, 127] width 42 height 15
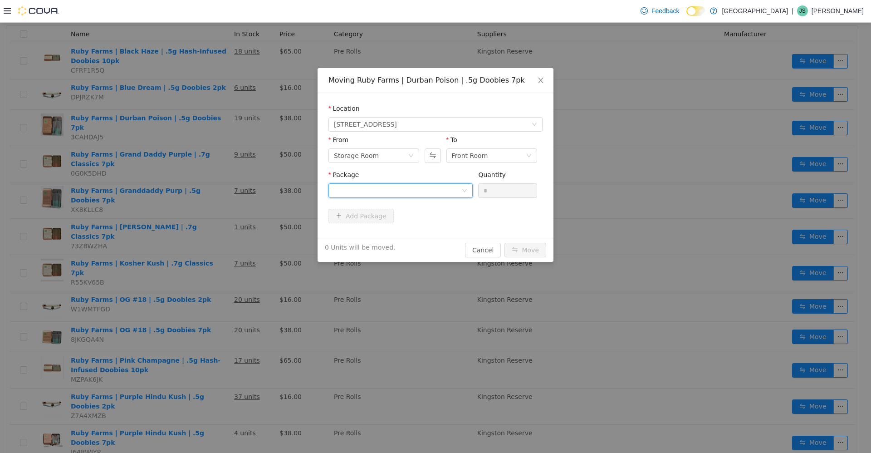
click at [226, 192] on div at bounding box center [398, 190] width 128 height 14
click at [226, 231] on li "hd24l23r13 Quantity : 16 Units" at bounding box center [401, 228] width 144 height 25
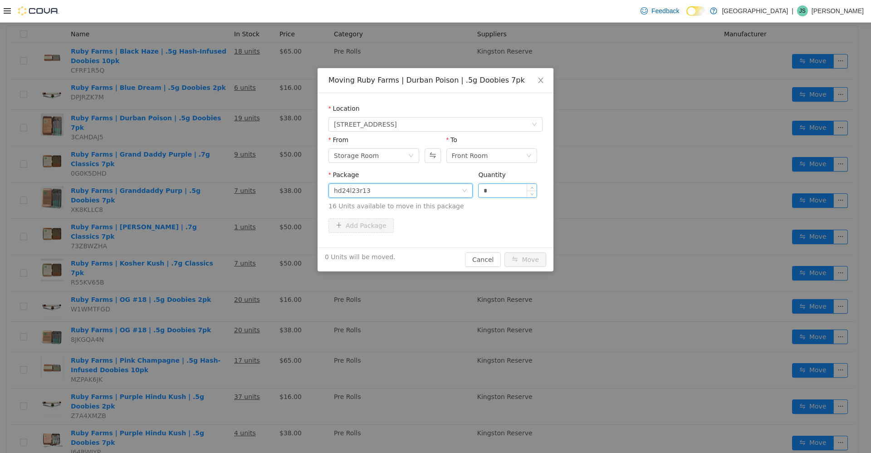
click at [226, 184] on input "*" at bounding box center [508, 190] width 58 height 14
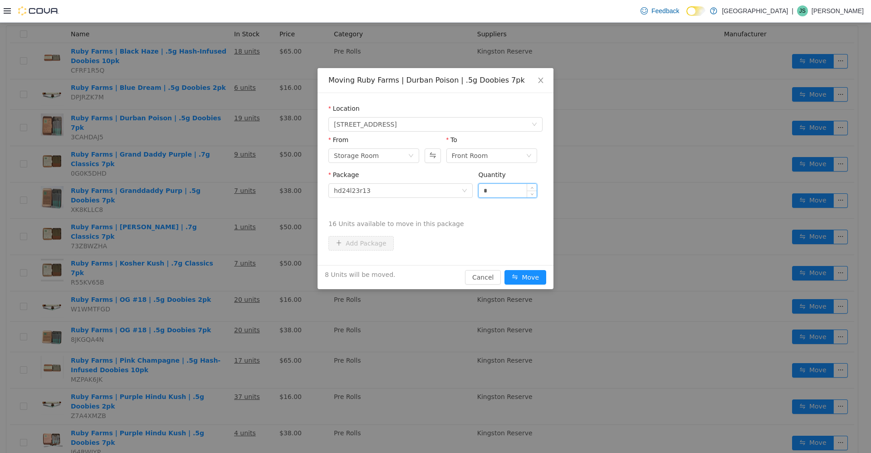
type input "*"
click at [226, 270] on button "Move" at bounding box center [526, 277] width 42 height 15
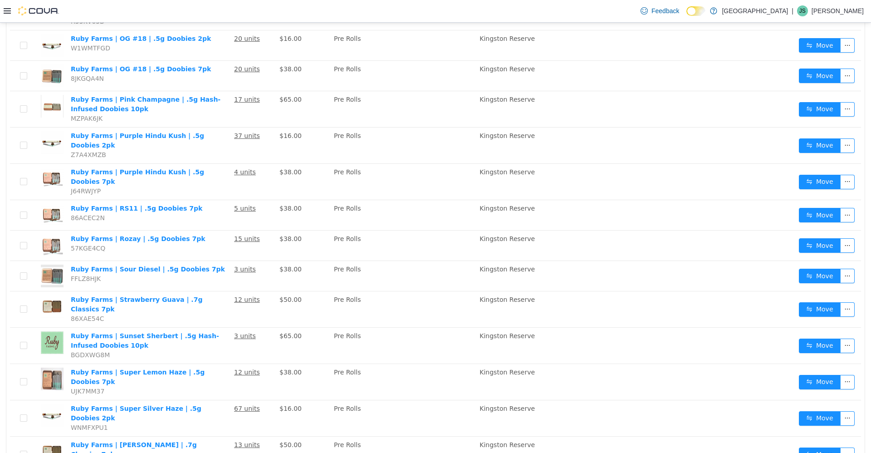
scroll to position [381, 0]
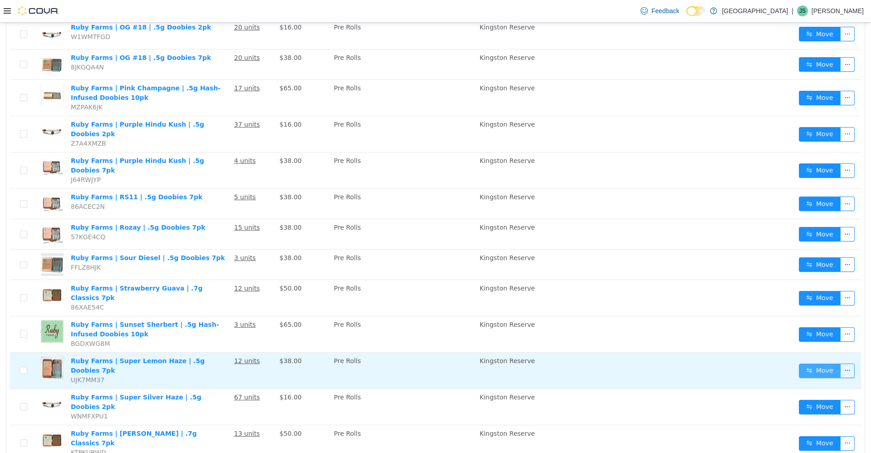
click at [226, 363] on button "Move" at bounding box center [820, 370] width 42 height 15
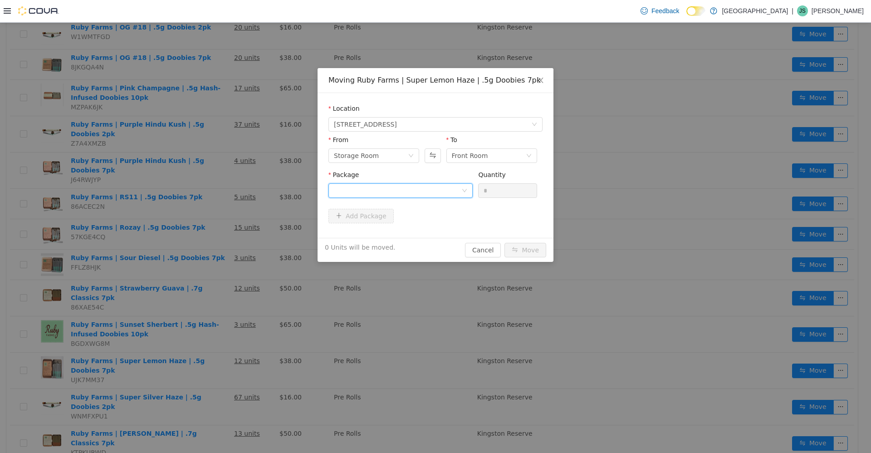
click at [226, 184] on div at bounding box center [398, 190] width 128 height 14
click at [226, 225] on li "HD24L6R30 Quantity : 12 Units" at bounding box center [401, 228] width 144 height 25
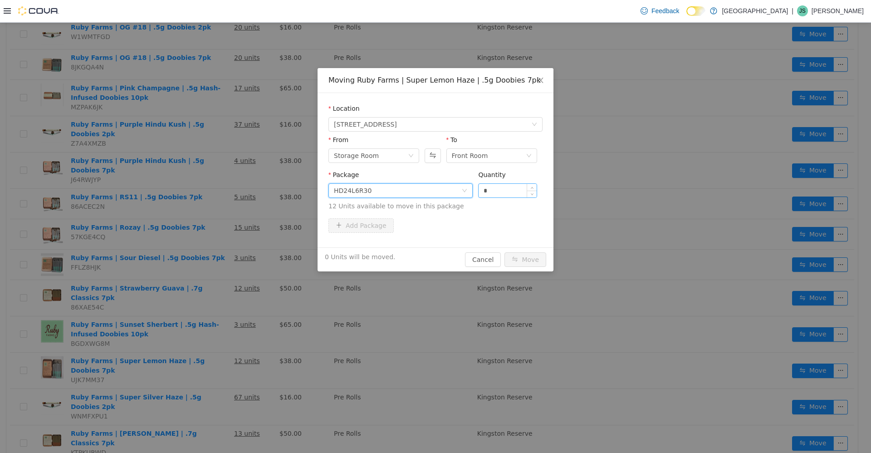
click at [226, 187] on input "*" at bounding box center [508, 190] width 58 height 14
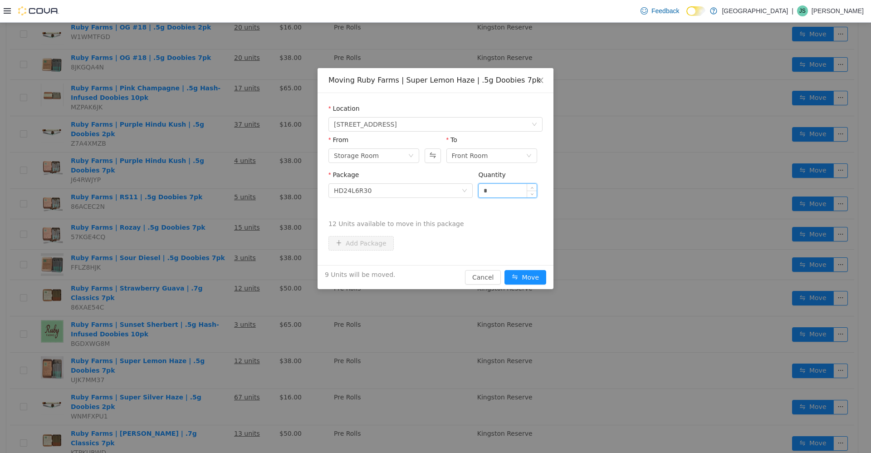
type input "*"
click at [226, 270] on button "Move" at bounding box center [526, 277] width 42 height 15
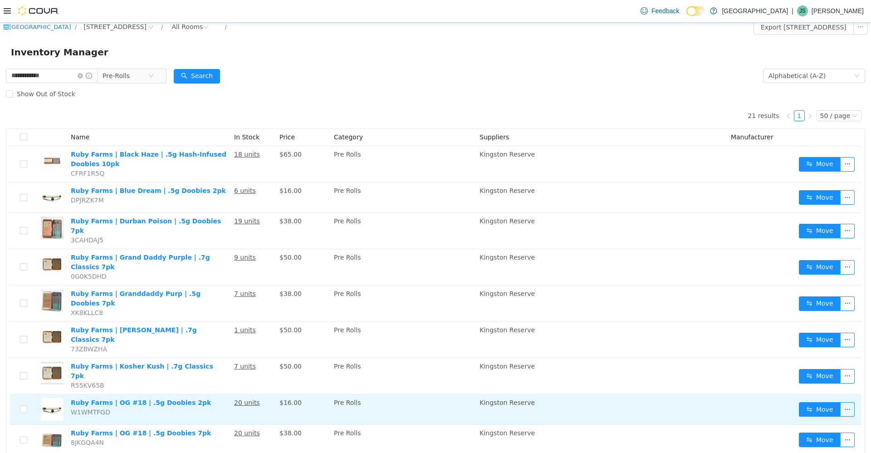
scroll to position [0, 0]
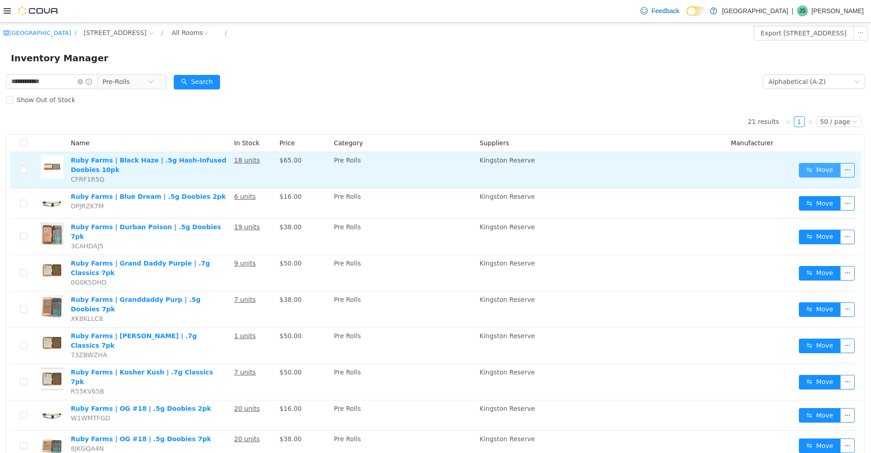
click at [226, 163] on button "Move" at bounding box center [820, 169] width 42 height 15
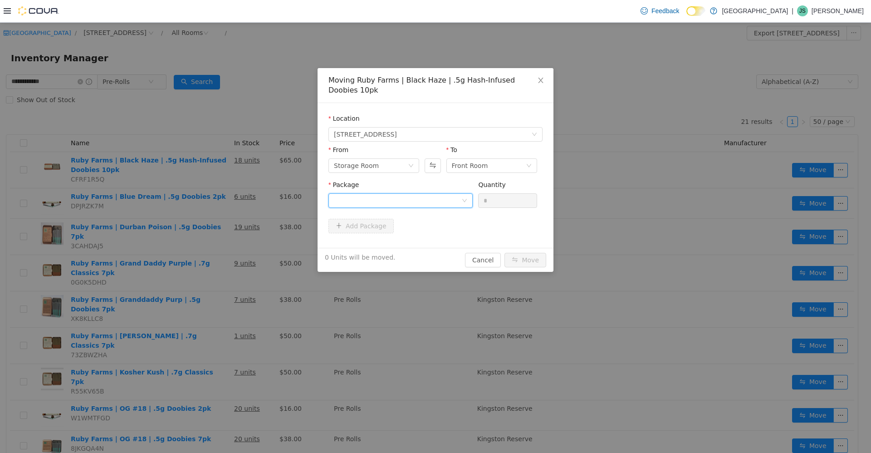
click at [226, 198] on div at bounding box center [398, 200] width 128 height 14
click at [226, 241] on li "hd24l38r39 Quantity : 13 Units" at bounding box center [401, 238] width 144 height 25
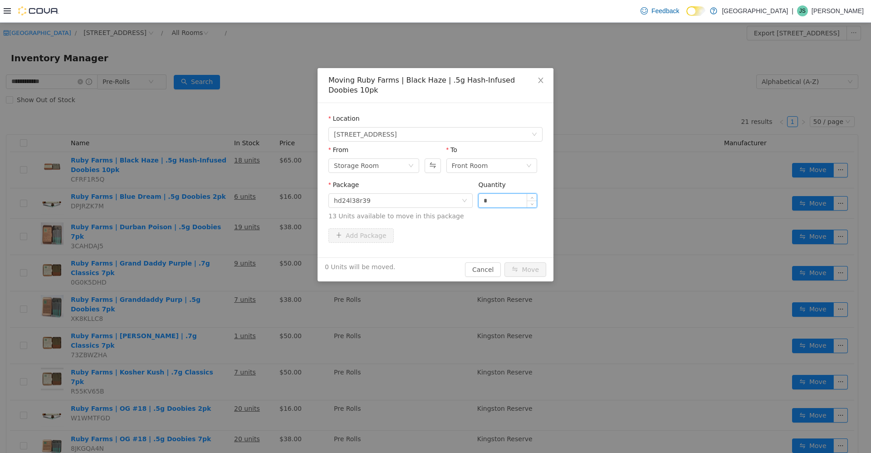
click at [226, 200] on input "*" at bounding box center [508, 200] width 58 height 14
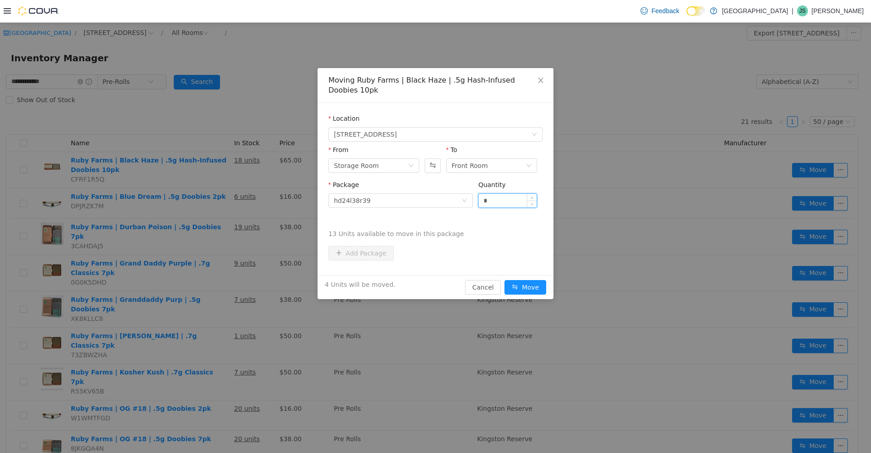
type input "*"
click at [226, 280] on button "Move" at bounding box center [526, 287] width 42 height 15
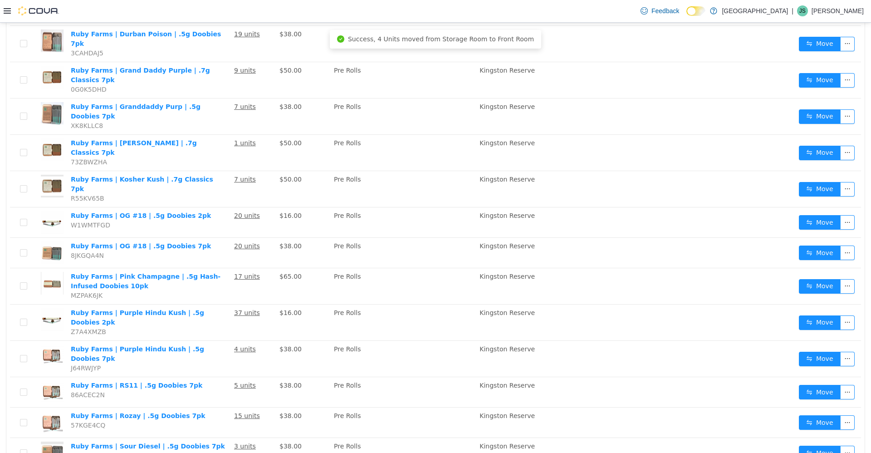
scroll to position [272, 0]
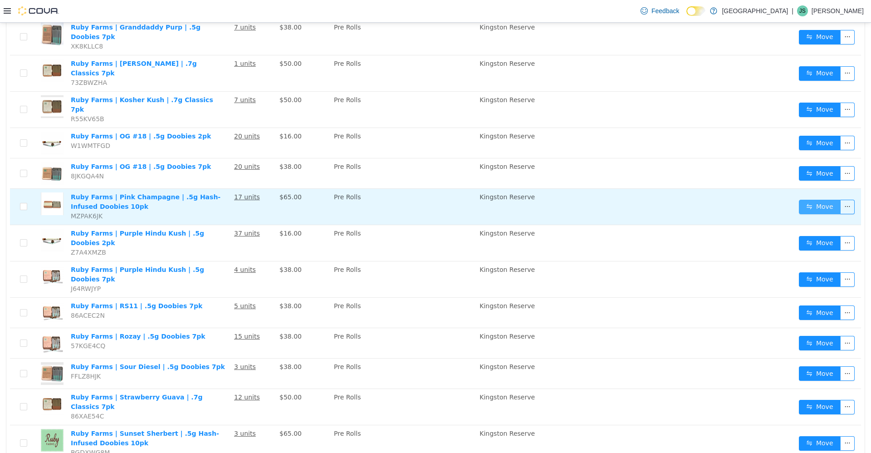
click at [226, 199] on button "Move" at bounding box center [820, 206] width 42 height 15
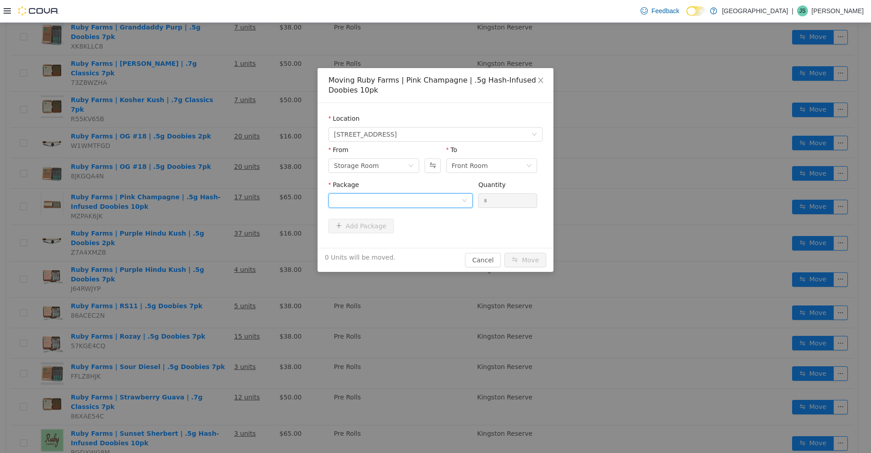
click at [226, 202] on div at bounding box center [398, 200] width 128 height 14
click at [226, 245] on li "hd24l28r1-3 Quantity : 11 Units" at bounding box center [401, 238] width 144 height 25
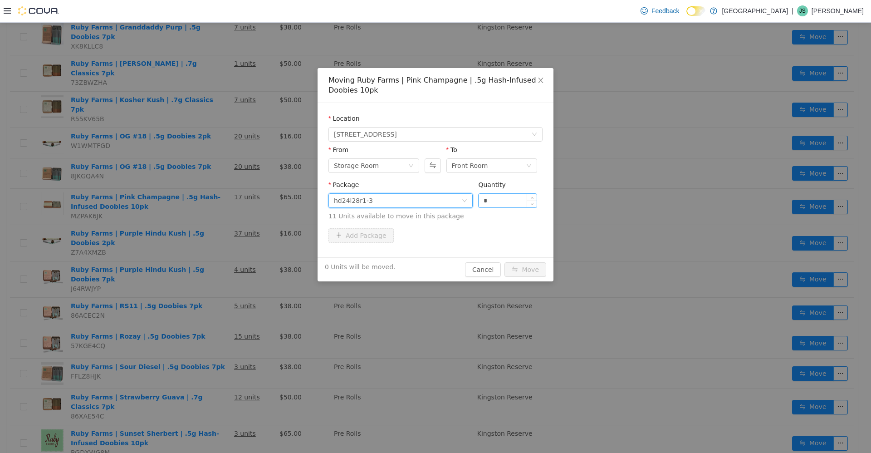
click at [226, 200] on input "*" at bounding box center [508, 200] width 58 height 14
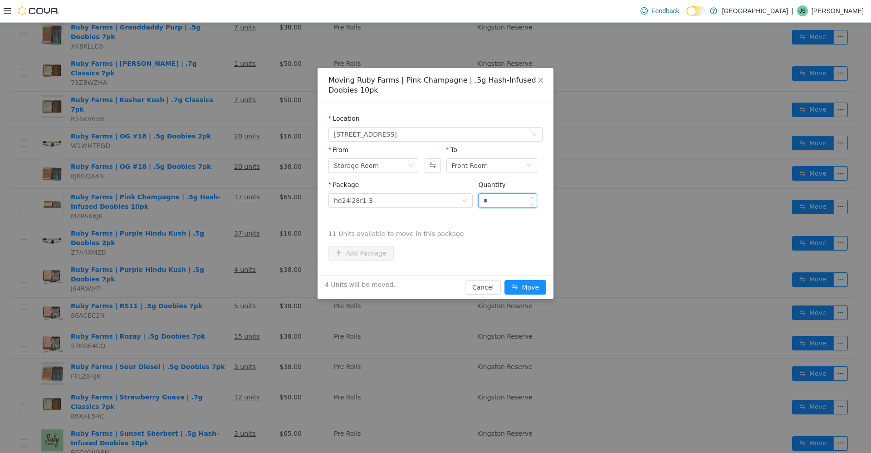
type input "*"
click at [226, 280] on button "Move" at bounding box center [526, 287] width 42 height 15
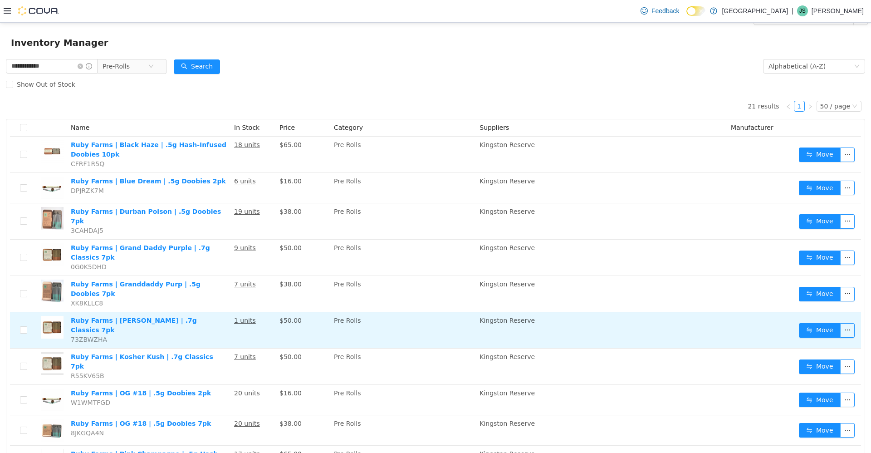
scroll to position [0, 0]
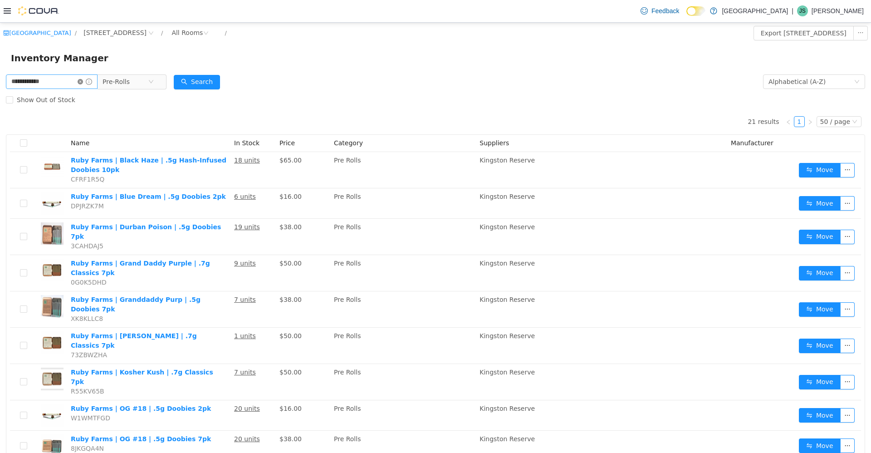
click at [83, 79] on icon "icon: close-circle" at bounding box center [80, 81] width 5 height 5
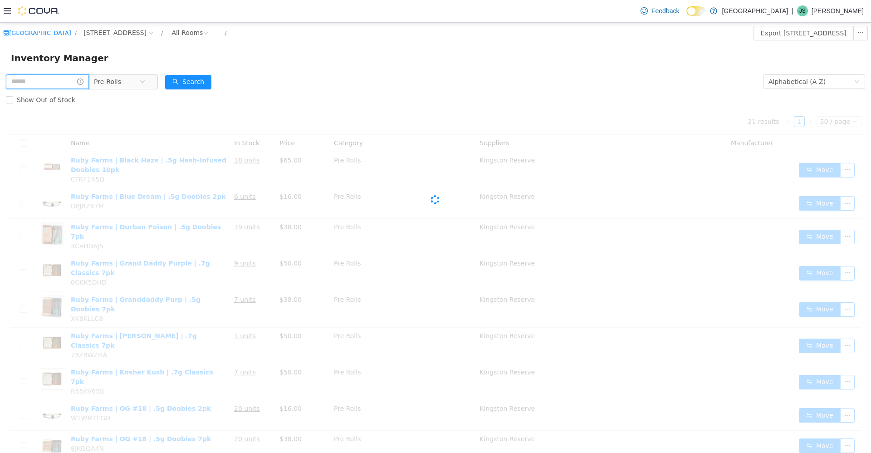
click at [62, 80] on input "text" at bounding box center [47, 81] width 83 height 15
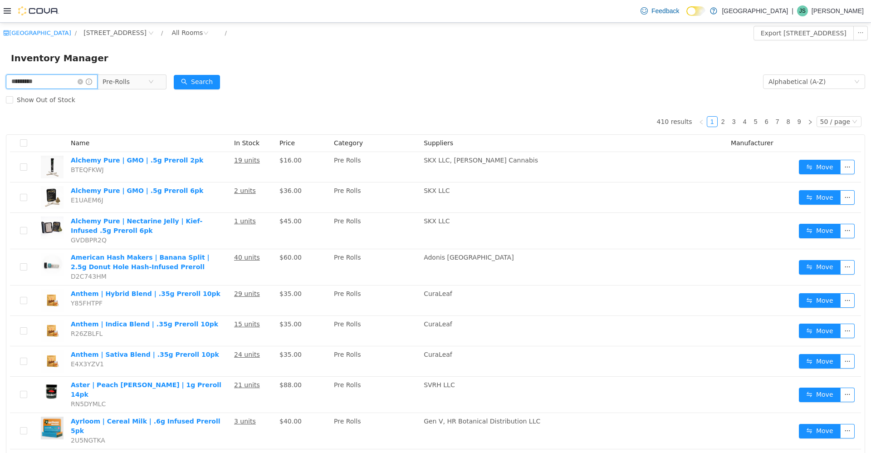
type input "*********"
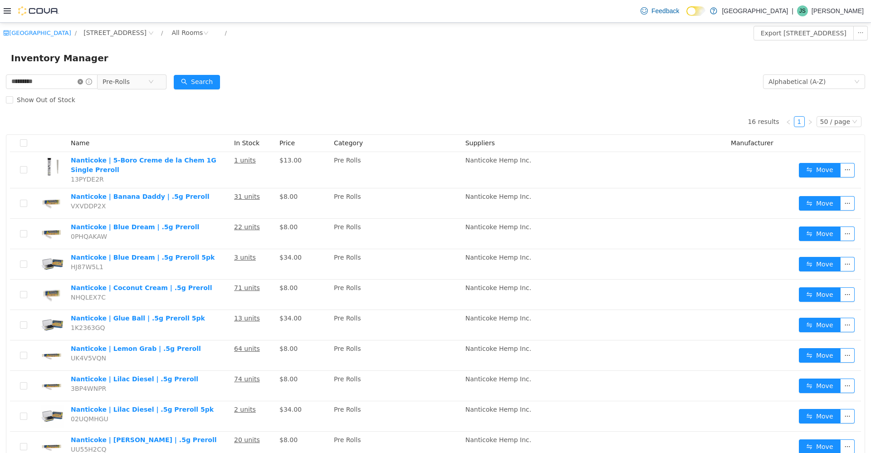
click at [83, 80] on icon "icon: close-circle" at bounding box center [80, 81] width 5 height 5
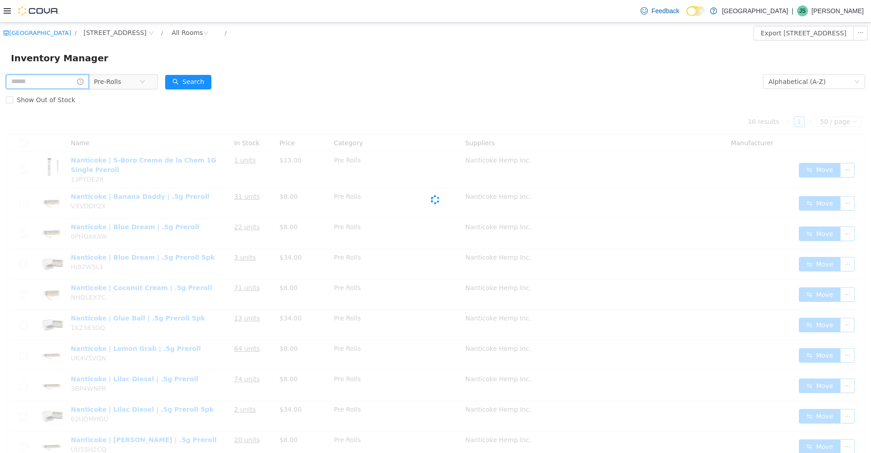
click at [72, 80] on input "text" at bounding box center [47, 81] width 83 height 15
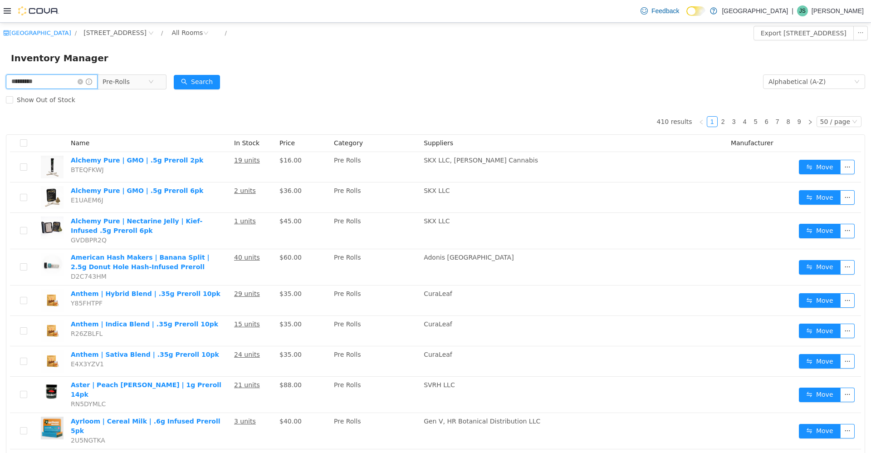
type input "*********"
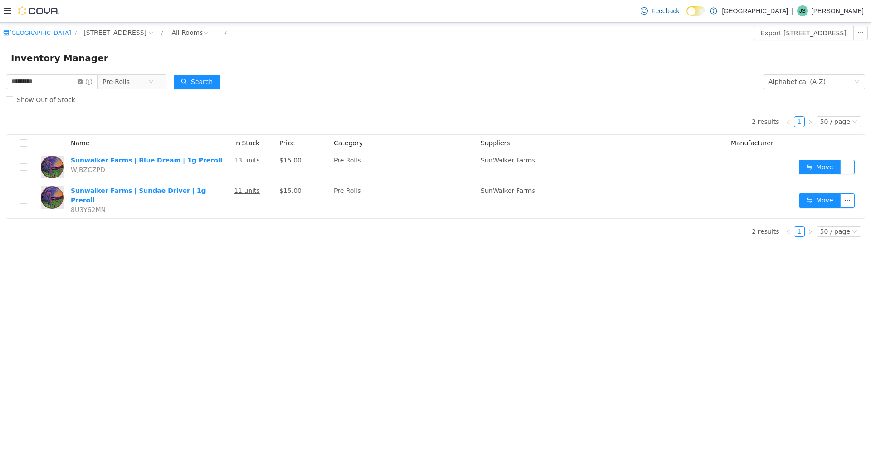
click at [83, 82] on icon "icon: close-circle" at bounding box center [80, 81] width 5 height 5
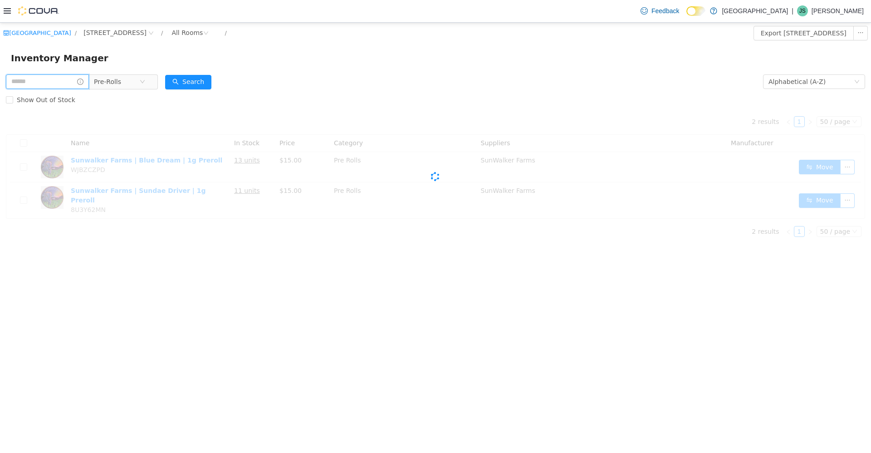
click at [71, 79] on input "text" at bounding box center [47, 81] width 83 height 15
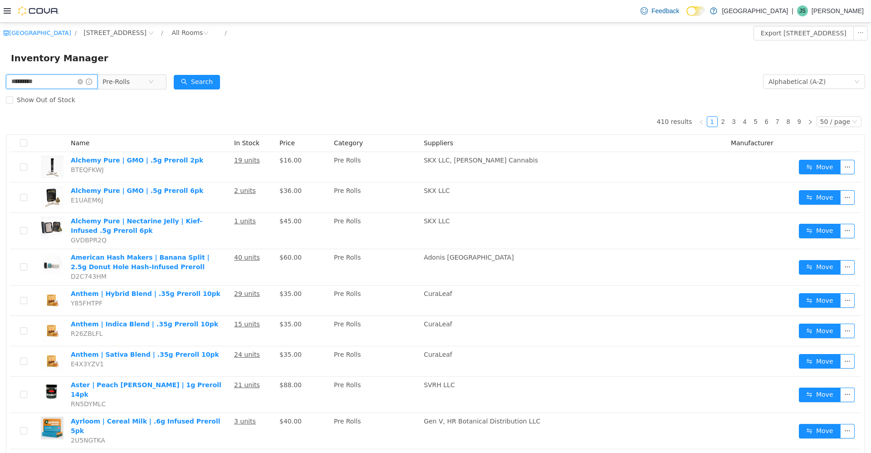
type input "*********"
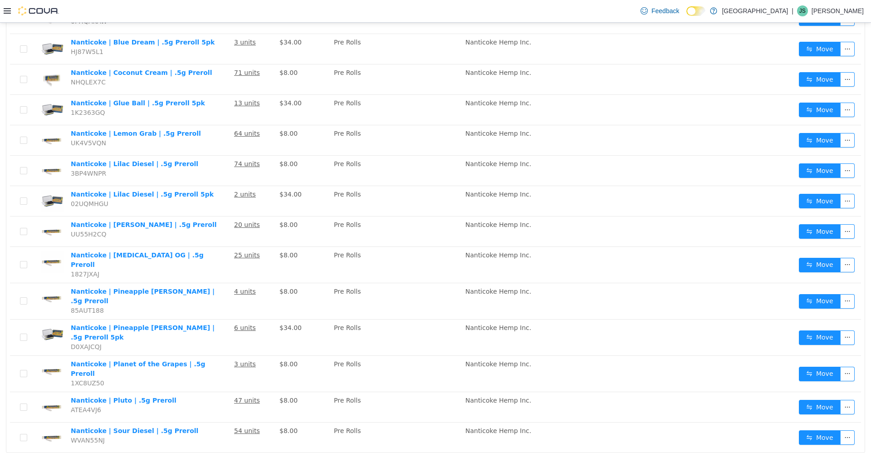
scroll to position [217, 0]
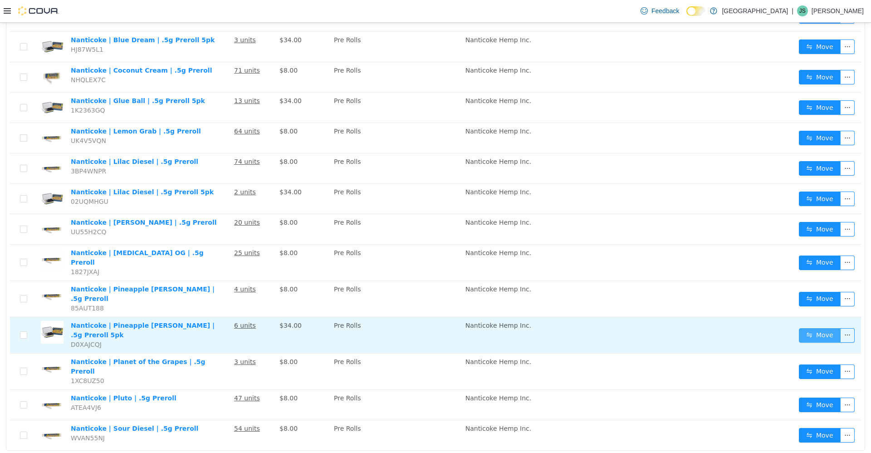
click at [226, 328] on button "Move" at bounding box center [820, 335] width 42 height 15
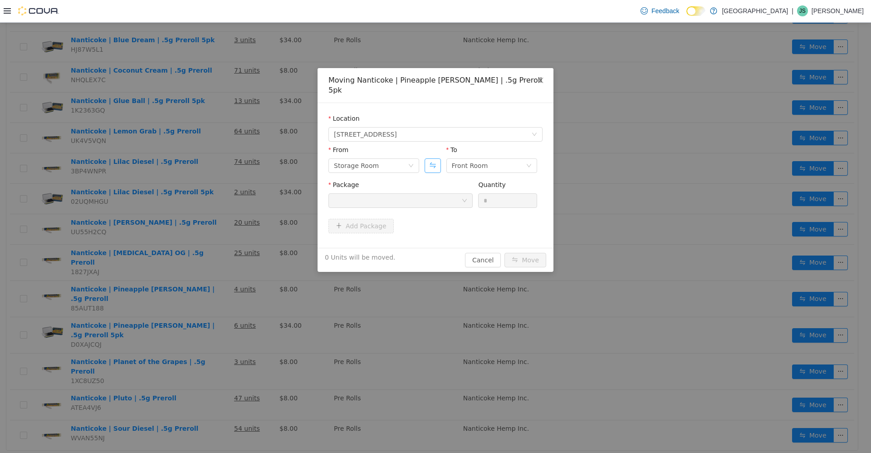
click at [226, 158] on button "Swap" at bounding box center [433, 165] width 16 height 15
click at [226, 193] on div at bounding box center [398, 200] width 128 height 14
click at [226, 233] on li "PA081310PR5 Quantity : 6 Units" at bounding box center [401, 228] width 144 height 25
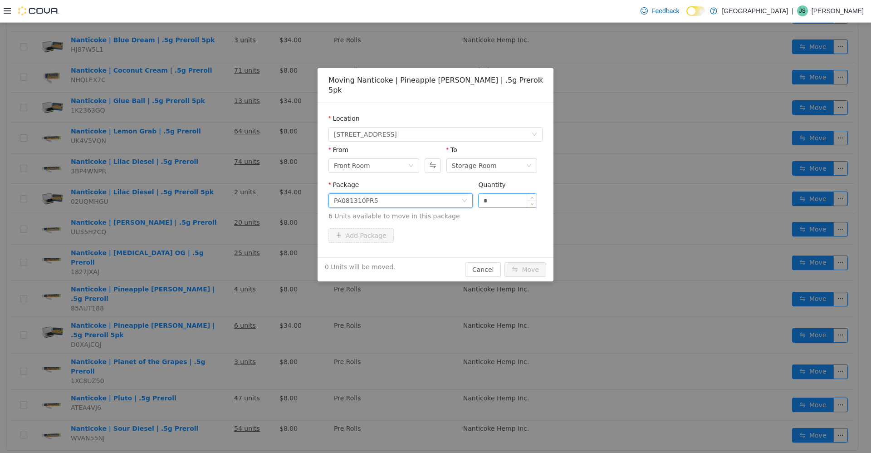
click at [226, 193] on input "*" at bounding box center [508, 200] width 58 height 14
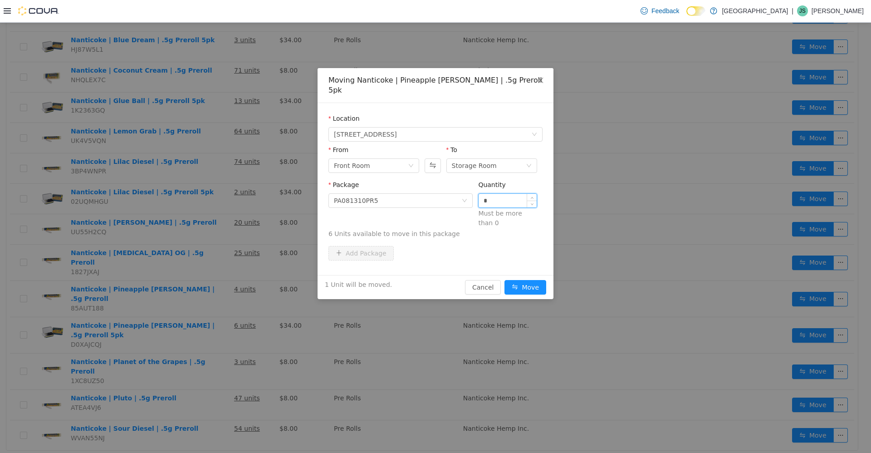
type input "*"
click at [226, 280] on button "Move" at bounding box center [526, 287] width 42 height 15
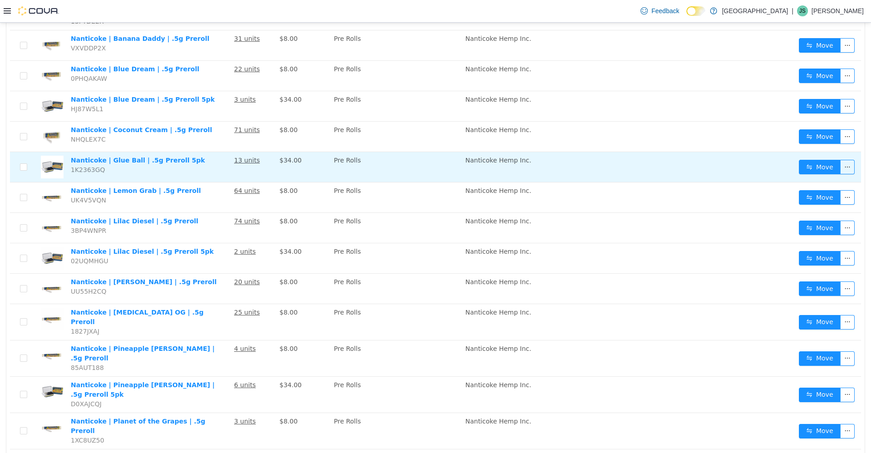
scroll to position [81, 0]
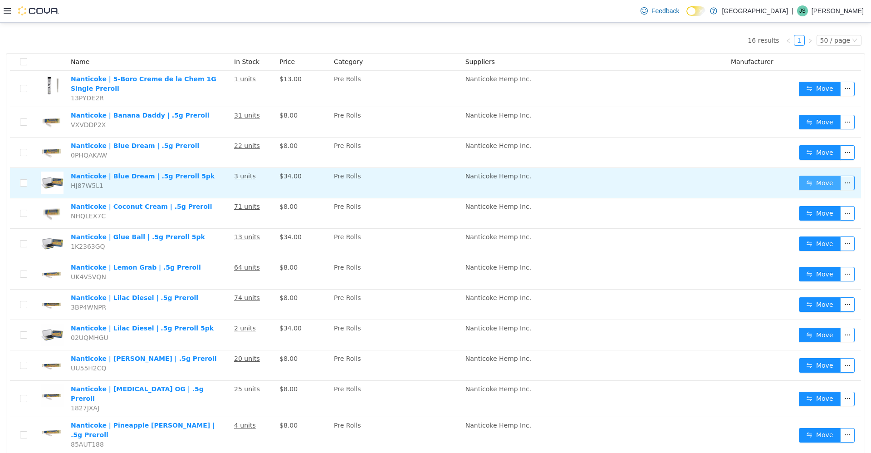
click at [226, 184] on button "Move" at bounding box center [820, 182] width 42 height 15
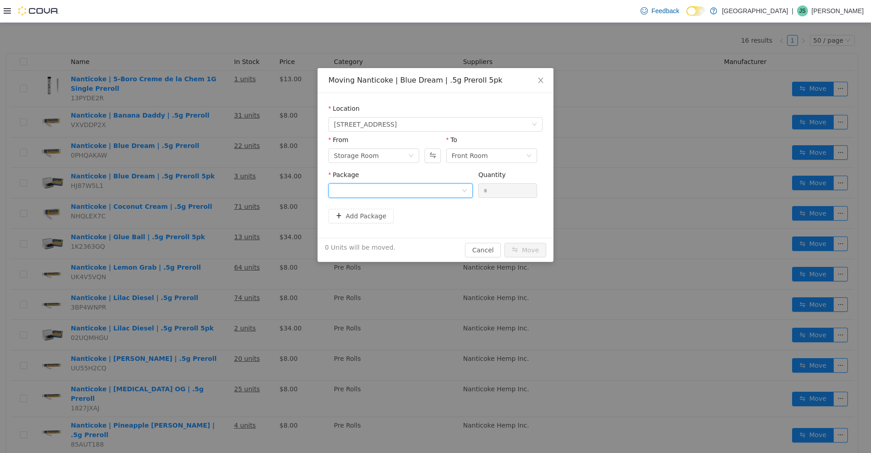
click at [226, 187] on div at bounding box center [398, 190] width 128 height 14
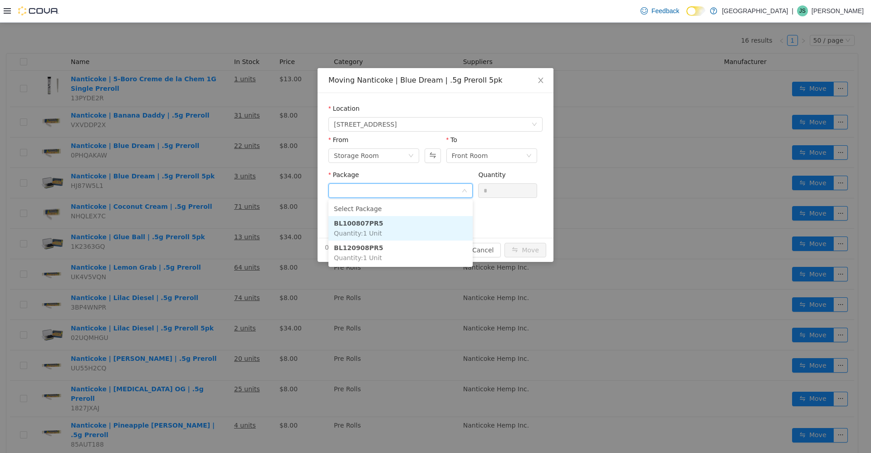
click at [226, 234] on li "BL100807PR5 Quantity : 1 Unit" at bounding box center [401, 228] width 144 height 25
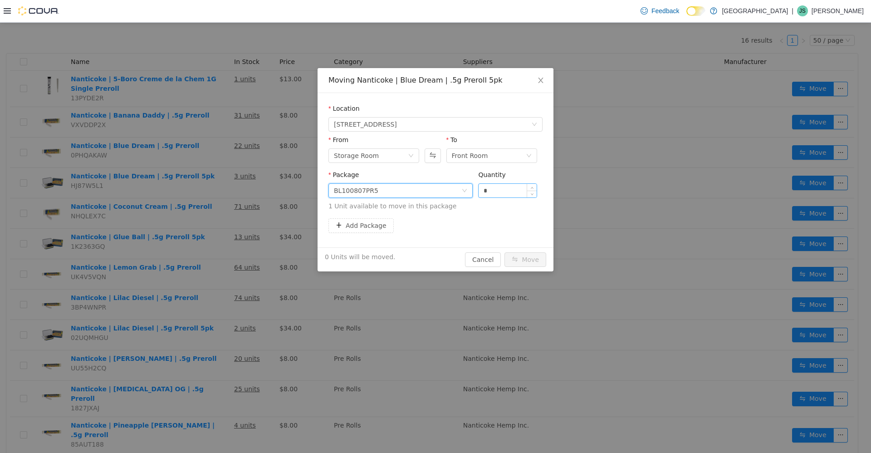
click at [226, 193] on input "*" at bounding box center [508, 190] width 58 height 14
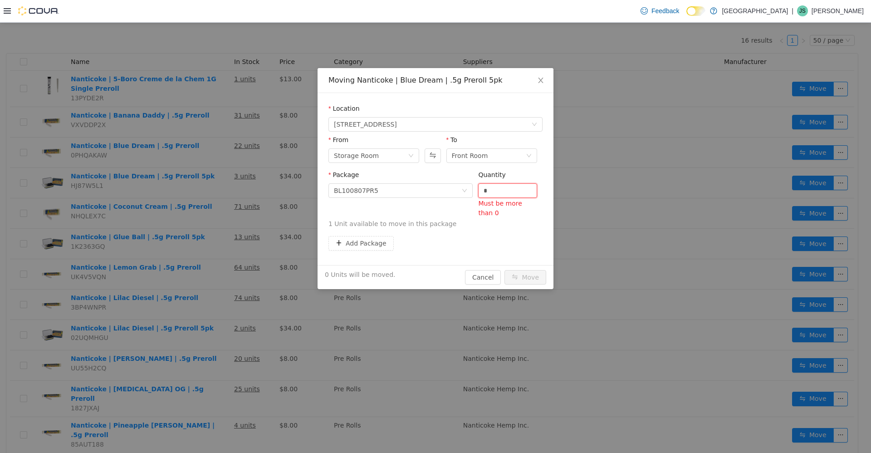
type input "*"
click at [226, 270] on button "Move" at bounding box center [526, 277] width 42 height 15
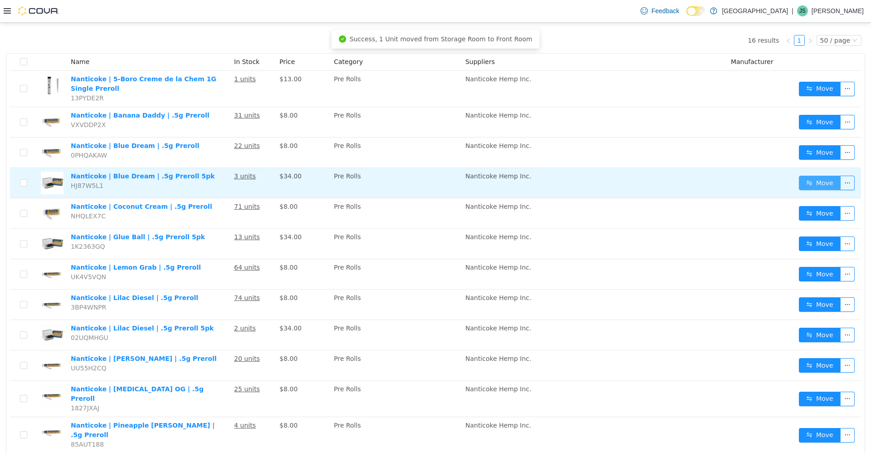
click at [226, 180] on button "Move" at bounding box center [820, 182] width 42 height 15
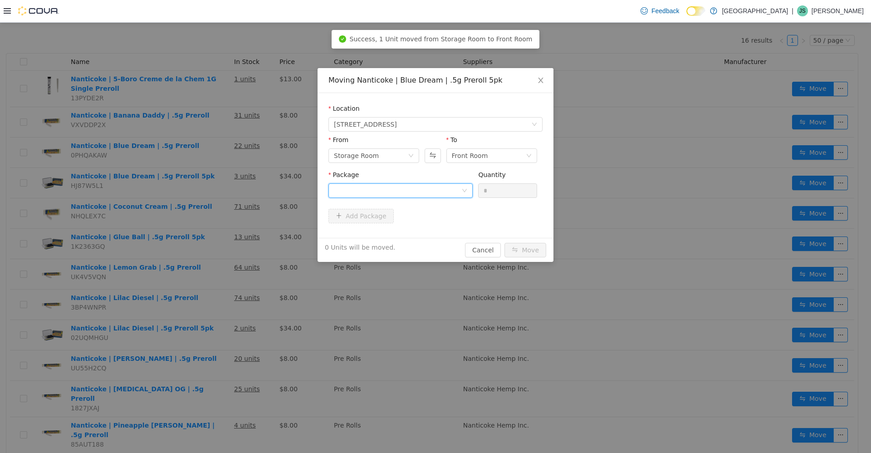
click at [226, 190] on div at bounding box center [398, 190] width 128 height 14
click at [226, 223] on li "BL120908PR5 Quantity : 1 Unit" at bounding box center [401, 228] width 144 height 25
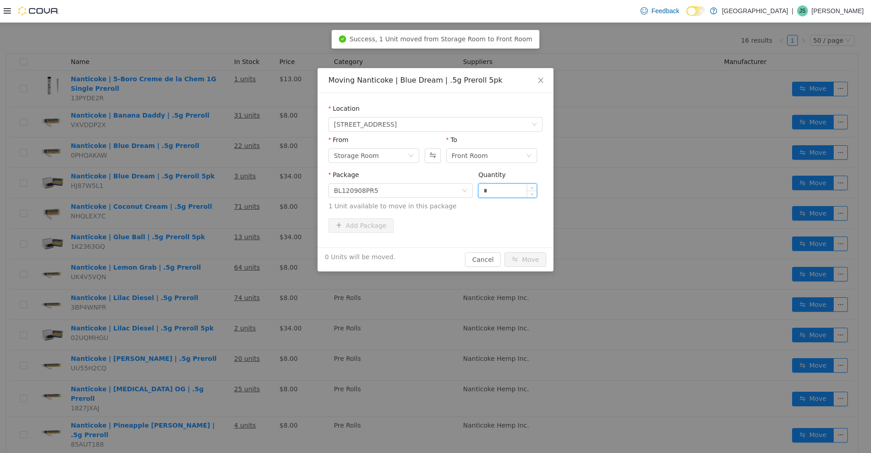
click at [226, 191] on input "*" at bounding box center [508, 190] width 58 height 14
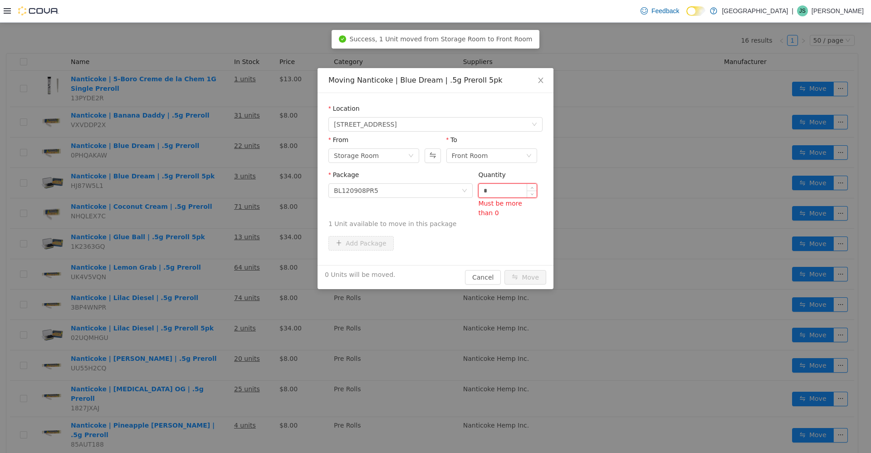
type input "*"
click at [226, 270] on button "Move" at bounding box center [526, 277] width 42 height 15
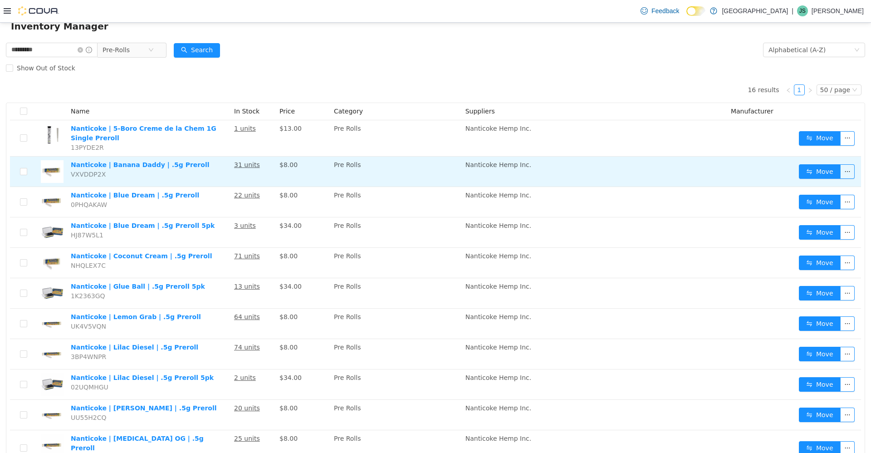
scroll to position [0, 0]
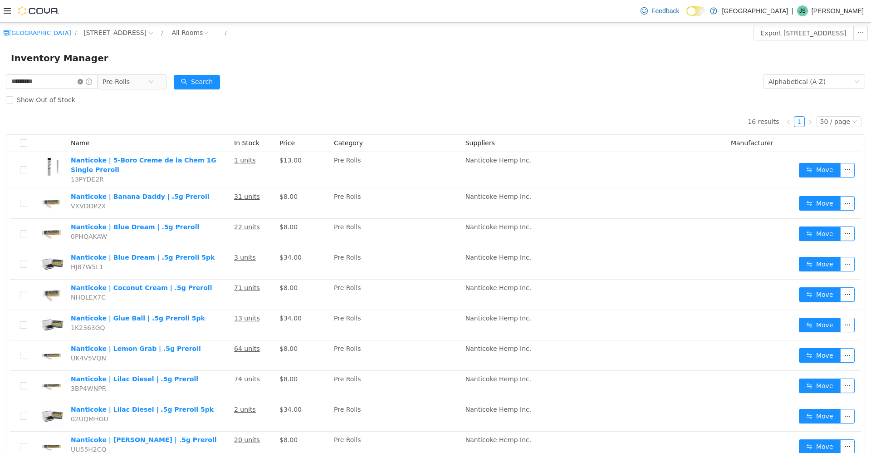
click at [83, 81] on icon "icon: close-circle" at bounding box center [80, 81] width 5 height 5
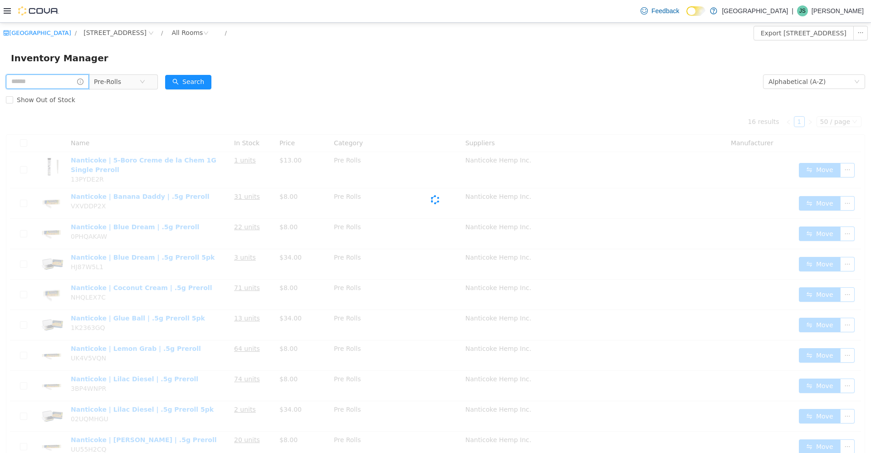
click at [85, 81] on input "text" at bounding box center [47, 81] width 83 height 15
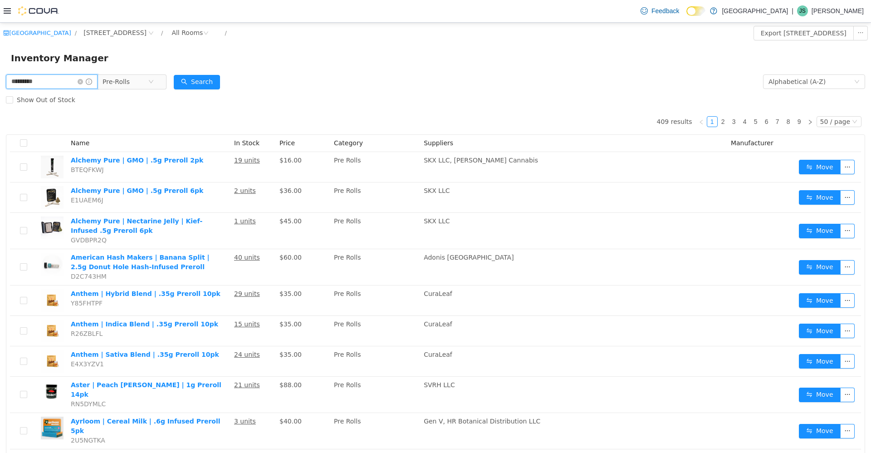
type input "*********"
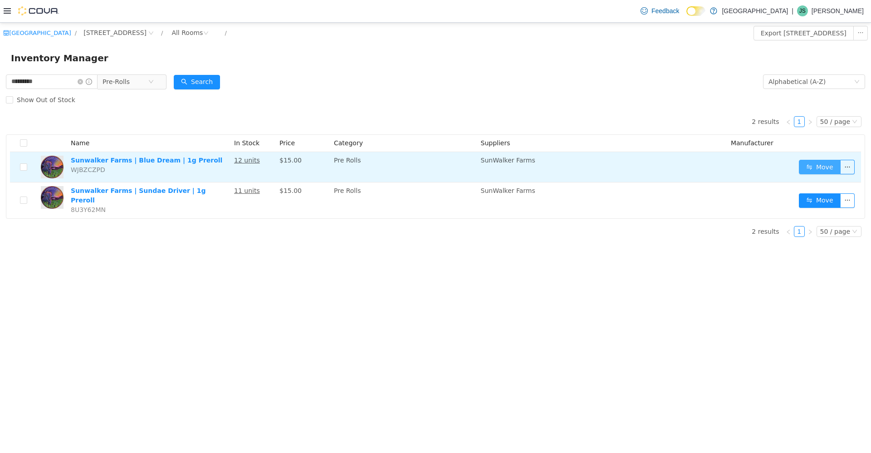
click at [226, 167] on button "Move" at bounding box center [820, 166] width 42 height 15
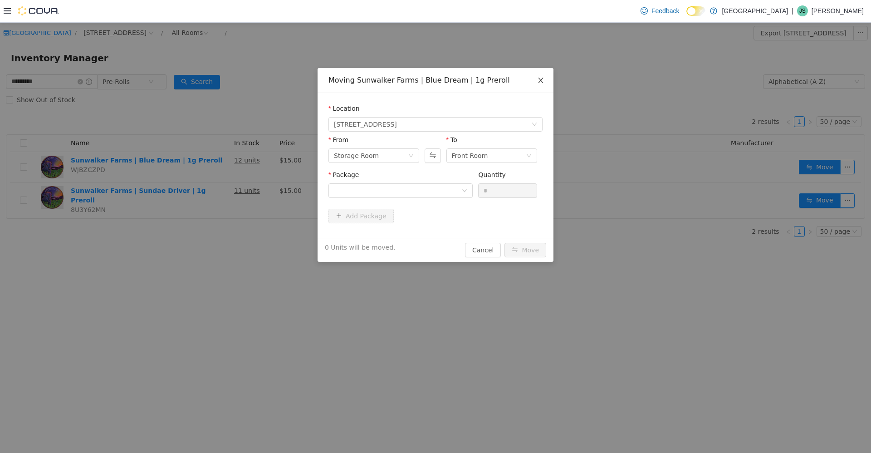
click at [226, 79] on icon "icon: close" at bounding box center [540, 79] width 7 height 7
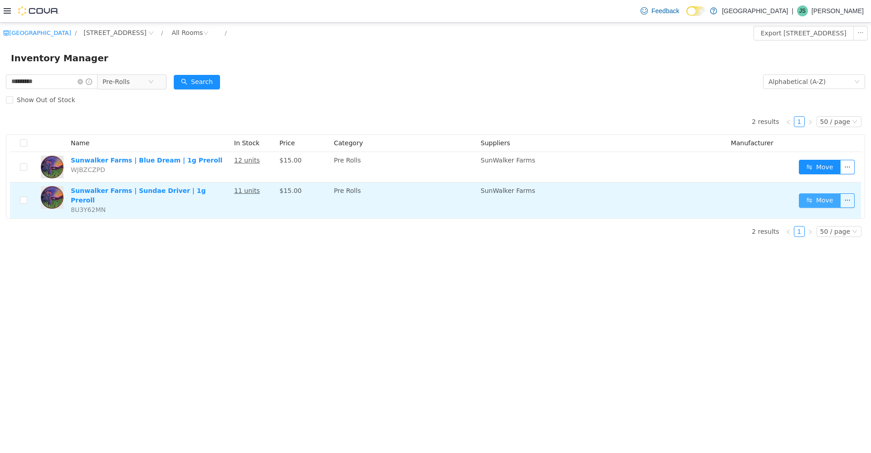
click at [226, 197] on button "Move" at bounding box center [820, 200] width 42 height 15
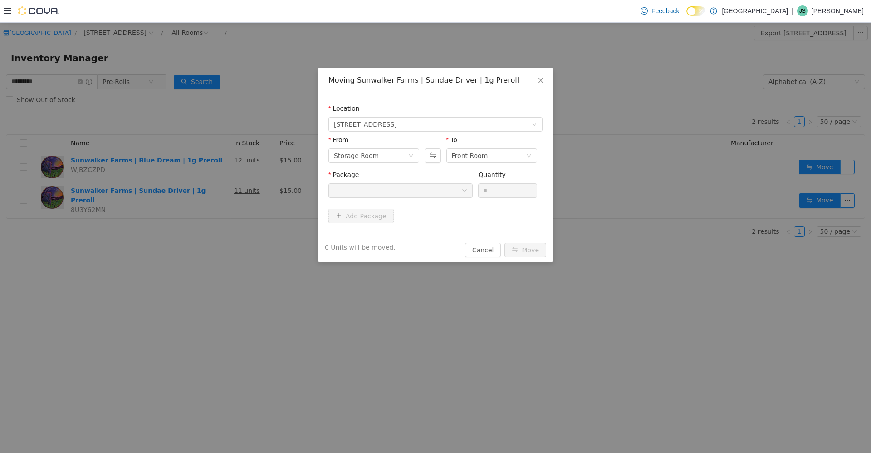
click at [226, 192] on div at bounding box center [398, 190] width 128 height 14
click at [226, 153] on button "Swap" at bounding box center [433, 155] width 16 height 15
click at [226, 190] on div at bounding box center [398, 190] width 128 height 14
click at [226, 231] on li "SWF-SD-1G Quantity : 11 Units" at bounding box center [401, 228] width 144 height 25
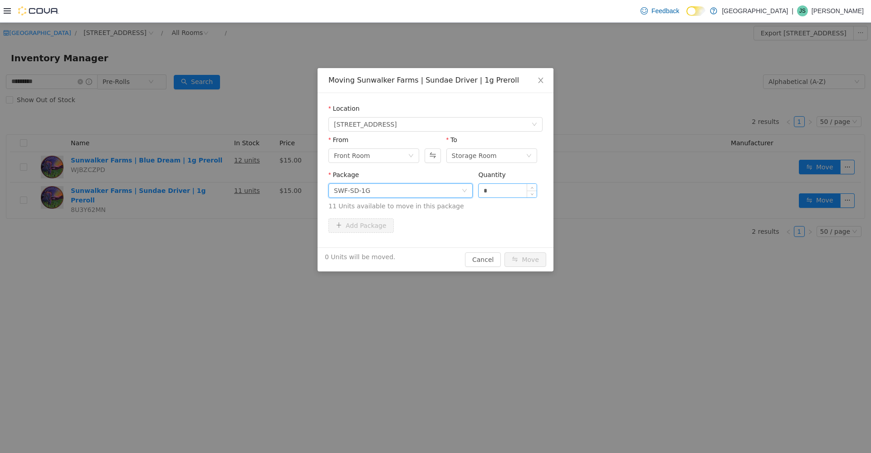
click at [226, 192] on input "*" at bounding box center [508, 190] width 58 height 14
type input "*"
click at [226, 252] on button "Move" at bounding box center [526, 259] width 42 height 15
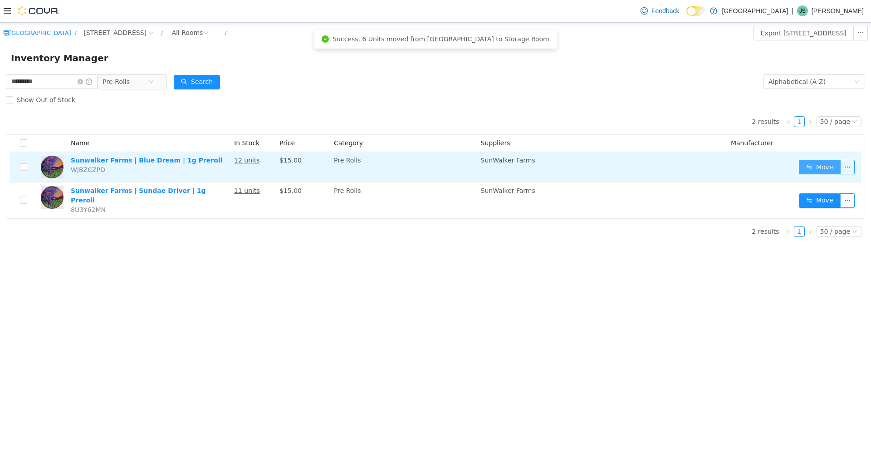
click at [226, 165] on button "Move" at bounding box center [820, 166] width 42 height 15
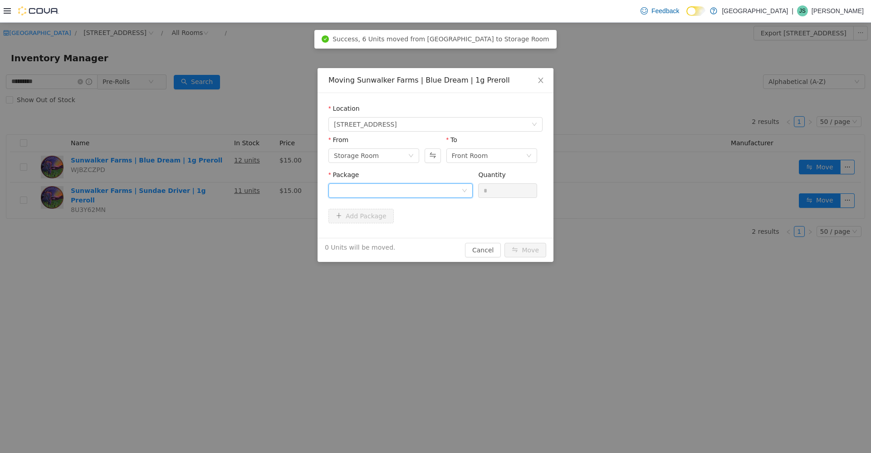
click at [226, 185] on div at bounding box center [398, 190] width 128 height 14
click at [226, 223] on li "SWF-BD-1G Quantity : 12 Units" at bounding box center [401, 228] width 144 height 25
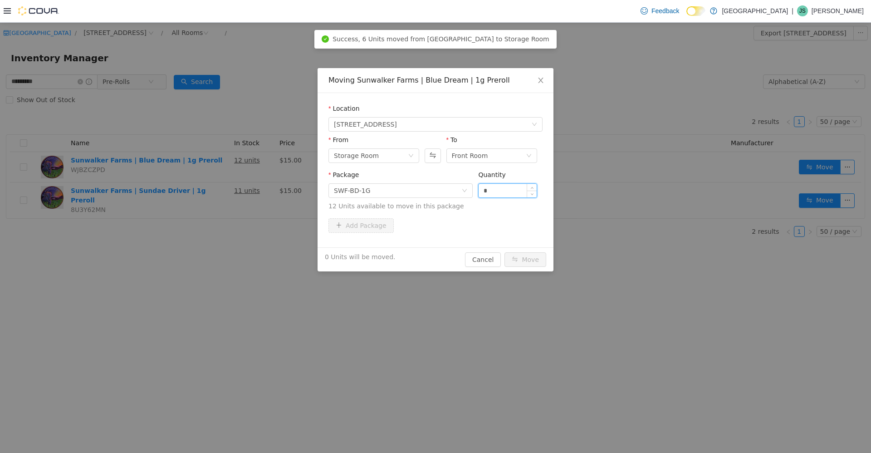
click at [226, 189] on input "*" at bounding box center [508, 190] width 58 height 14
type input "***"
click at [226, 252] on button "Move" at bounding box center [526, 259] width 42 height 15
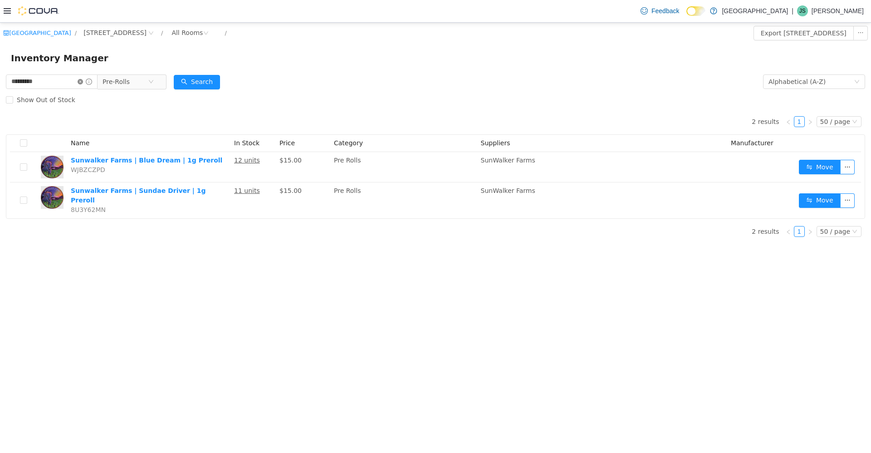
click at [83, 81] on icon "icon: close-circle" at bounding box center [80, 81] width 5 height 5
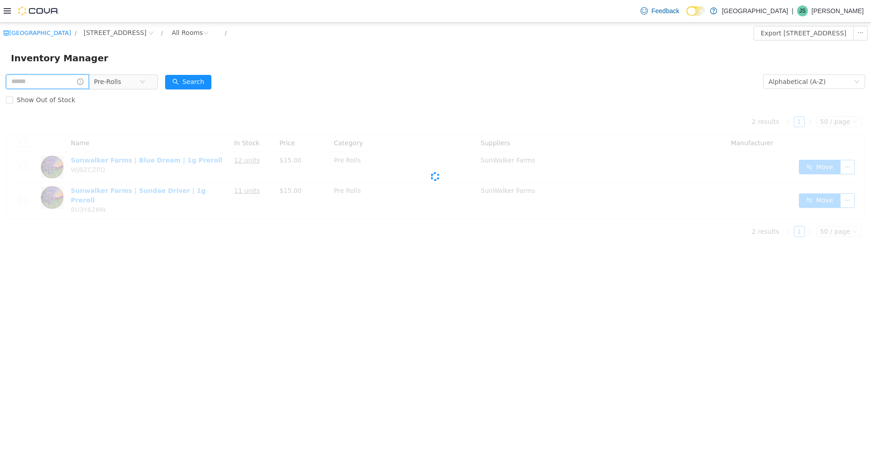
click at [74, 85] on input "text" at bounding box center [47, 81] width 83 height 15
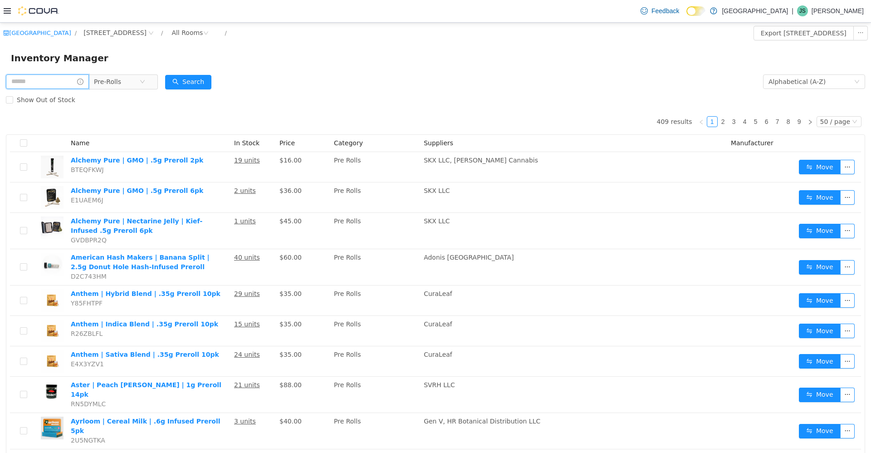
click at [43, 78] on input "text" at bounding box center [47, 81] width 83 height 15
type input "**********"
click at [205, 77] on button "Search" at bounding box center [197, 81] width 46 height 15
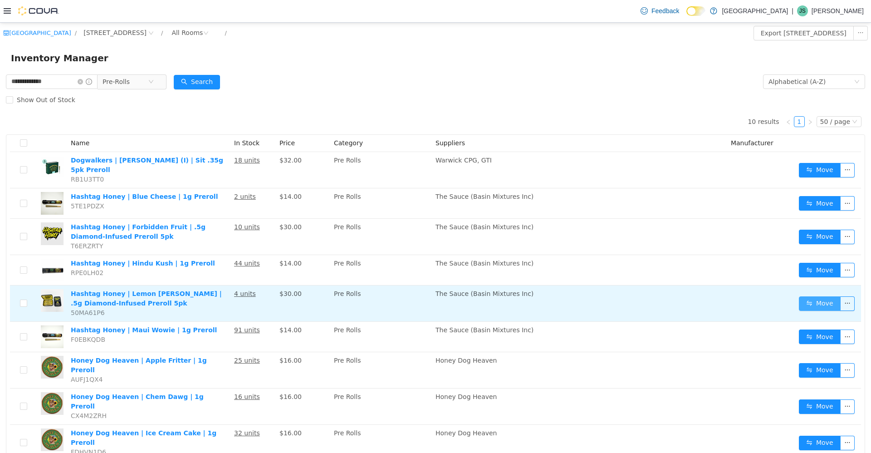
click at [226, 296] on button "Move" at bounding box center [820, 303] width 42 height 15
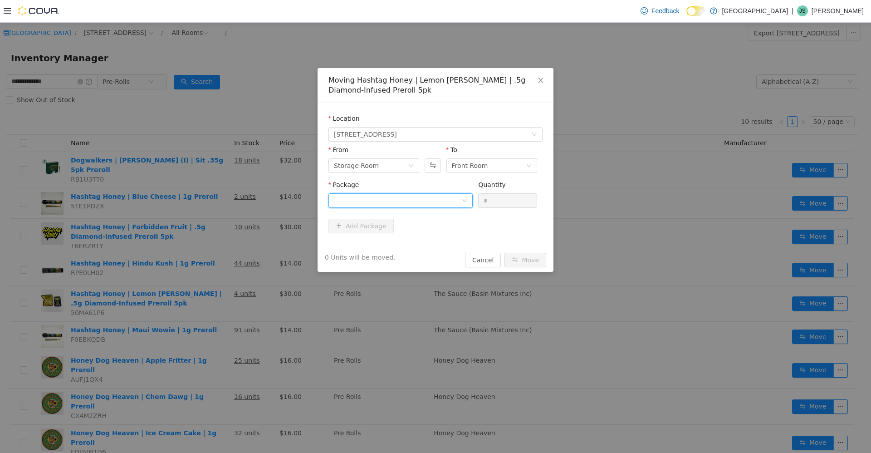
click at [226, 200] on div at bounding box center [398, 200] width 128 height 14
click at [226, 240] on li "hh-lc5g-0325-001 Quantity : 4 Units" at bounding box center [401, 238] width 144 height 25
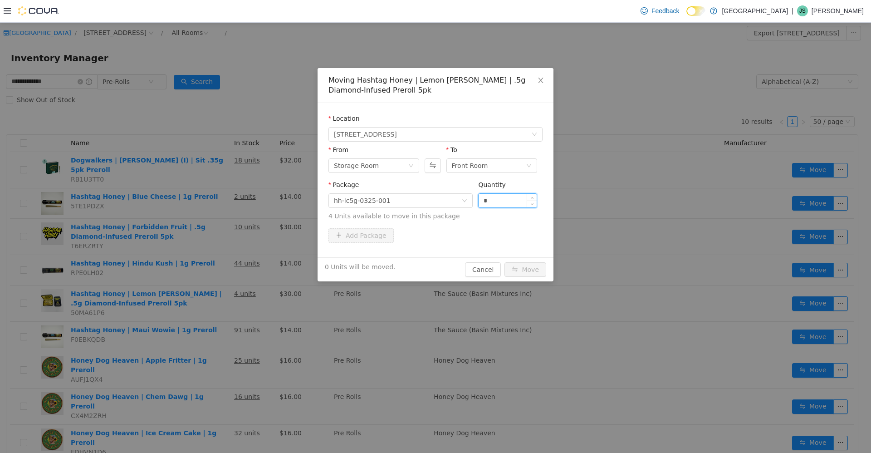
click at [226, 199] on input "*" at bounding box center [508, 200] width 58 height 14
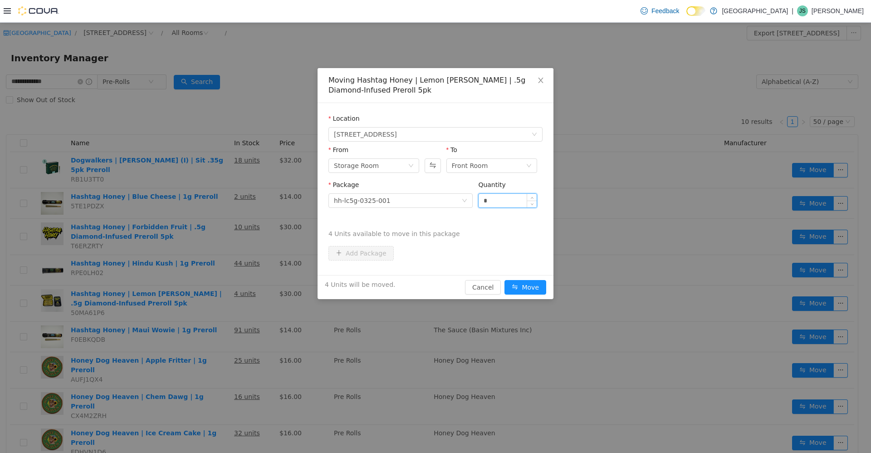
type input "*"
click at [226, 280] on button "Move" at bounding box center [526, 287] width 42 height 15
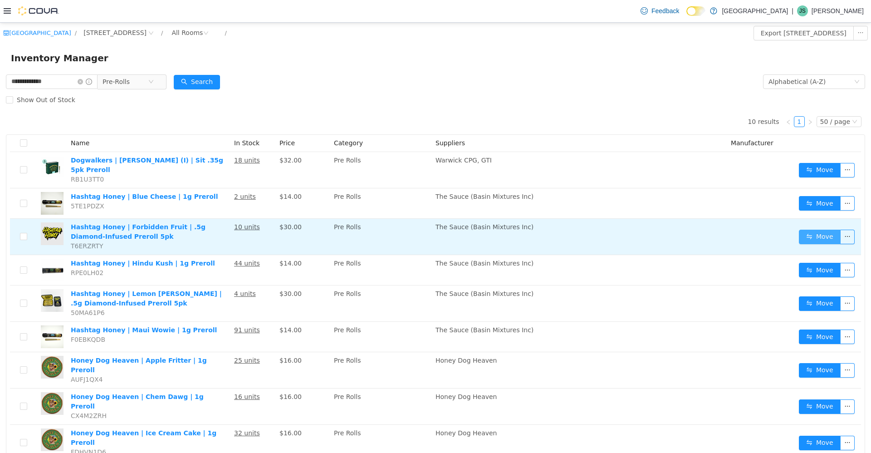
click at [226, 229] on button "Move" at bounding box center [820, 236] width 42 height 15
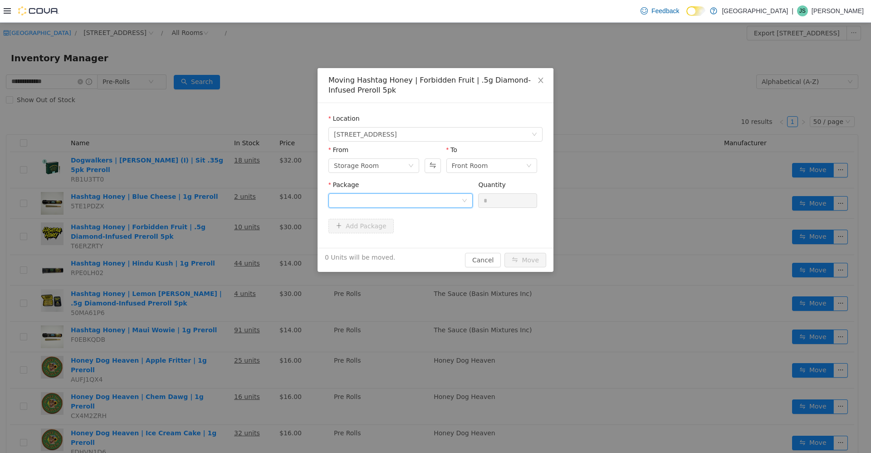
click at [226, 201] on div at bounding box center [398, 200] width 128 height 14
click at [226, 227] on li "hh-ff5g-0425-001 Quantity : 8 Units" at bounding box center [401, 238] width 144 height 25
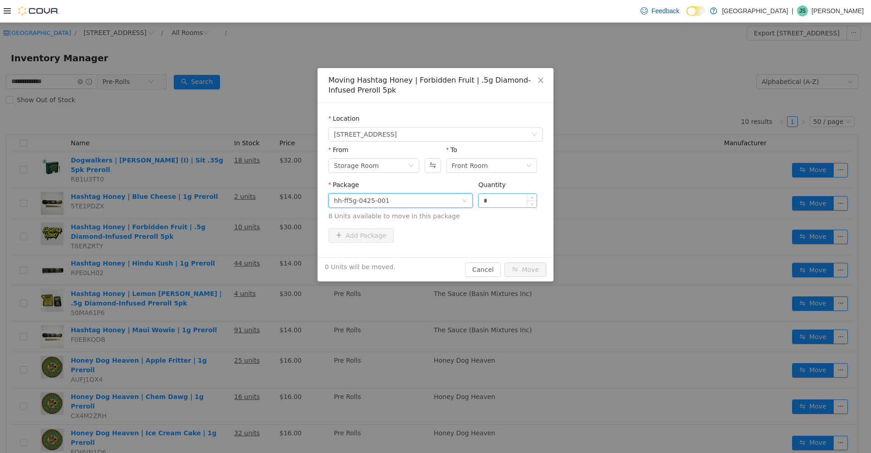
click at [226, 201] on input "*" at bounding box center [508, 200] width 58 height 14
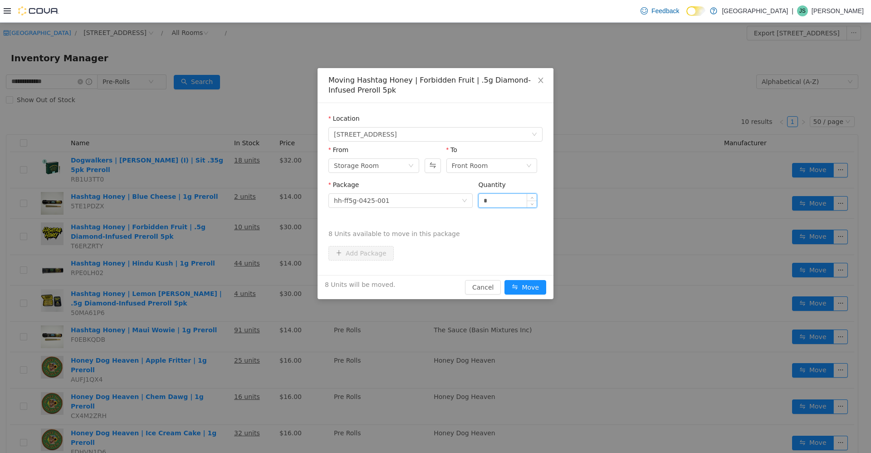
type input "*"
click at [226, 280] on button "Move" at bounding box center [526, 287] width 42 height 15
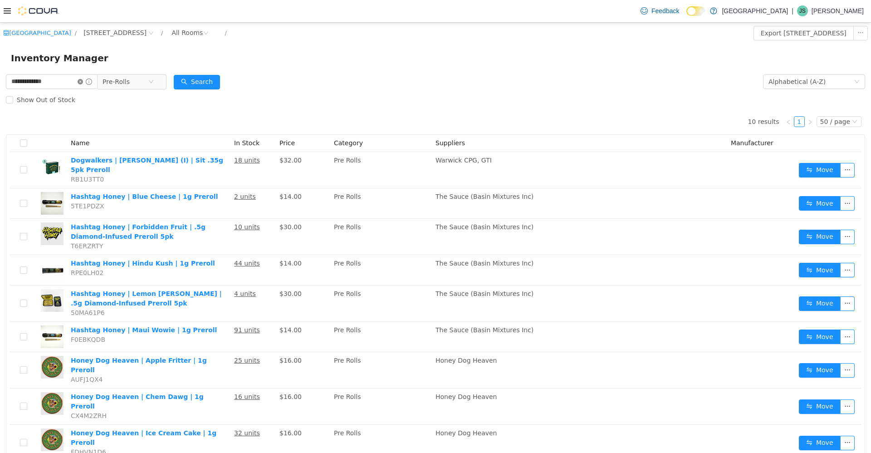
click at [83, 81] on icon "icon: close-circle" at bounding box center [80, 81] width 5 height 5
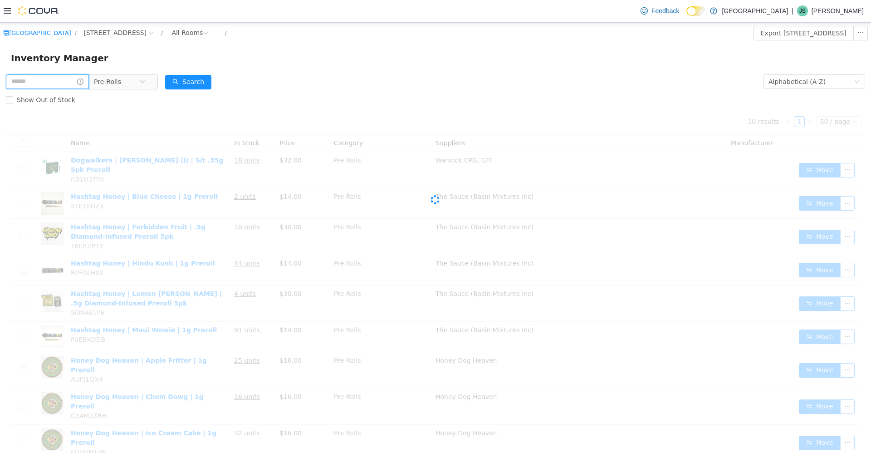
click at [70, 82] on input "text" at bounding box center [47, 81] width 83 height 15
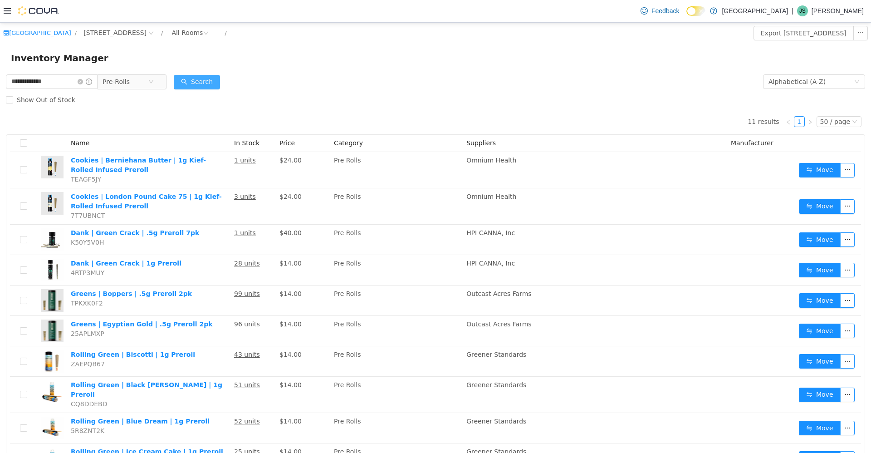
click at [211, 83] on button "Search" at bounding box center [197, 81] width 46 height 15
drag, startPoint x: 10, startPoint y: 80, endPoint x: 20, endPoint y: 79, distance: 9.6
click at [10, 80] on input "**********" at bounding box center [52, 81] width 92 height 15
click at [54, 81] on input "**********" at bounding box center [52, 81] width 92 height 15
type input "**********"
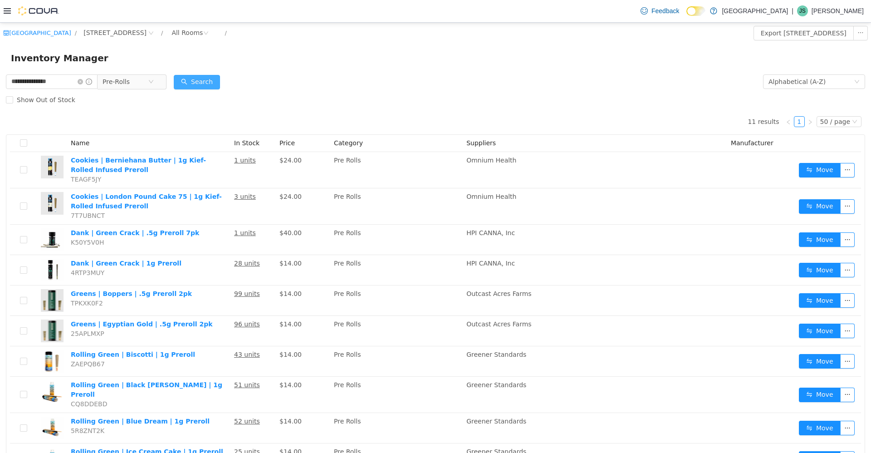
click at [209, 81] on button "Search" at bounding box center [197, 81] width 46 height 15
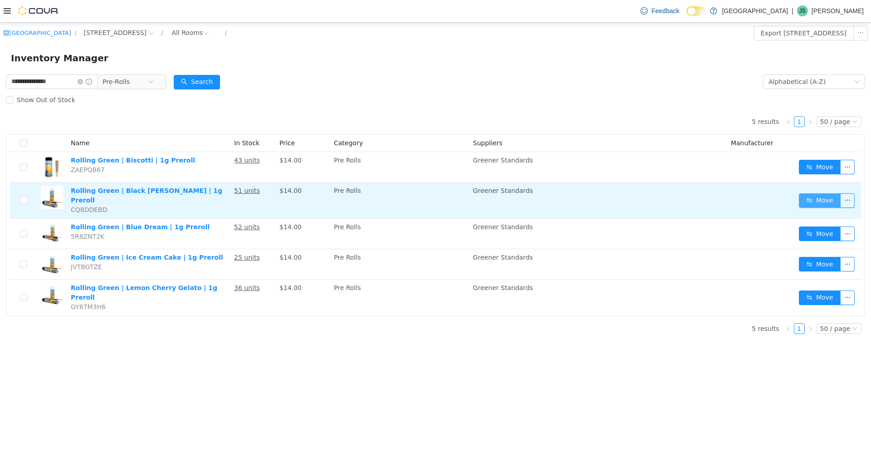
click at [226, 193] on button "Move" at bounding box center [820, 200] width 42 height 15
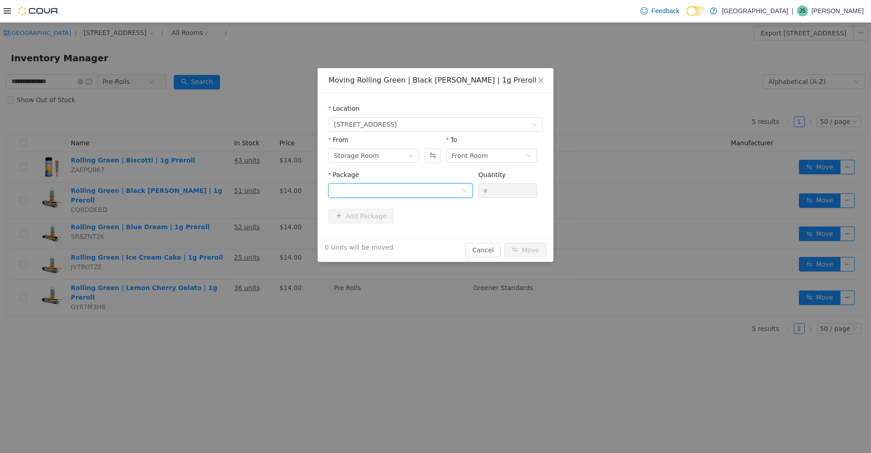
click at [226, 186] on div at bounding box center [398, 190] width 128 height 14
click at [226, 231] on li "BCR2P3A Quantity : 50 Units" at bounding box center [401, 228] width 144 height 25
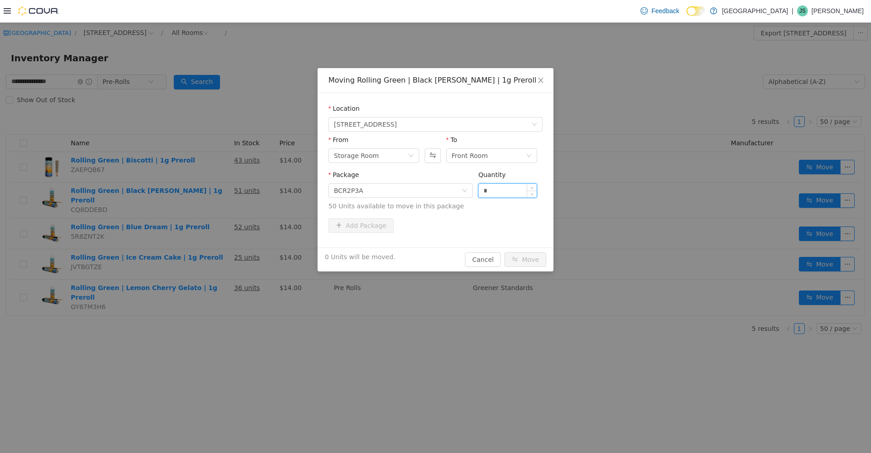
click at [226, 188] on input "*" at bounding box center [508, 190] width 58 height 14
type input "**"
click at [226, 252] on button "Move" at bounding box center [526, 259] width 42 height 15
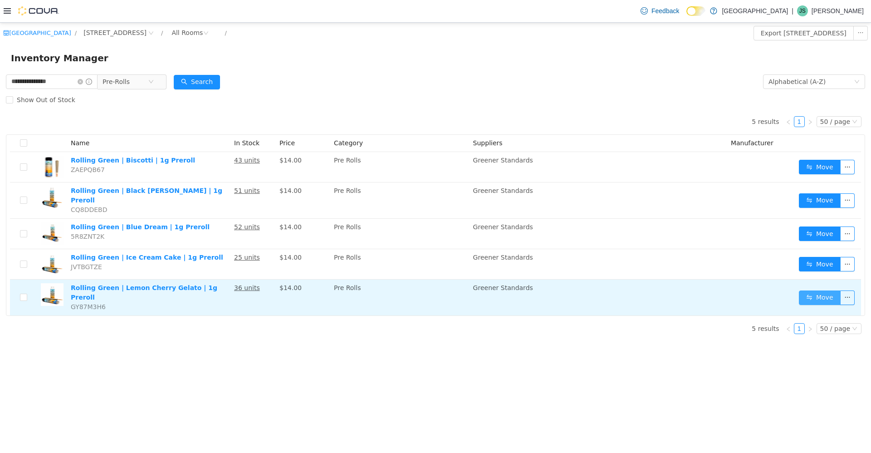
click at [226, 290] on button "Move" at bounding box center [820, 297] width 42 height 15
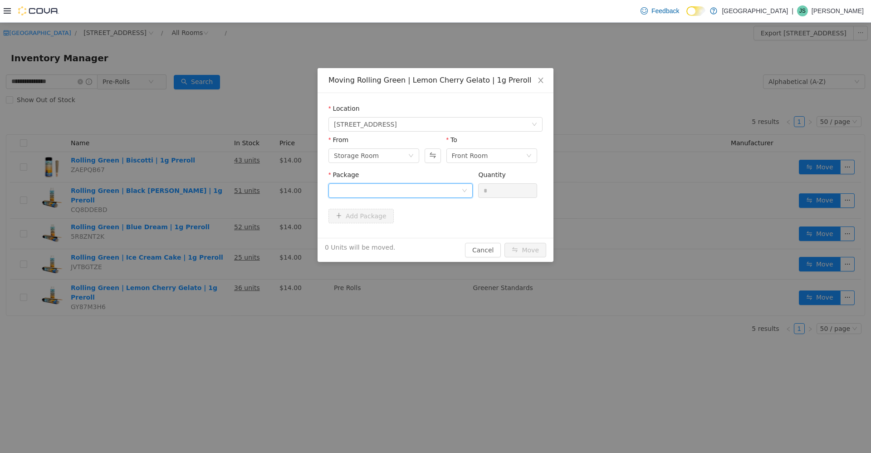
click at [226, 193] on div at bounding box center [398, 190] width 128 height 14
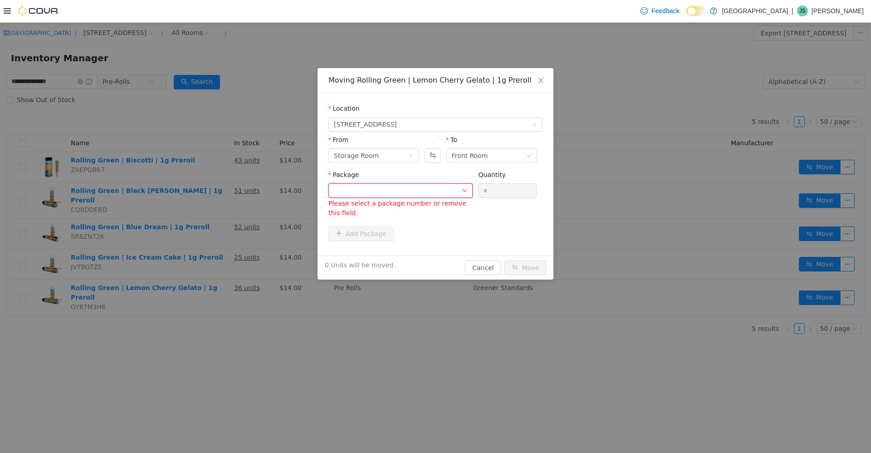
click at [226, 191] on div at bounding box center [398, 190] width 128 height 14
click at [226, 229] on li "LCG2P3A Quantity : 25 Units" at bounding box center [401, 228] width 144 height 25
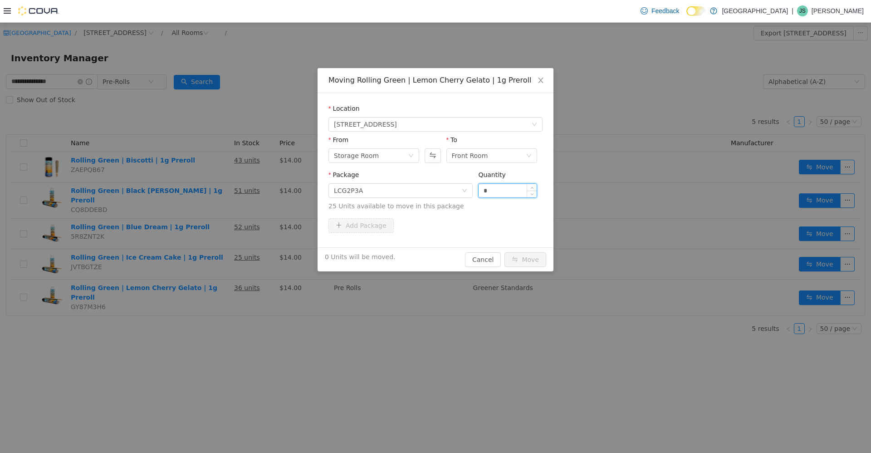
click at [226, 191] on input "*" at bounding box center [508, 190] width 58 height 14
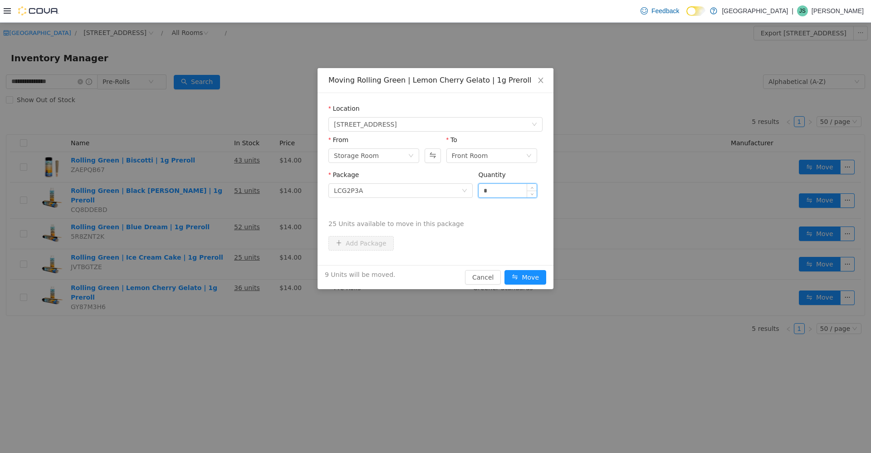
type input "*"
click at [226, 270] on button "Move" at bounding box center [526, 277] width 42 height 15
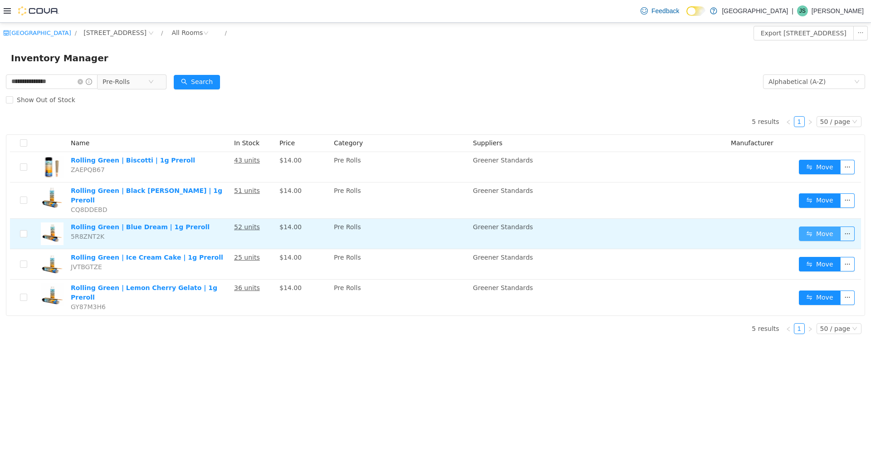
click at [226, 228] on button "Move" at bounding box center [820, 233] width 42 height 15
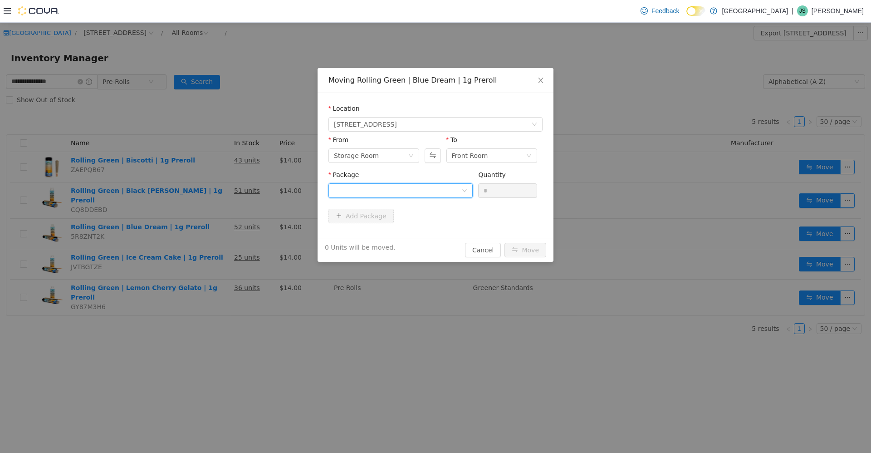
click at [226, 188] on div at bounding box center [398, 190] width 128 height 14
click at [226, 220] on li "BD2P3A Quantity : 39 Units" at bounding box center [401, 228] width 144 height 25
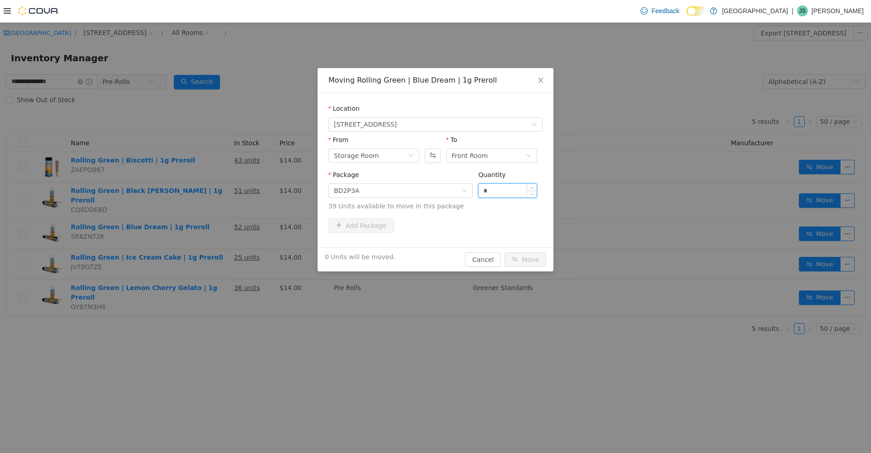
click at [226, 189] on input "*" at bounding box center [508, 190] width 58 height 14
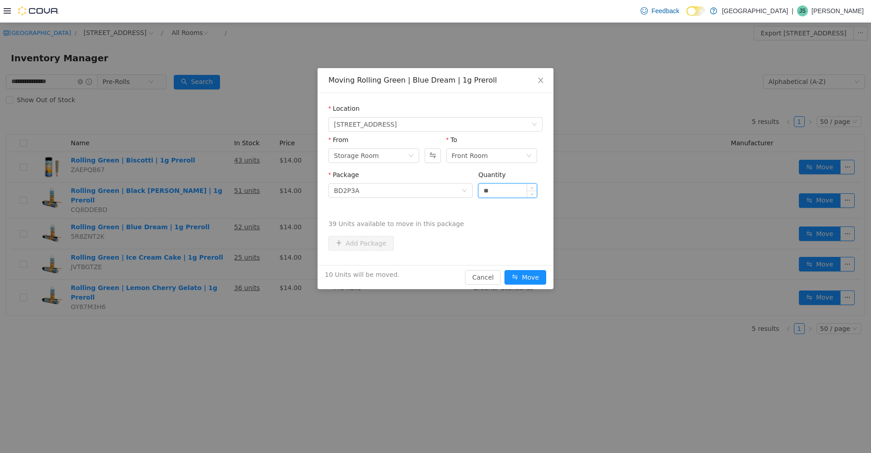
type input "**"
click at [226, 270] on button "Move" at bounding box center [526, 277] width 42 height 15
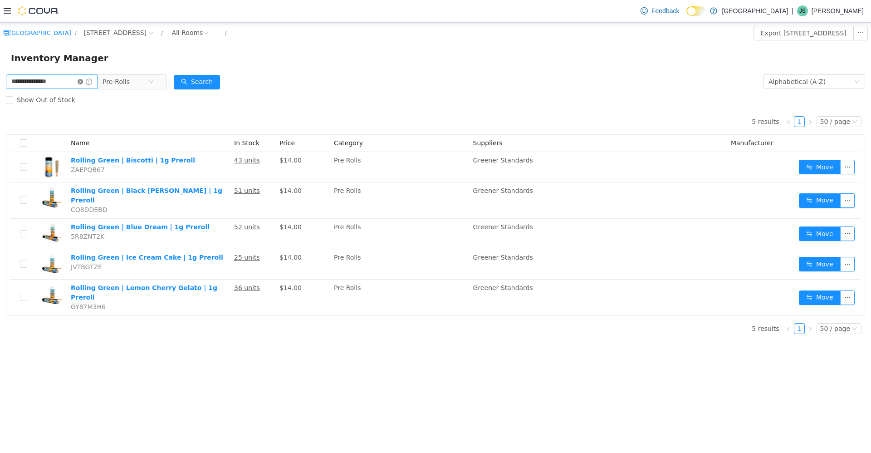
click at [83, 79] on icon "icon: close-circle" at bounding box center [80, 81] width 5 height 5
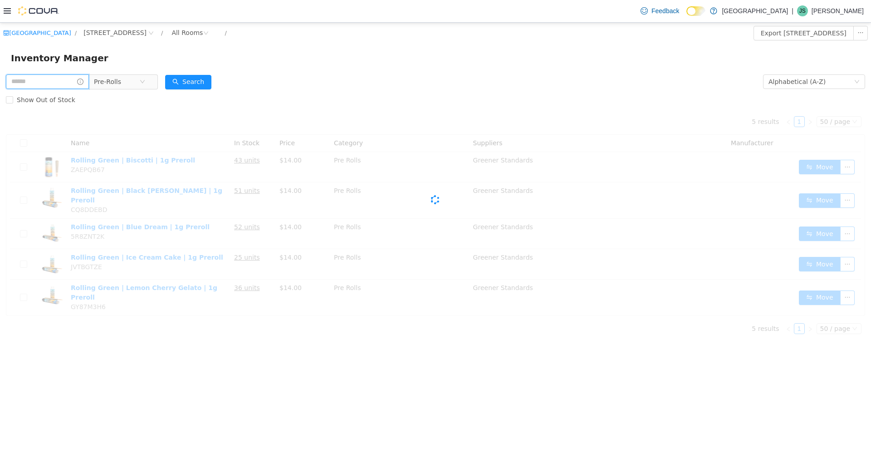
click at [71, 82] on input "text" at bounding box center [47, 81] width 83 height 15
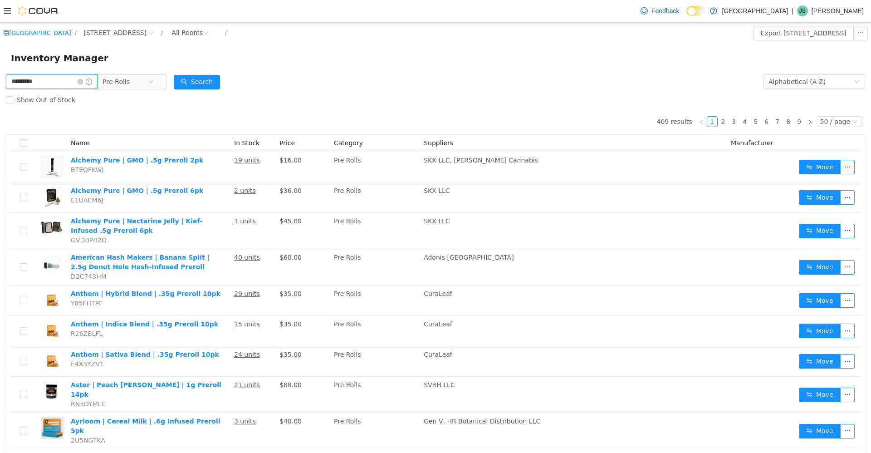
type input "*********"
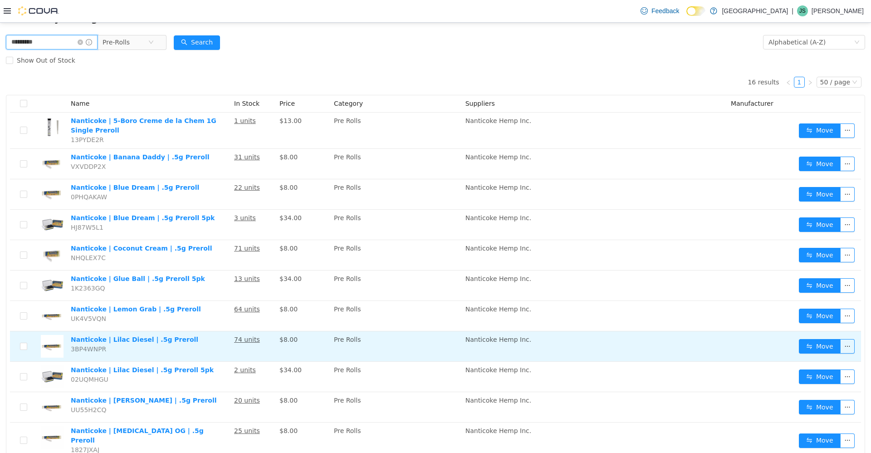
scroll to position [91, 0]
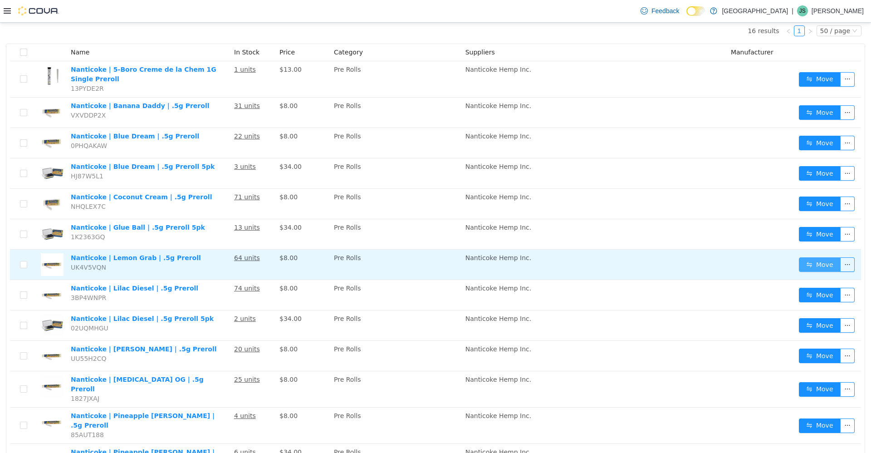
click at [226, 261] on button "Move" at bounding box center [820, 264] width 42 height 15
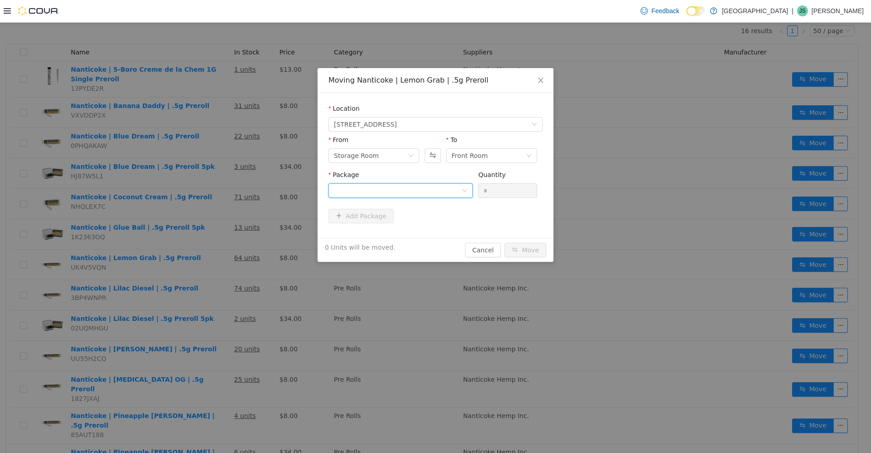
click at [226, 189] on div at bounding box center [398, 190] width 128 height 14
click at [226, 220] on li "LG072311PR Quantity : 56 Units" at bounding box center [401, 228] width 144 height 25
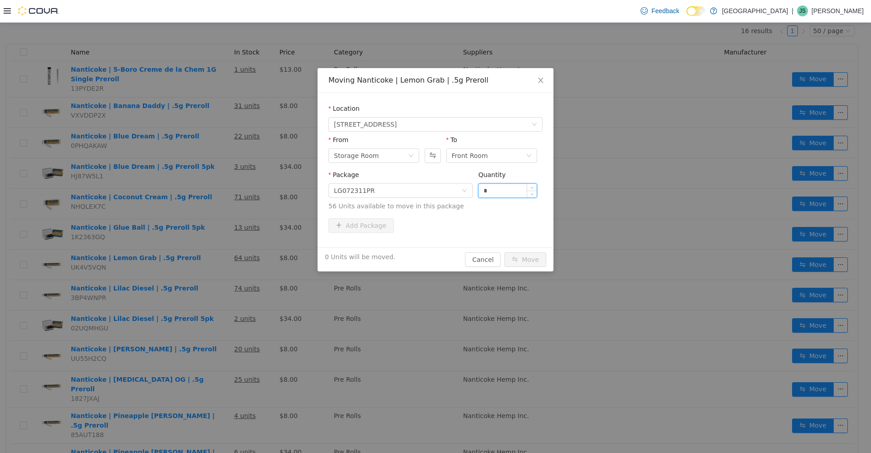
click at [226, 195] on input "*" at bounding box center [508, 190] width 58 height 14
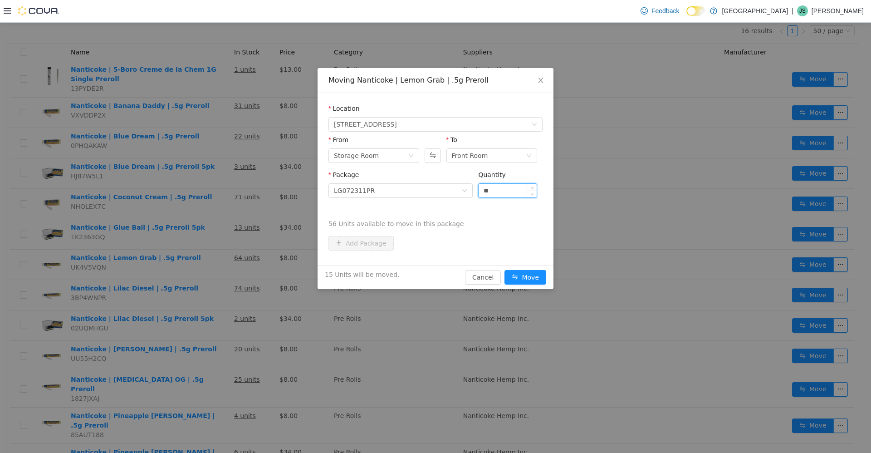
type input "**"
click at [226, 270] on button "Move" at bounding box center [526, 277] width 42 height 15
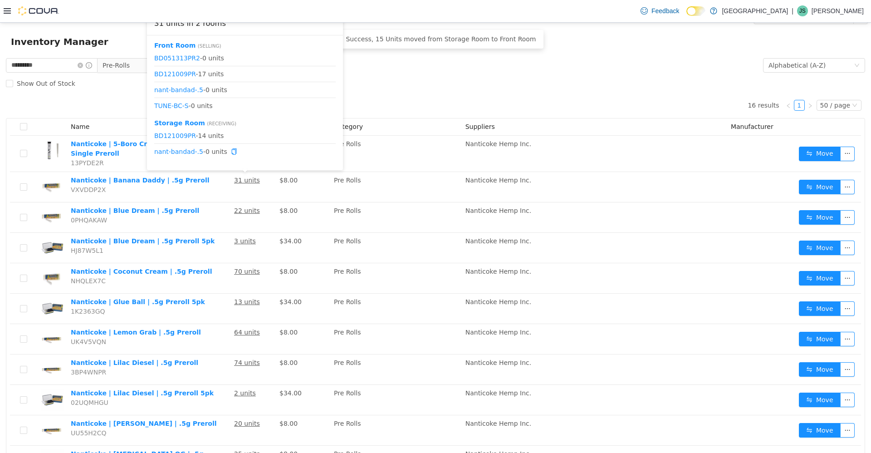
scroll to position [0, 0]
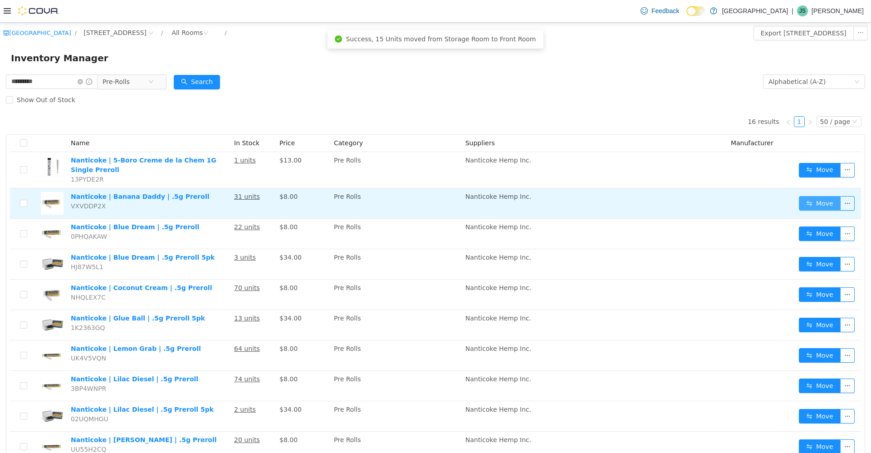
click at [226, 201] on button "Move" at bounding box center [820, 203] width 42 height 15
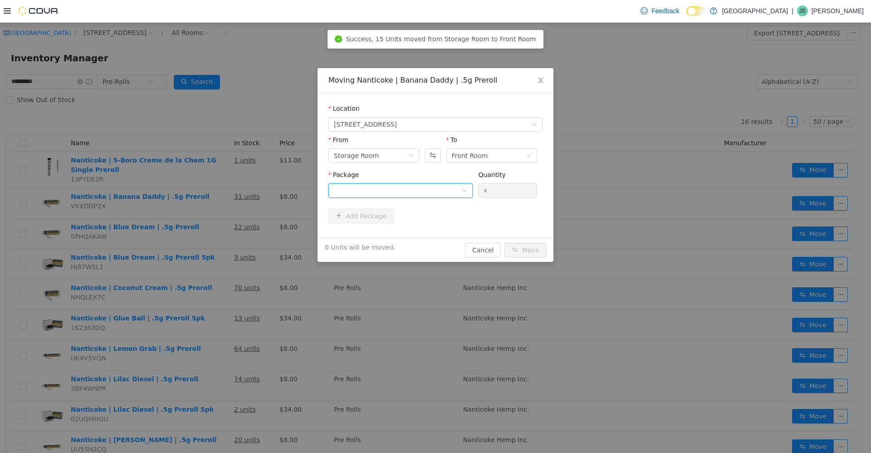
click at [226, 190] on div at bounding box center [398, 190] width 128 height 14
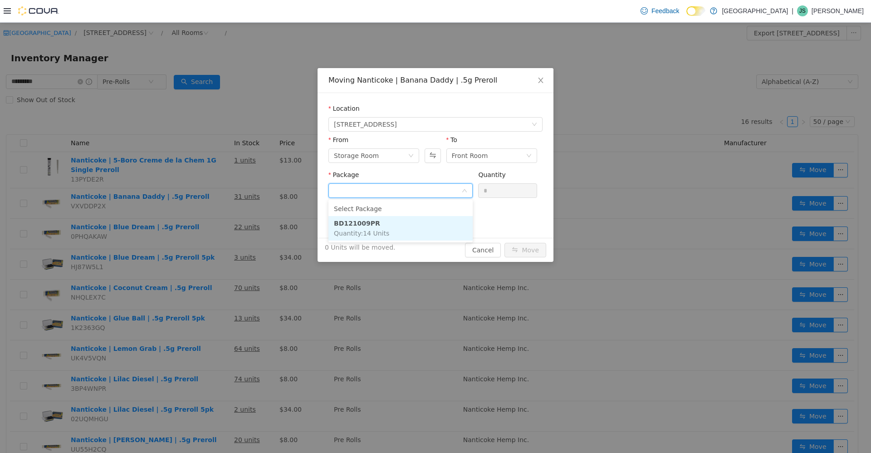
click at [226, 229] on li "BD121009PR Quantity : 14 Units" at bounding box center [401, 228] width 144 height 25
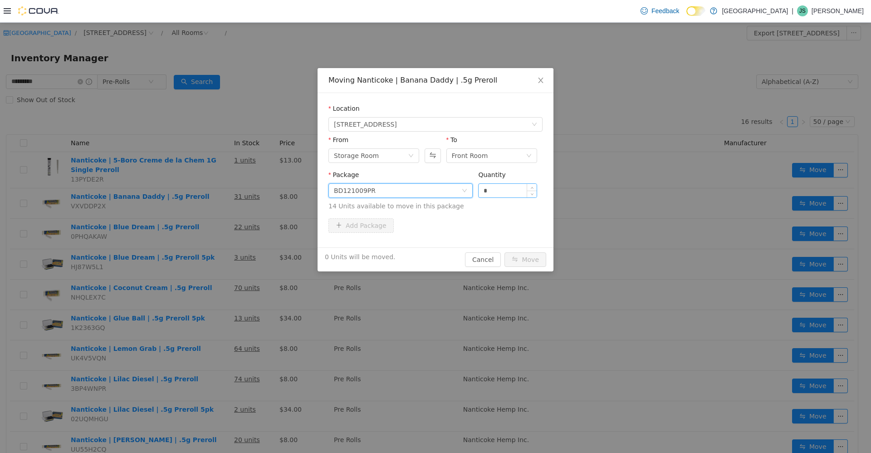
click at [226, 186] on input "*" at bounding box center [508, 190] width 58 height 14
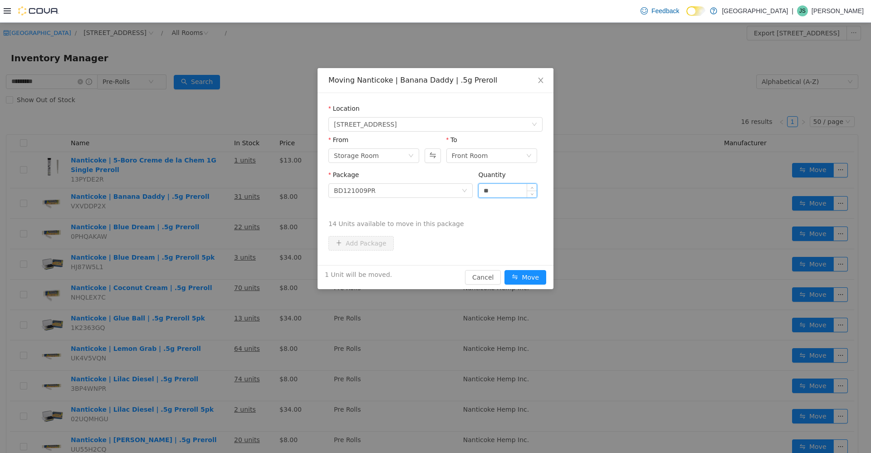
click at [226, 270] on button "Move" at bounding box center [526, 277] width 42 height 15
type input "**"
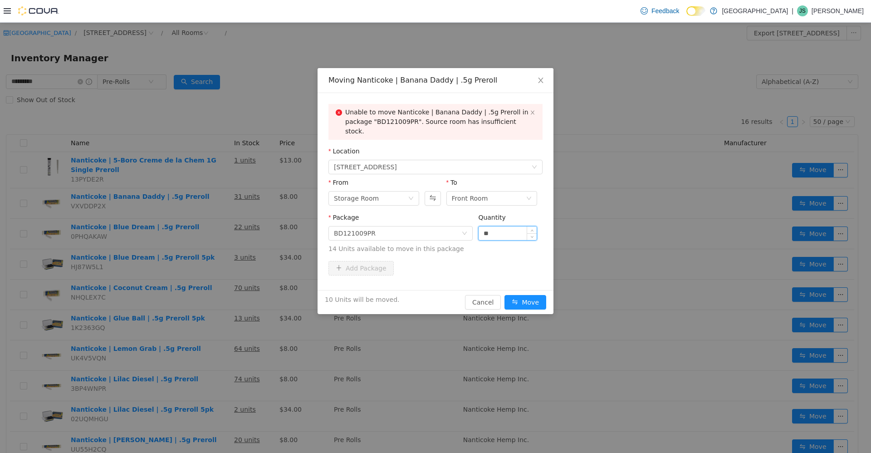
click at [226, 295] on button "Move" at bounding box center [526, 302] width 42 height 15
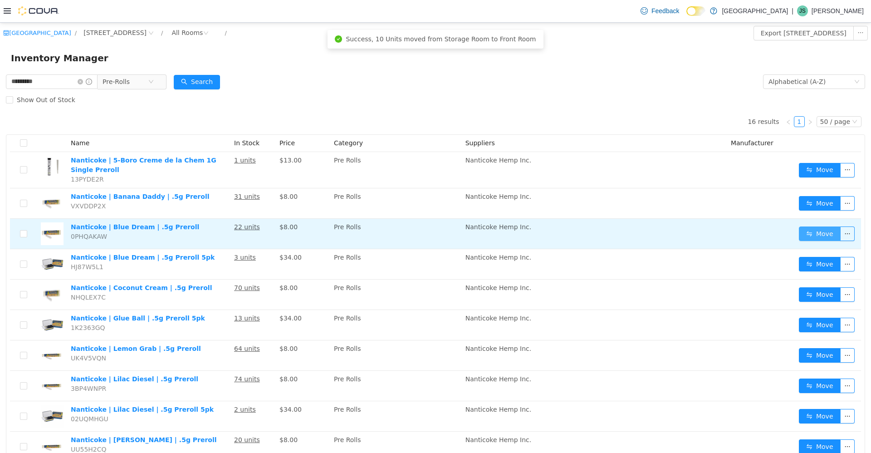
click at [226, 229] on button "Move" at bounding box center [820, 233] width 42 height 15
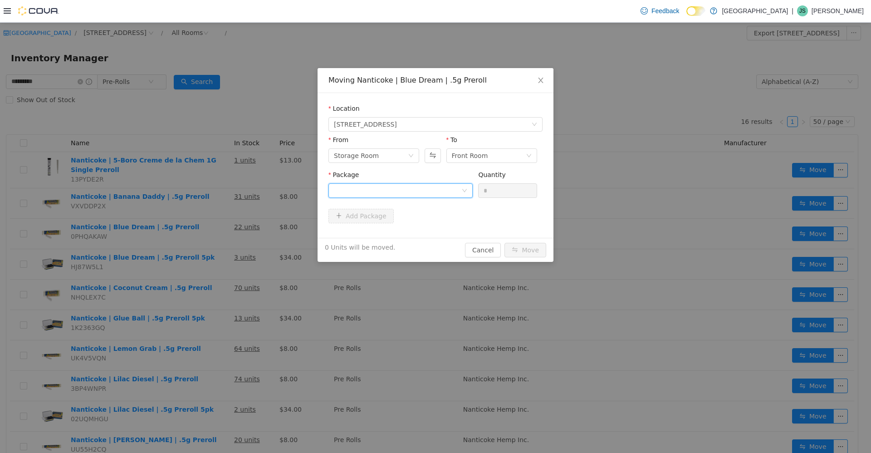
click at [226, 187] on div at bounding box center [398, 190] width 128 height 14
click at [226, 218] on li "BL012810PR Quantity : 14 Units" at bounding box center [401, 228] width 144 height 25
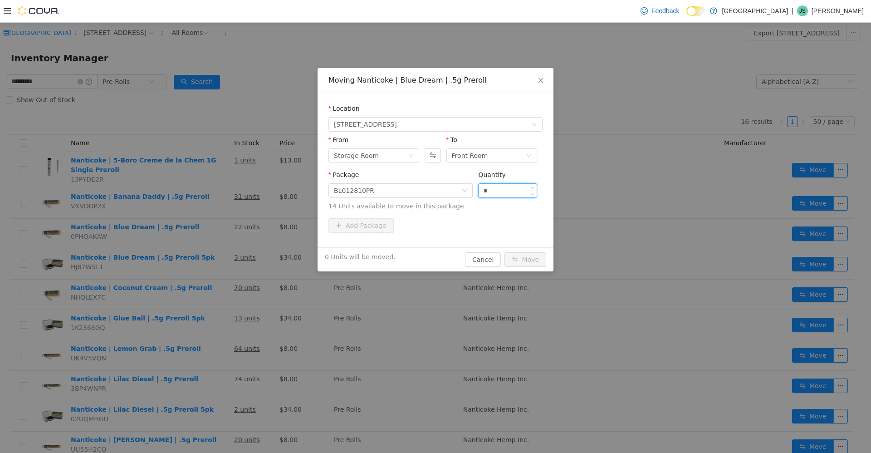
click at [226, 192] on input "*" at bounding box center [508, 190] width 58 height 14
type input "**"
click at [226, 252] on button "Move" at bounding box center [526, 259] width 42 height 15
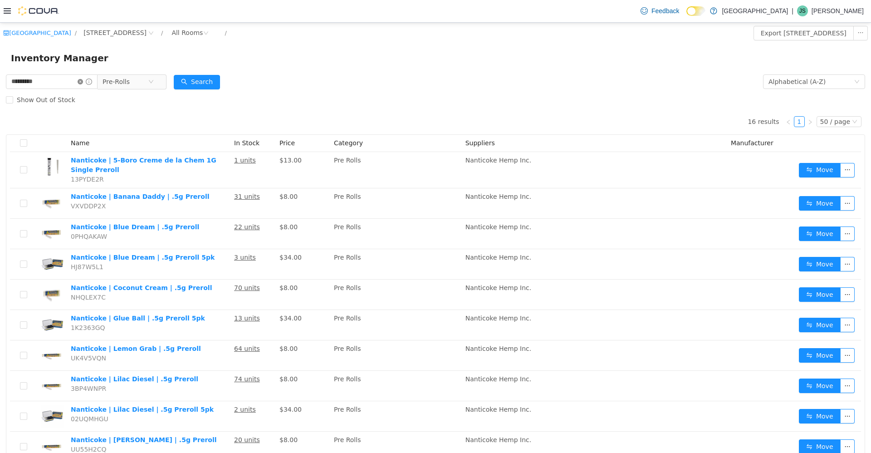
click at [83, 80] on icon "icon: close-circle" at bounding box center [80, 81] width 5 height 5
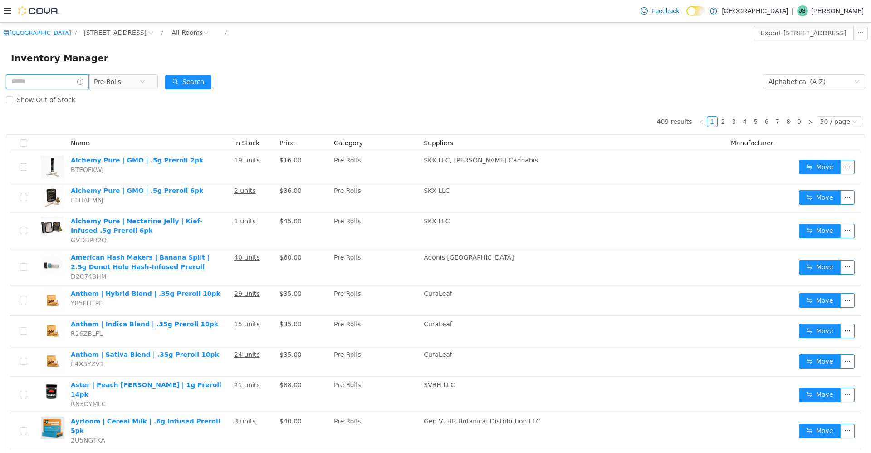
click at [68, 79] on input "text" at bounding box center [47, 81] width 83 height 15
type input "********"
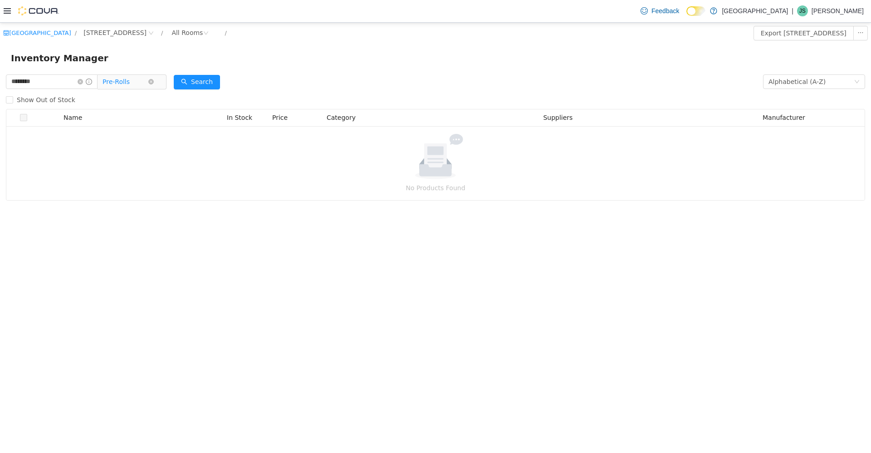
click at [125, 75] on span "Pre-Rolls" at bounding box center [116, 81] width 27 height 14
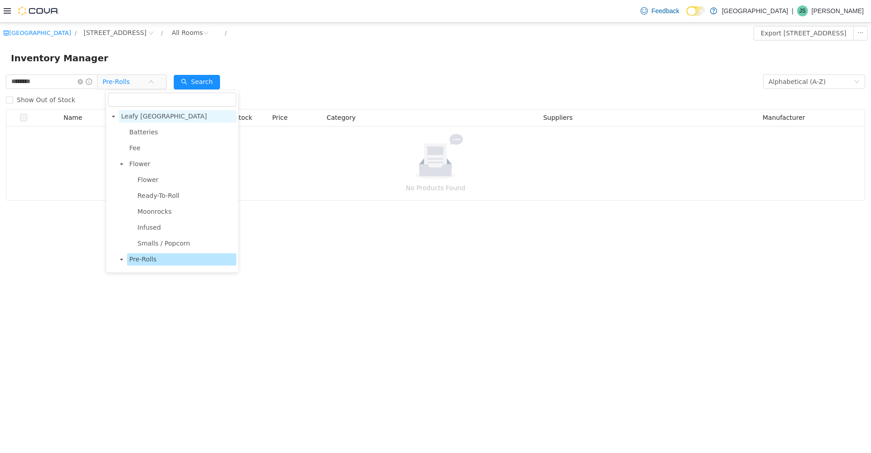
click at [143, 114] on span "Leafy NYC" at bounding box center [164, 115] width 86 height 7
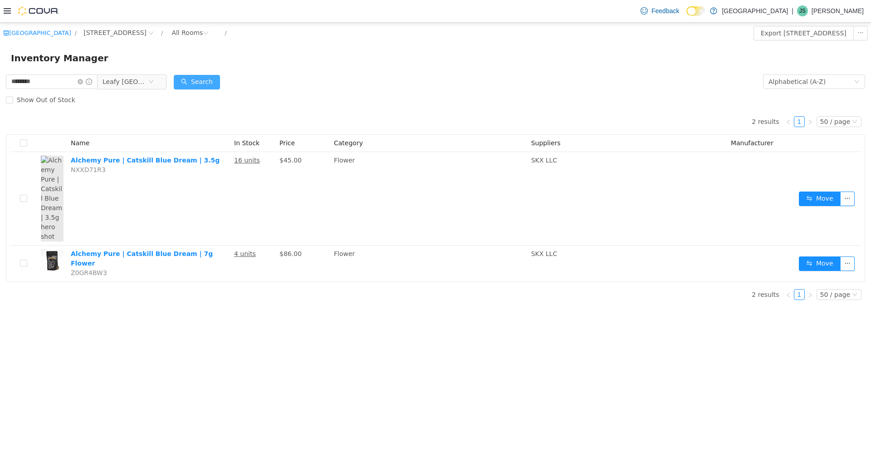
click at [196, 76] on button "Search" at bounding box center [197, 81] width 46 height 15
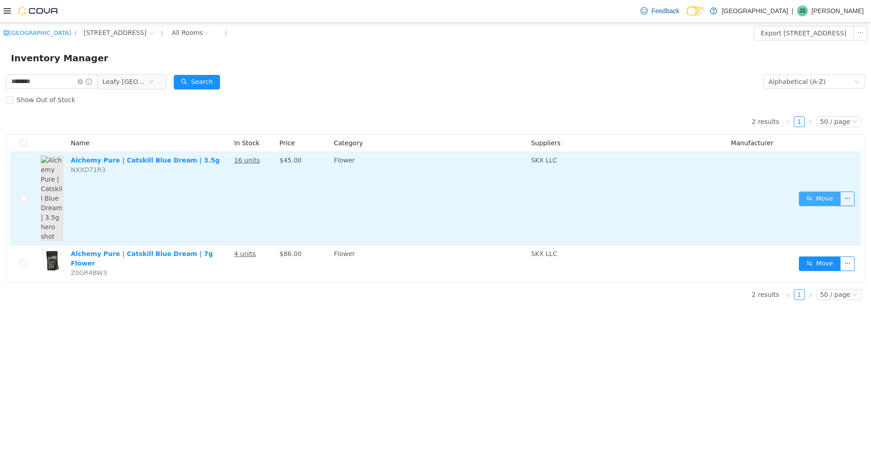
click at [226, 191] on button "Move" at bounding box center [820, 198] width 42 height 15
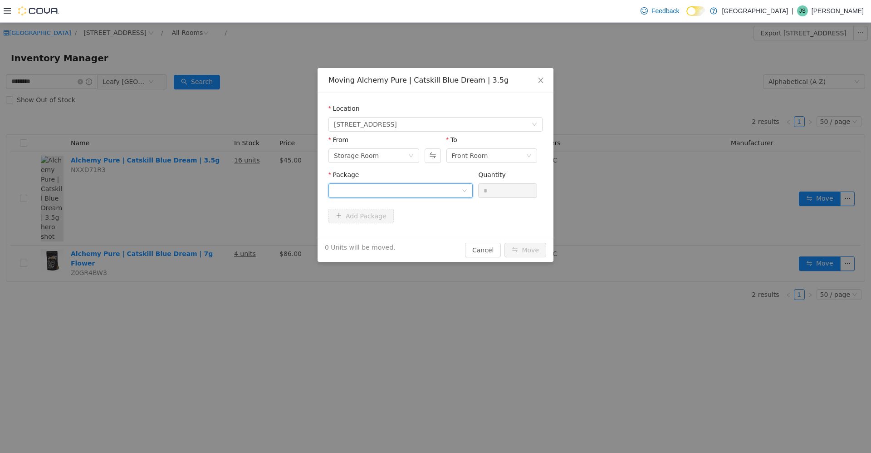
click at [226, 185] on div at bounding box center [398, 190] width 128 height 14
click at [226, 221] on li "SKXCBD10223 Quantity : 16 Units" at bounding box center [401, 228] width 144 height 25
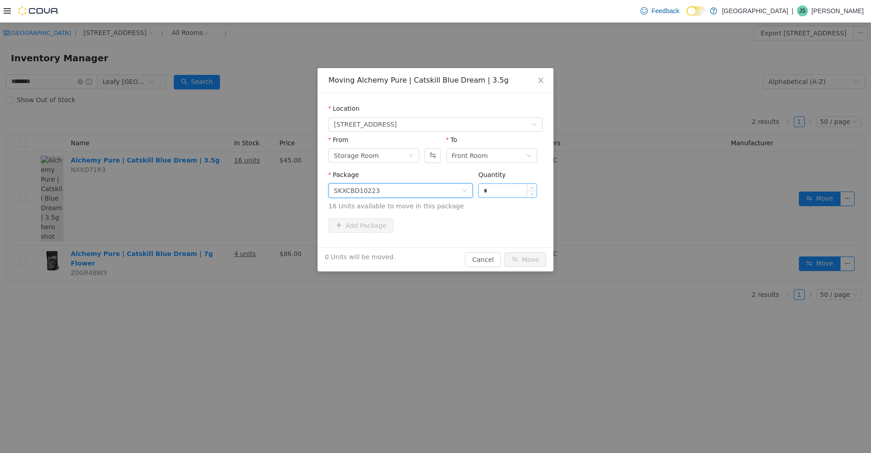
click at [226, 190] on input "*" at bounding box center [508, 190] width 58 height 14
type input "**"
click at [226, 252] on button "Move" at bounding box center [526, 259] width 42 height 15
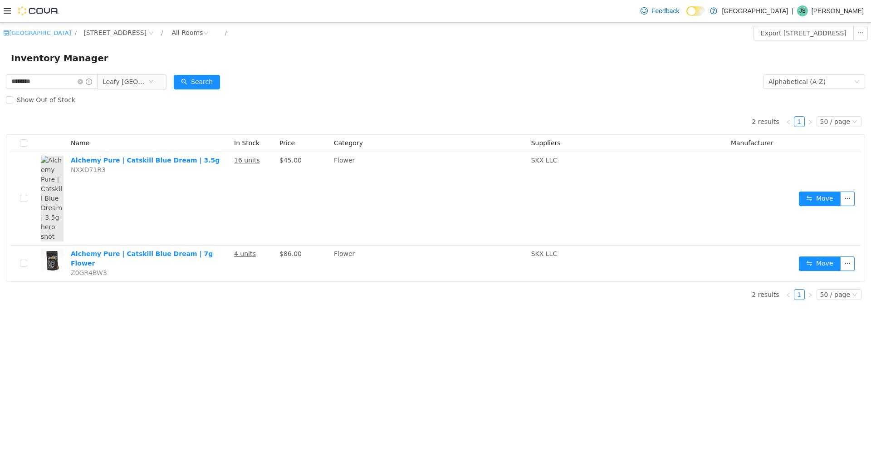
click at [36, 35] on link "[GEOGRAPHIC_DATA]" at bounding box center [37, 32] width 68 height 7
click at [5, 10] on icon at bounding box center [7, 10] width 7 height 7
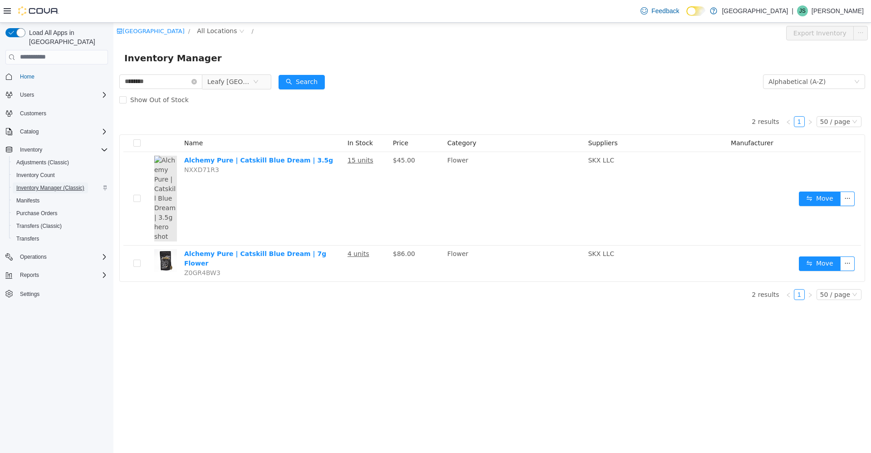
click at [59, 184] on span "Inventory Manager (Classic)" at bounding box center [50, 187] width 68 height 7
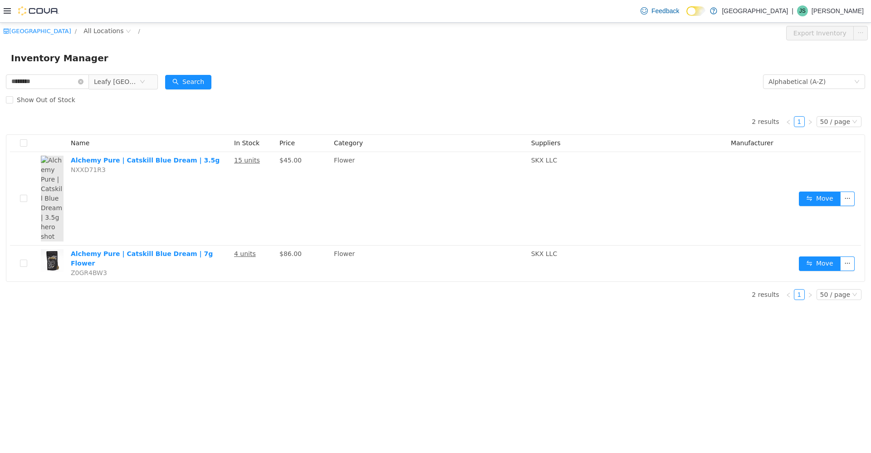
click at [10, 10] on icon at bounding box center [7, 10] width 7 height 7
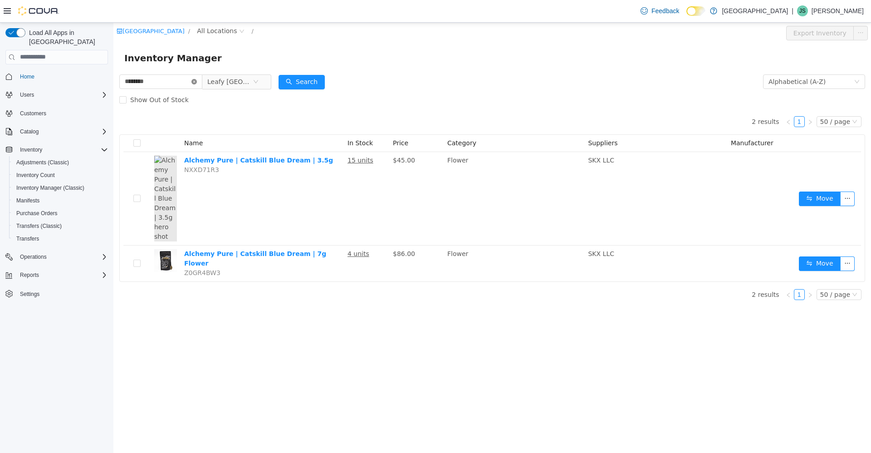
click at [197, 83] on icon "icon: close-circle" at bounding box center [194, 81] width 5 height 5
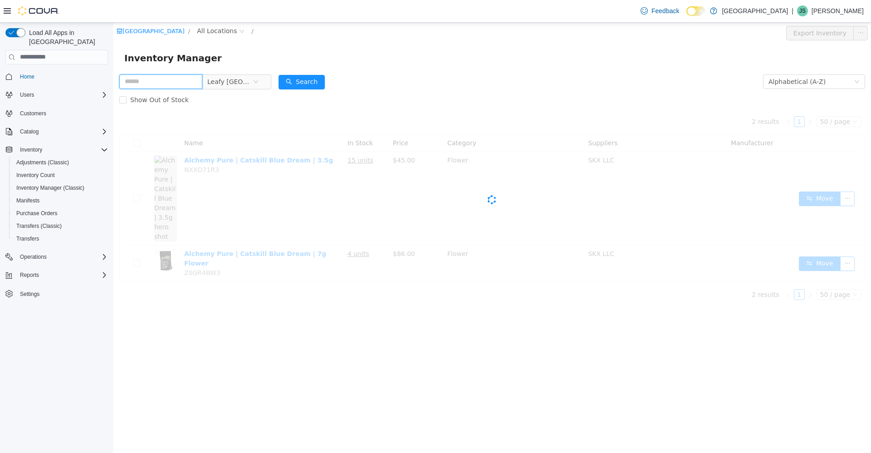
click at [172, 83] on input "text" at bounding box center [160, 81] width 83 height 15
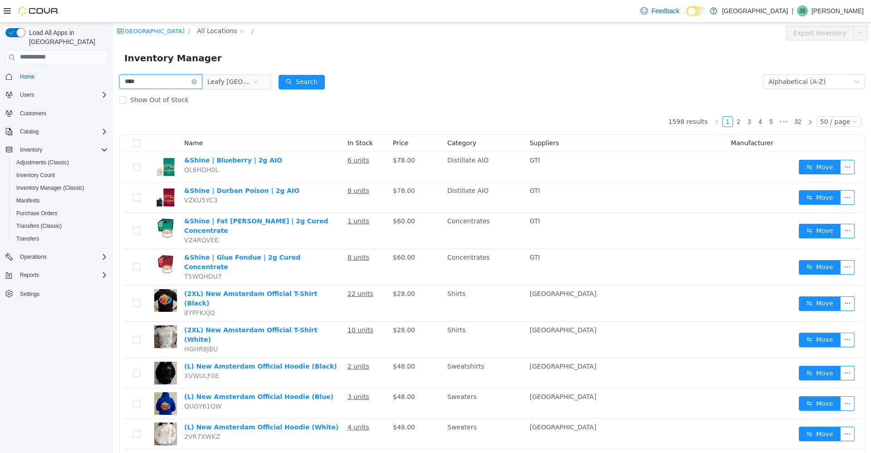
type input "****"
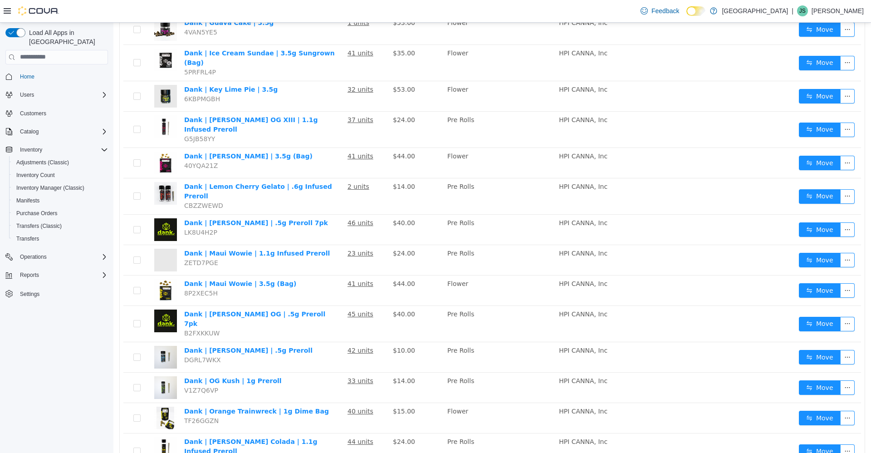
scroll to position [741, 0]
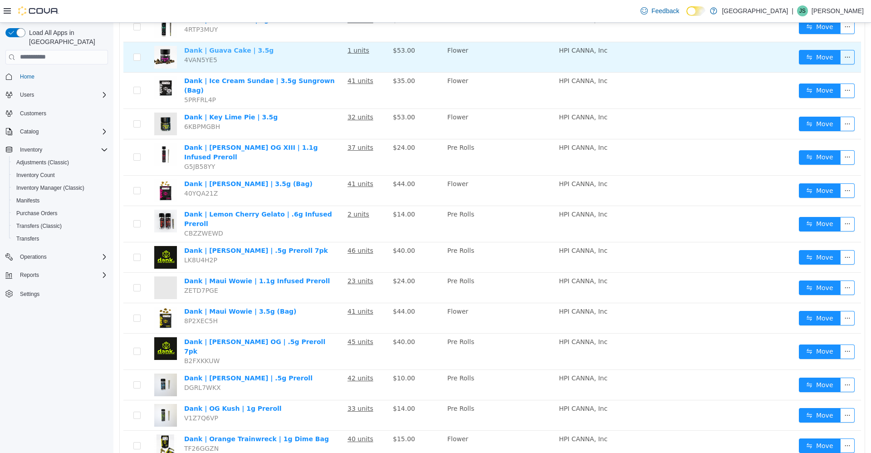
click at [226, 54] on link "Dank | Guava Cake | 3.5g" at bounding box center [228, 49] width 89 height 7
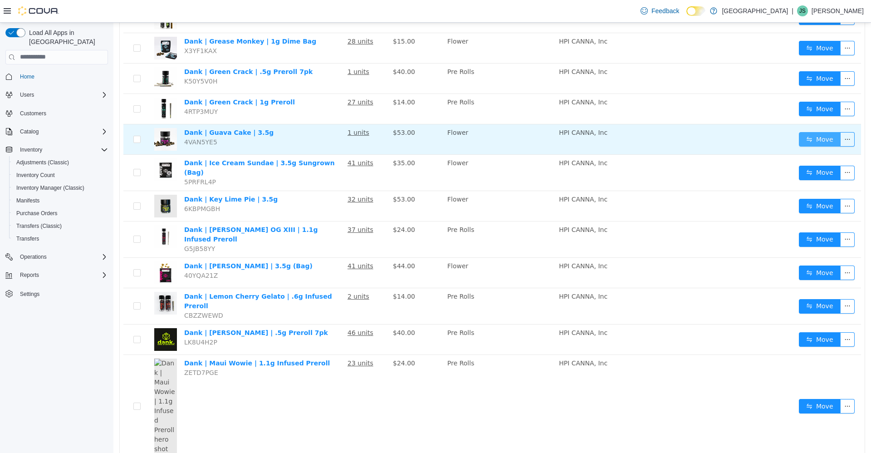
click at [226, 146] on button "Move" at bounding box center [820, 139] width 42 height 15
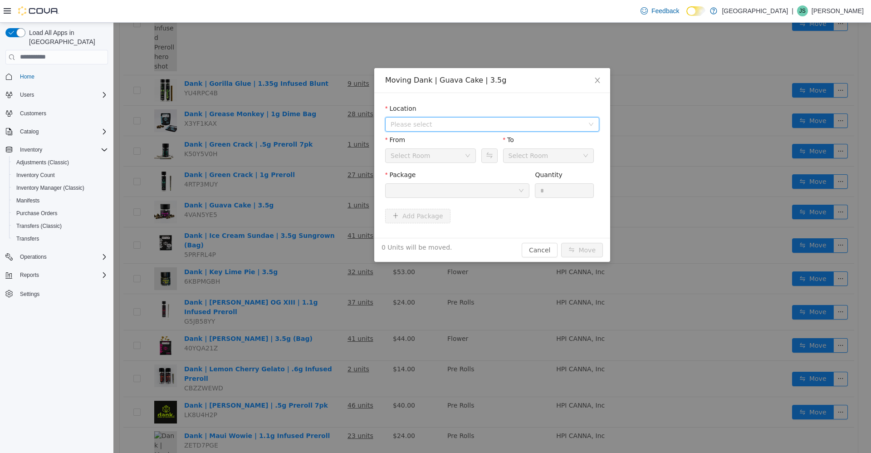
click at [226, 125] on span "Please select" at bounding box center [487, 123] width 193 height 9
click at [226, 160] on span "245 W 14th St." at bounding box center [439, 156] width 63 height 7
click at [226, 152] on div "Storage Room" at bounding box center [428, 155] width 74 height 14
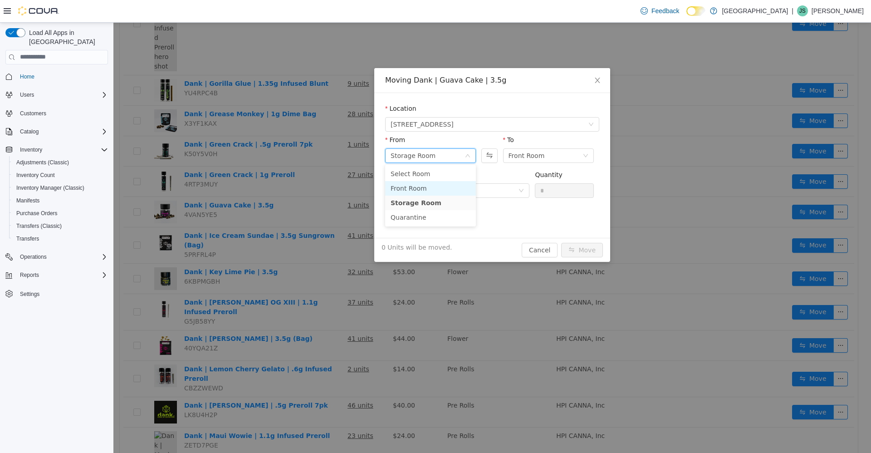
click at [226, 187] on li "Front Room" at bounding box center [430, 188] width 91 height 15
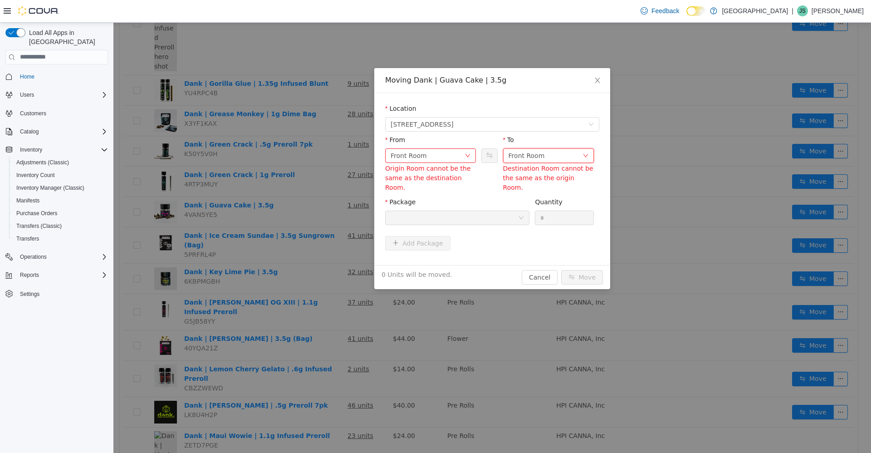
click at [226, 156] on div "Front Room" at bounding box center [546, 155] width 74 height 14
click at [226, 198] on li "Storage Room" at bounding box center [548, 202] width 91 height 15
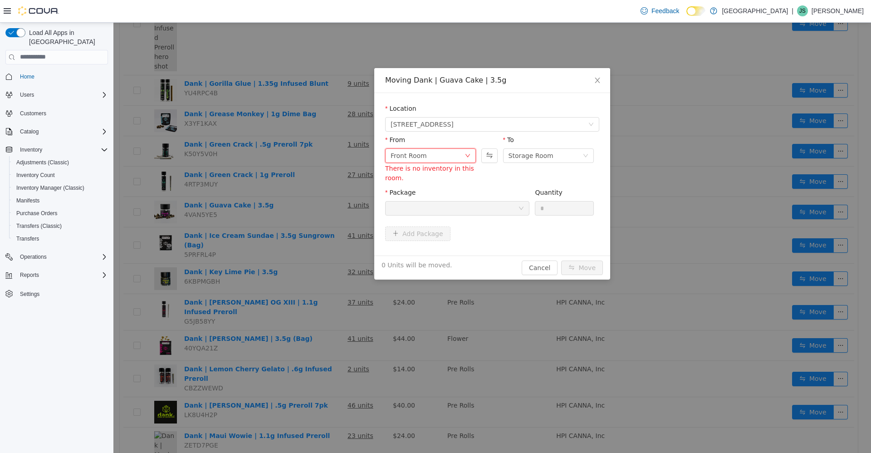
click at [226, 154] on div "Front Room" at bounding box center [428, 155] width 74 height 14
click at [226, 201] on li "Storage Room" at bounding box center [430, 202] width 91 height 15
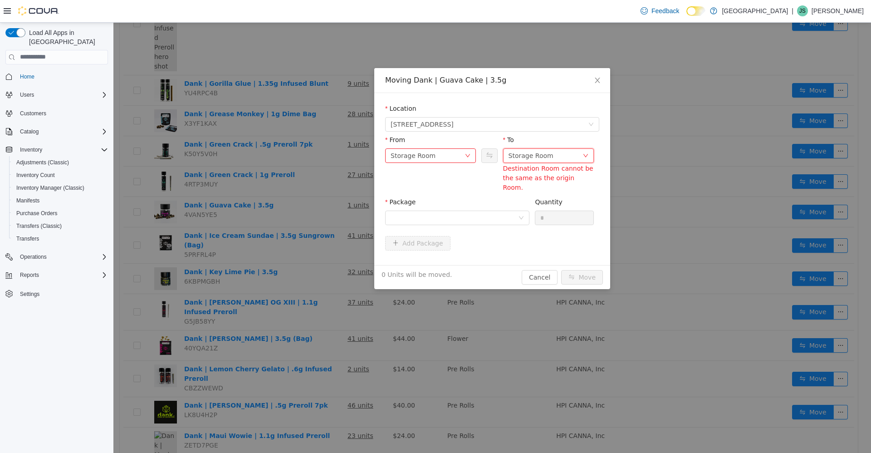
click at [226, 158] on div "Storage Room" at bounding box center [531, 155] width 45 height 14
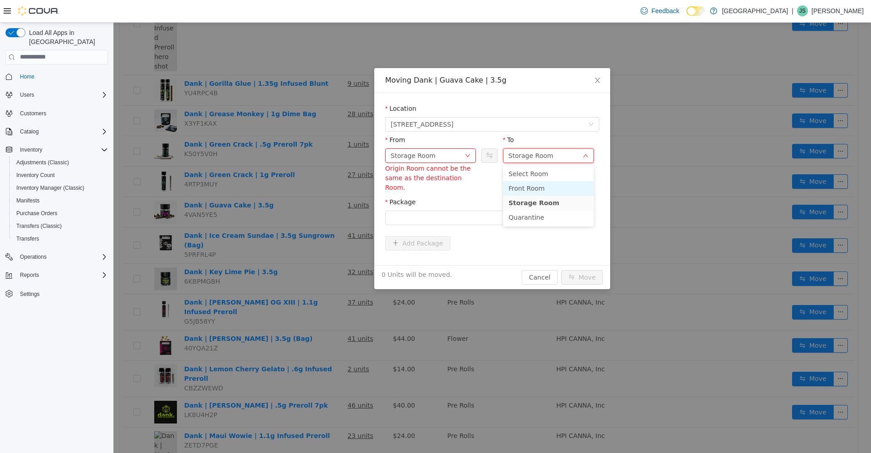
click at [226, 185] on li "Front Room" at bounding box center [548, 188] width 91 height 15
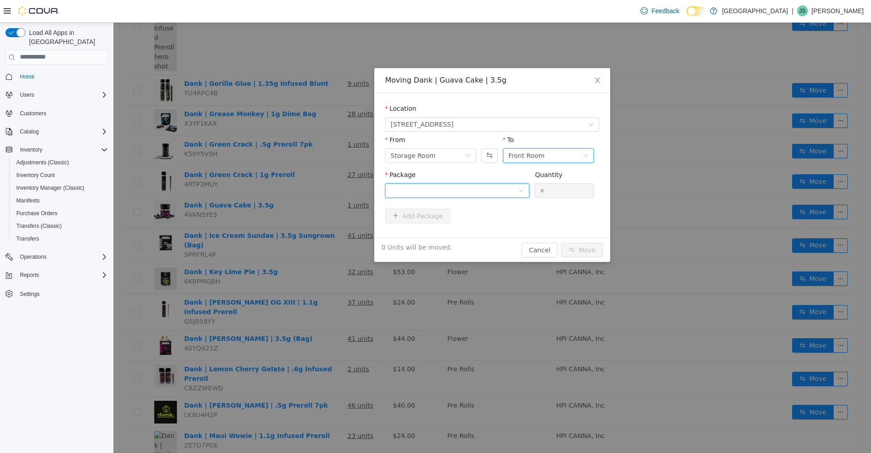
click at [226, 190] on div at bounding box center [455, 190] width 128 height 14
click at [226, 81] on icon "icon: close" at bounding box center [597, 79] width 7 height 7
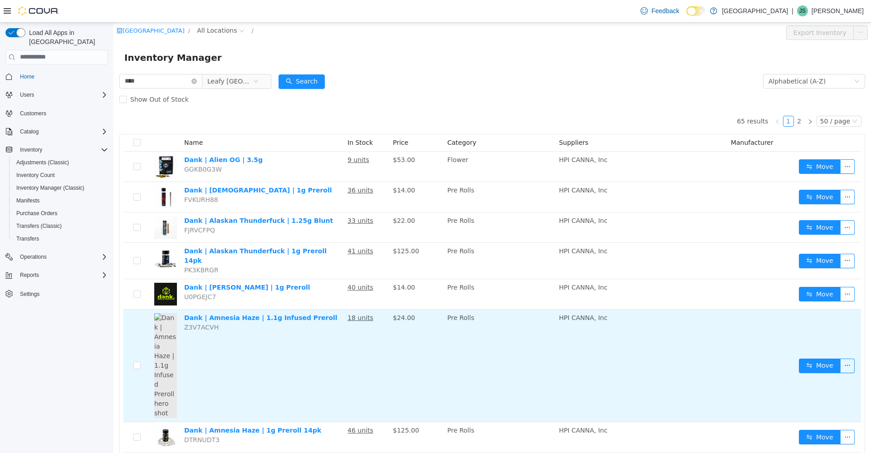
scroll to position [0, 0]
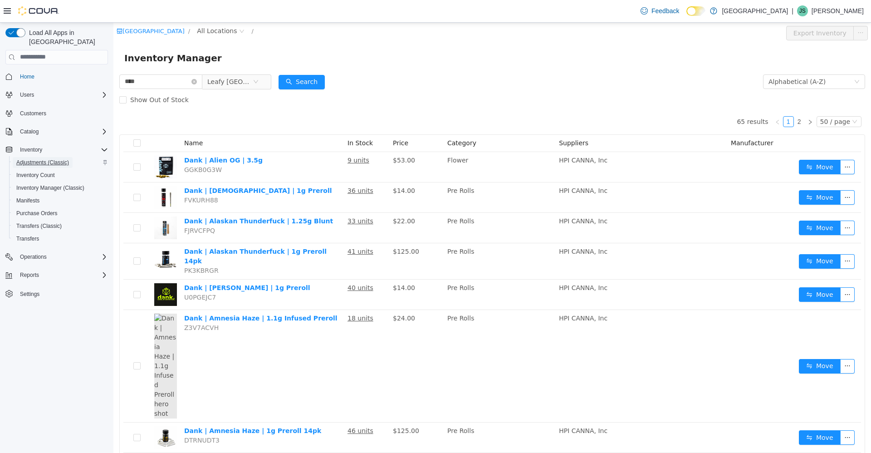
click at [51, 157] on span "Adjustments (Classic)" at bounding box center [42, 162] width 53 height 11
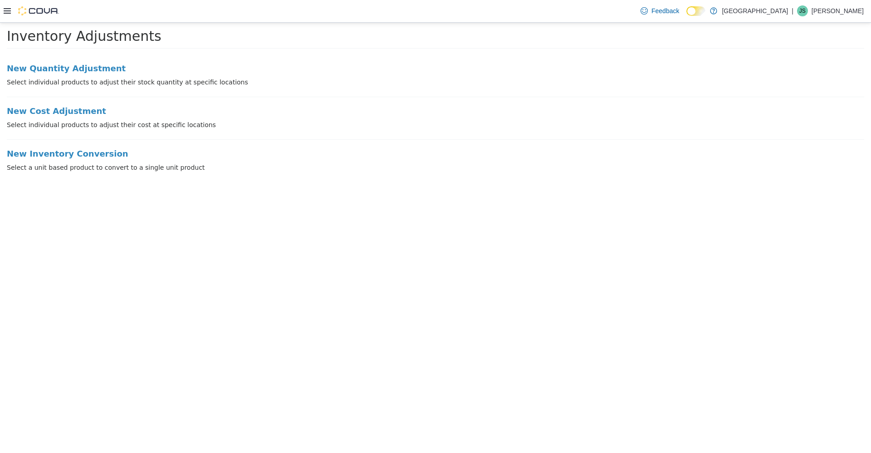
click at [0, 10] on div "Feedback Dark Mode New Amsterdam | JS John Sully" at bounding box center [435, 11] width 871 height 23
click at [5, 10] on icon at bounding box center [7, 10] width 7 height 7
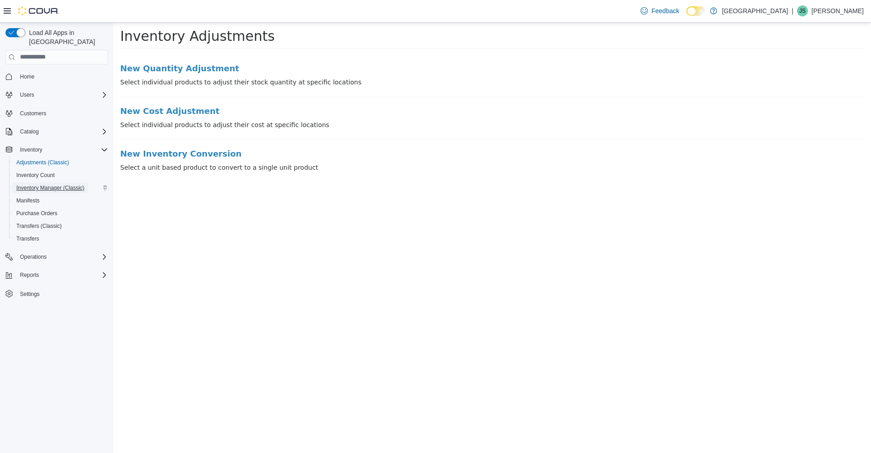
click at [64, 184] on span "Inventory Manager (Classic)" at bounding box center [50, 187] width 68 height 7
